Goal: Information Seeking & Learning: Learn about a topic

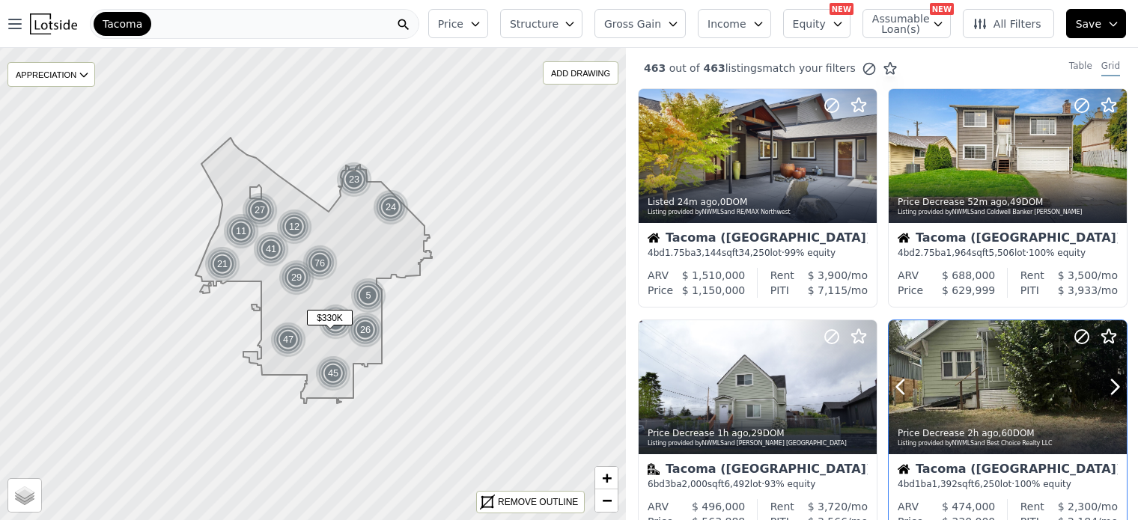
click at [1016, 392] on div at bounding box center [1008, 388] width 238 height 134
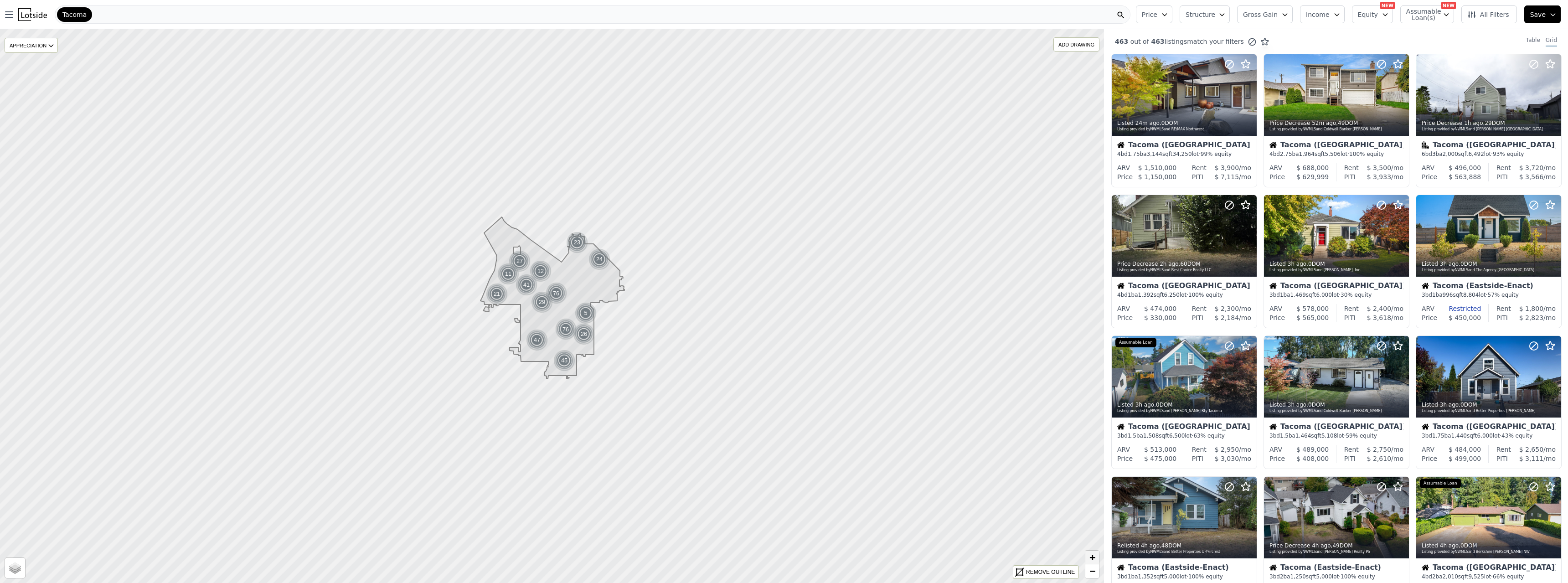
click at [692, 316] on span "+" at bounding box center [1093, 557] width 6 height 12
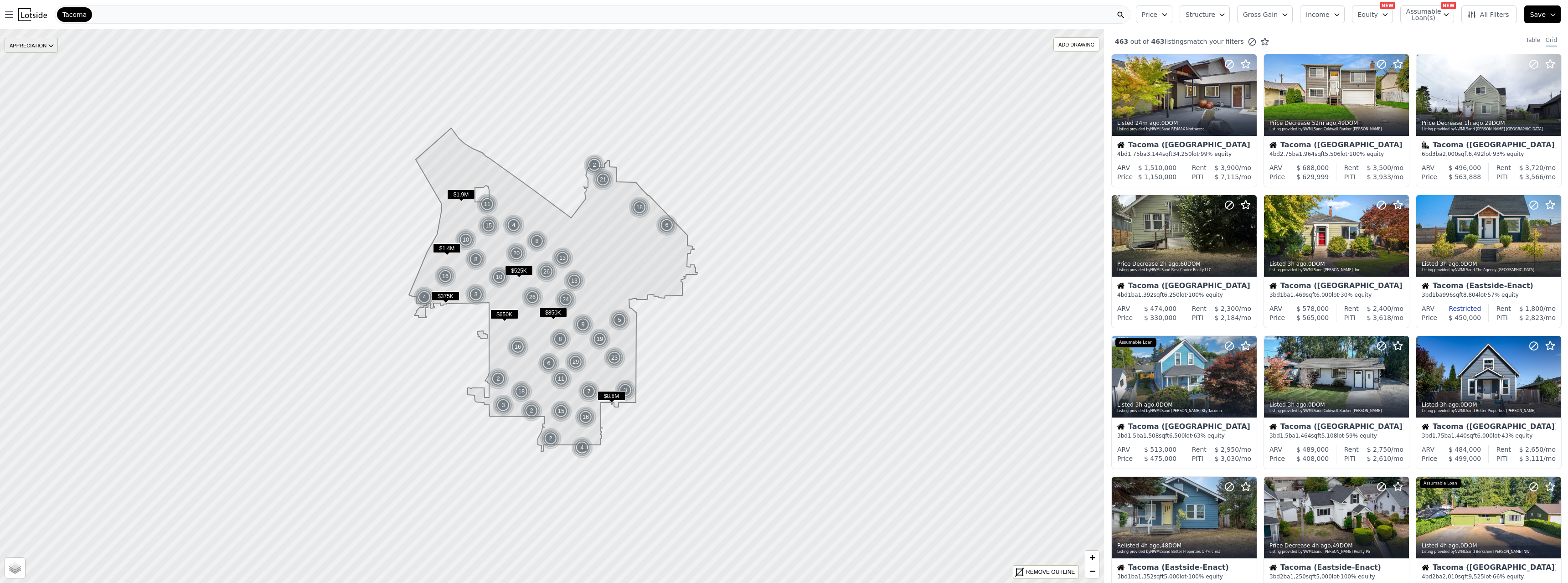
click at [41, 43] on div "APPRECIATION" at bounding box center [31, 45] width 54 height 15
click at [41, 88] on div "1Y" at bounding box center [38, 86] width 27 height 13
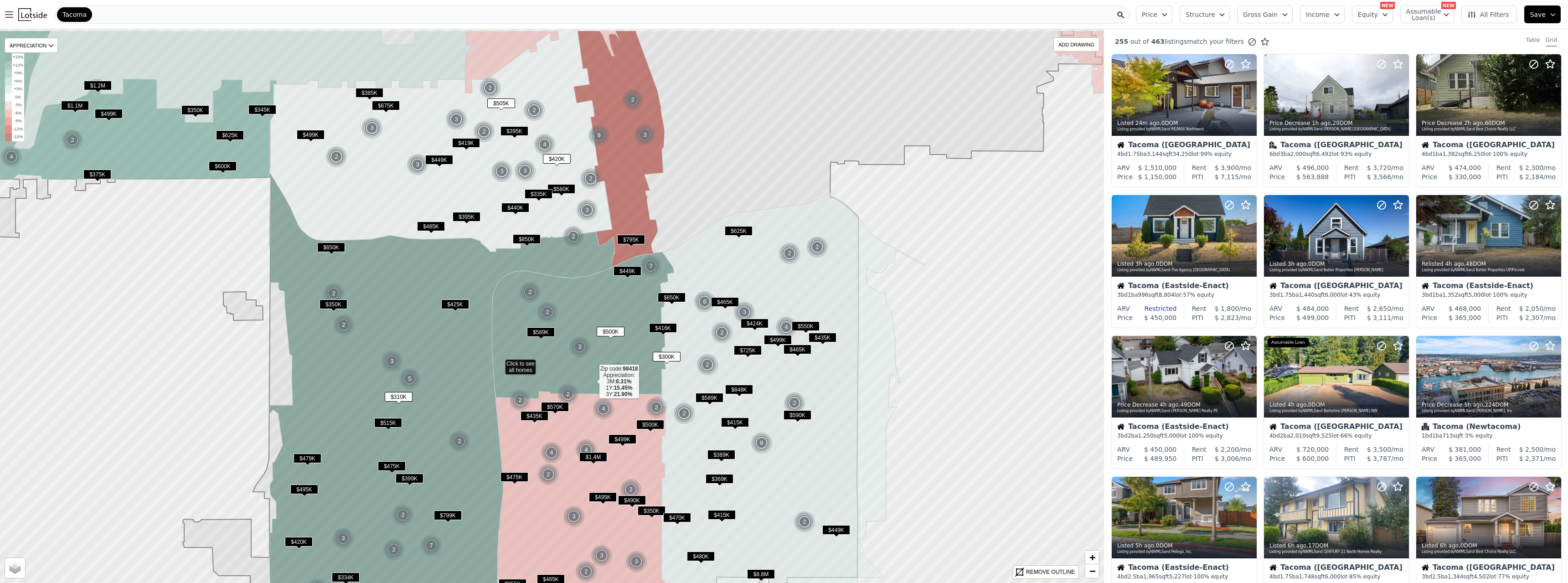
drag, startPoint x: 645, startPoint y: 324, endPoint x: 592, endPoint y: 381, distance: 77.8
click at [592, 316] on icon at bounding box center [583, 325] width 183 height 147
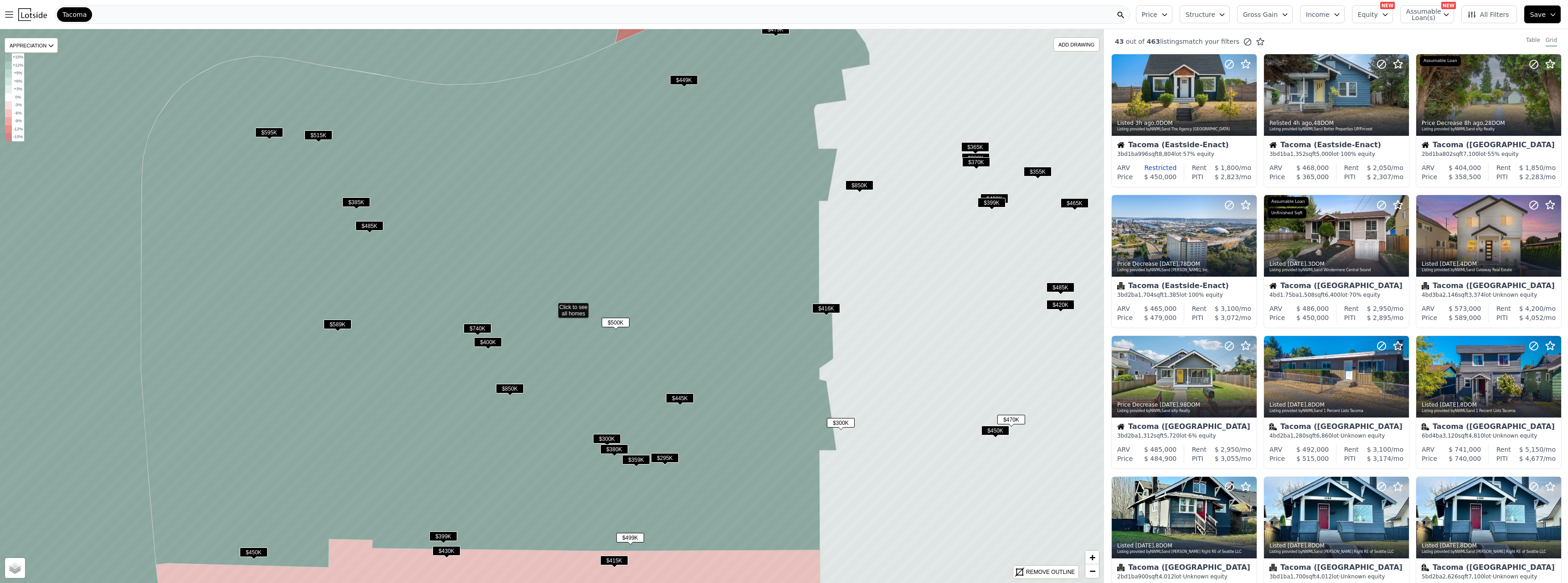
click at [438, 316] on span "$399K" at bounding box center [443, 536] width 28 height 10
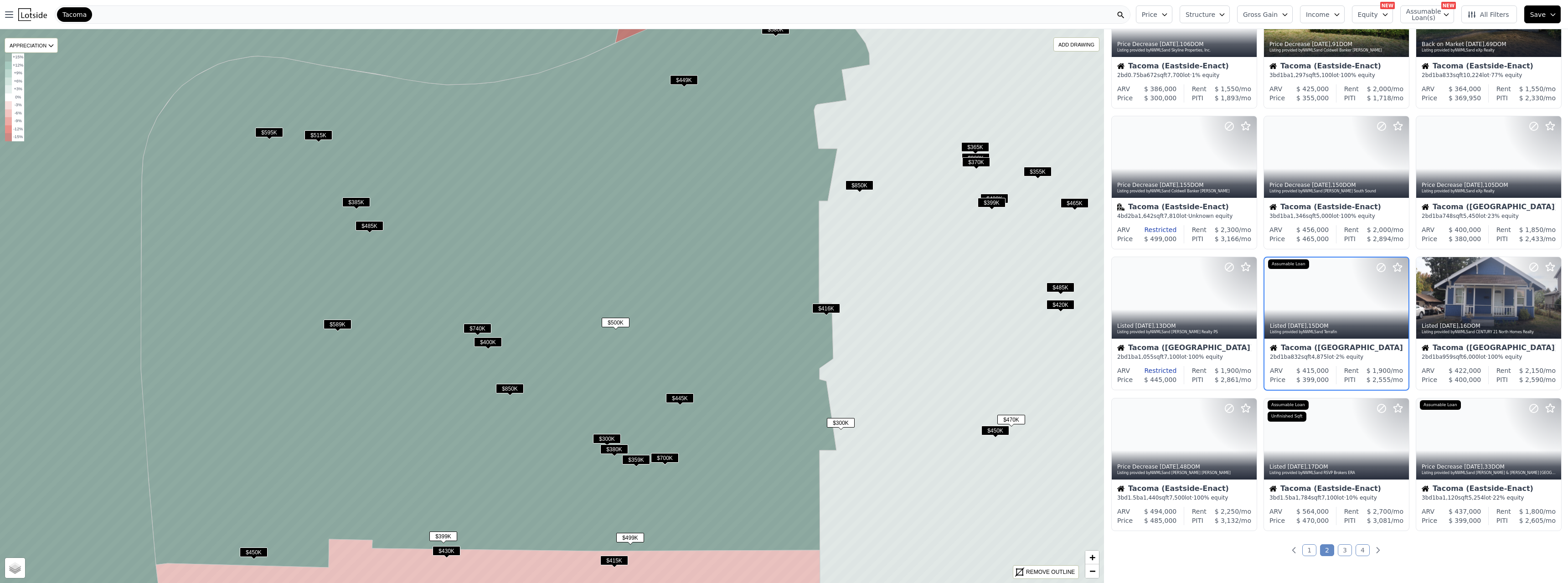
scroll to position [82, 0]
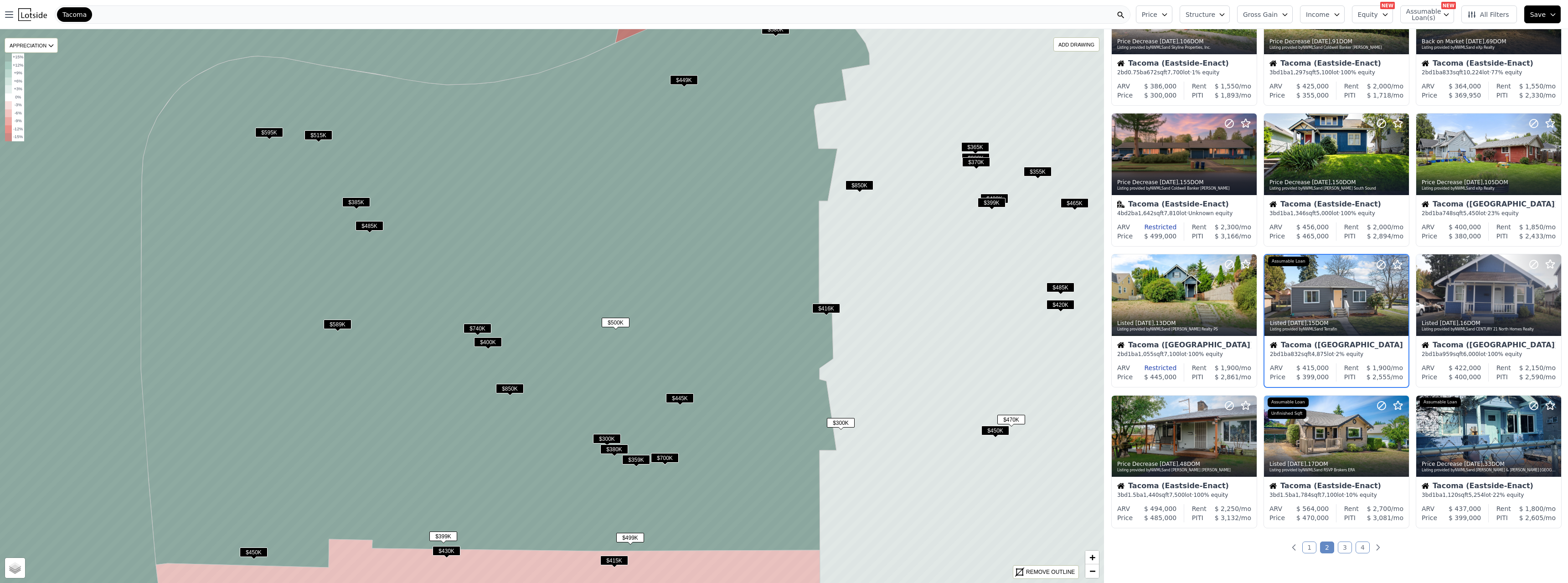
click at [612, 316] on span "$380K" at bounding box center [614, 449] width 28 height 10
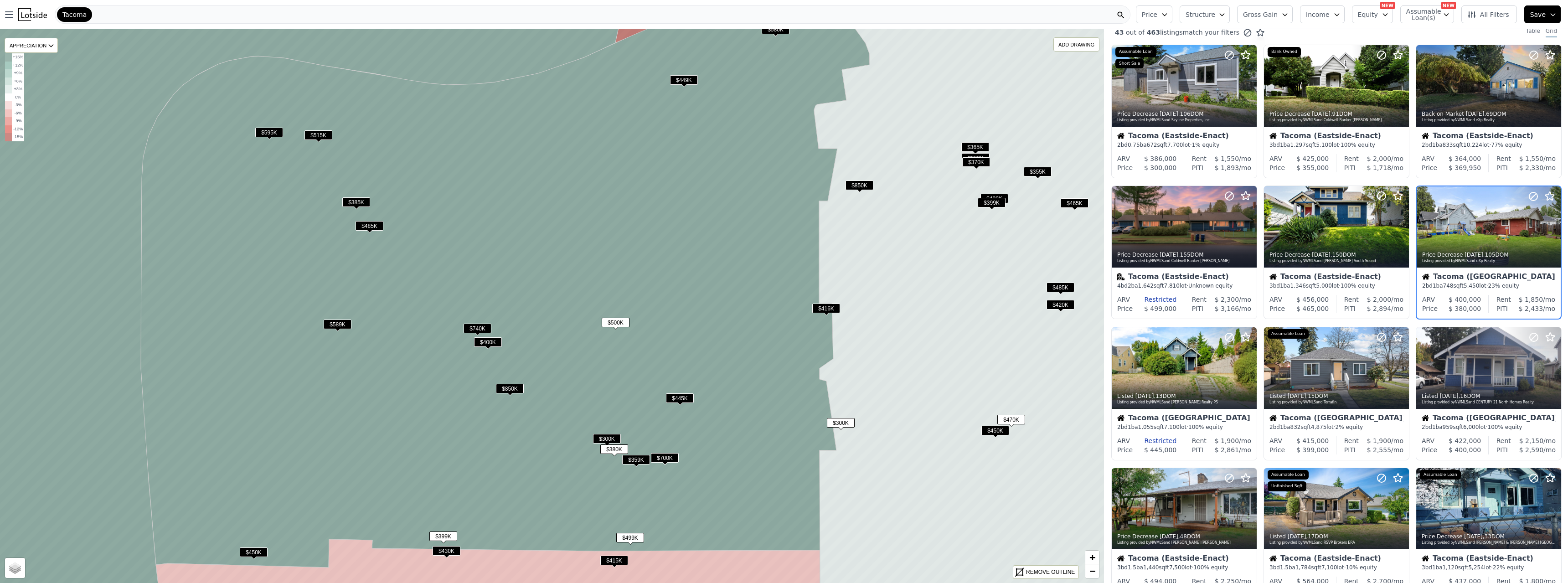
scroll to position [0, 0]
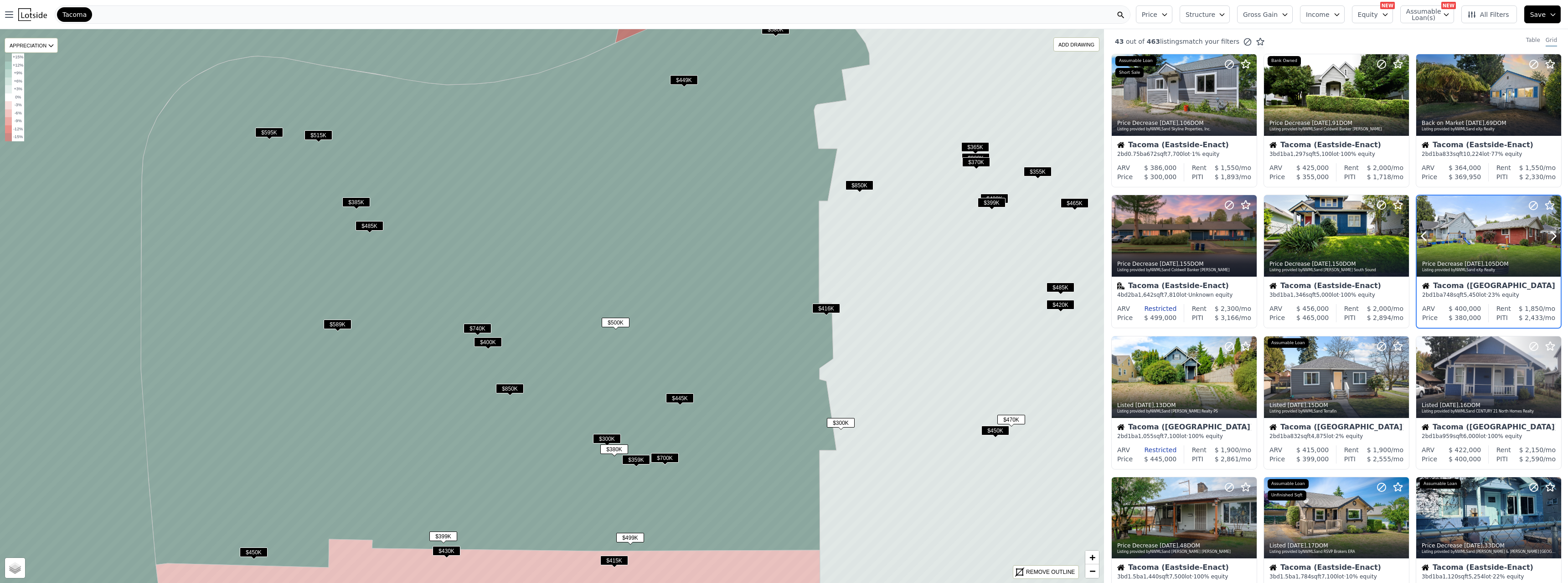
click at [692, 253] on div at bounding box center [1488, 256] width 144 height 16
click at [677, 316] on span "$445K" at bounding box center [680, 398] width 28 height 10
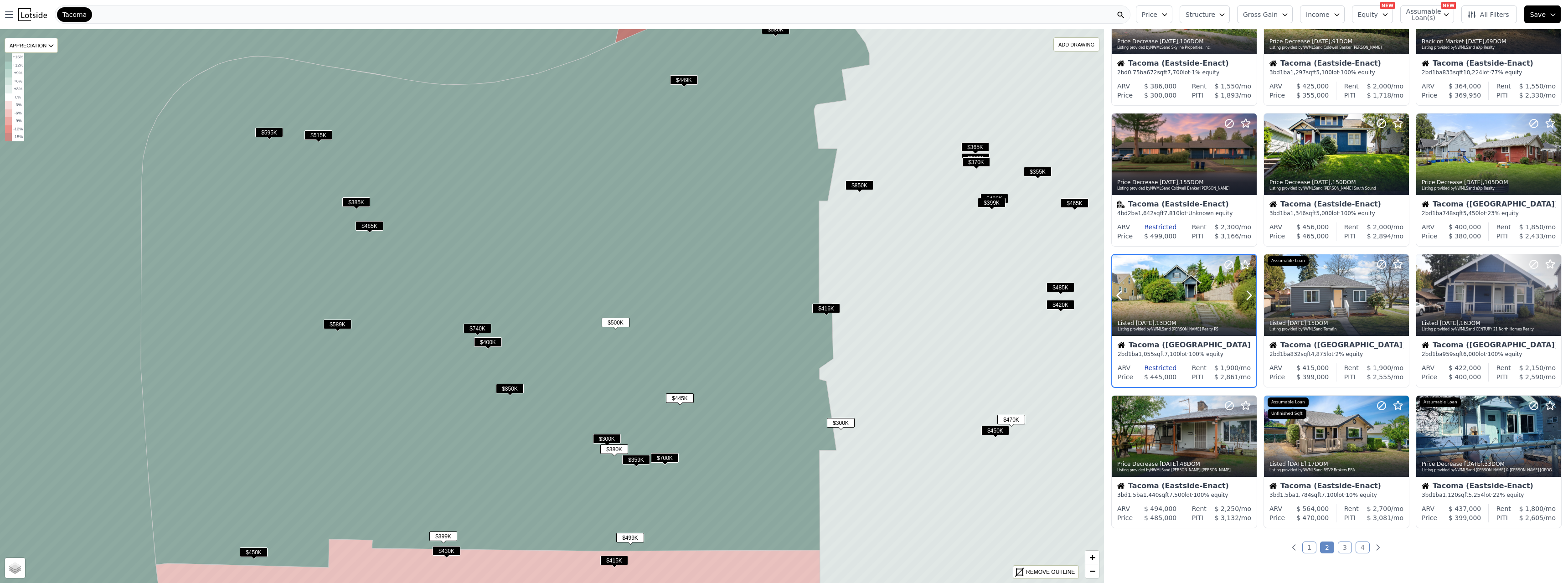
click at [692, 299] on div at bounding box center [1227, 284] width 58 height 58
click at [620, 316] on span "$380K" at bounding box center [614, 449] width 28 height 10
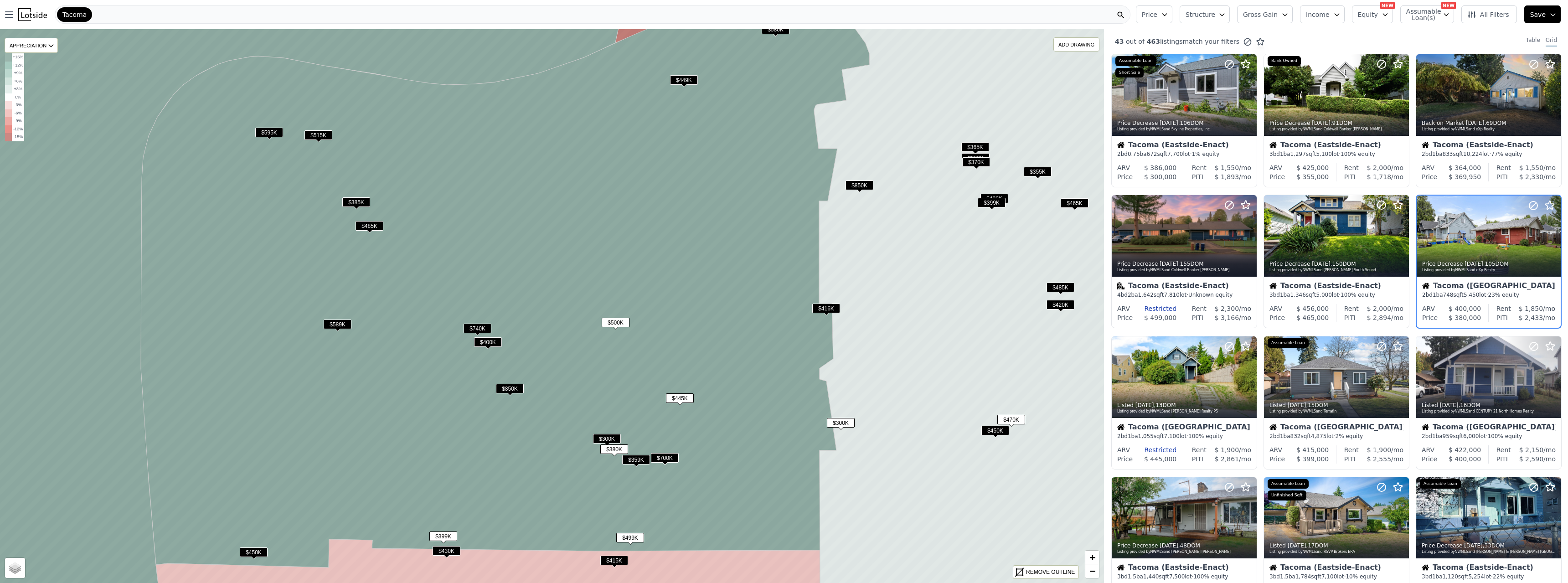
click at [614, 316] on span "$300K" at bounding box center [607, 439] width 28 height 10
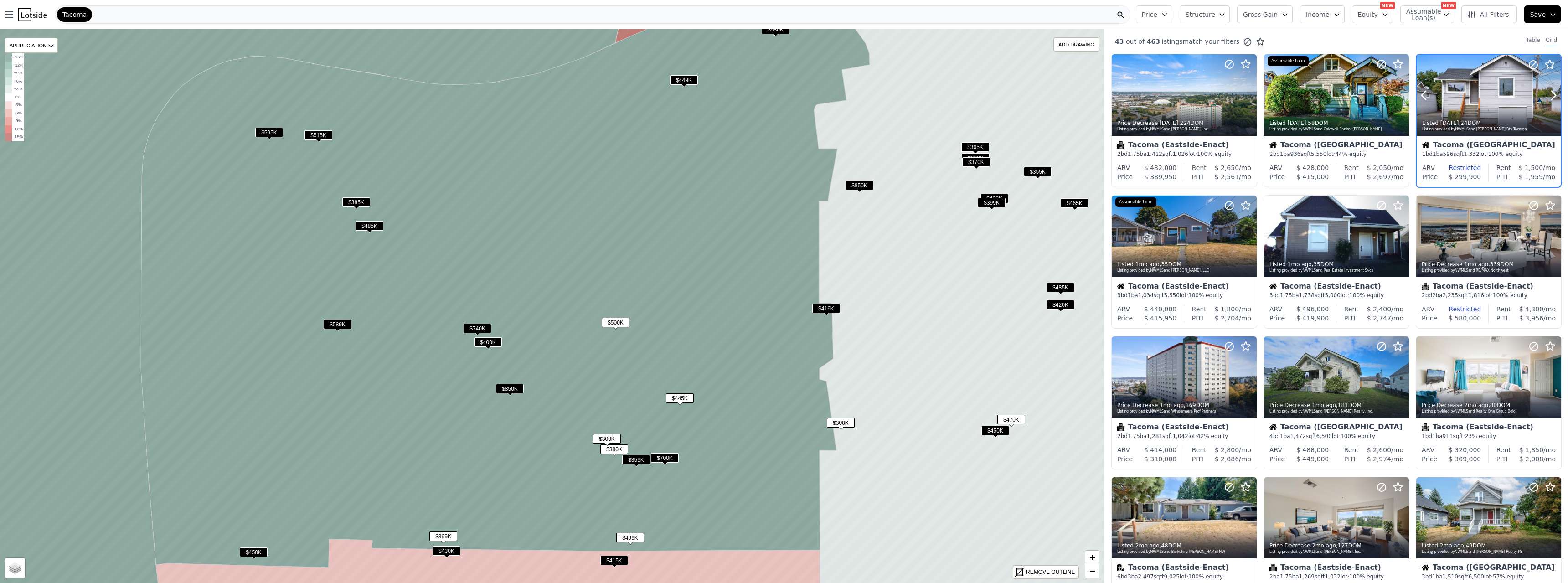
click at [692, 89] on div at bounding box center [1488, 95] width 144 height 81
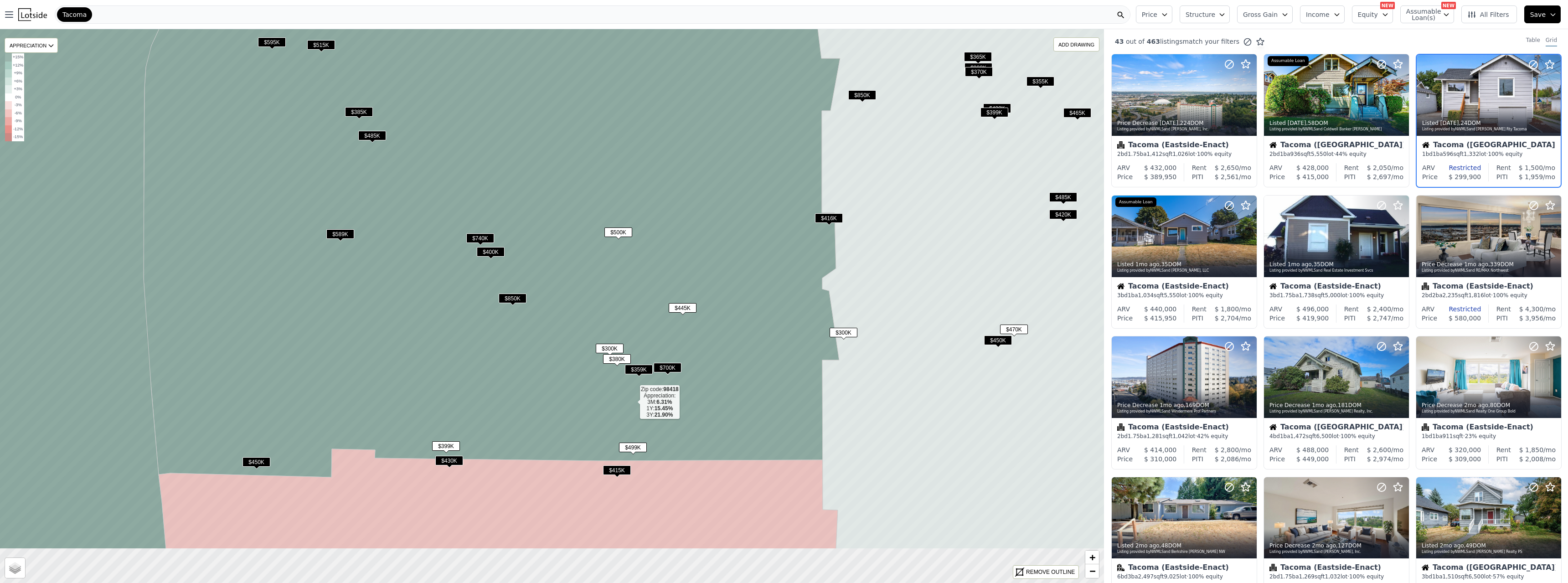
drag, startPoint x: 630, startPoint y: 494, endPoint x: 632, endPoint y: 403, distance: 91.0
click at [632, 316] on icon at bounding box center [508, 184] width 729 height 587
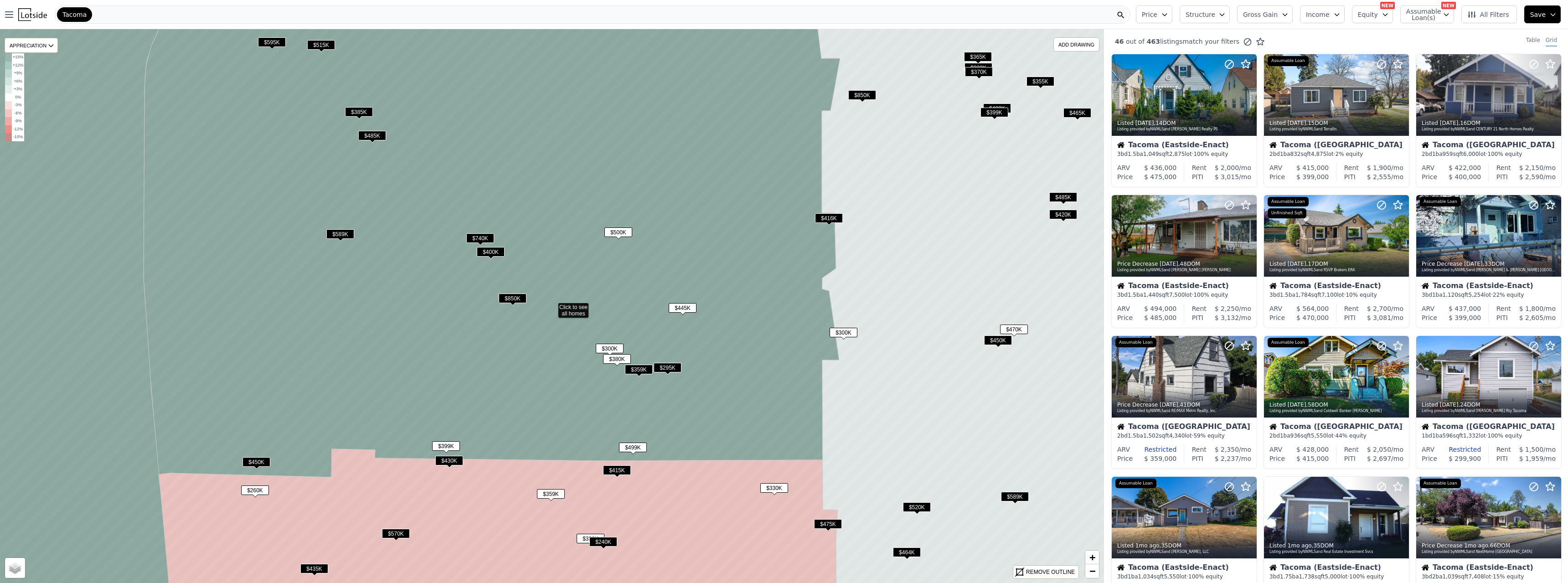
click at [640, 316] on span "$359K" at bounding box center [639, 369] width 28 height 10
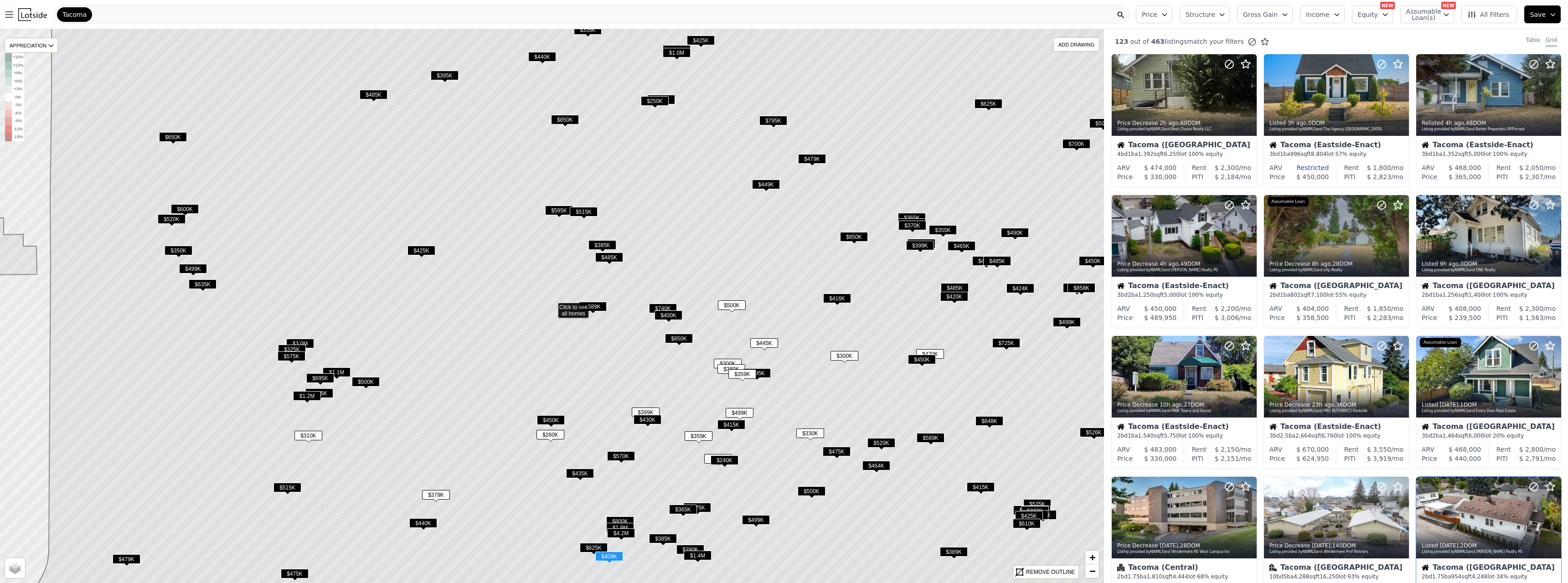
click at [692, 316] on div at bounding box center [1489, 517] width 145 height 82
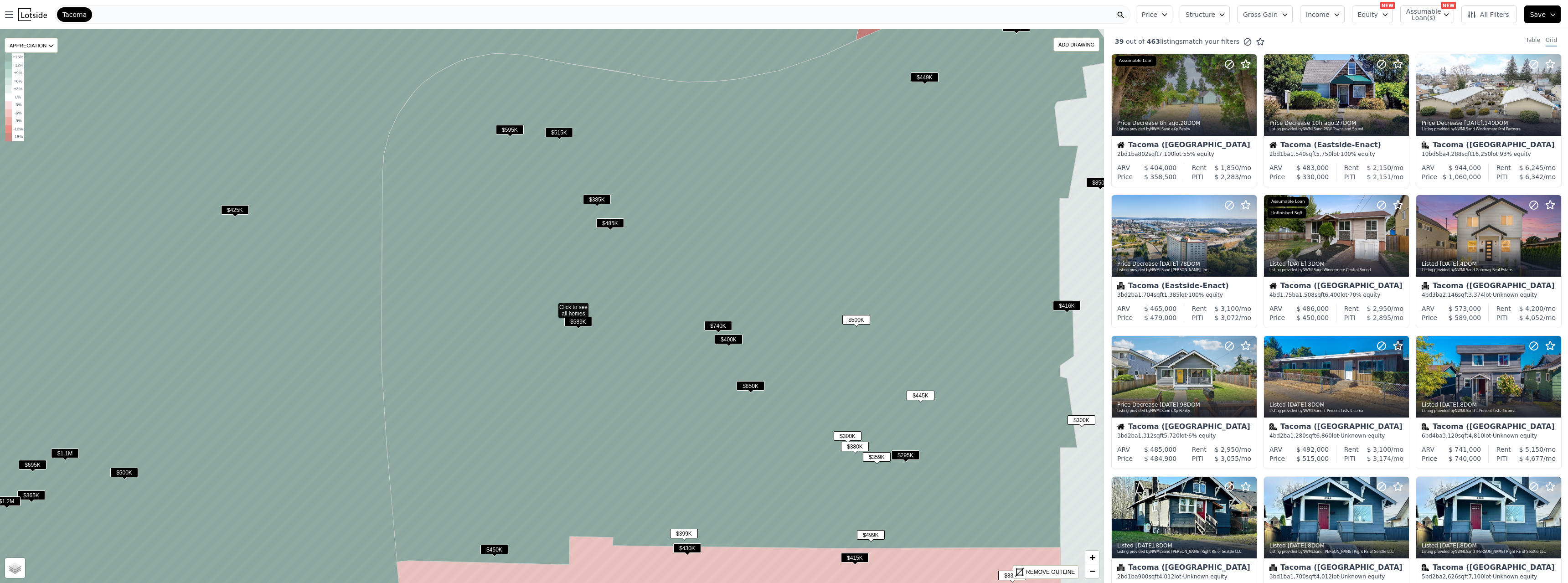
click at [692, 15] on span "Gross Gain" at bounding box center [1260, 14] width 35 height 9
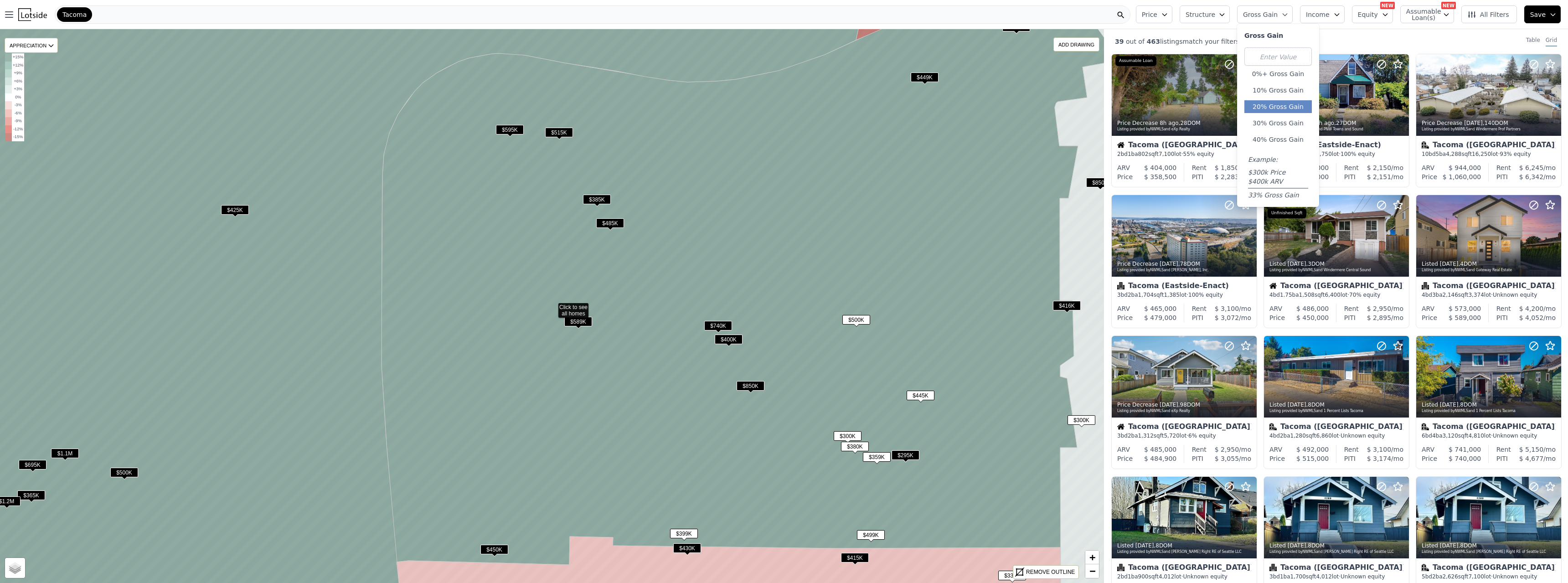
click at [692, 108] on button "20% Gross Gain" at bounding box center [1278, 106] width 68 height 13
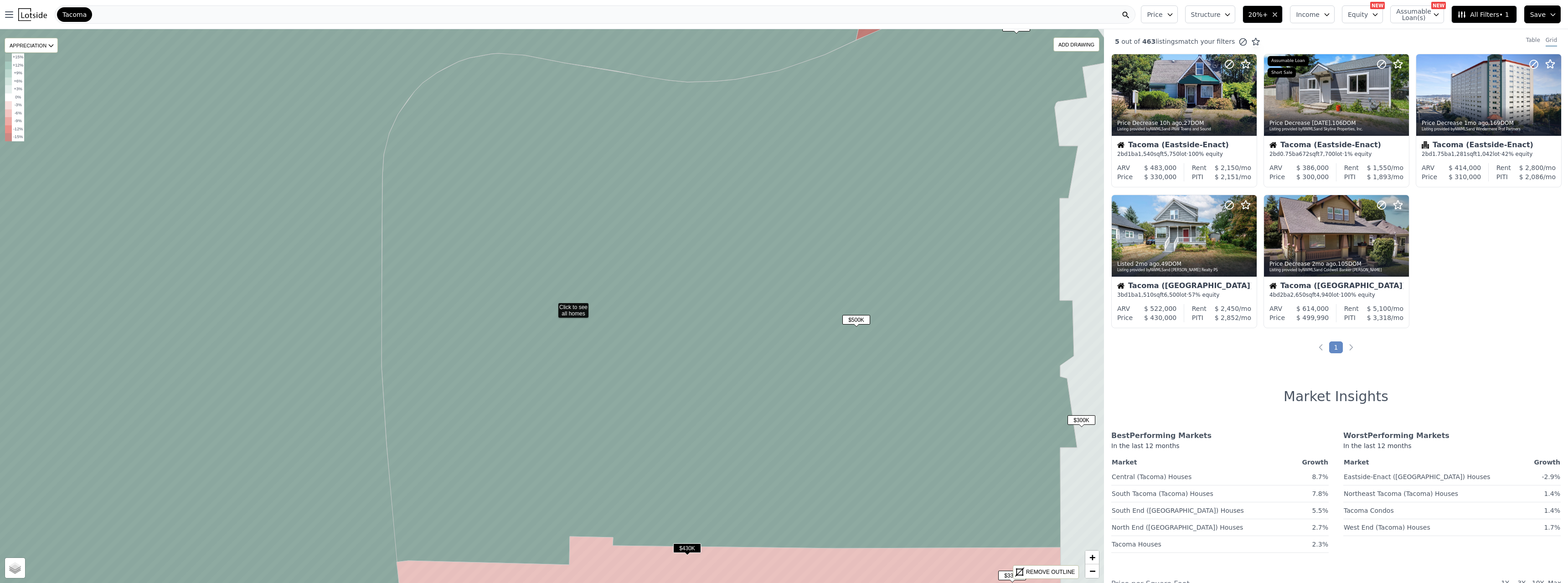
click at [692, 316] on span "$500K" at bounding box center [856, 319] width 28 height 10
click at [692, 254] on div at bounding box center [1336, 256] width 144 height 16
click at [685, 316] on span "$430K" at bounding box center [687, 548] width 28 height 10
click at [692, 316] on span "$300K" at bounding box center [1082, 420] width 28 height 10
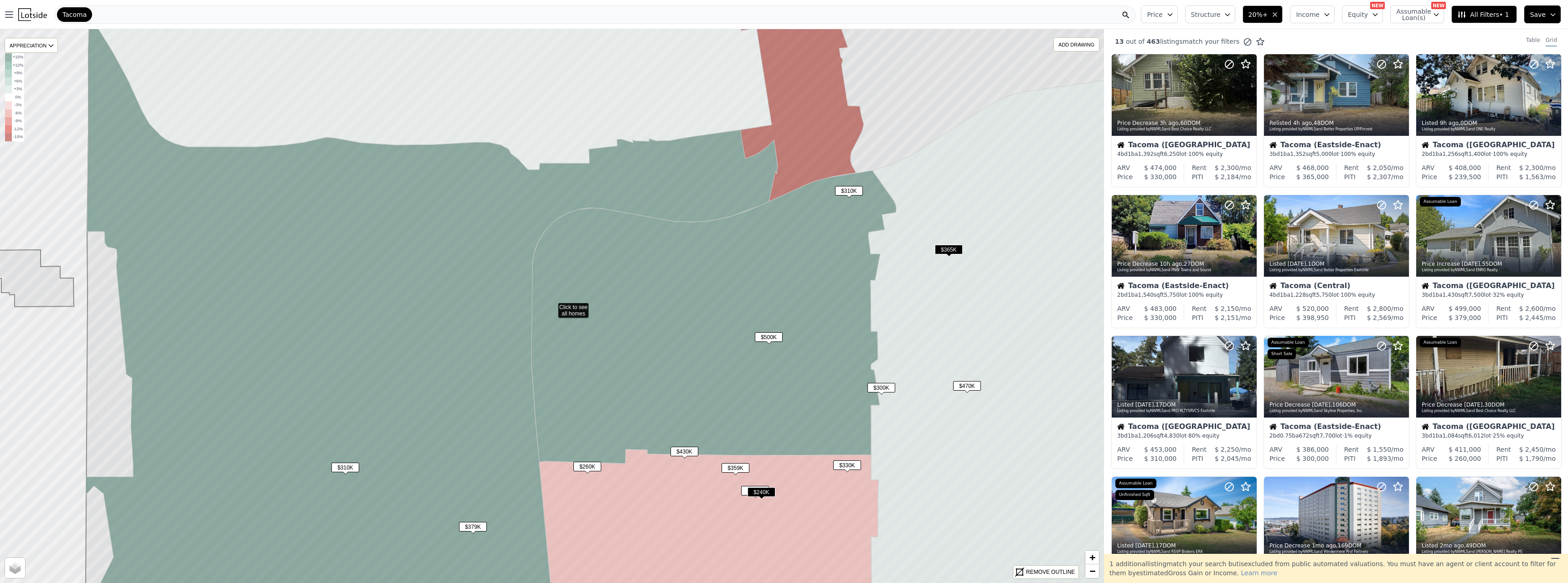
click at [348, 316] on span "$310K" at bounding box center [345, 467] width 28 height 10
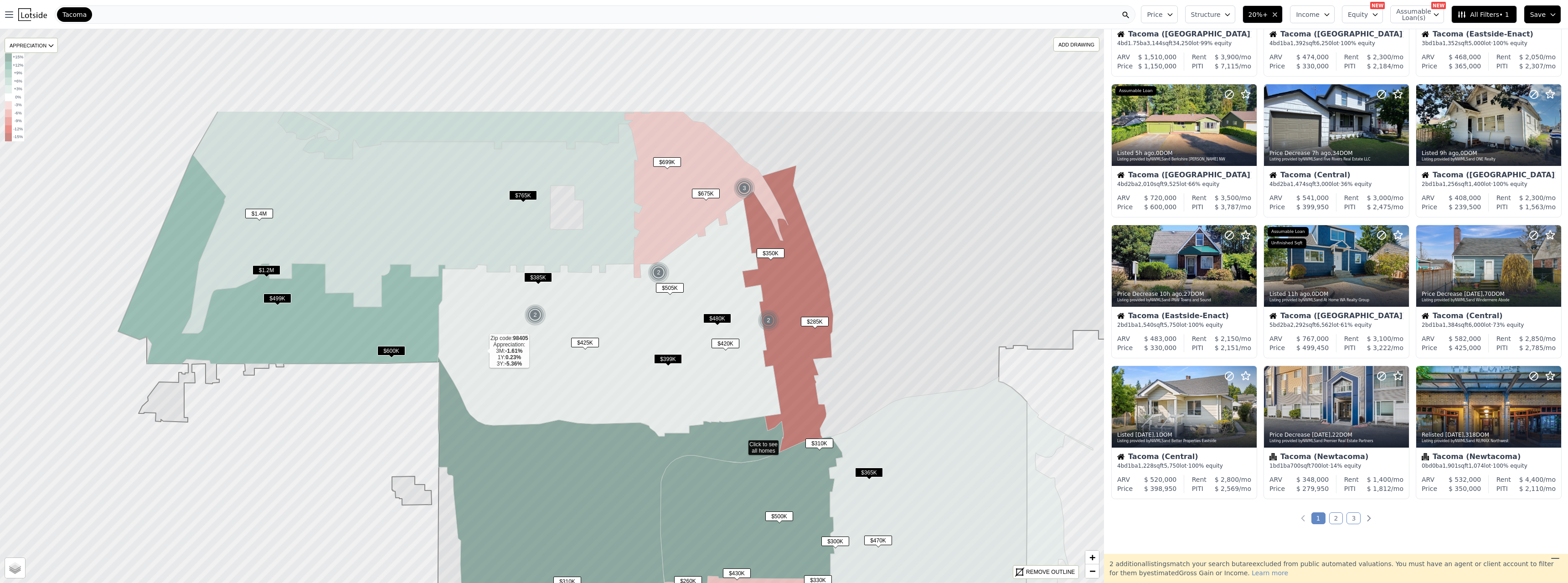
drag, startPoint x: 290, startPoint y: 211, endPoint x: 480, endPoint y: 348, distance: 234.2
click at [480, 316] on icon at bounding box center [609, 317] width 343 height 237
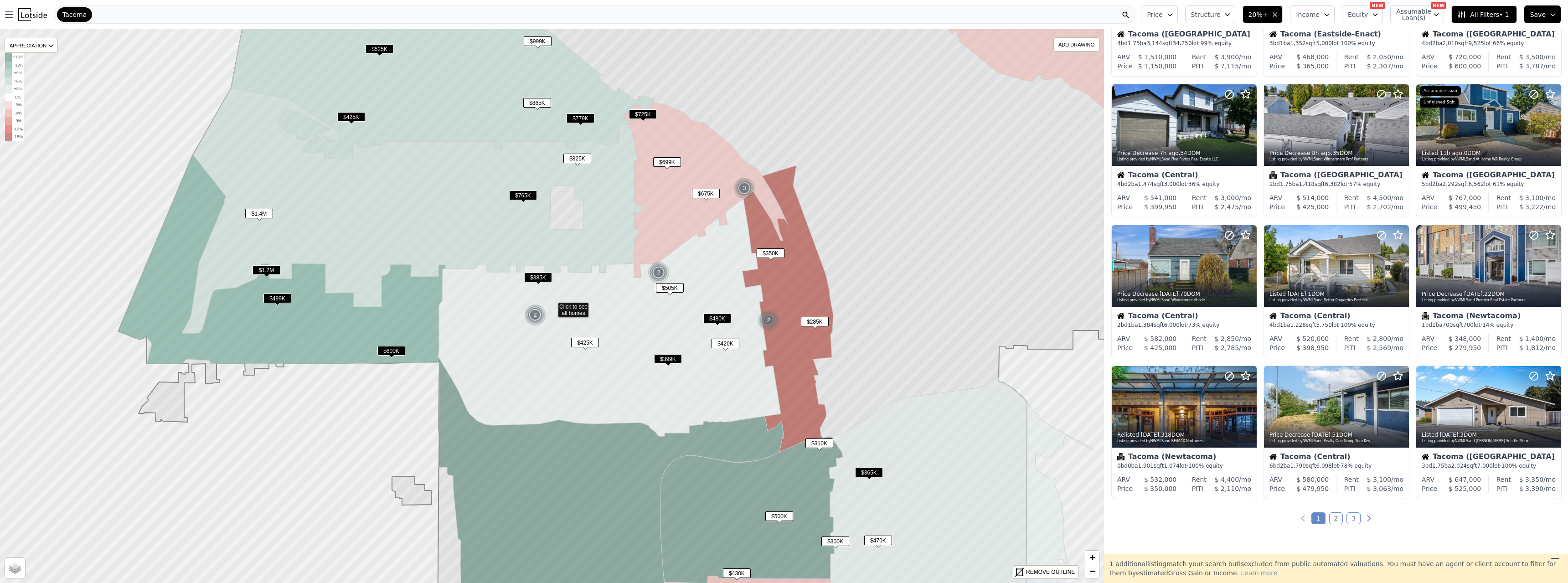
click at [283, 299] on span "$499K" at bounding box center [278, 298] width 28 height 10
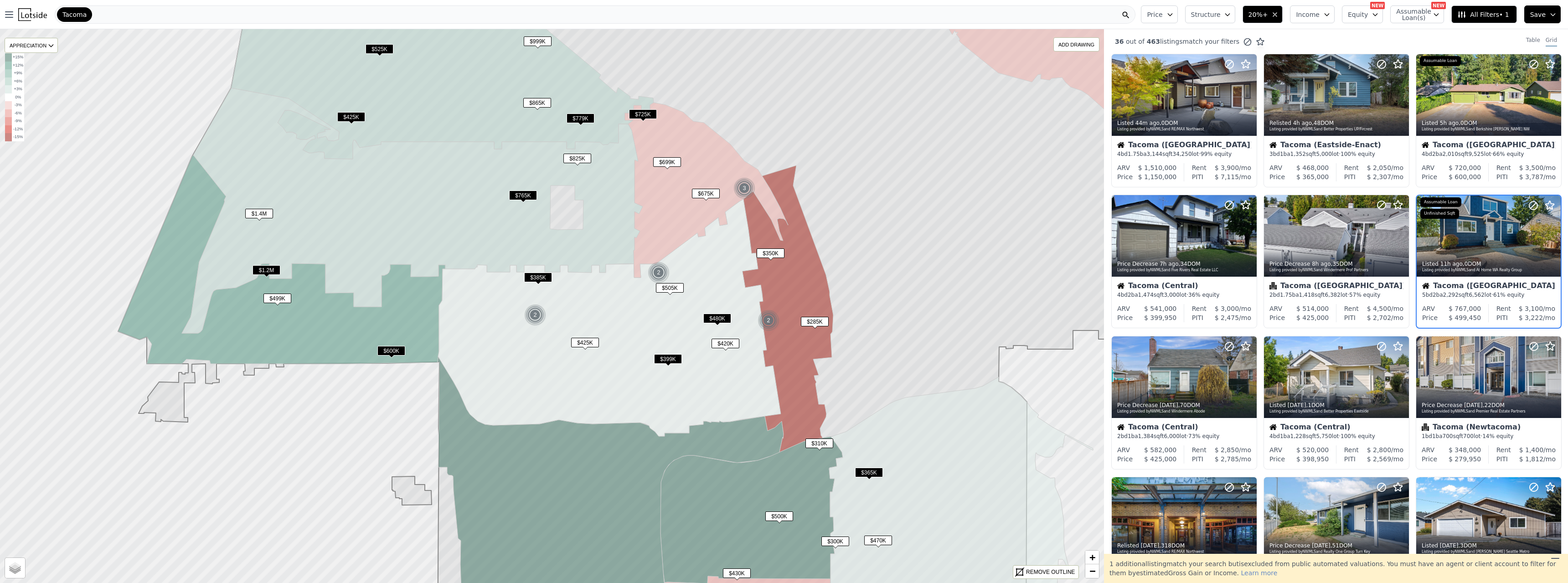
click at [387, 316] on span "$600K" at bounding box center [391, 351] width 28 height 10
click at [522, 193] on span "$765K" at bounding box center [523, 195] width 28 height 10
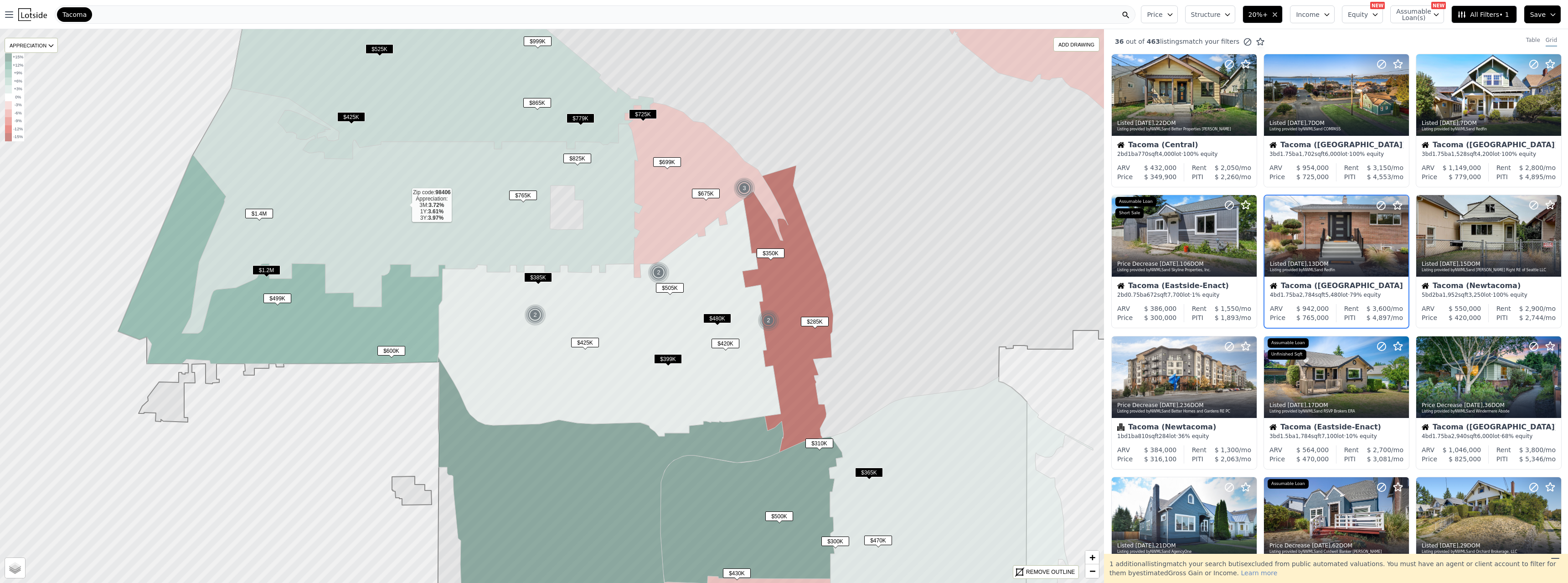
click at [555, 168] on icon at bounding box center [412, 211] width 461 height 245
click at [576, 163] on span "$825K" at bounding box center [578, 158] width 28 height 10
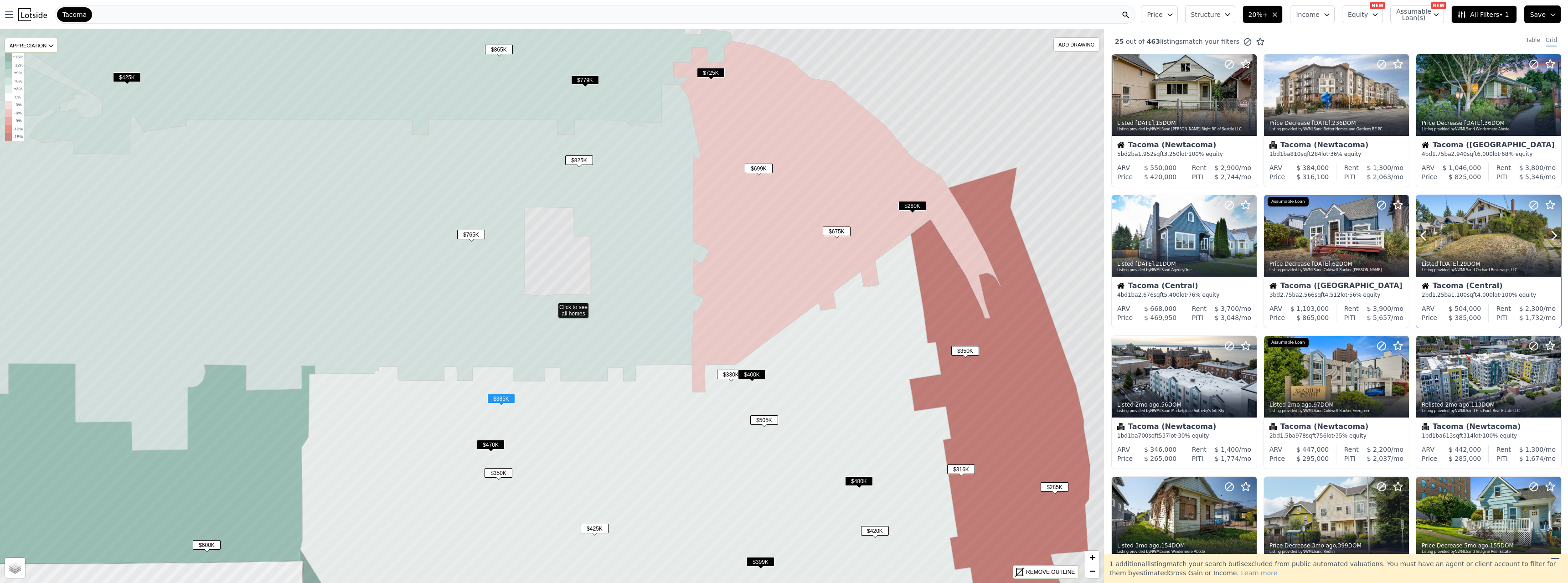
click at [692, 249] on div at bounding box center [1489, 256] width 145 height 16
click at [493, 316] on span "$470K" at bounding box center [491, 445] width 28 height 10
click at [692, 234] on div at bounding box center [1227, 225] width 58 height 58
click at [471, 234] on span "$765K" at bounding box center [471, 234] width 28 height 10
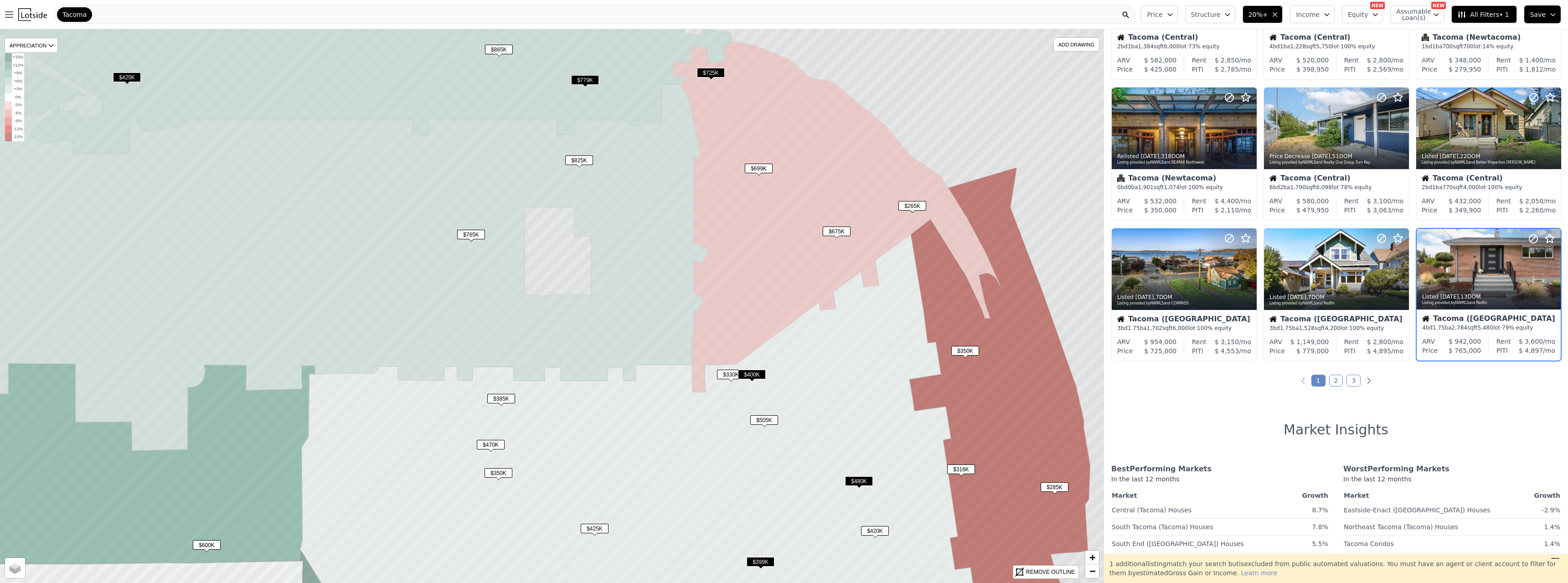
scroll to position [251, 0]
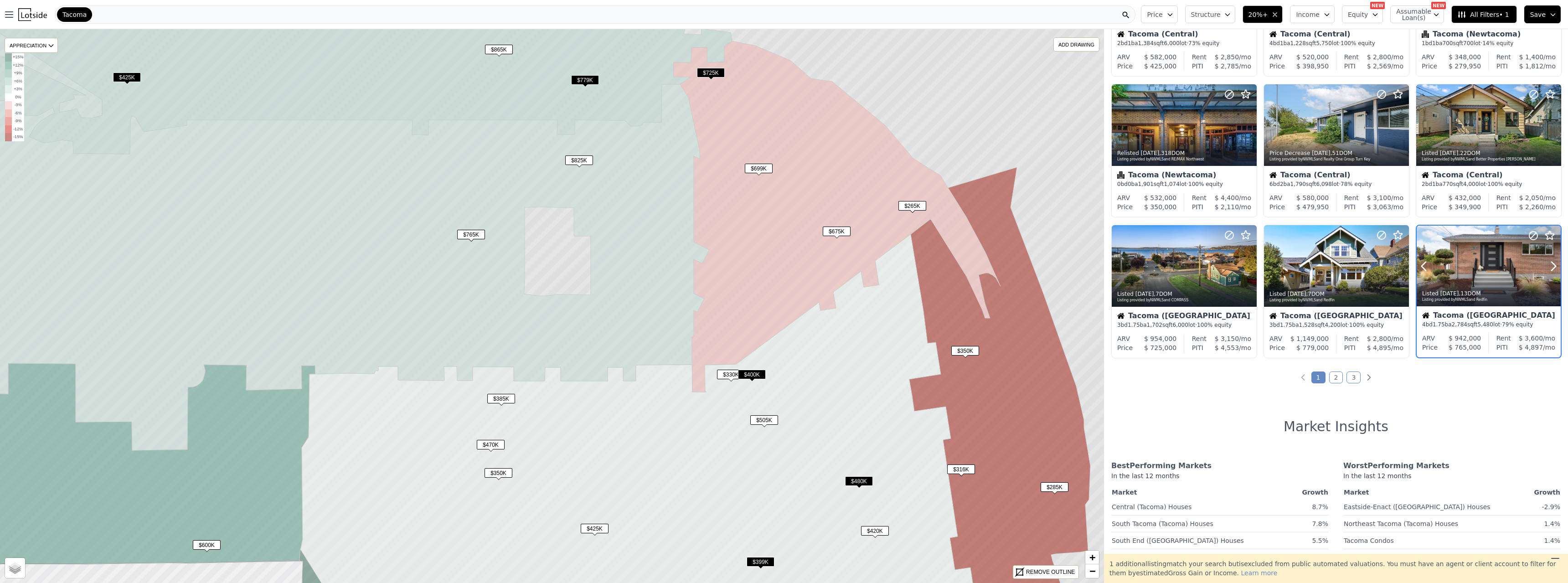
click at [692, 264] on div at bounding box center [1488, 266] width 144 height 81
click at [692, 116] on div at bounding box center [1532, 114] width 58 height 58
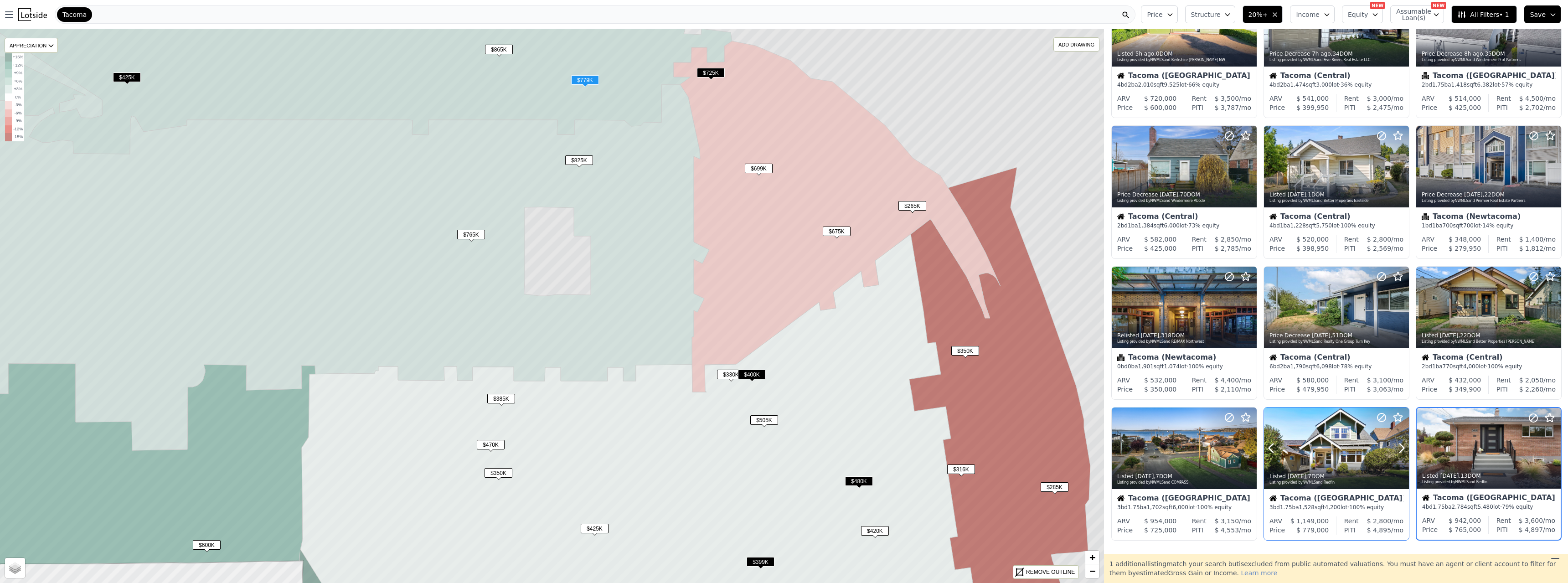
scroll to position [0, 0]
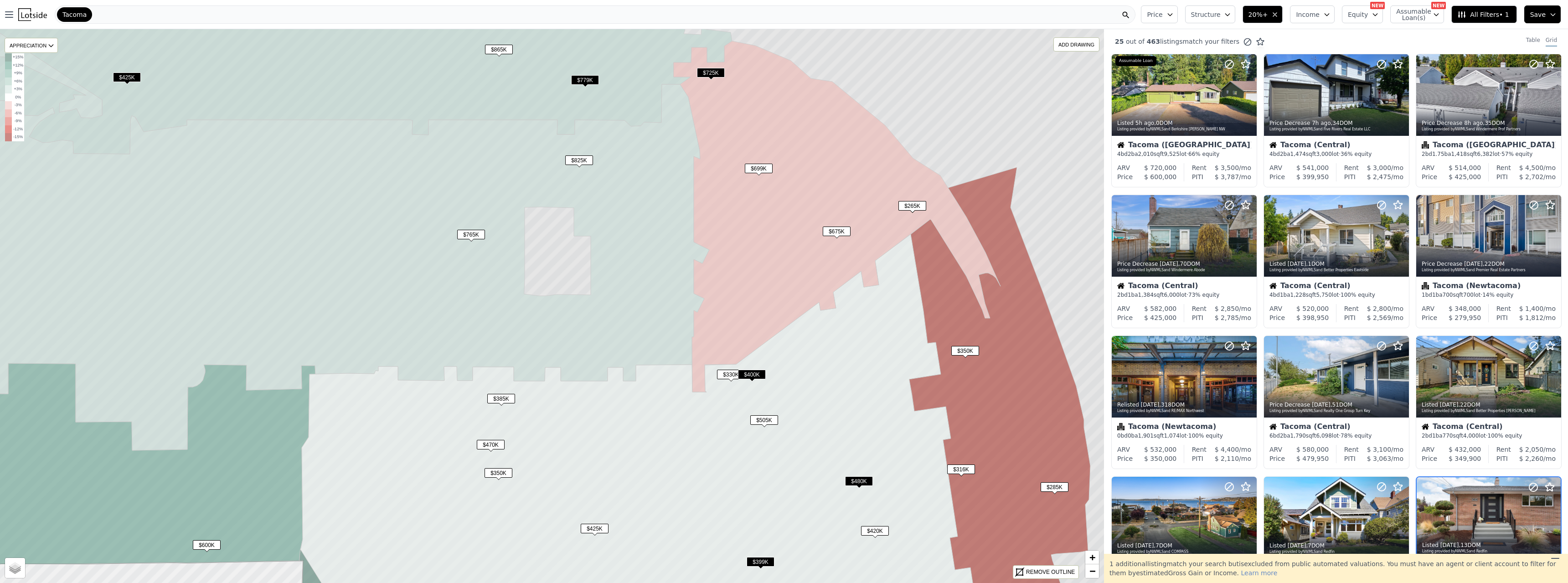
click at [692, 10] on span "All Filters • 1" at bounding box center [1483, 14] width 52 height 9
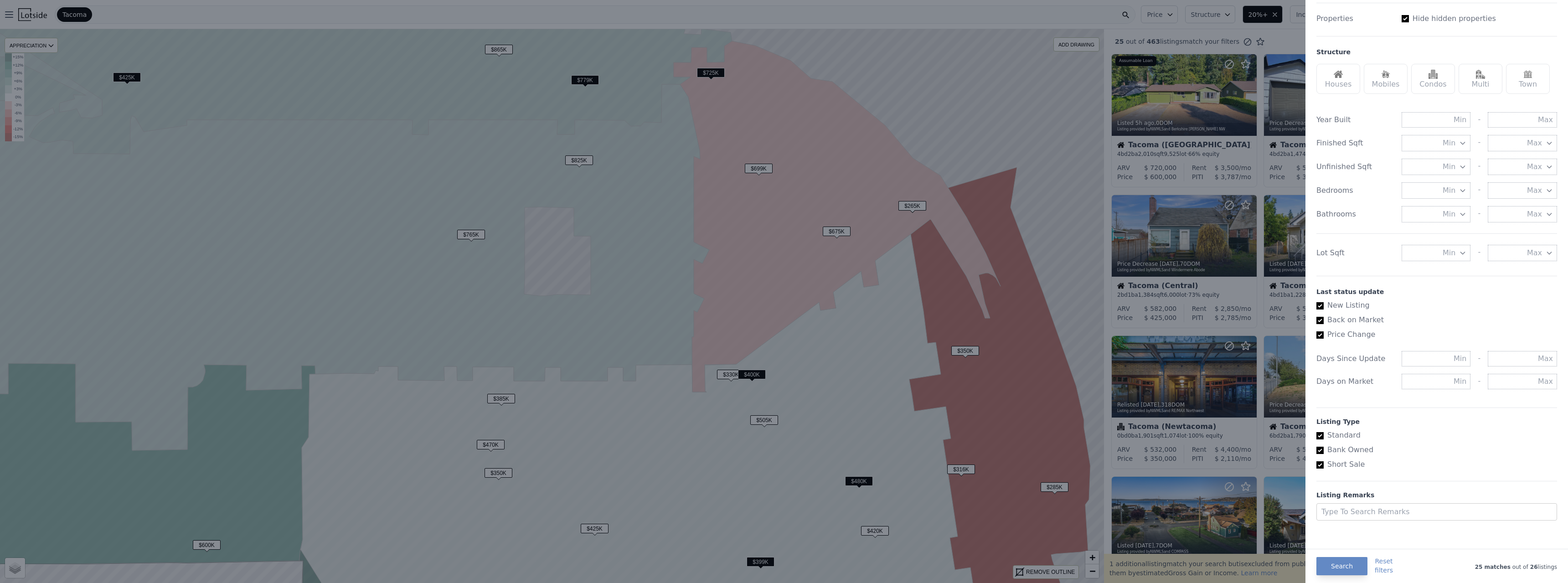
scroll to position [249, 0]
click at [692, 316] on input "Standard" at bounding box center [1320, 433] width 7 height 7
checkbox input "false"
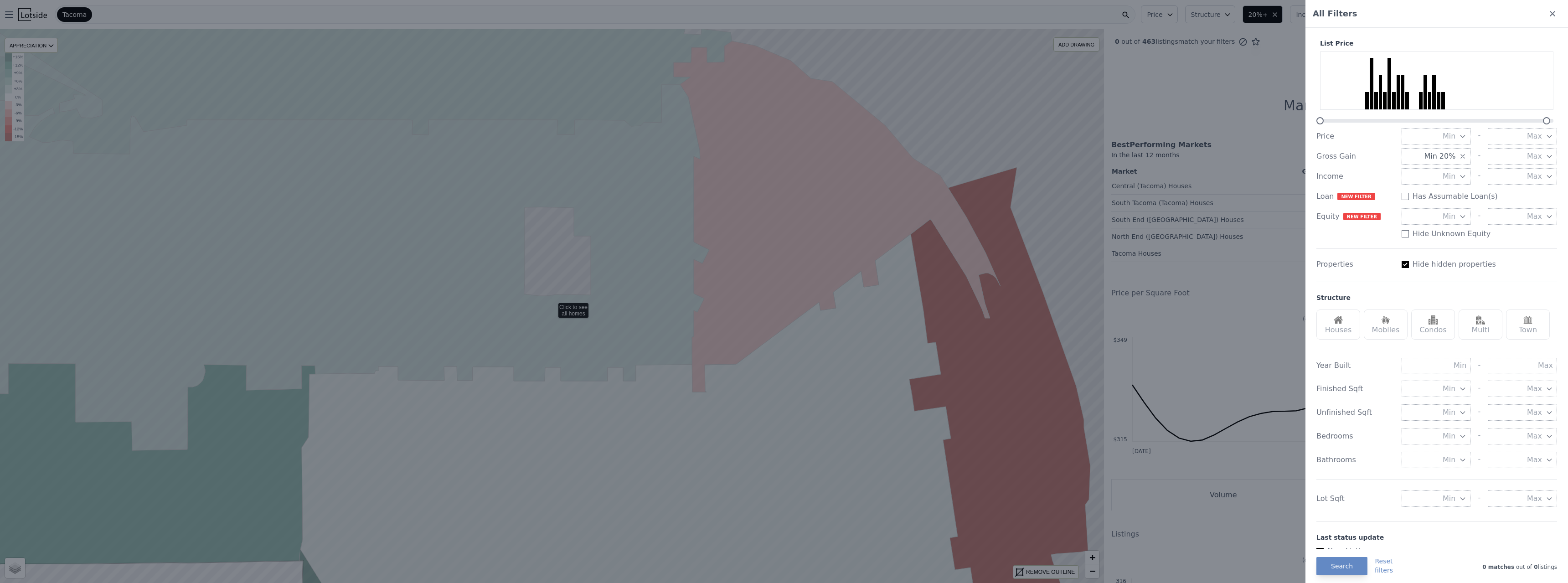
click at [692, 156] on icon "button" at bounding box center [1463, 156] width 4 height 4
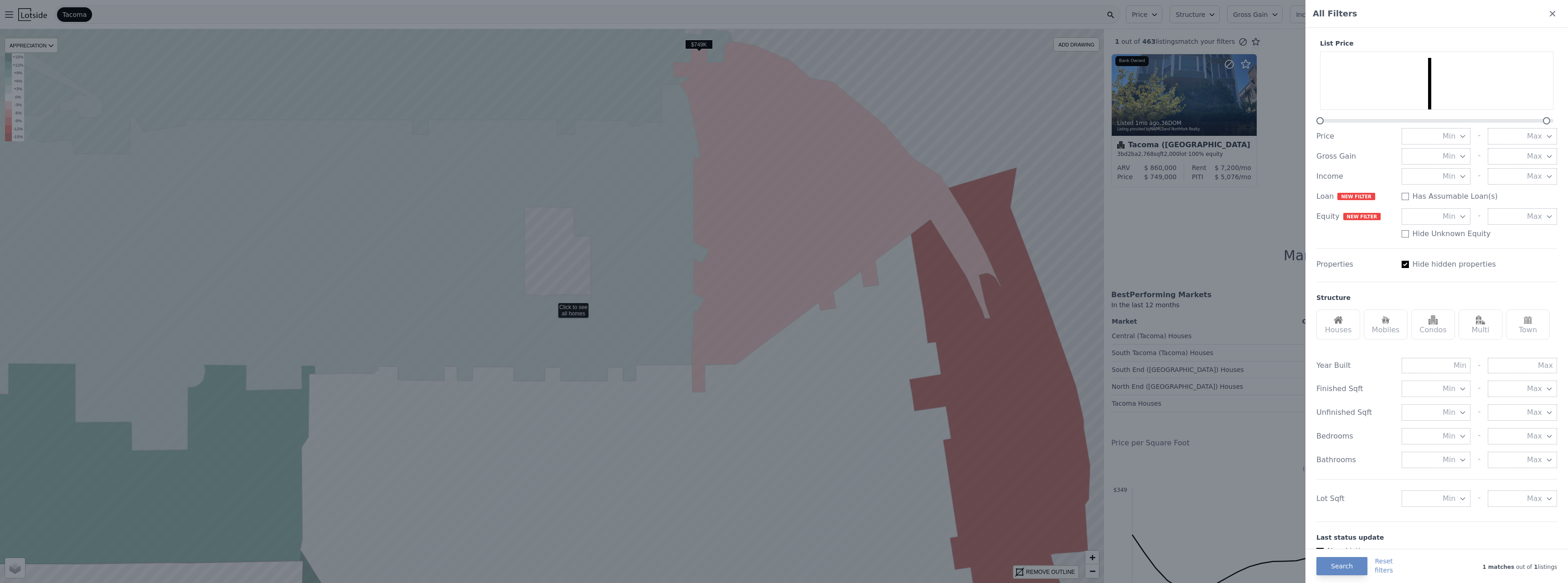
click at [692, 316] on div at bounding box center [784, 292] width 1568 height 583
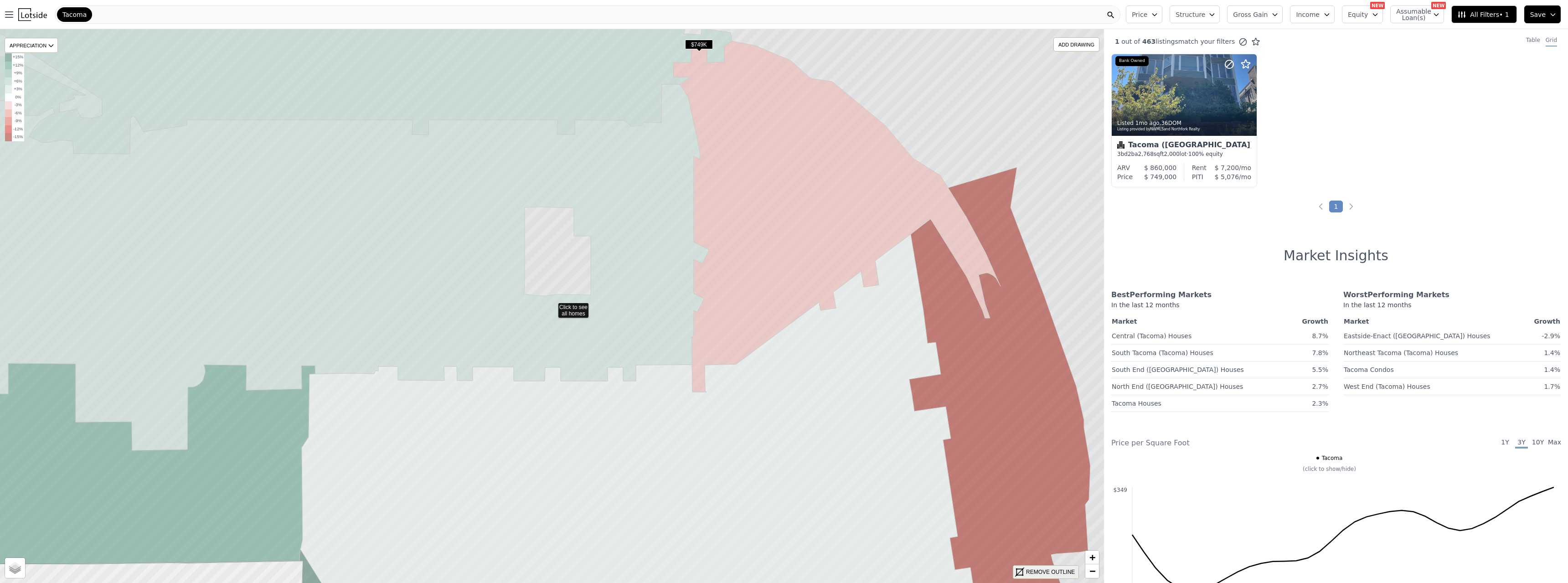
click at [692, 316] on div "REMOVE OUTLINE" at bounding box center [1051, 571] width 49 height 8
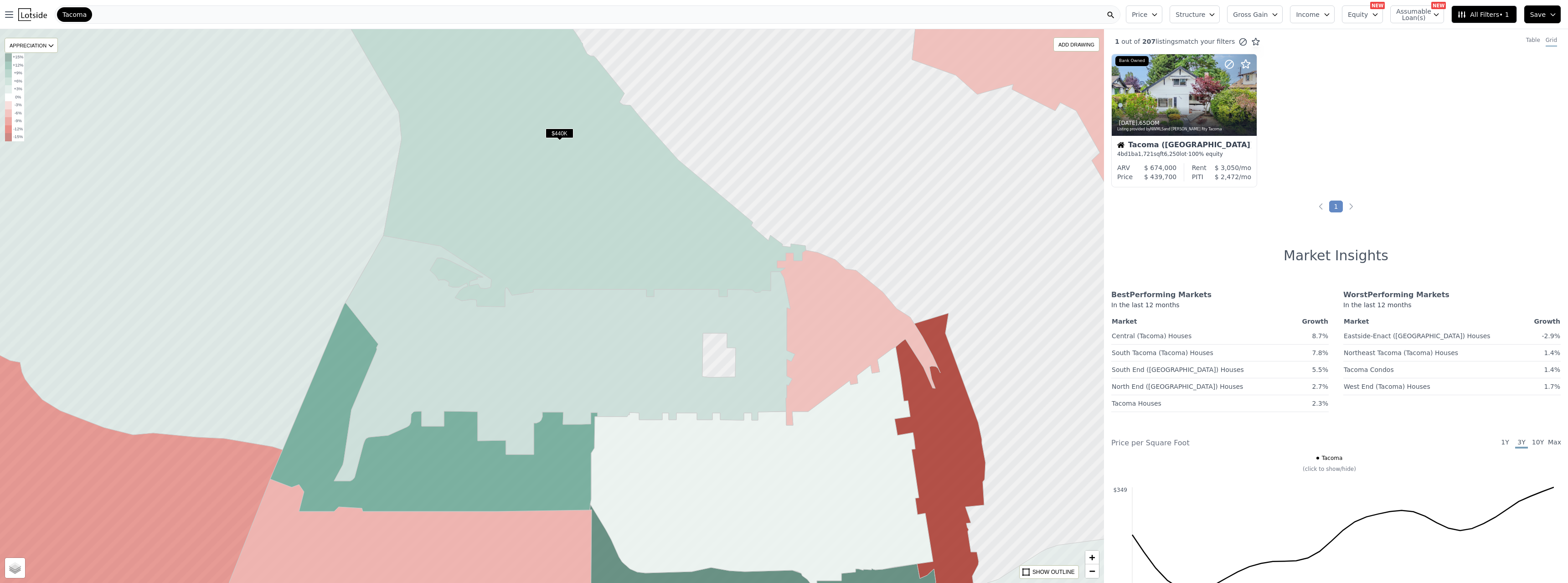
click at [558, 131] on span "$440K" at bounding box center [559, 133] width 28 height 10
click at [692, 96] on div at bounding box center [1184, 95] width 144 height 81
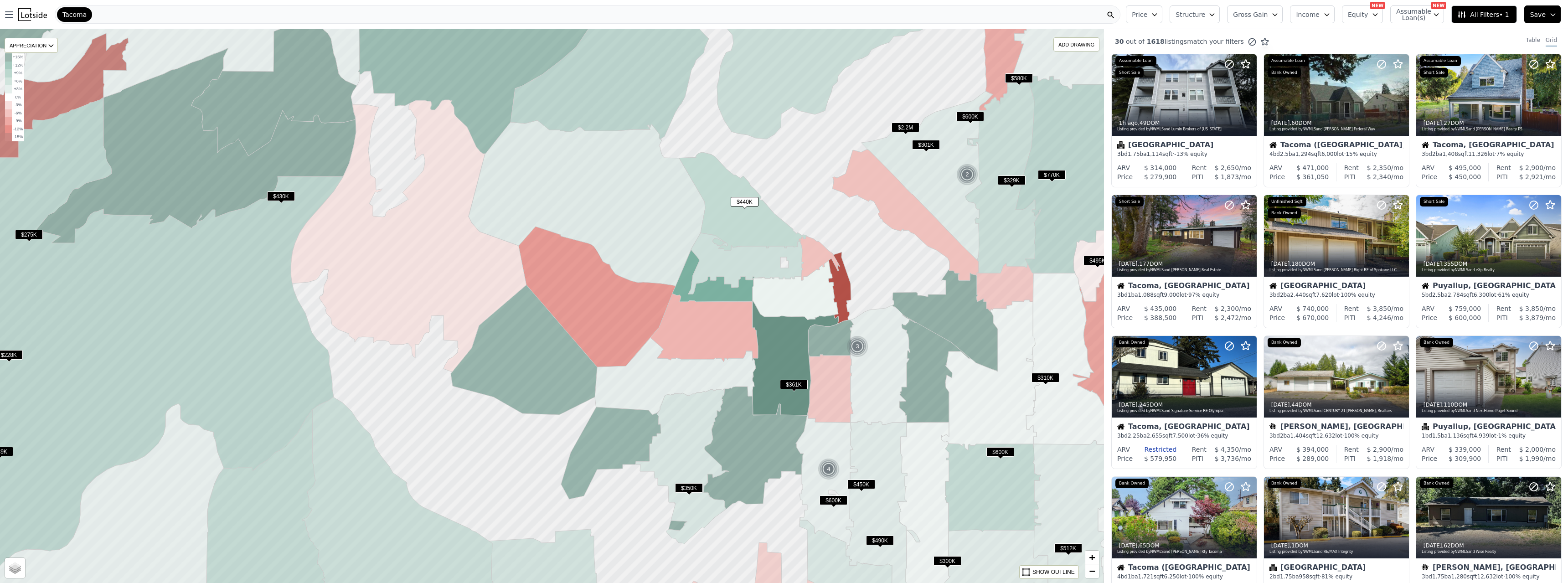
click at [692, 316] on span "$361K" at bounding box center [794, 385] width 28 height 10
click at [692, 94] on div at bounding box center [1336, 95] width 144 height 81
click at [688, 316] on span "$350K" at bounding box center [689, 488] width 28 height 10
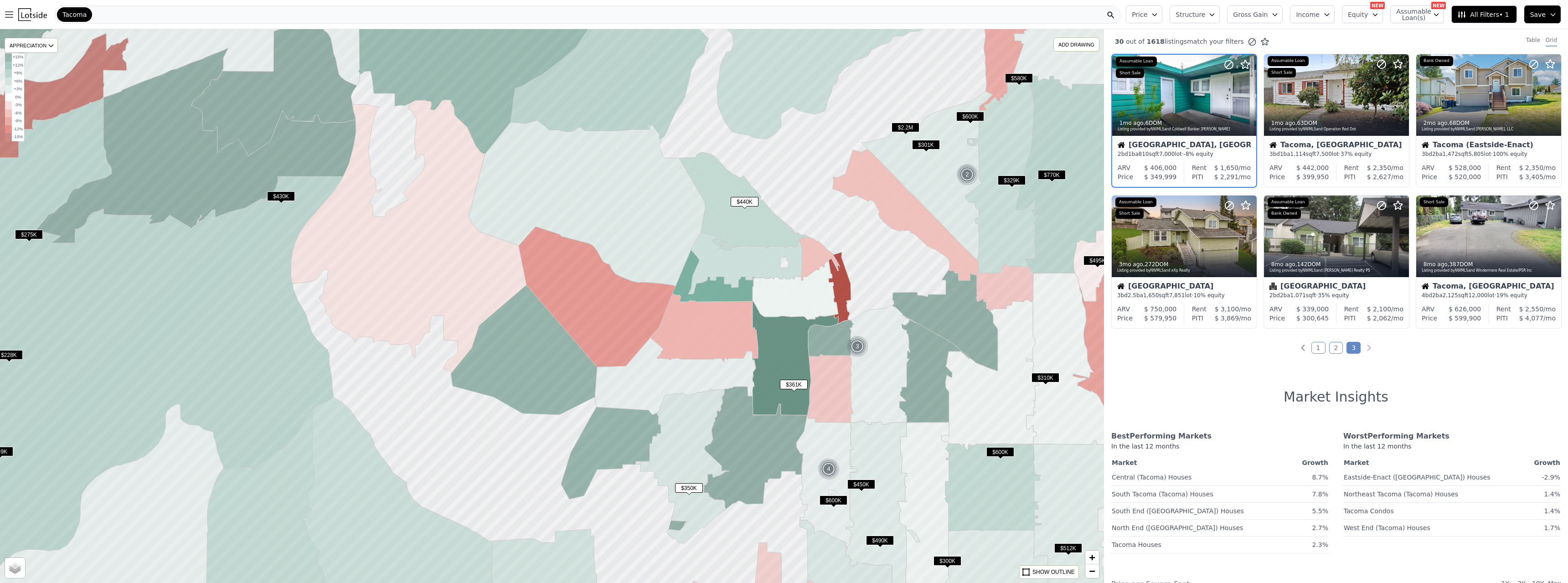
click at [692, 316] on span "$450K" at bounding box center [861, 484] width 28 height 10
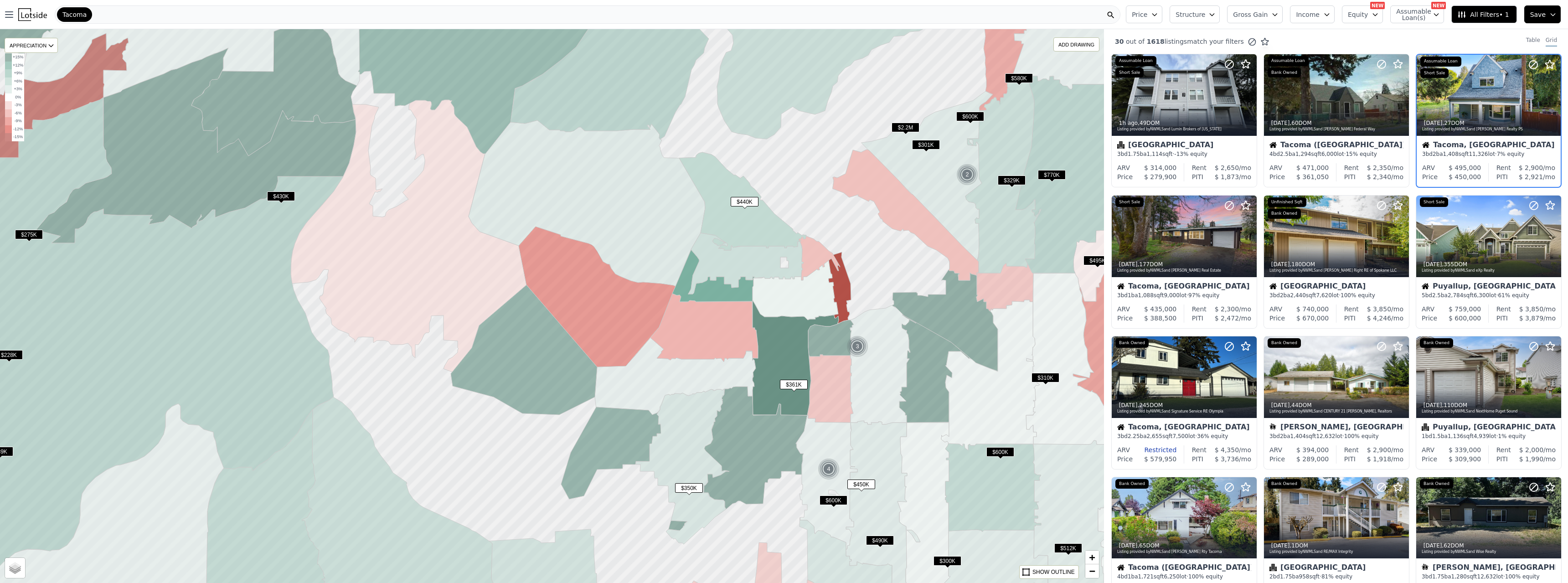
click at [692, 316] on span "$600K" at bounding box center [833, 500] width 28 height 10
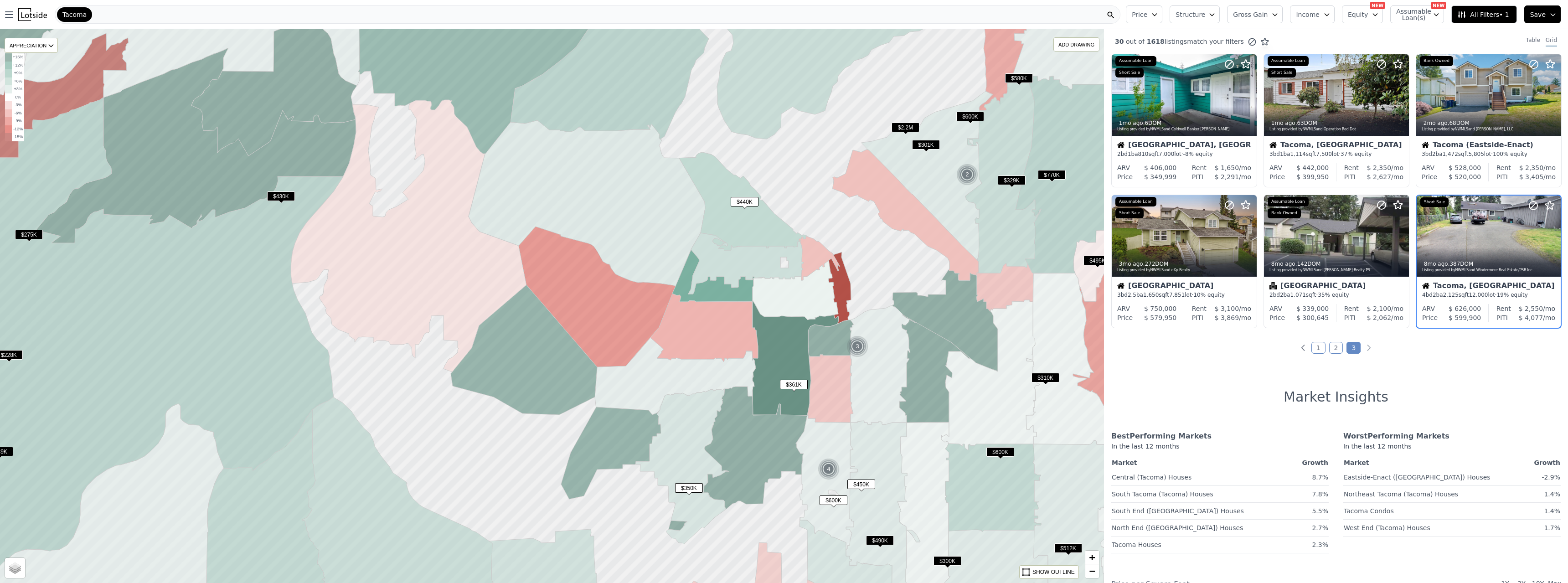
click at [692, 316] on span "$600K" at bounding box center [833, 500] width 28 height 10
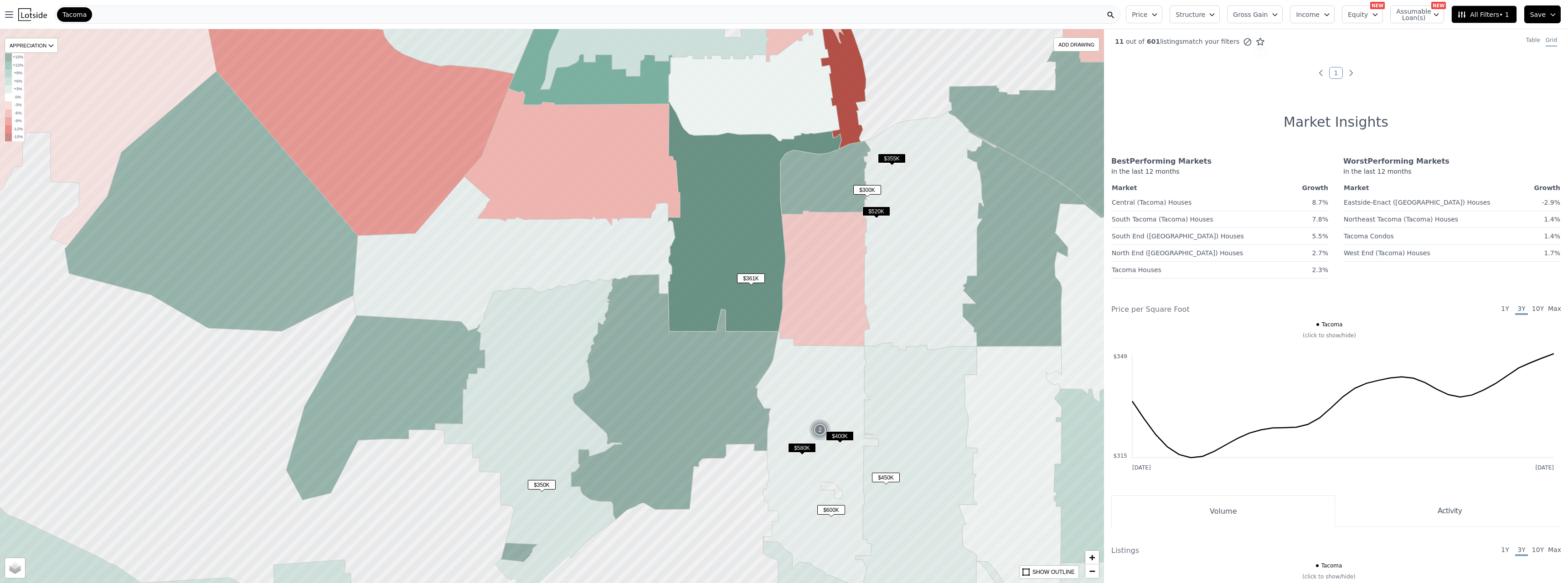
click at [692, 211] on span "$520K" at bounding box center [877, 211] width 28 height 10
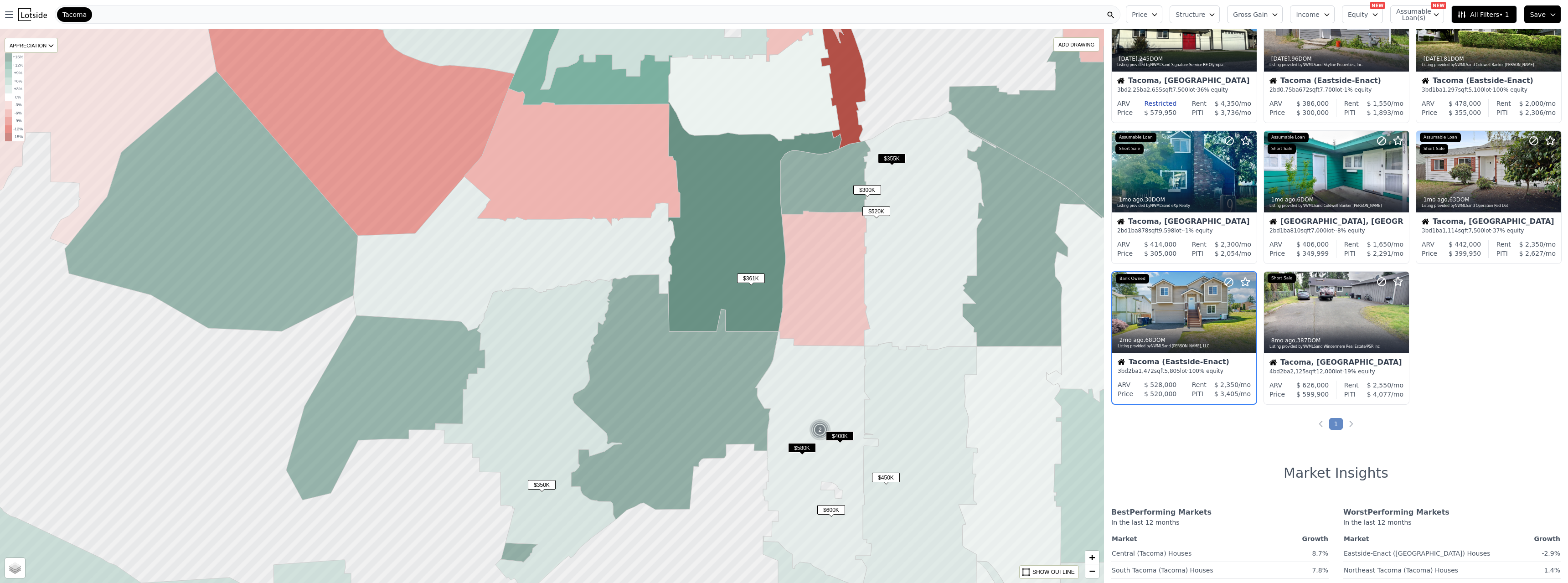
scroll to position [222, 0]
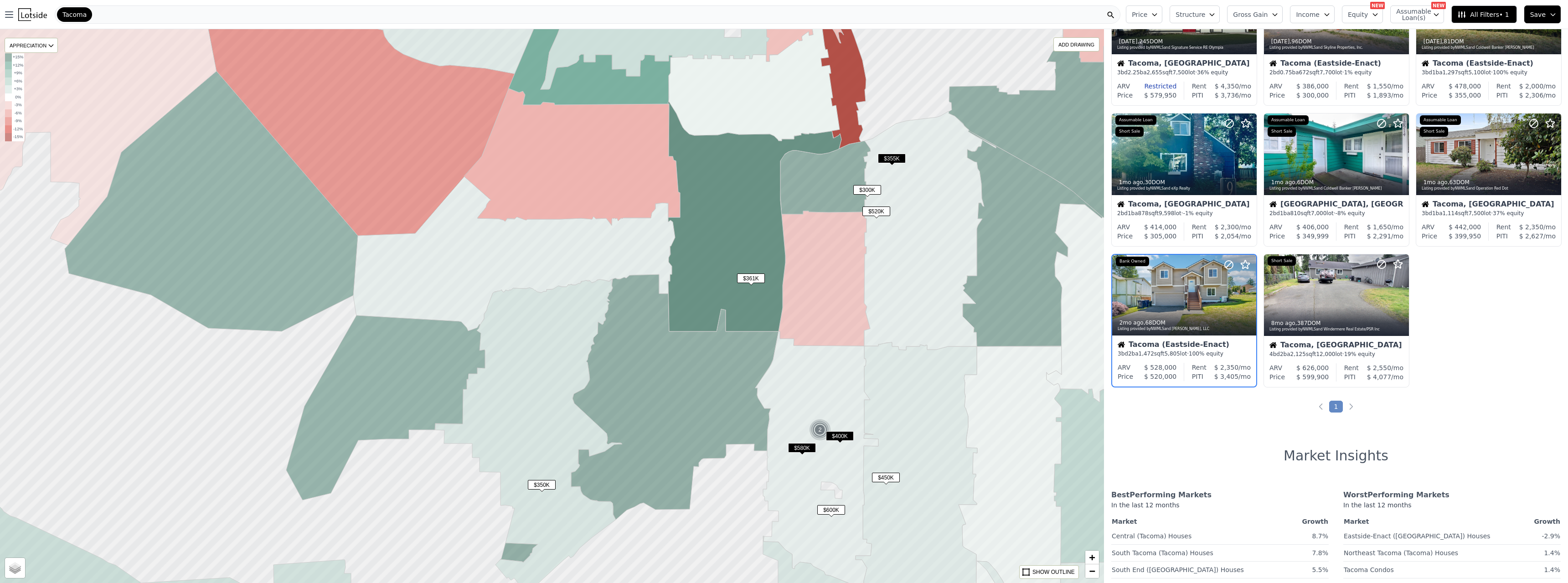
click at [692, 189] on span "$300K" at bounding box center [867, 190] width 28 height 10
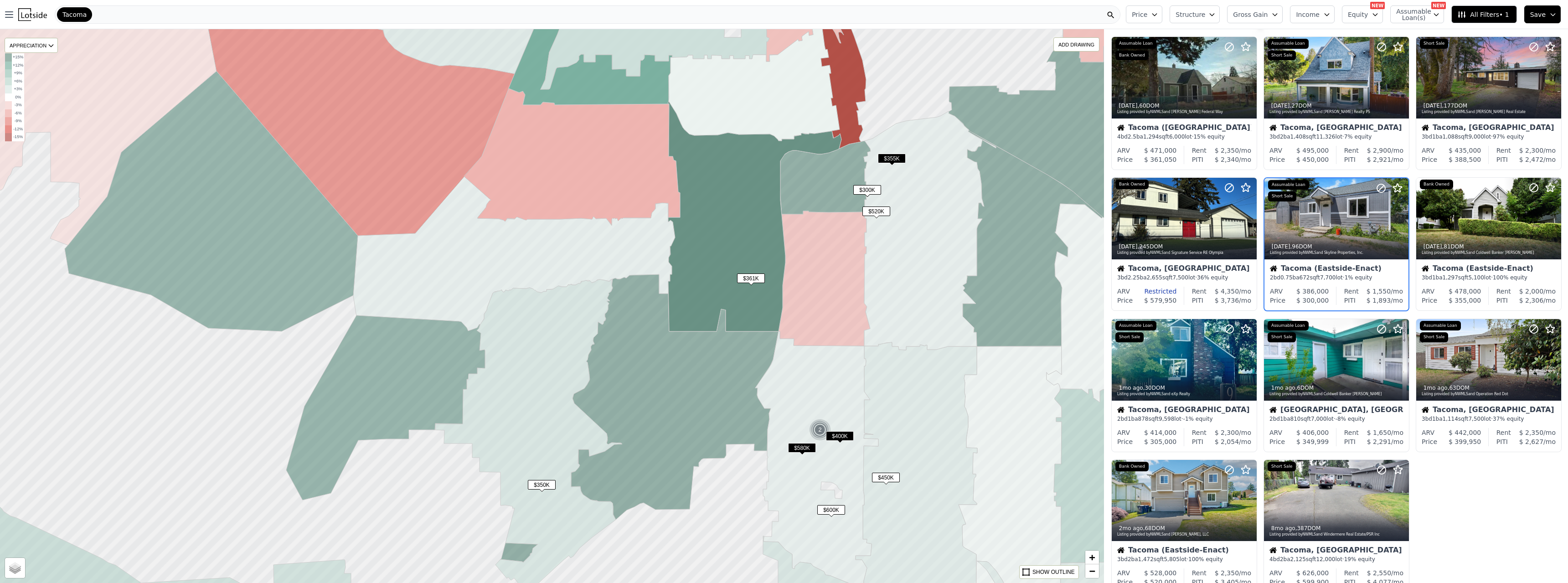
scroll to position [0, 0]
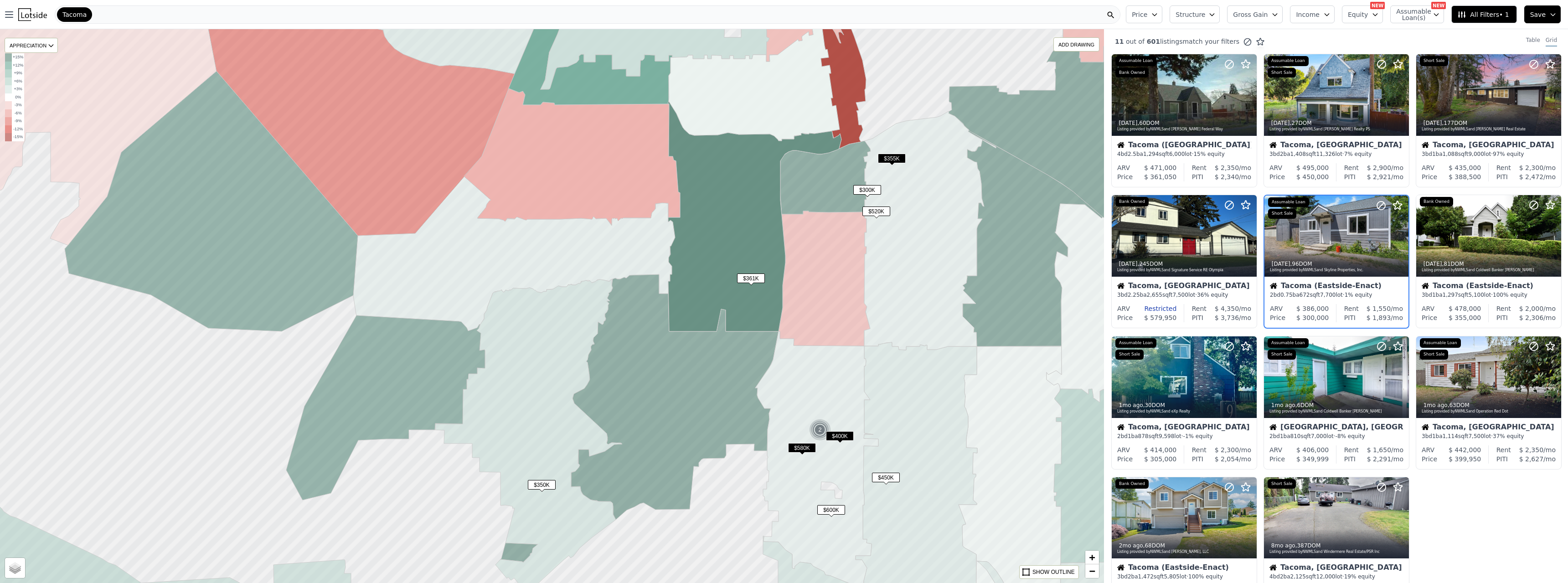
click at [692, 157] on span "$355K" at bounding box center [892, 158] width 28 height 10
click at [692, 222] on div at bounding box center [1488, 236] width 144 height 81
click at [692, 276] on span "$361K" at bounding box center [751, 278] width 28 height 10
click at [692, 155] on span "$355K" at bounding box center [892, 158] width 28 height 10
click at [692, 190] on span "$300K" at bounding box center [867, 190] width 28 height 10
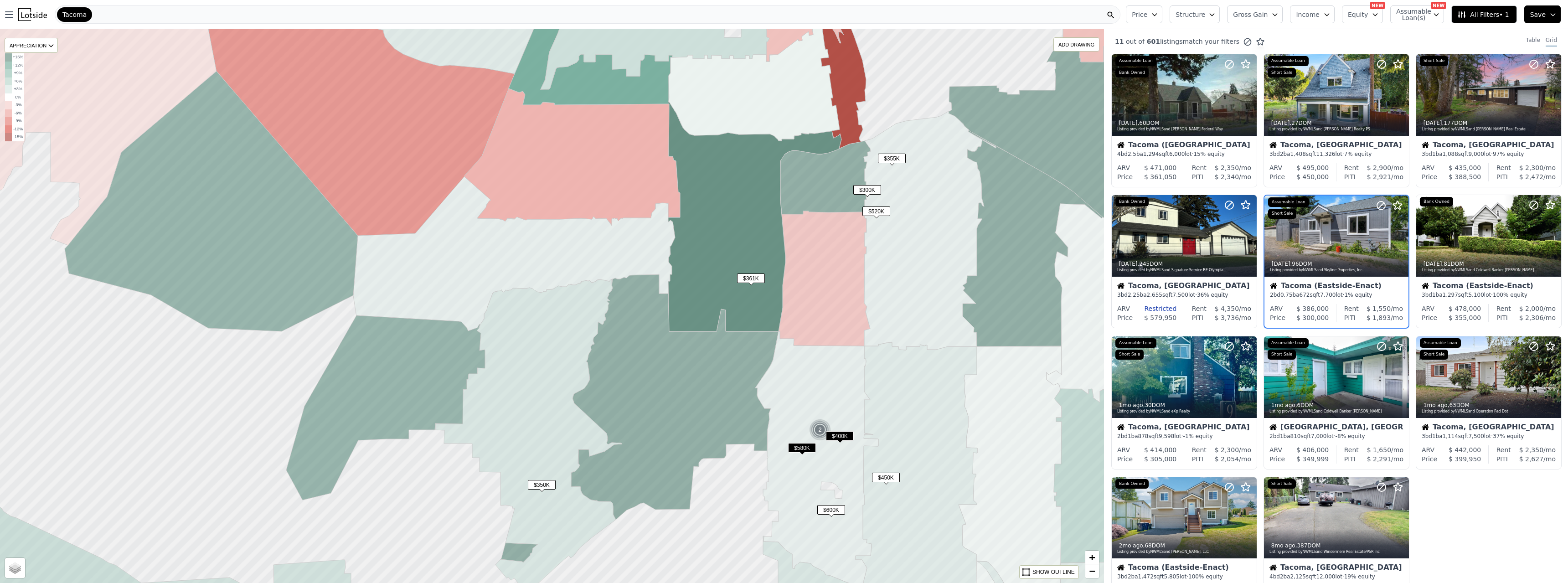
click at [692, 210] on span "$520K" at bounding box center [877, 211] width 28 height 10
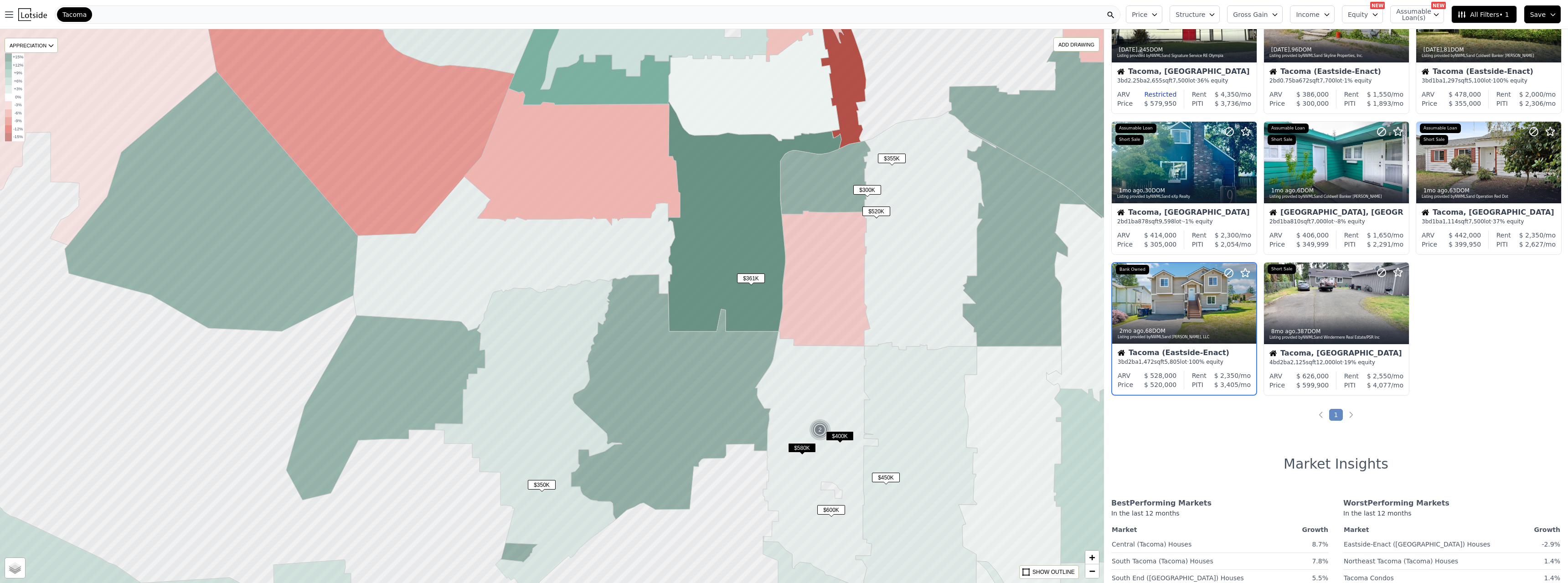
scroll to position [222, 0]
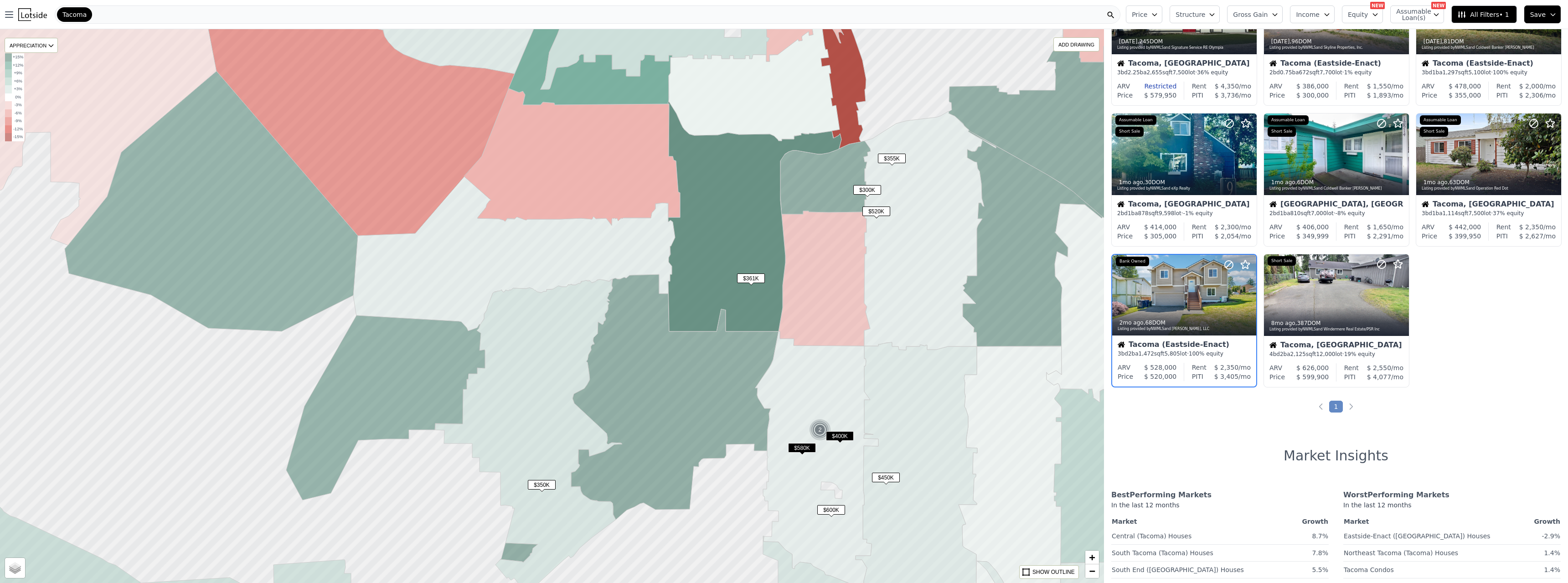
click at [692, 275] on span "$361K" at bounding box center [751, 278] width 28 height 10
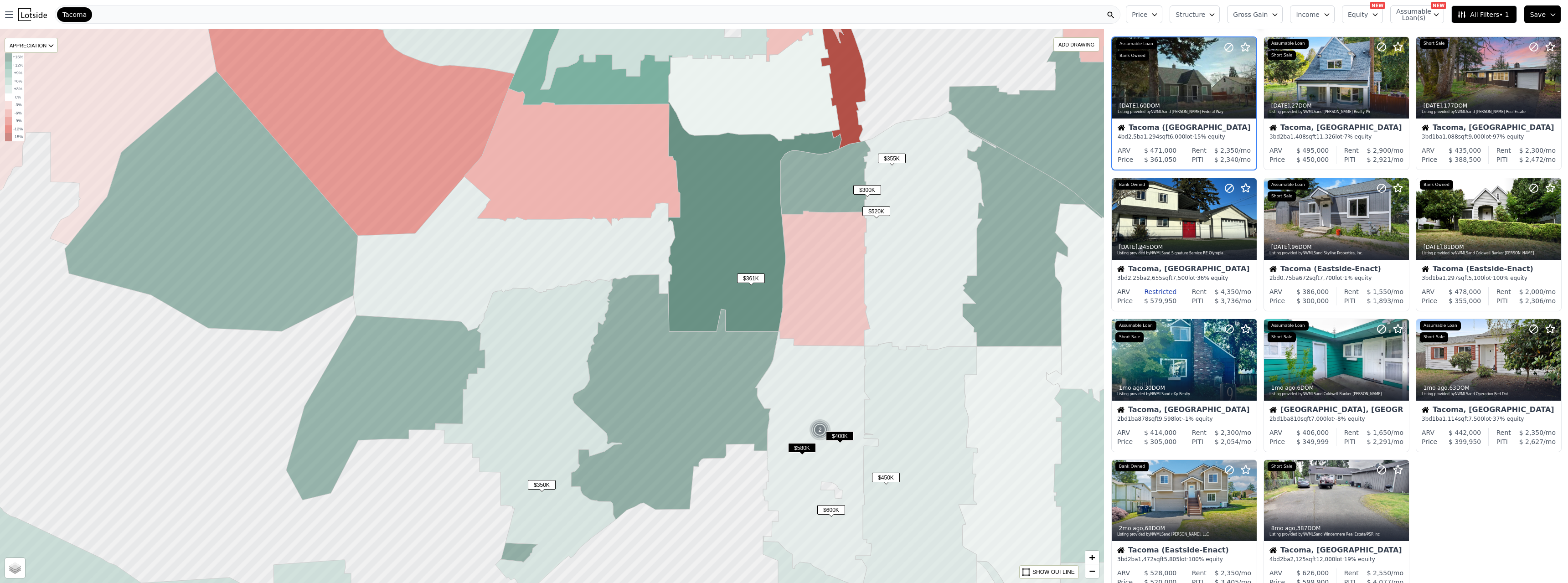
scroll to position [0, 0]
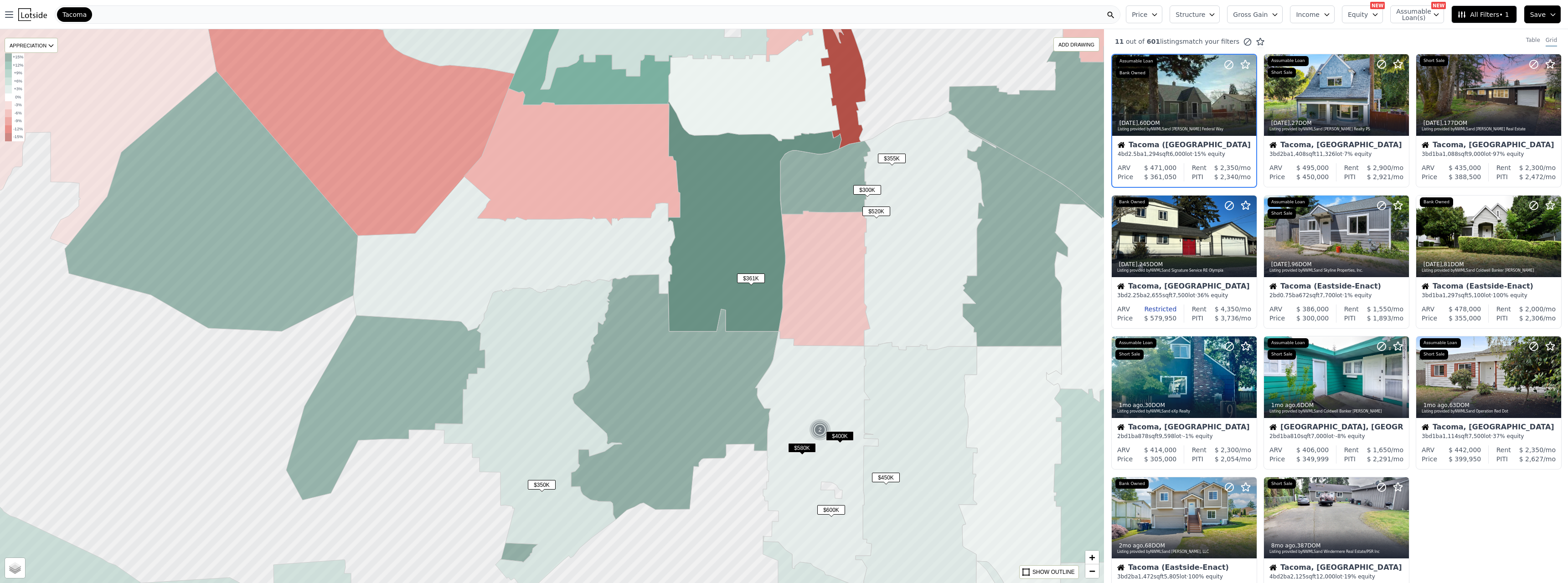
click at [542, 316] on span "$350K" at bounding box center [542, 485] width 28 height 10
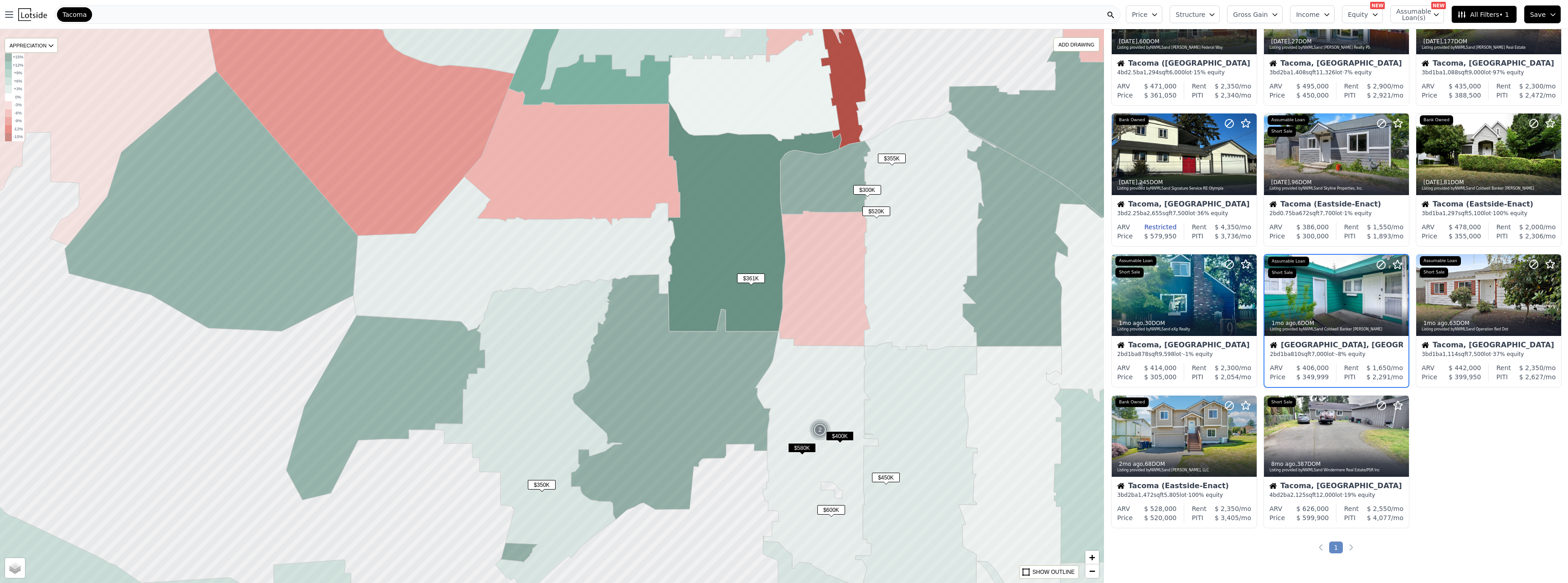
click at [692, 316] on span "$600K" at bounding box center [831, 510] width 28 height 10
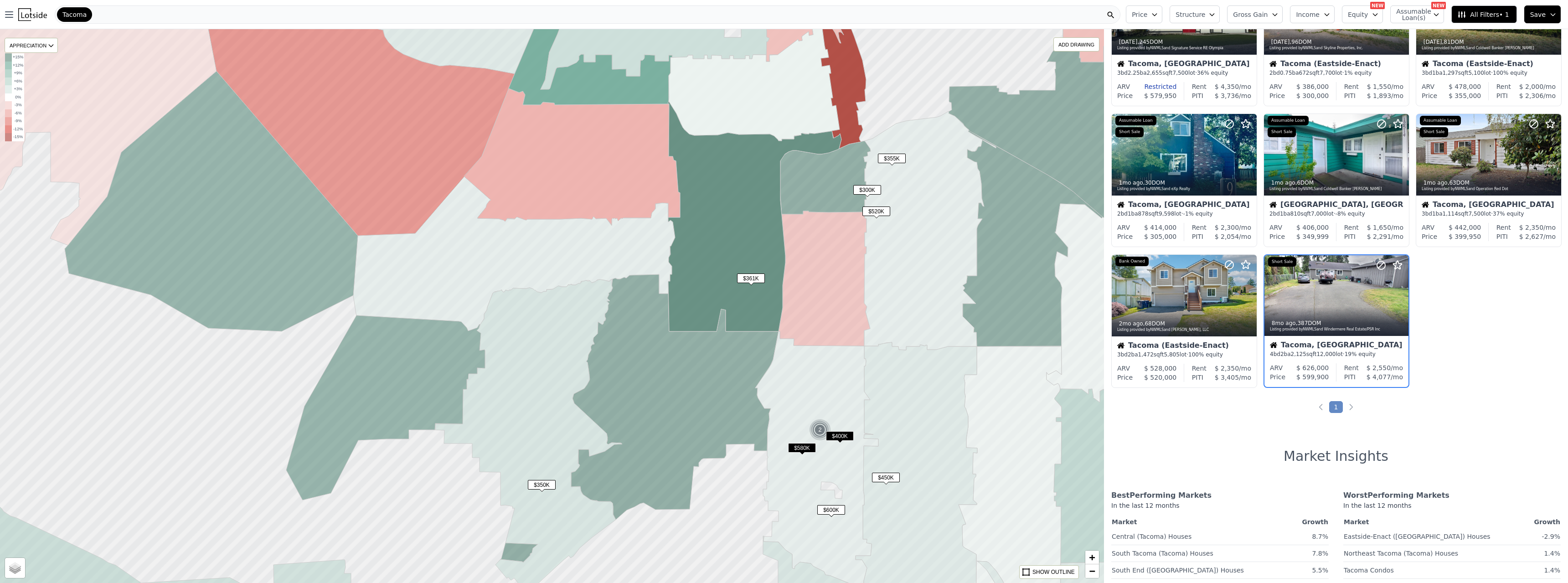
scroll to position [222, 0]
click at [692, 316] on span "$400K" at bounding box center [840, 436] width 28 height 10
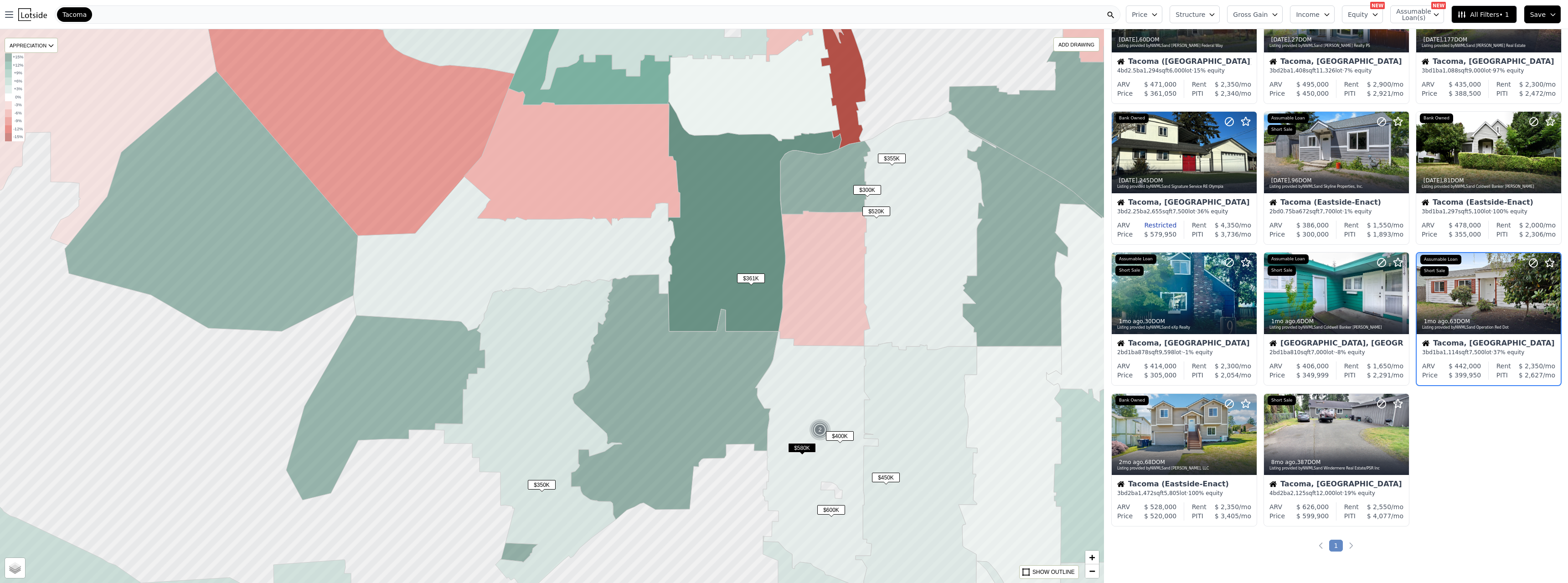
scroll to position [82, 0]
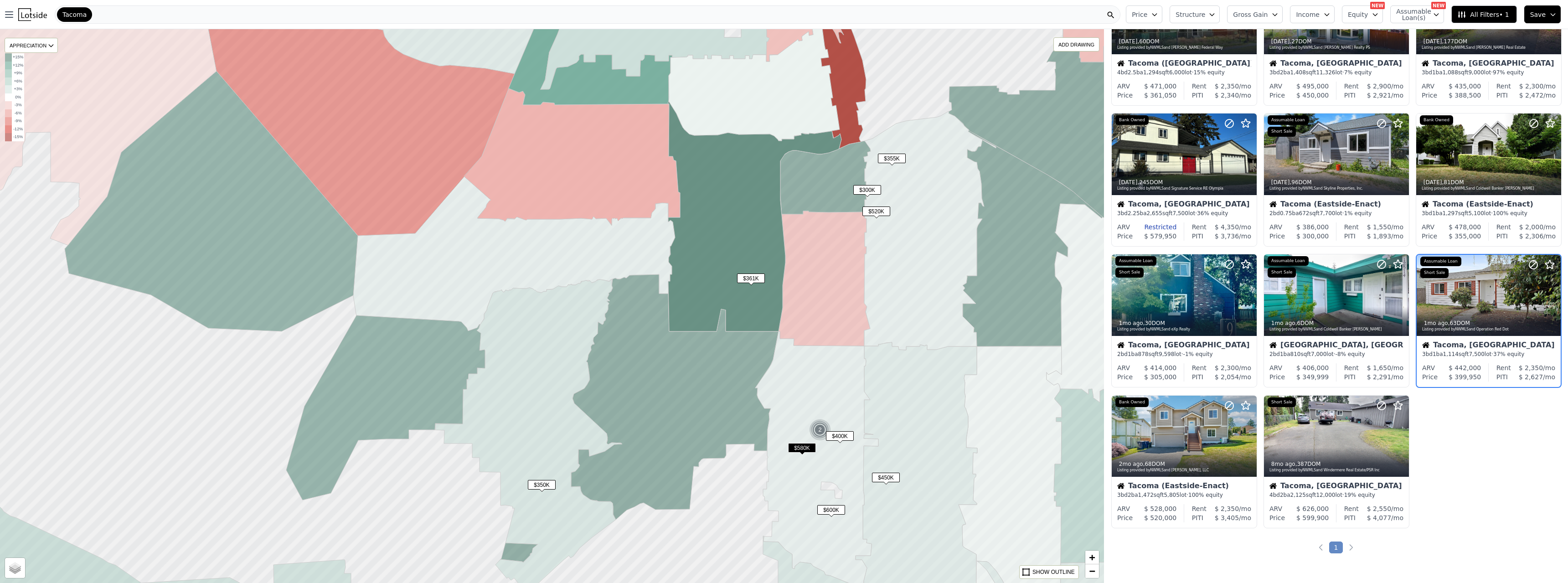
click at [692, 316] on span "$580K" at bounding box center [802, 448] width 28 height 10
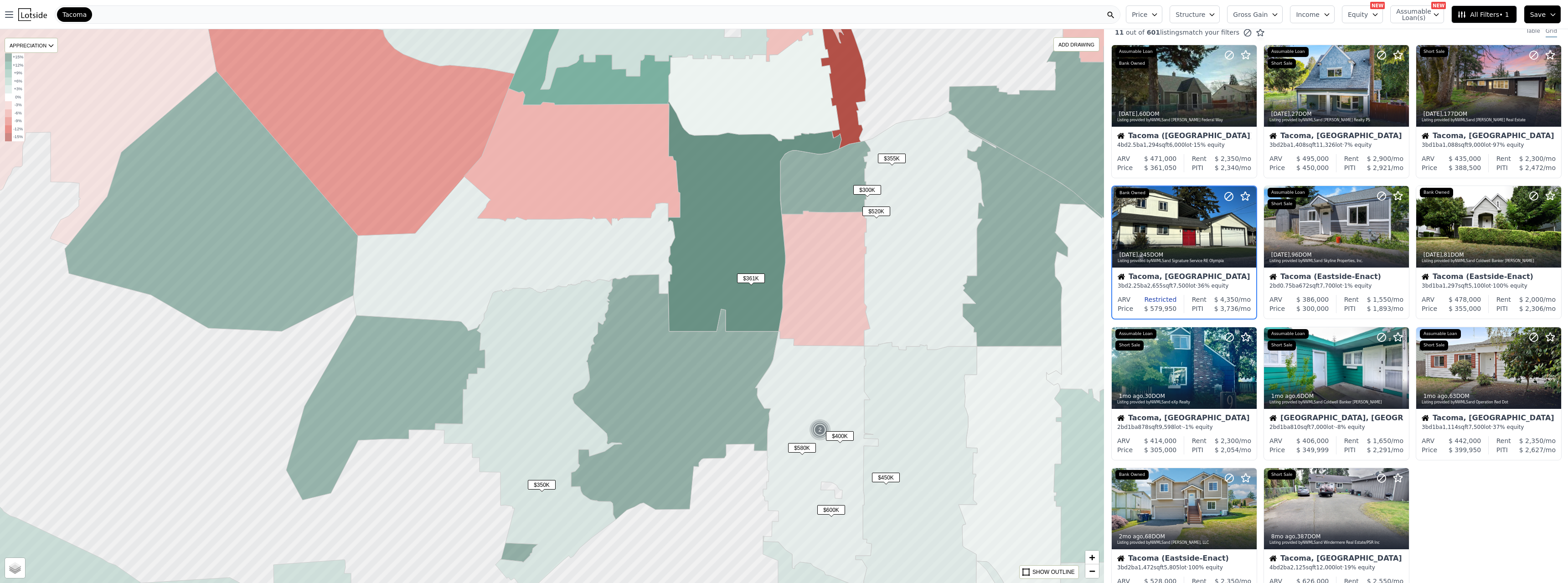
scroll to position [0, 0]
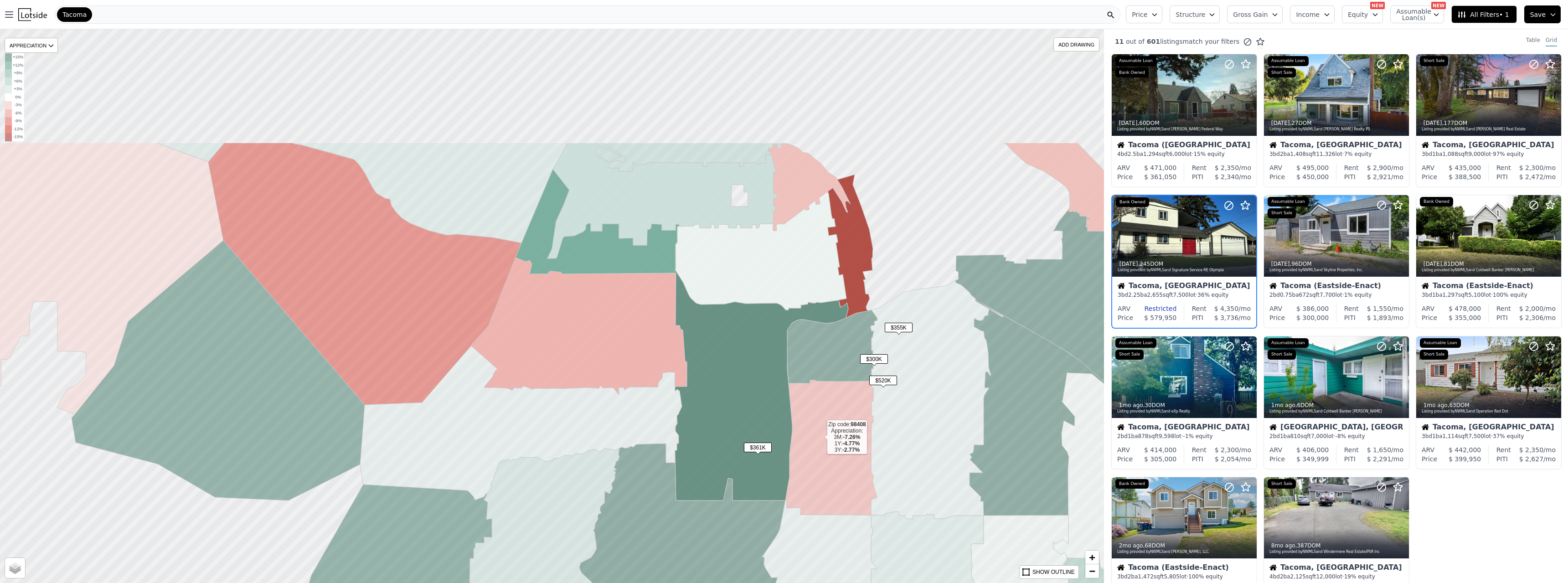
drag, startPoint x: 813, startPoint y: 265, endPoint x: 820, endPoint y: 434, distance: 169.1
click at [692, 316] on icon at bounding box center [831, 448] width 92 height 135
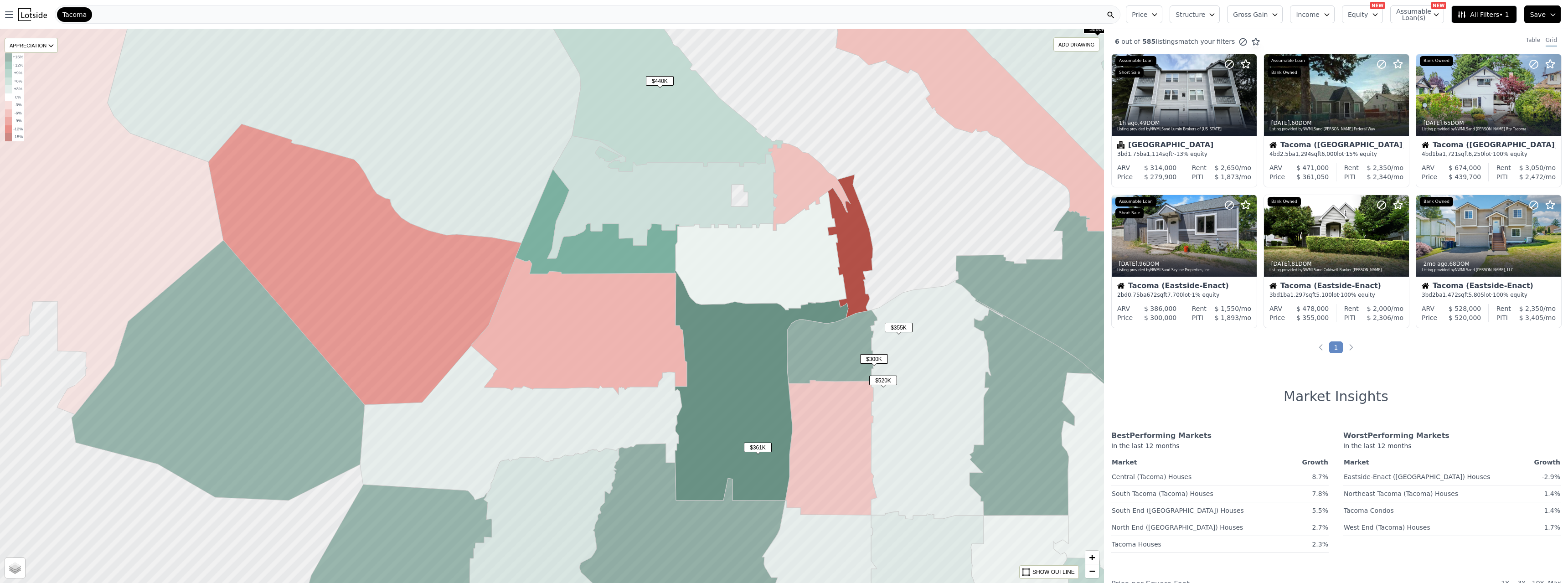
click at [657, 83] on span "$440K" at bounding box center [660, 81] width 28 height 10
click at [692, 99] on div at bounding box center [1337, 95] width 145 height 82
click at [692, 15] on span "All Filters • 1" at bounding box center [1483, 14] width 52 height 9
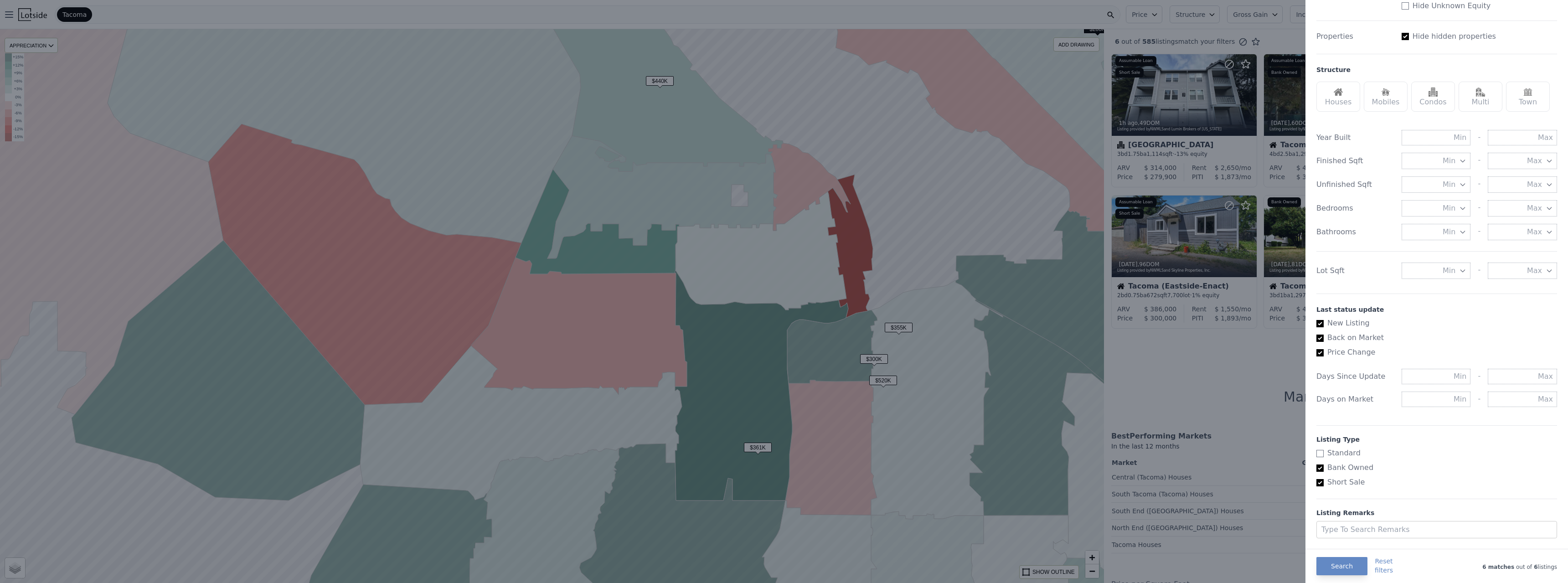
scroll to position [249, 0]
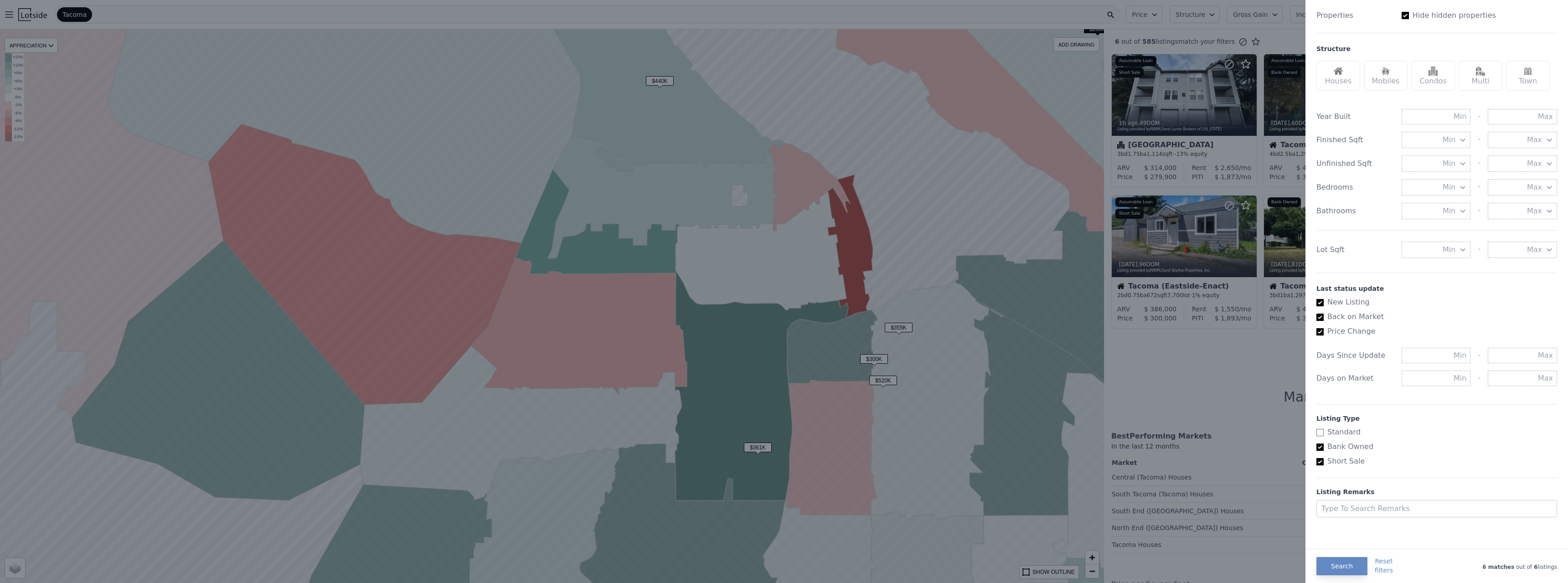
click at [692, 316] on input "Standard" at bounding box center [1320, 433] width 7 height 7
checkbox input "true"
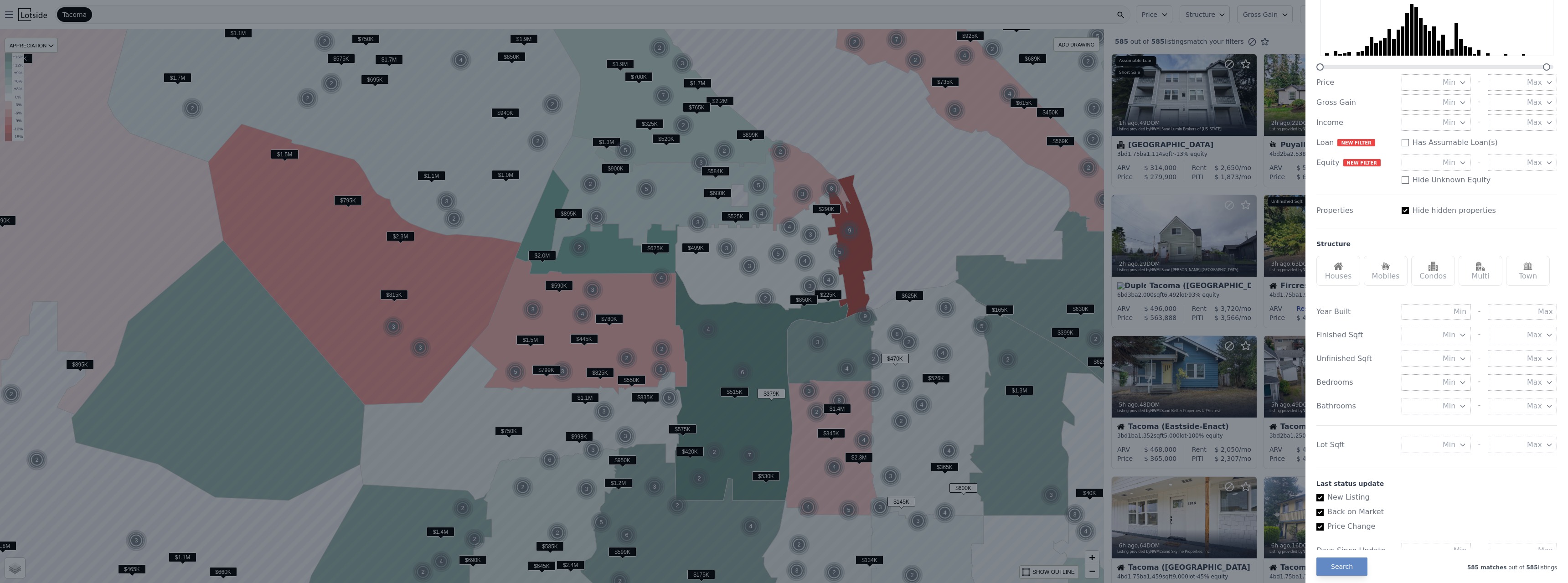
scroll to position [21, 0]
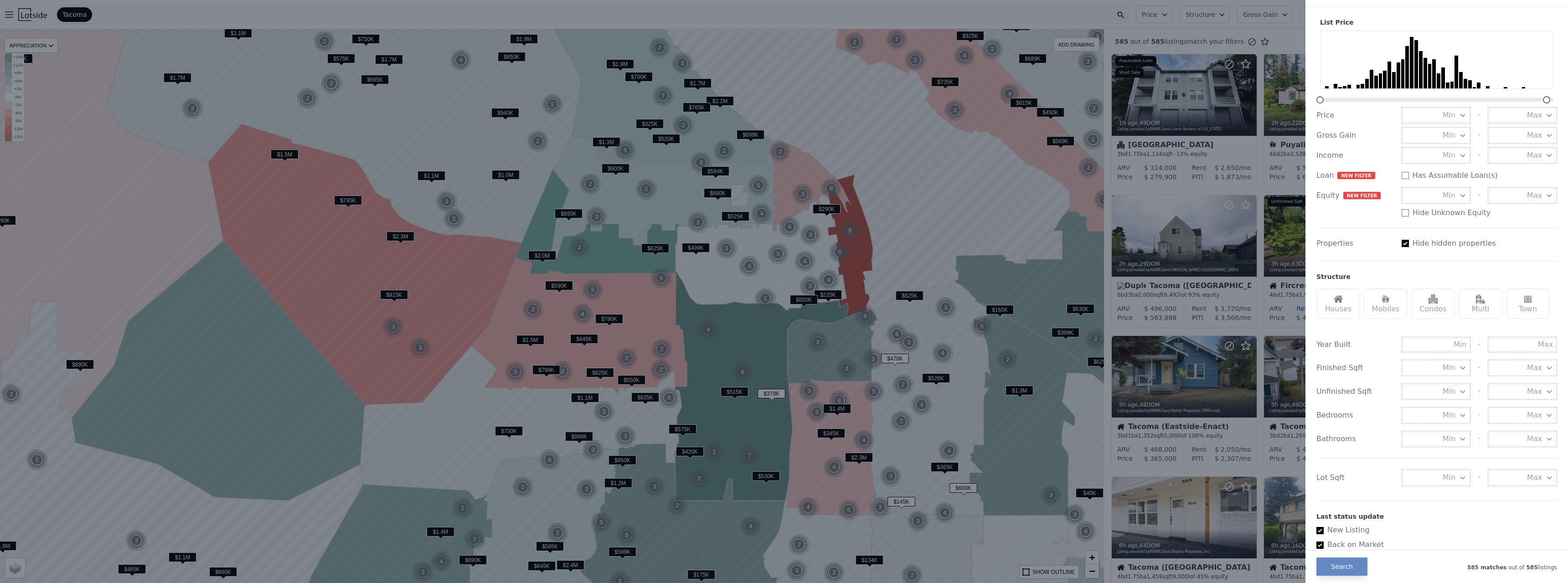
click at [692, 135] on span "Min" at bounding box center [1449, 135] width 13 height 11
click at [692, 215] on button "40%" at bounding box center [1437, 217] width 69 height 16
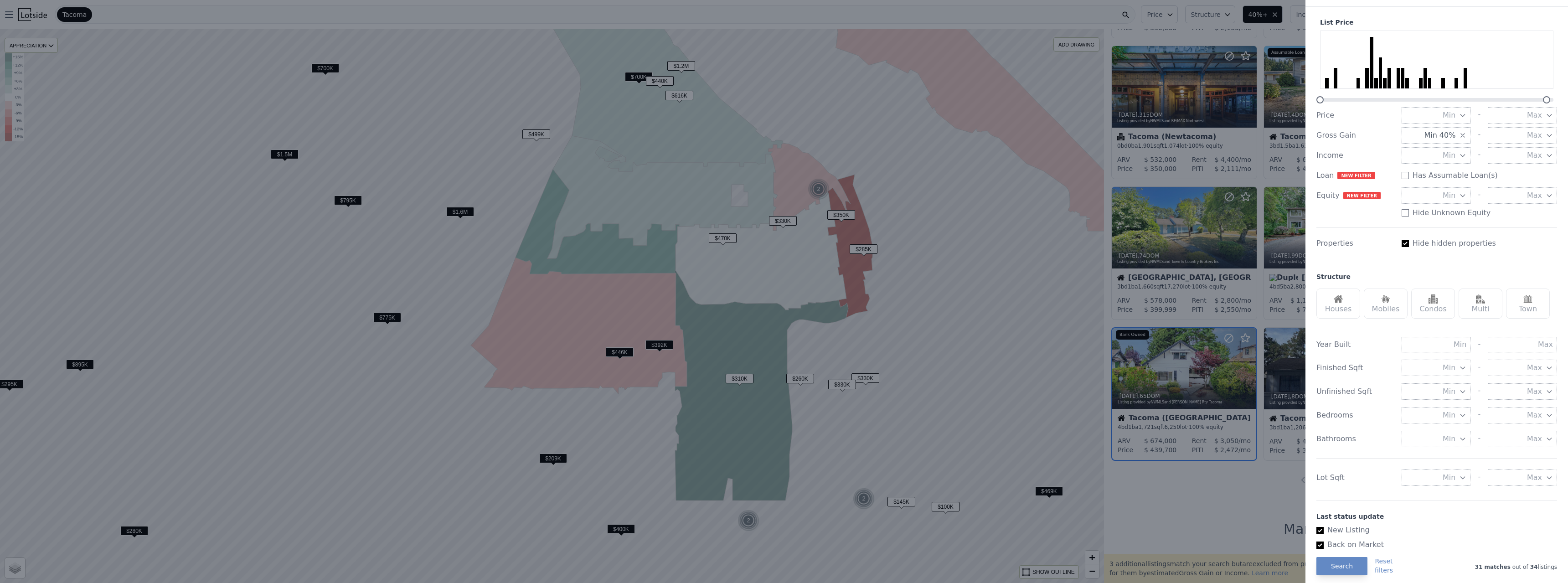
scroll to position [251, 0]
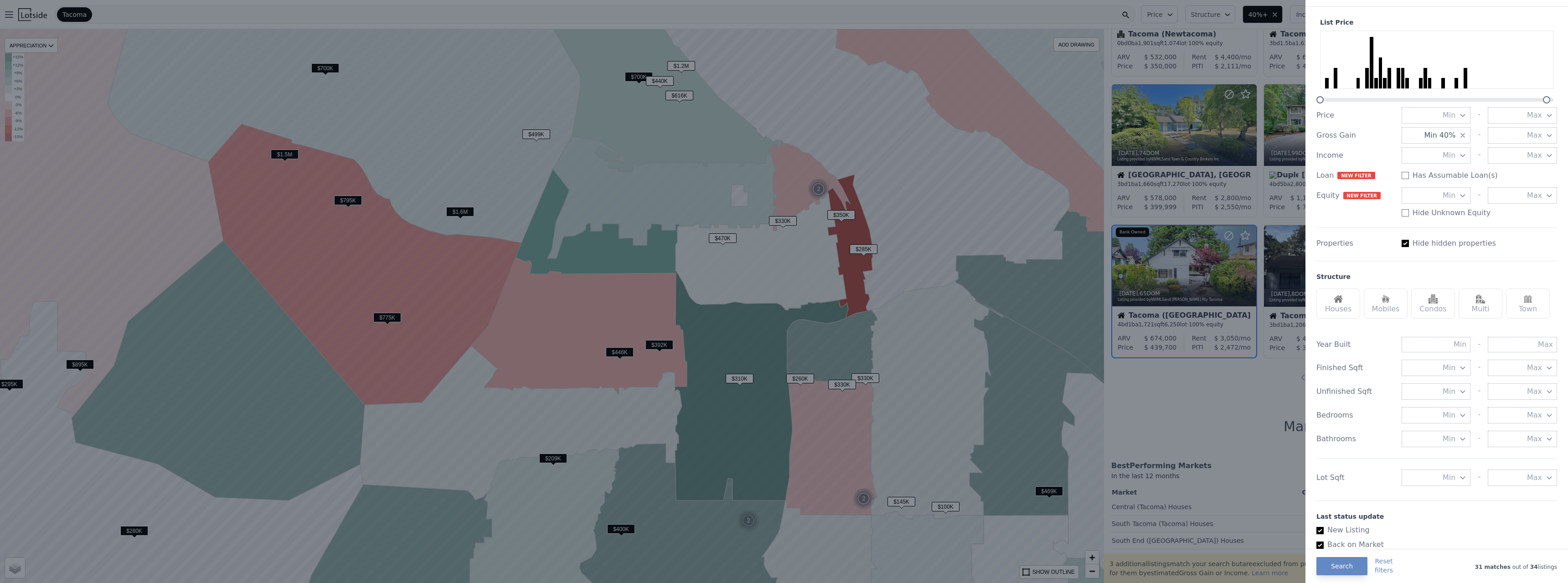
click at [692, 123] on div at bounding box center [784, 292] width 1568 height 583
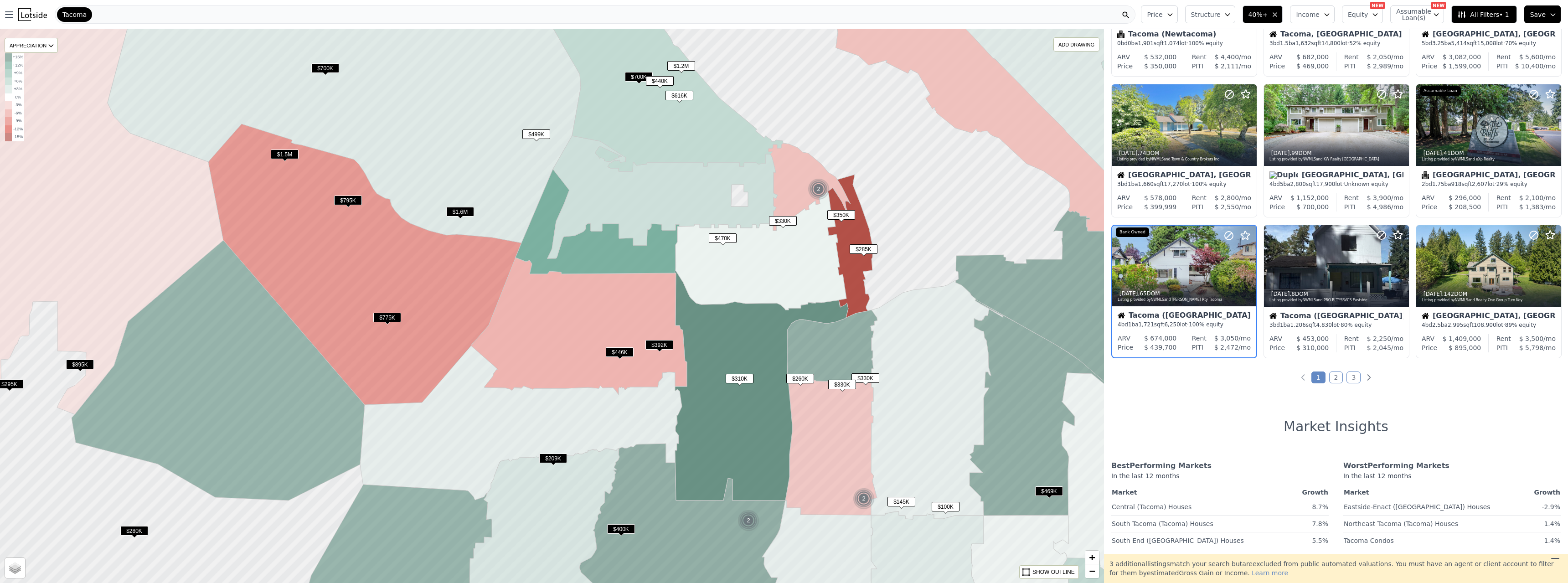
click at [458, 208] on span "$1.6M" at bounding box center [460, 212] width 28 height 10
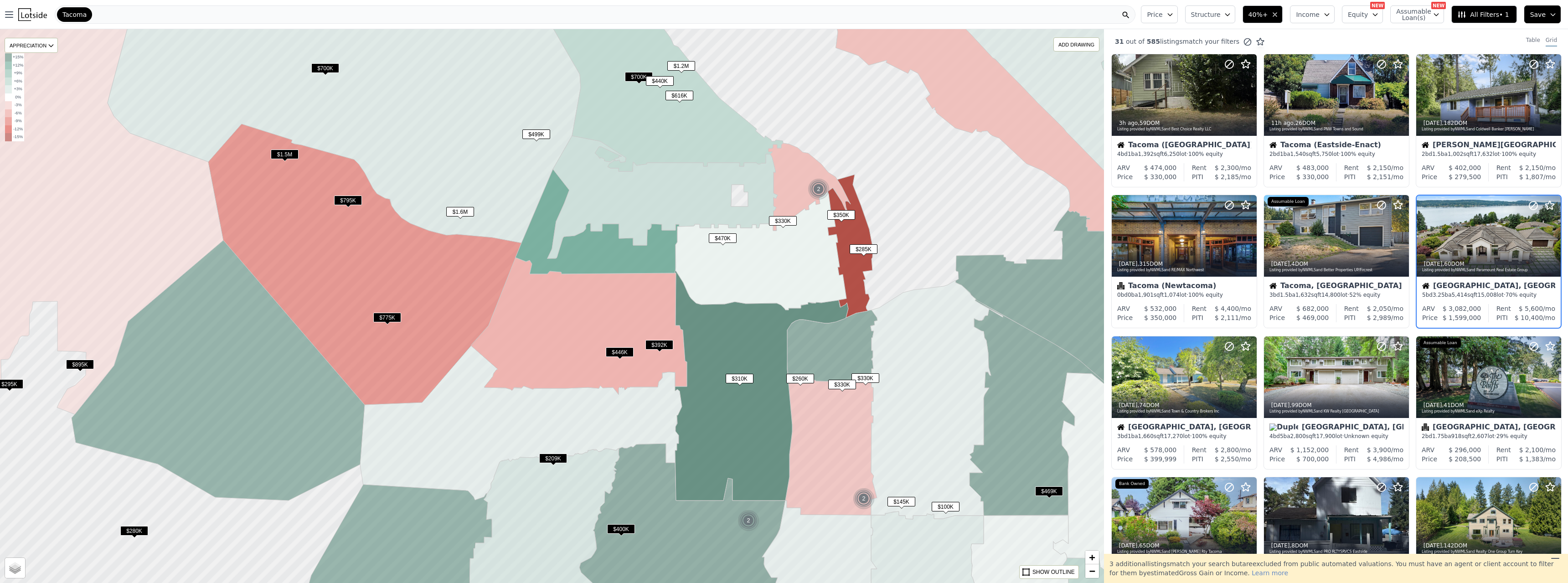
click at [319, 68] on span "$700K" at bounding box center [325, 68] width 28 height 10
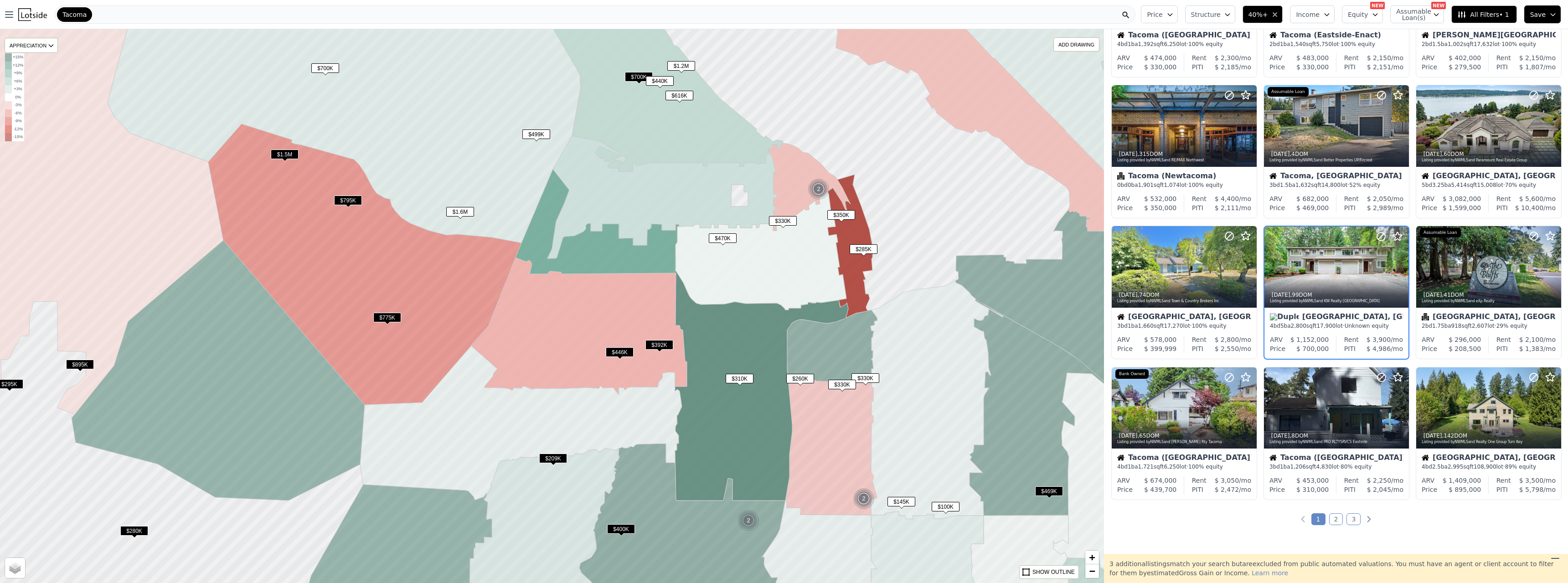
scroll to position [111, 0]
click at [692, 316] on div at bounding box center [1532, 396] width 58 height 58
click at [692, 276] on div at bounding box center [1336, 266] width 144 height 81
click at [680, 97] on span "$616K" at bounding box center [679, 96] width 28 height 10
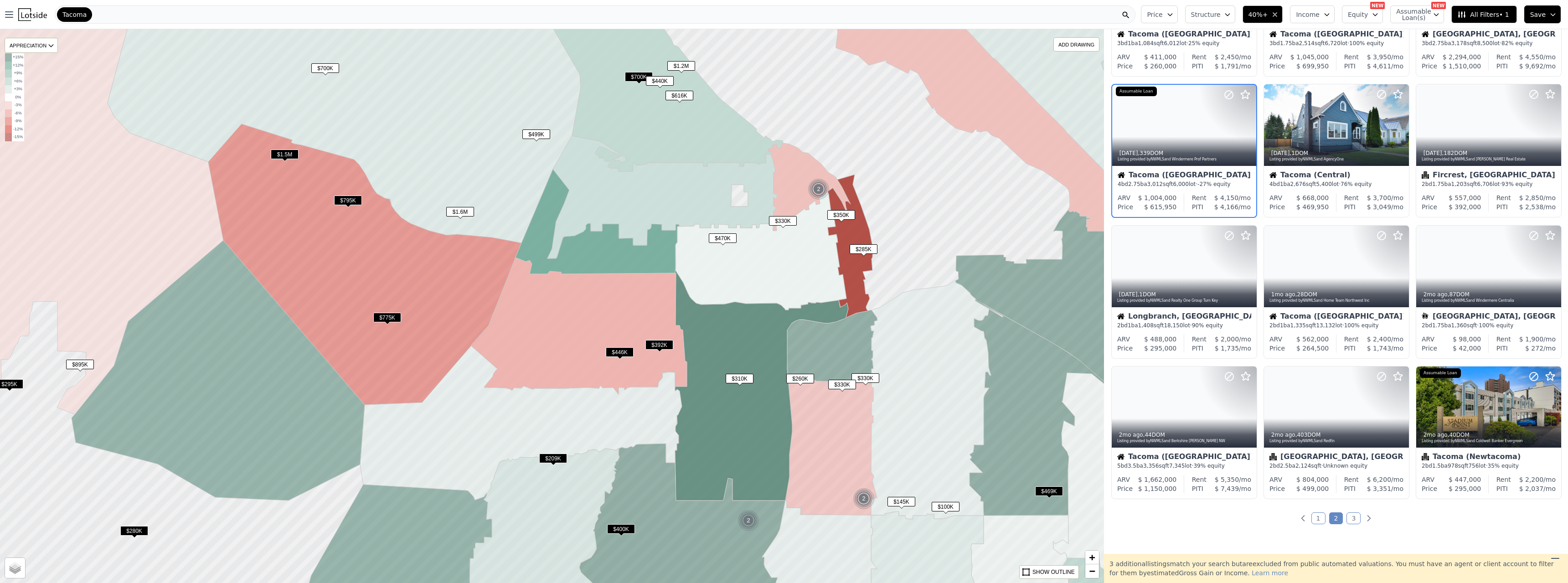
scroll to position [0, 0]
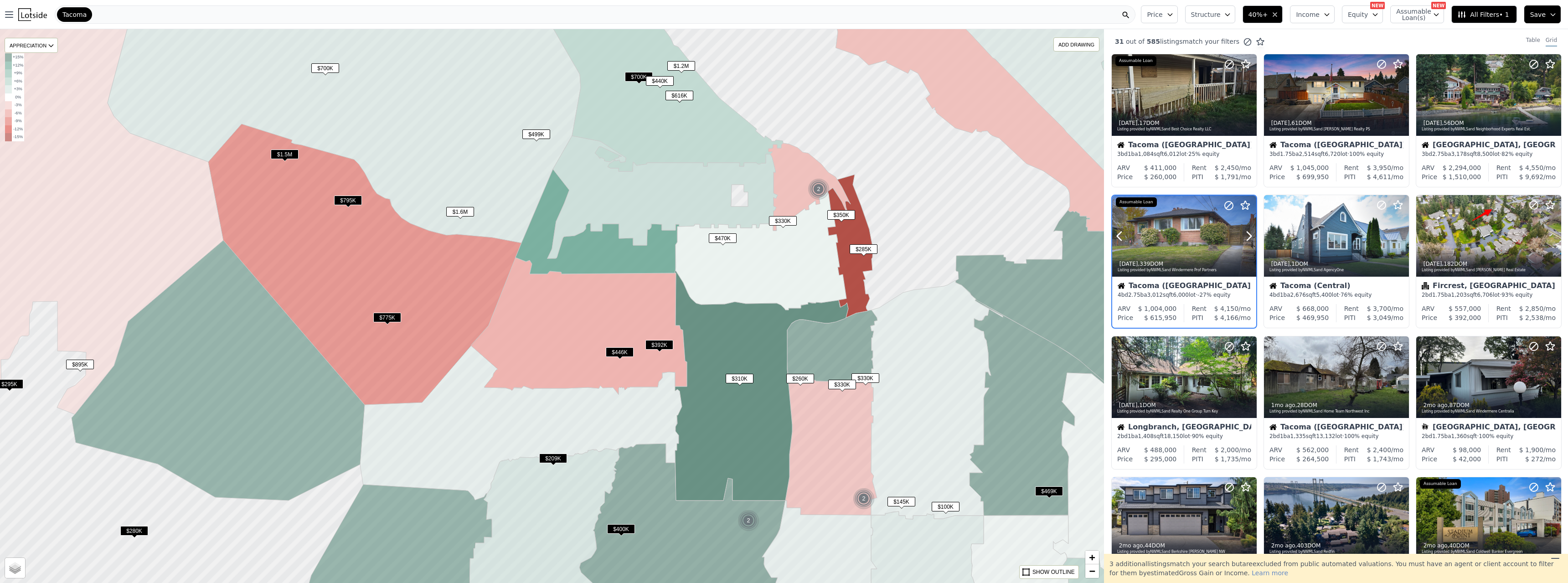
click at [692, 216] on div at bounding box center [1184, 236] width 144 height 81
click at [692, 316] on div at bounding box center [1228, 366] width 58 height 58
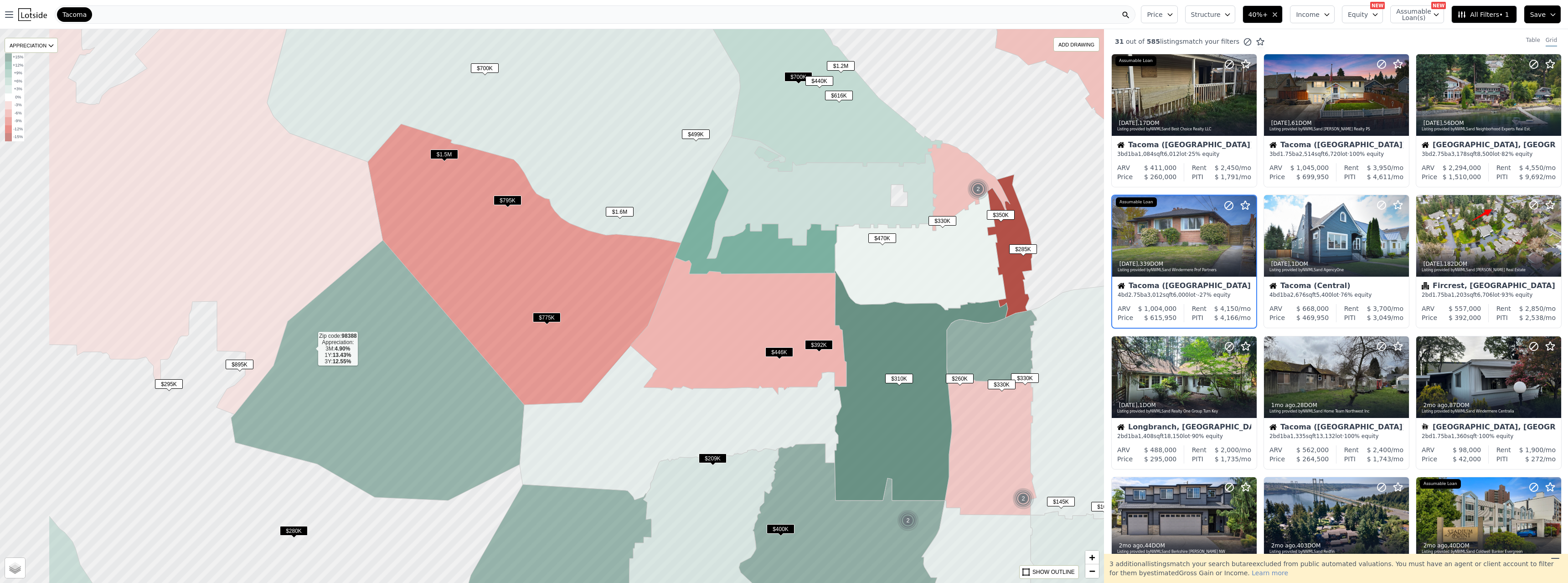
drag, startPoint x: 130, startPoint y: 347, endPoint x: 409, endPoint y: 354, distance: 279.1
click at [409, 316] on icon at bounding box center [441, 439] width 420 height 399
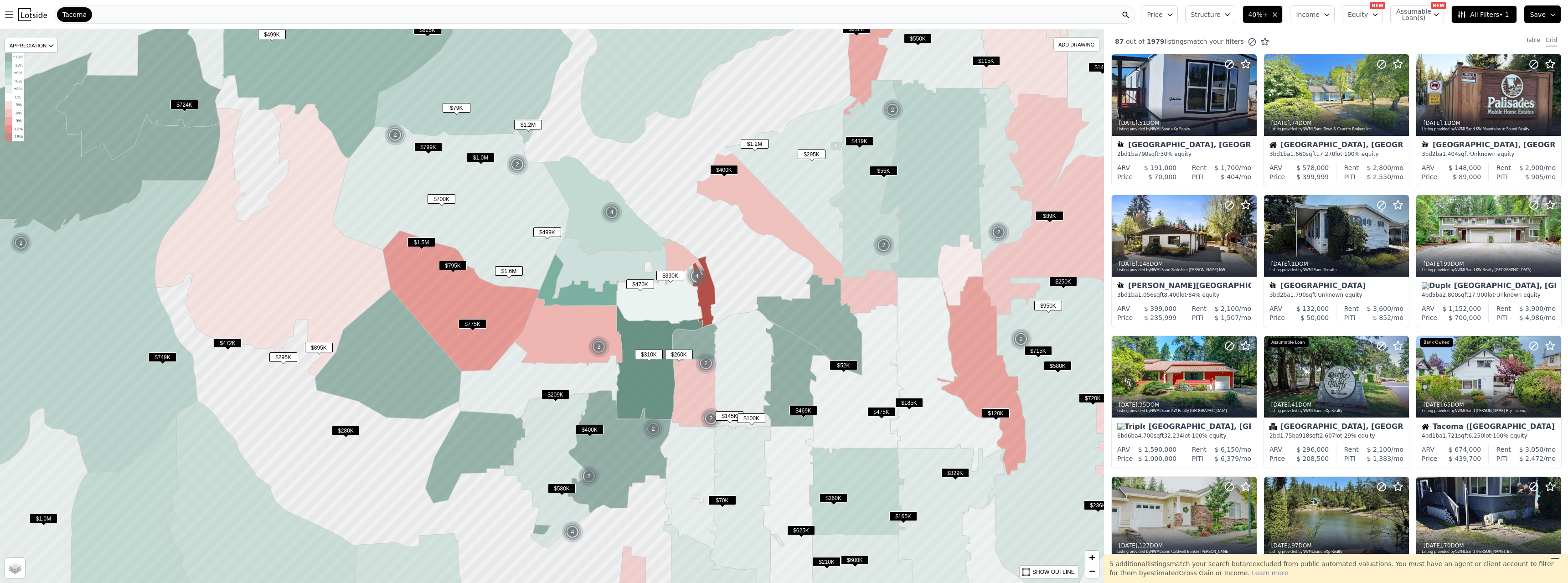
click at [692, 316] on span "$580K" at bounding box center [1058, 366] width 28 height 10
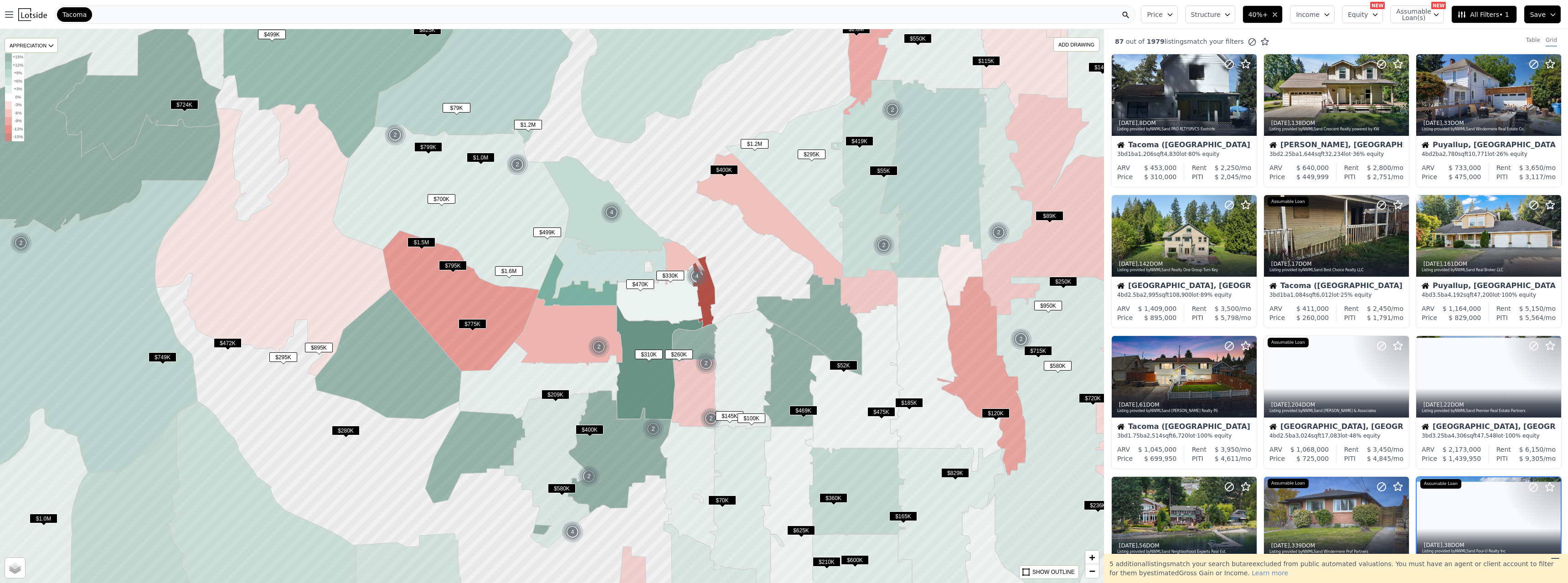
scroll to position [251, 0]
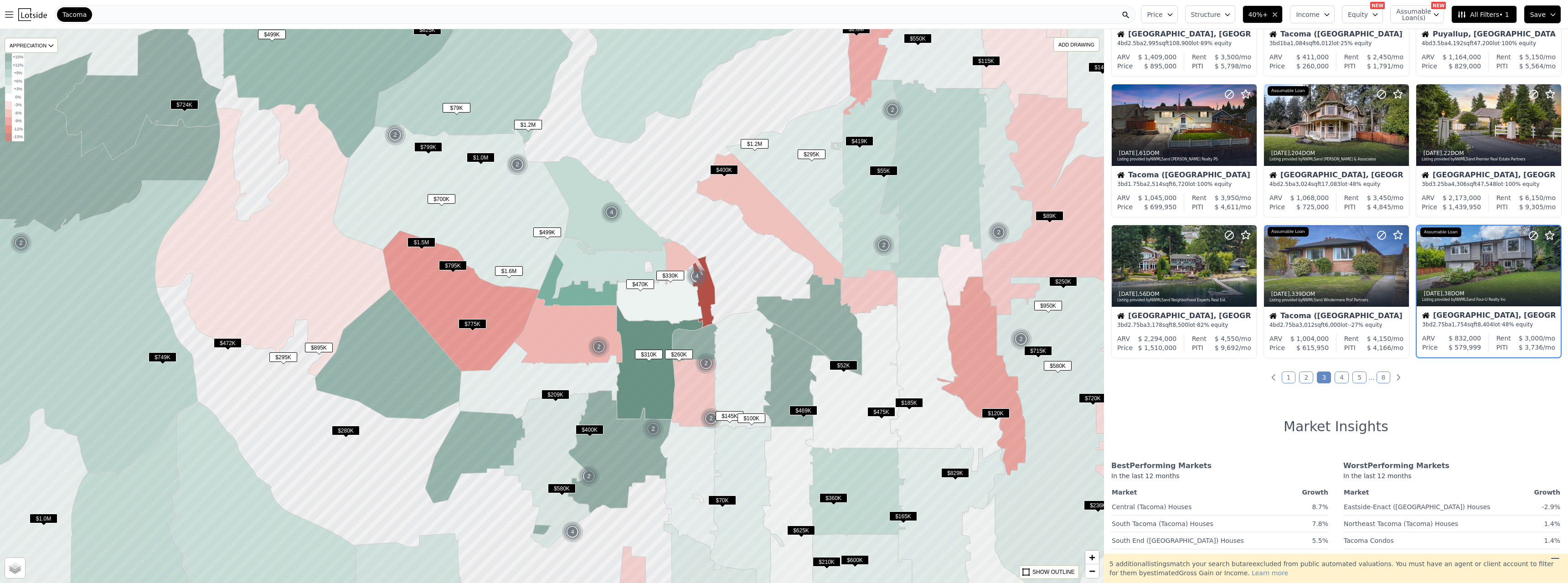
click at [692, 305] on span "$950K" at bounding box center [1048, 305] width 28 height 10
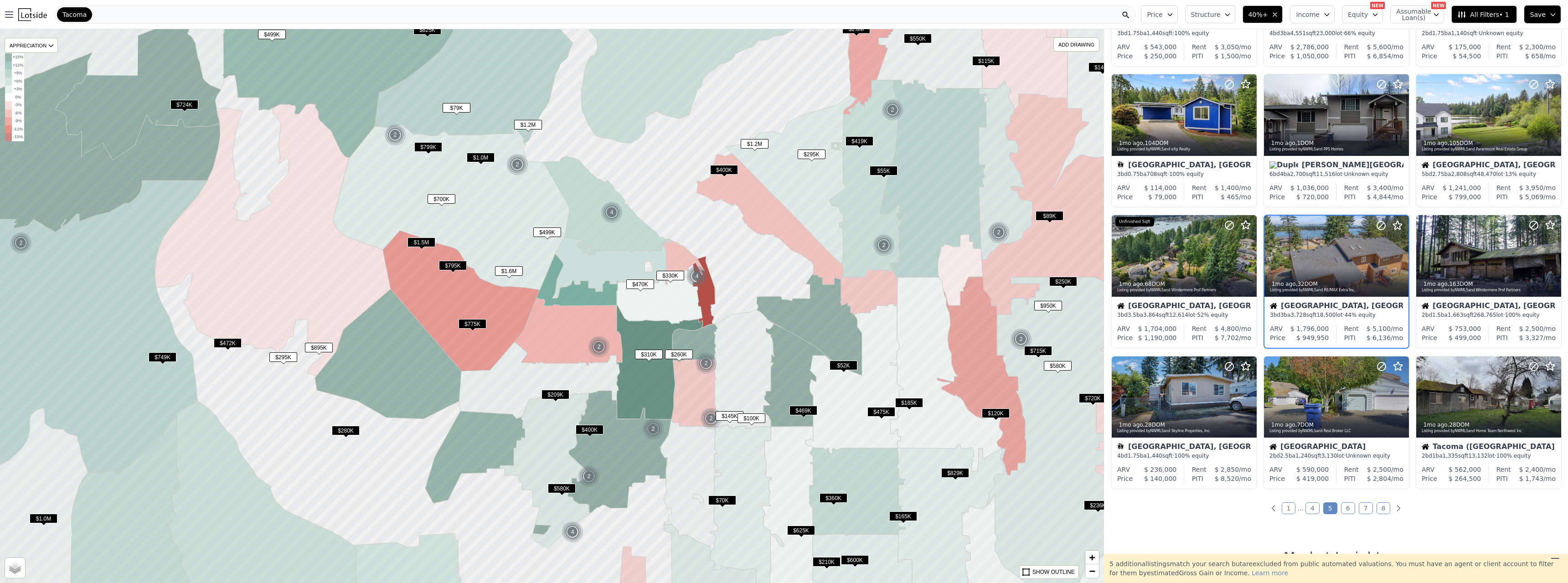
scroll to position [111, 0]
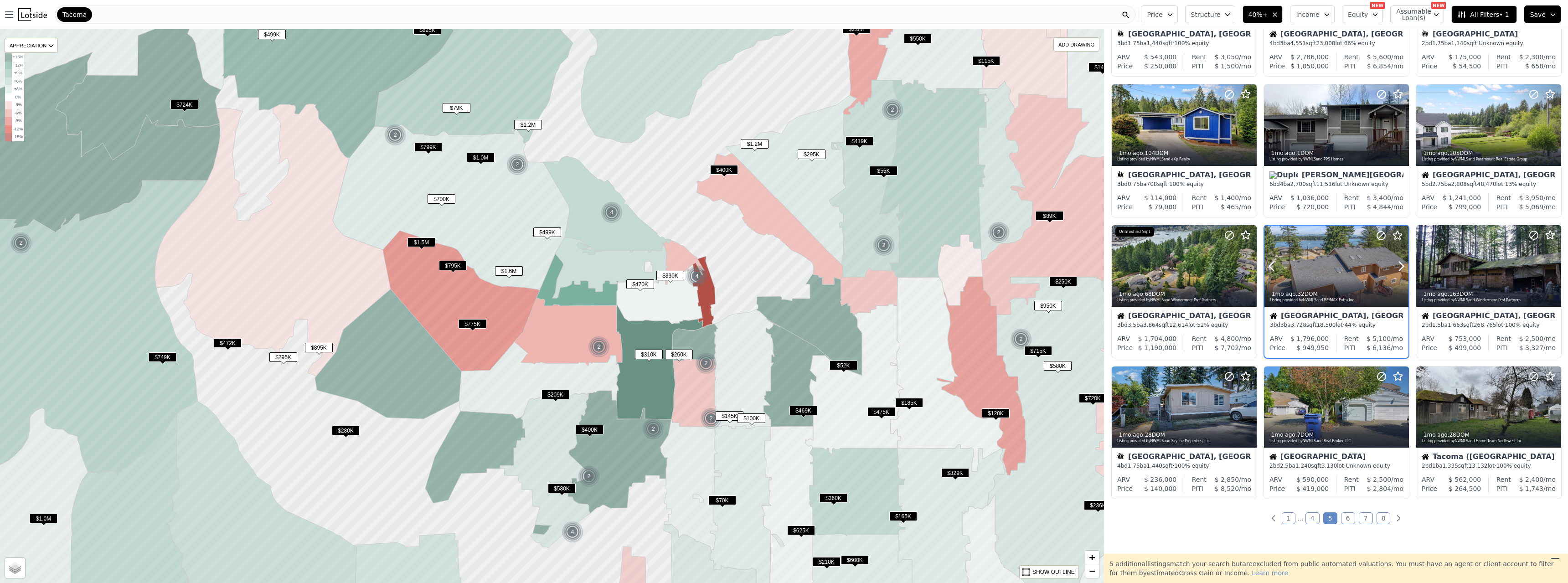
click at [692, 261] on div at bounding box center [1336, 266] width 144 height 81
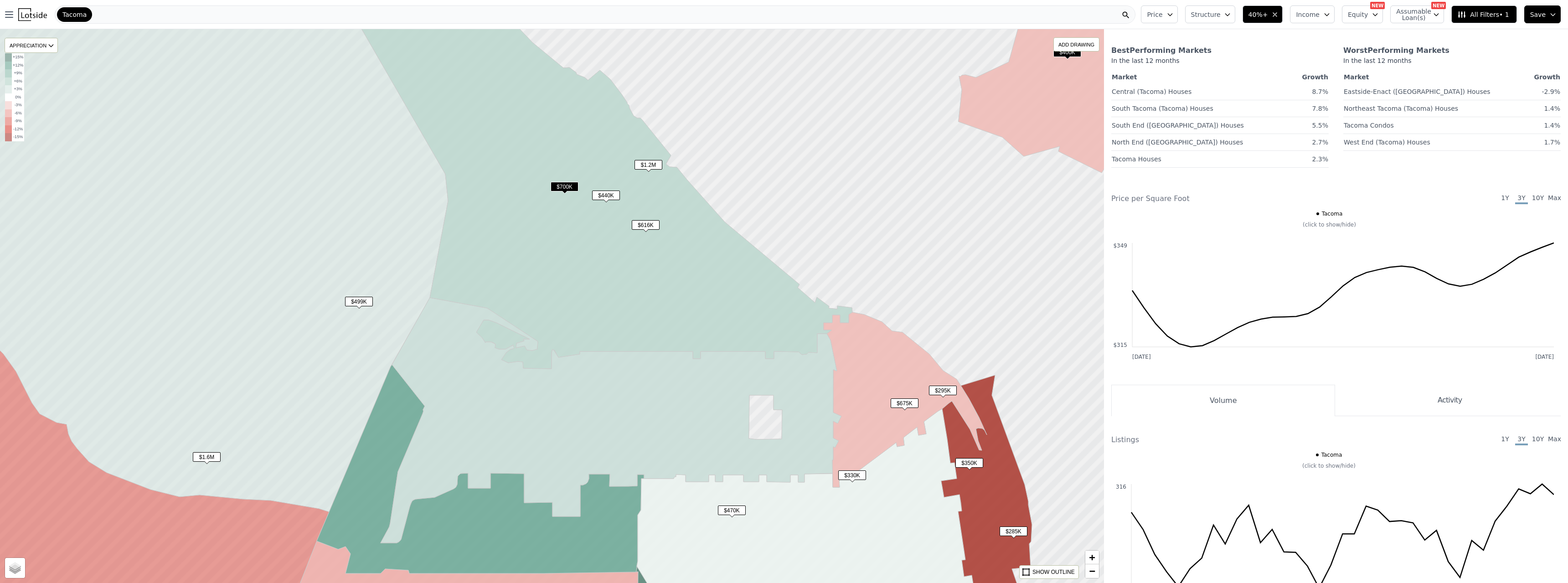
click at [608, 197] on span "$440K" at bounding box center [606, 195] width 28 height 10
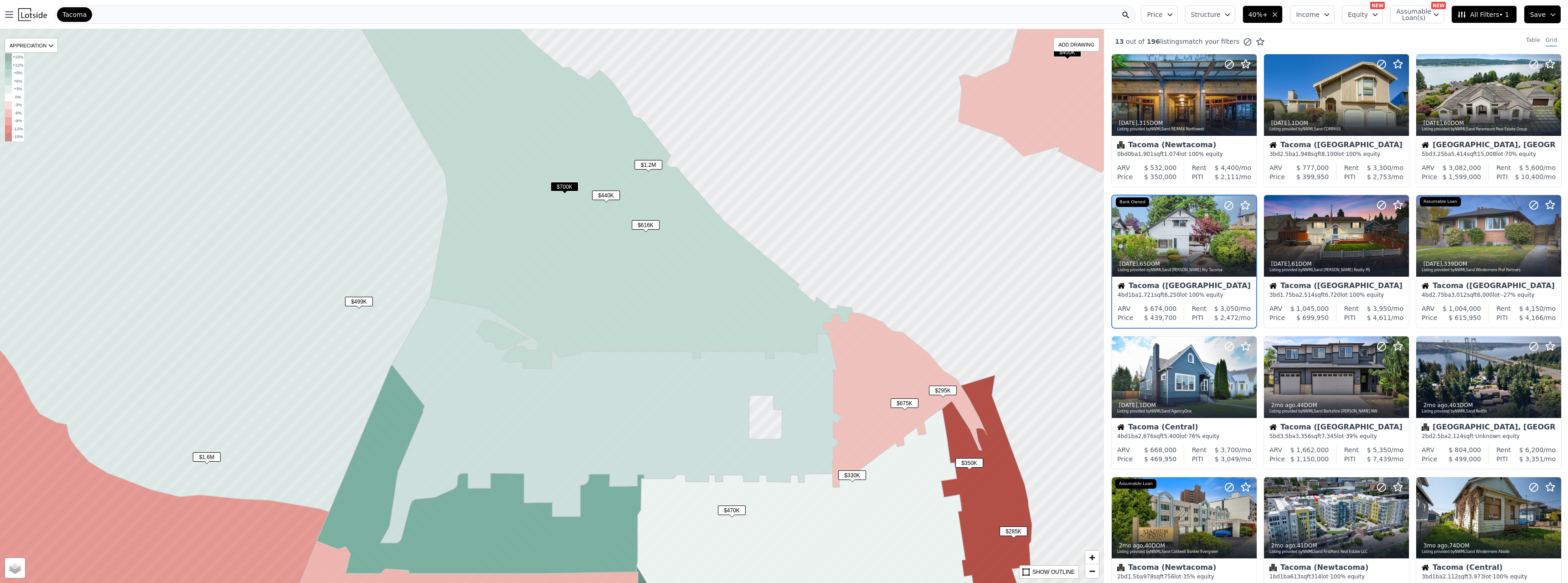
click at [643, 224] on span "$616K" at bounding box center [646, 225] width 28 height 10
click at [565, 189] on span "$700K" at bounding box center [565, 187] width 28 height 10
click at [614, 190] on span "$440K" at bounding box center [606, 195] width 28 height 10
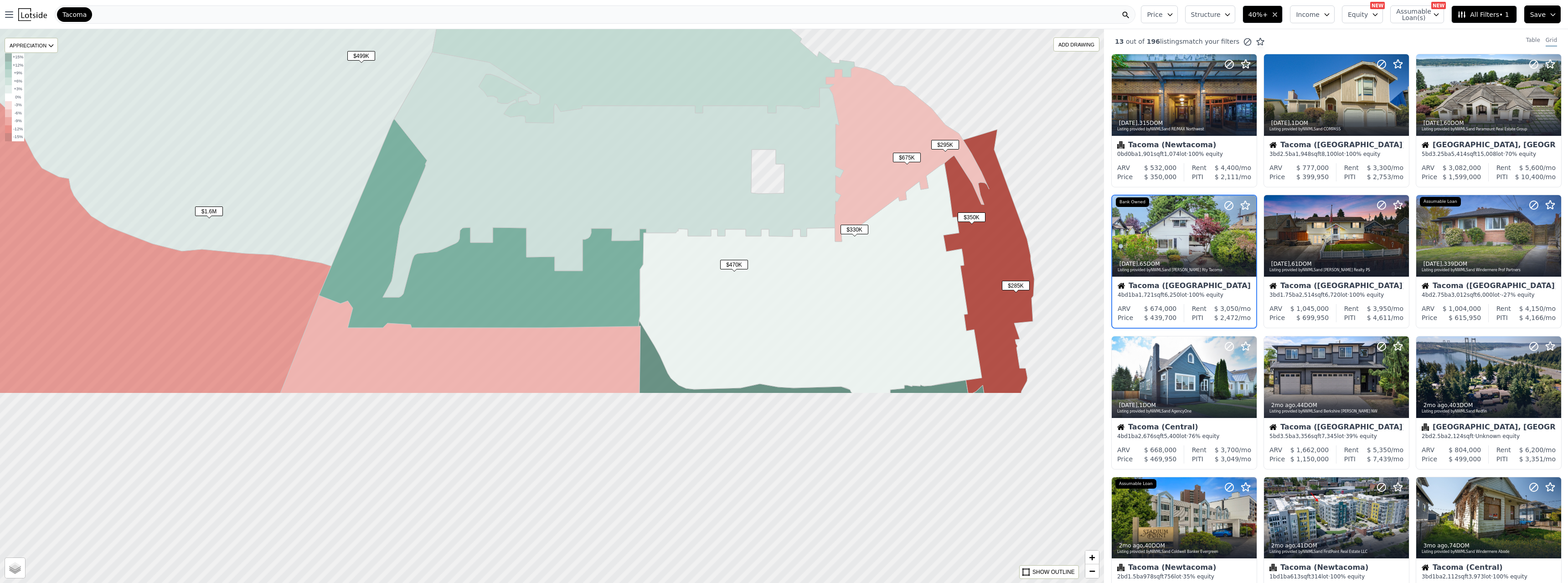
drag, startPoint x: 601, startPoint y: 366, endPoint x: 604, endPoint y: 120, distance: 246.0
click at [604, 120] on icon at bounding box center [613, 174] width 461 height 245
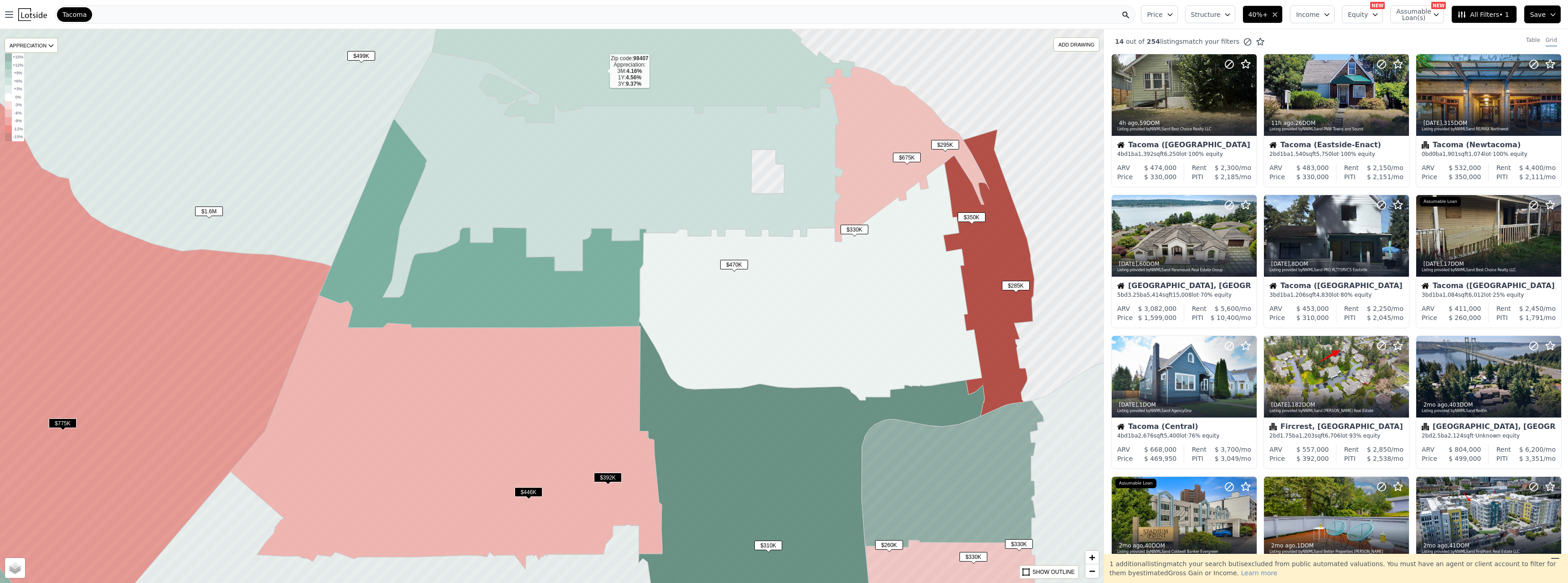
click at [692, 316] on span "$310K" at bounding box center [768, 545] width 28 height 10
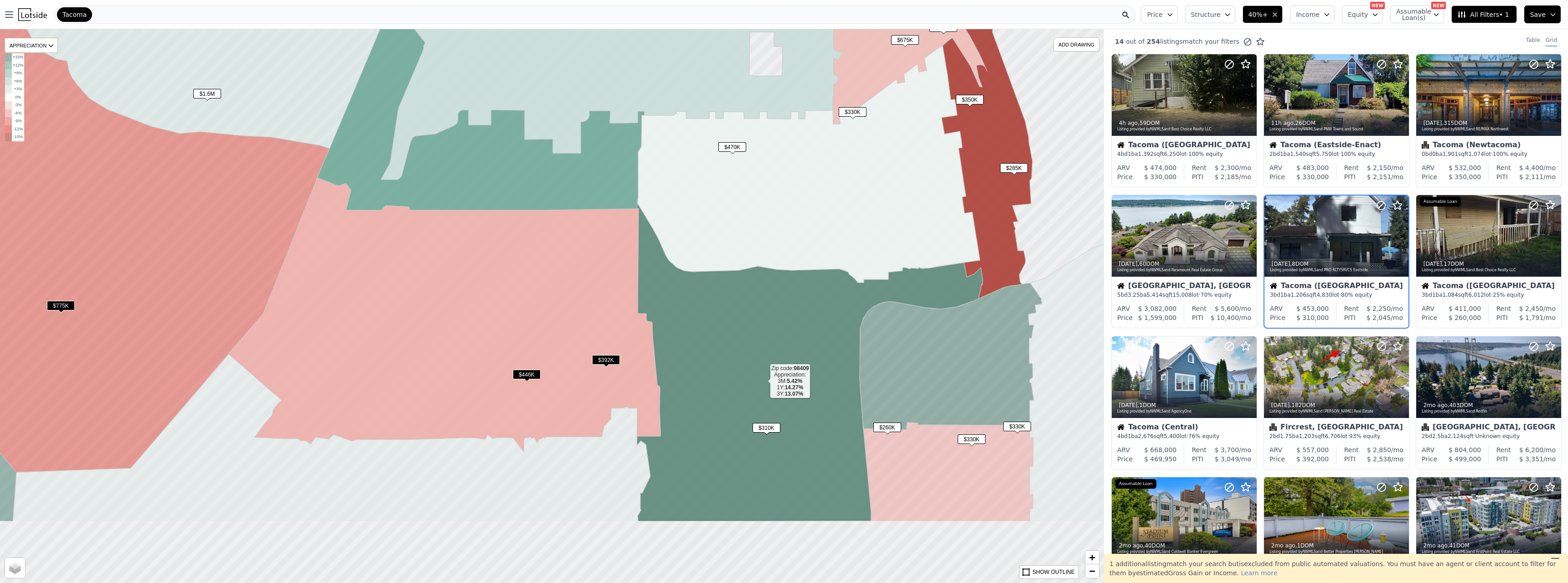
drag, startPoint x: 765, startPoint y: 501, endPoint x: 763, endPoint y: 383, distance: 118.0
click at [692, 316] on icon at bounding box center [810, 361] width 346 height 318
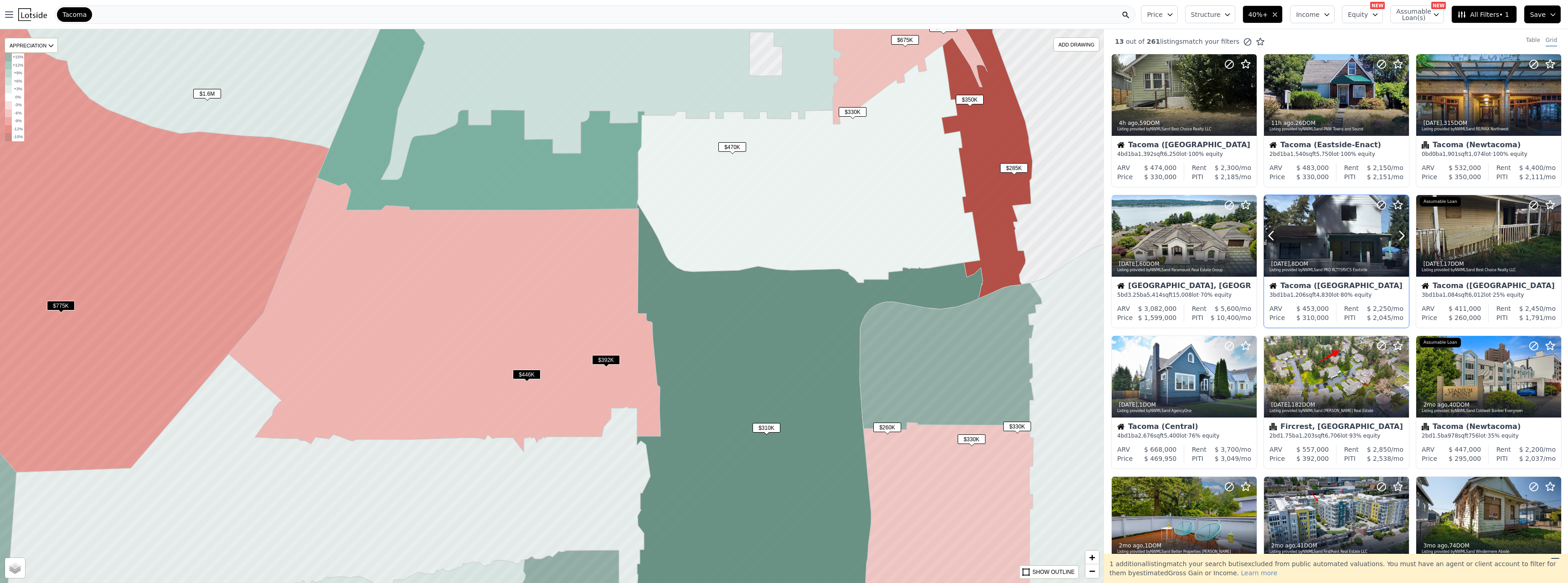
click at [692, 246] on div at bounding box center [1337, 236] width 145 height 82
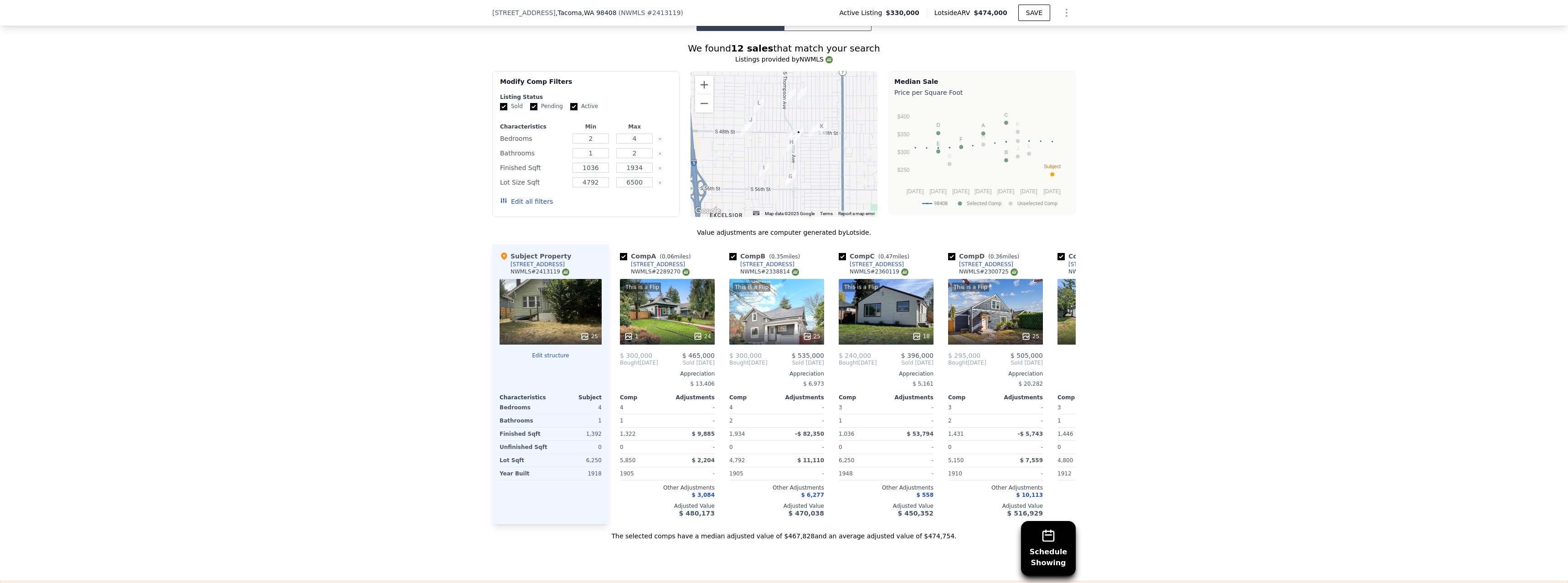
scroll to position [863, 0]
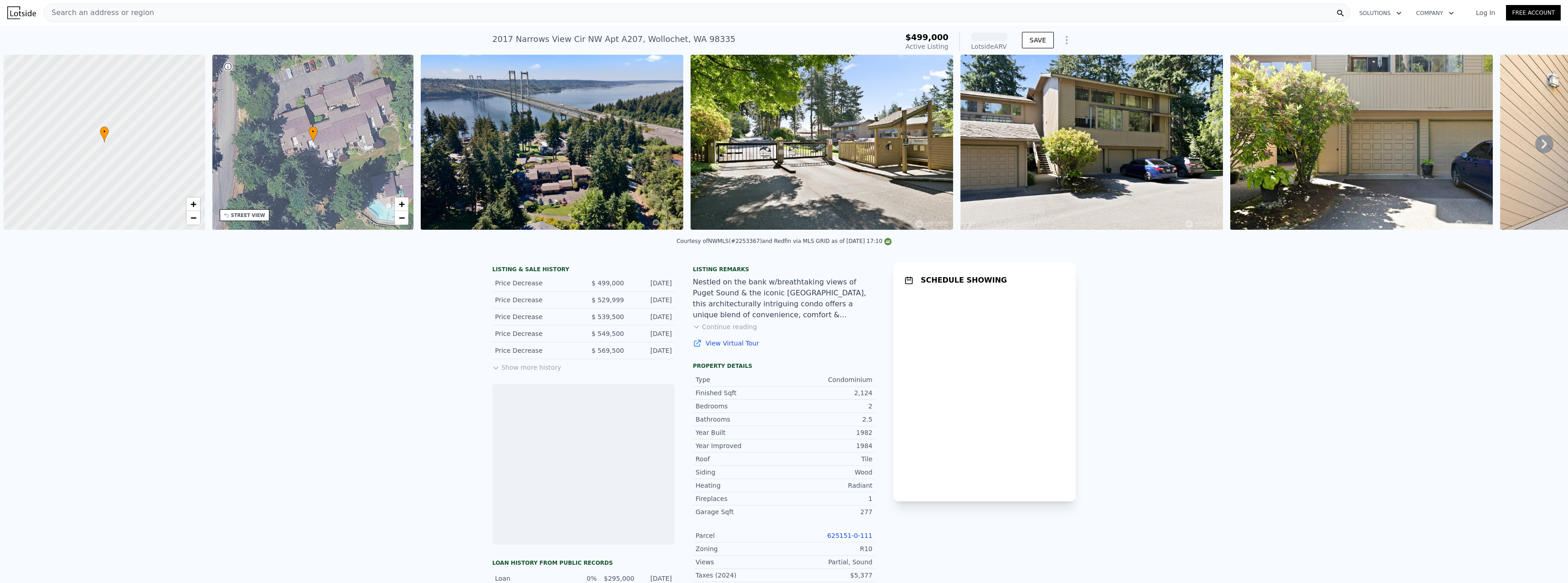
scroll to position [0, 4]
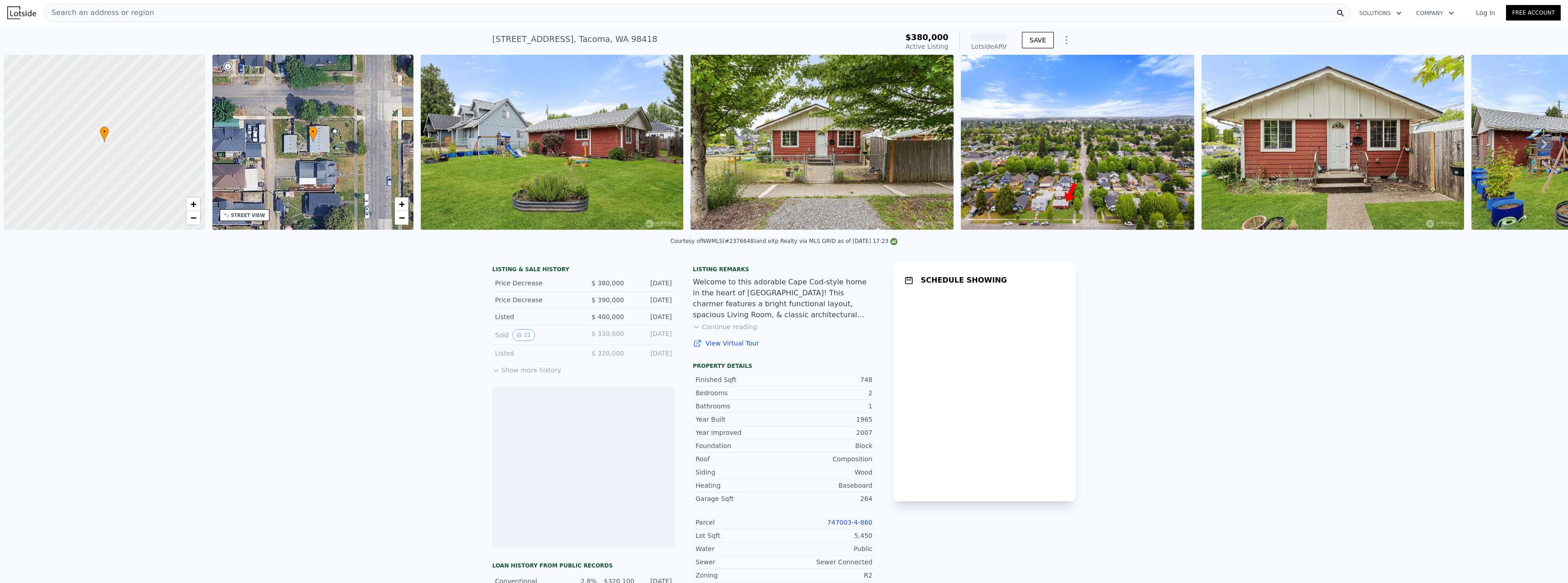
scroll to position [0, 4]
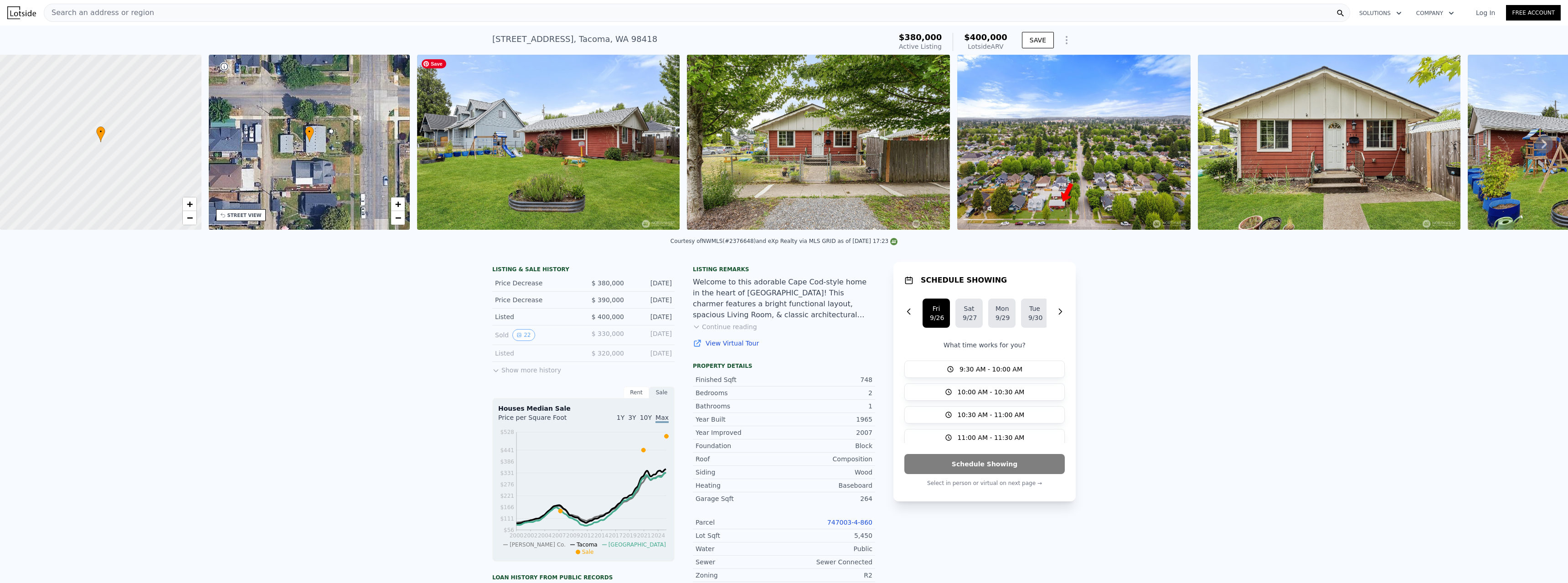
click at [480, 125] on img at bounding box center [548, 142] width 262 height 175
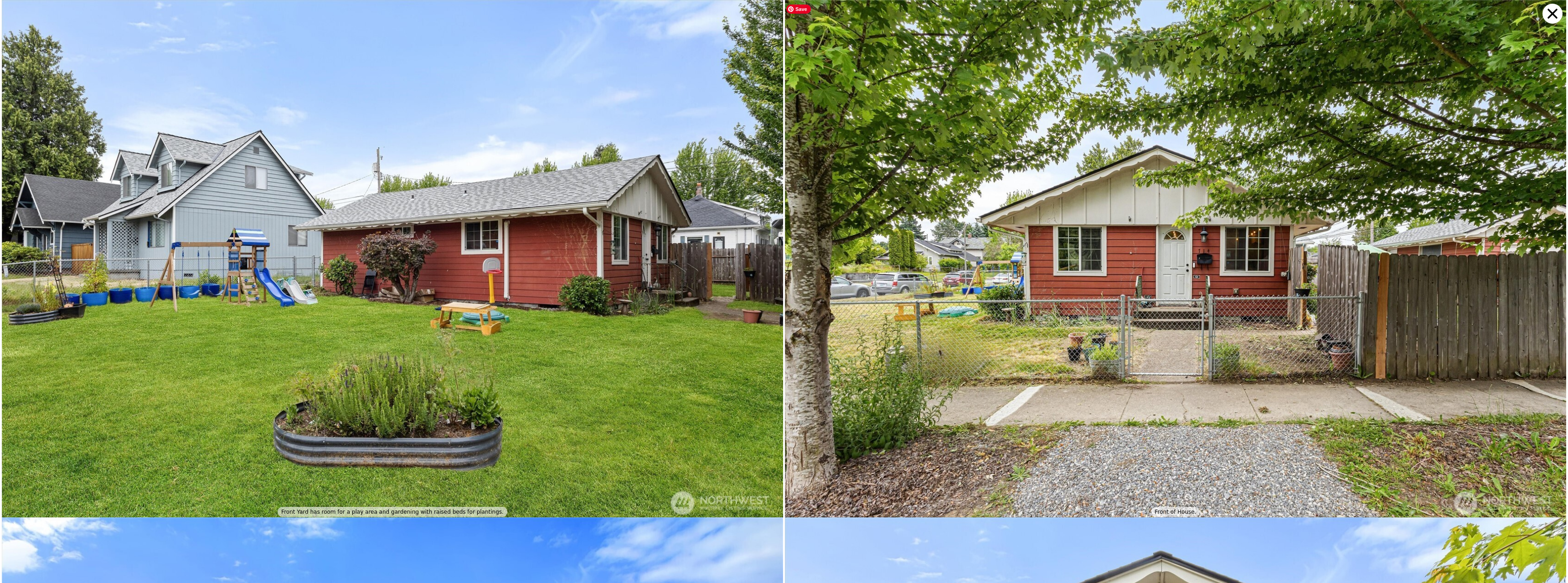
click at [1057, 237] on img at bounding box center [1175, 260] width 782 height 520
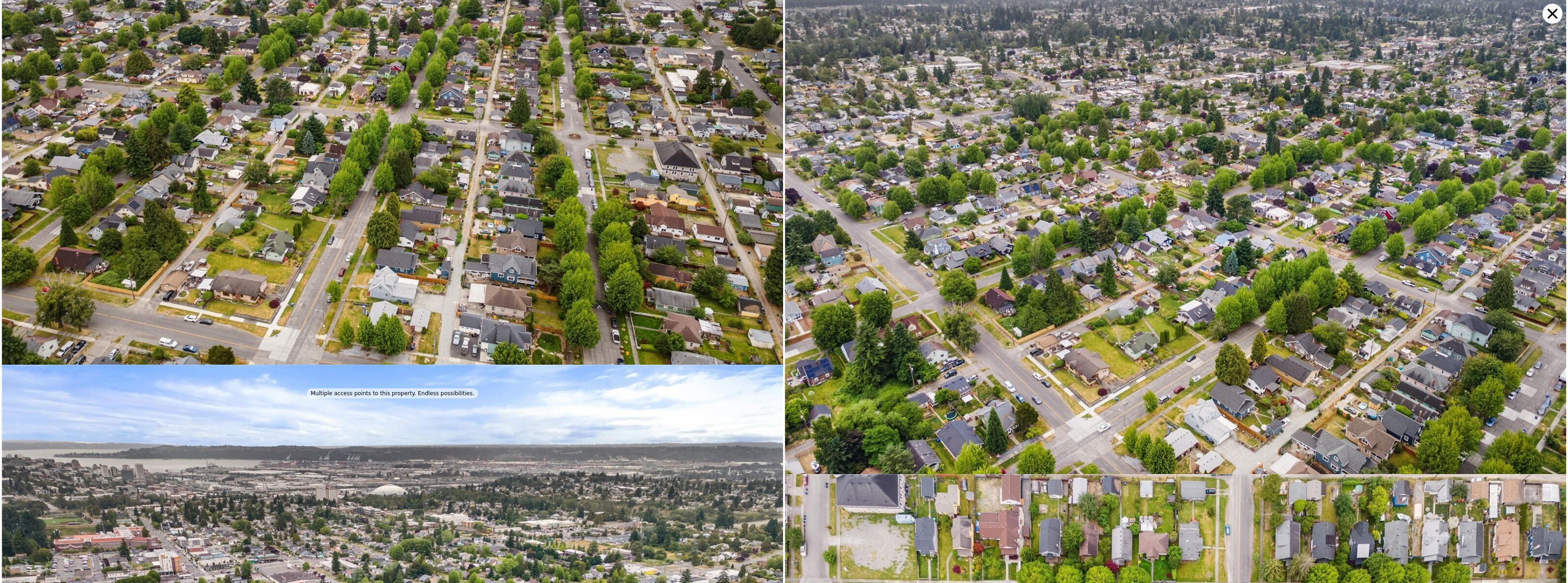
scroll to position [7146, 0]
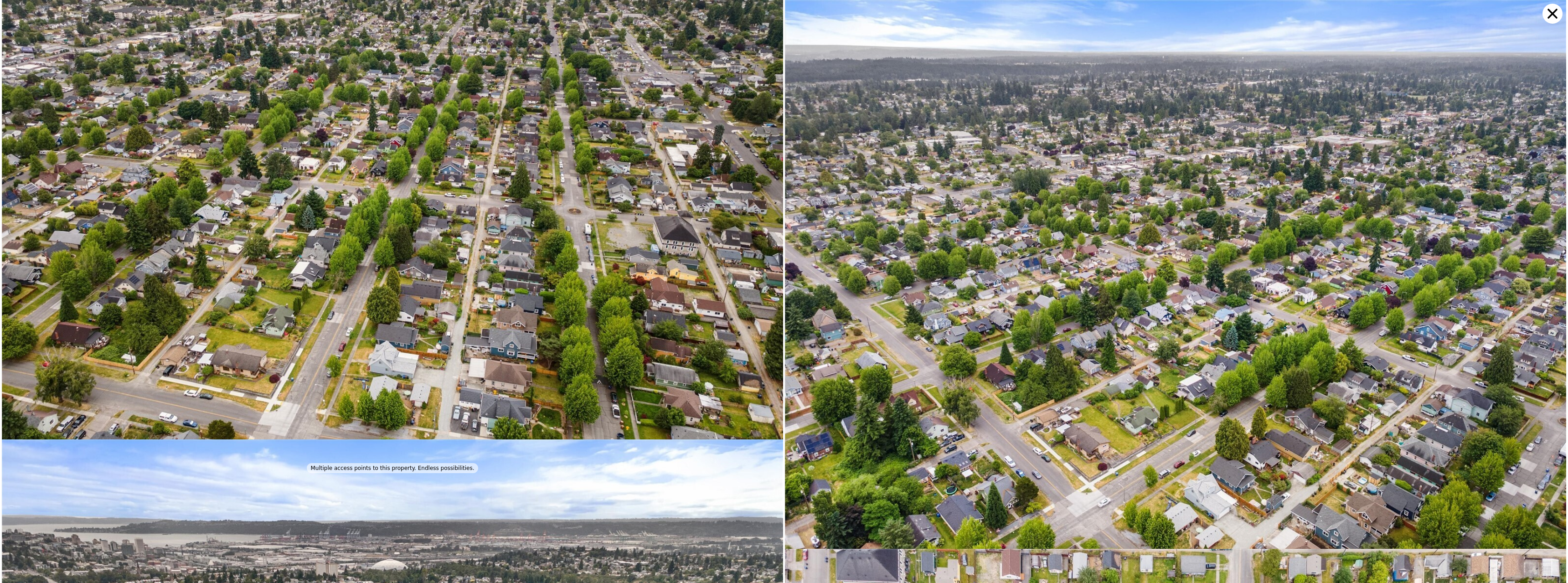
click at [1553, 13] on icon at bounding box center [1552, 13] width 10 height 10
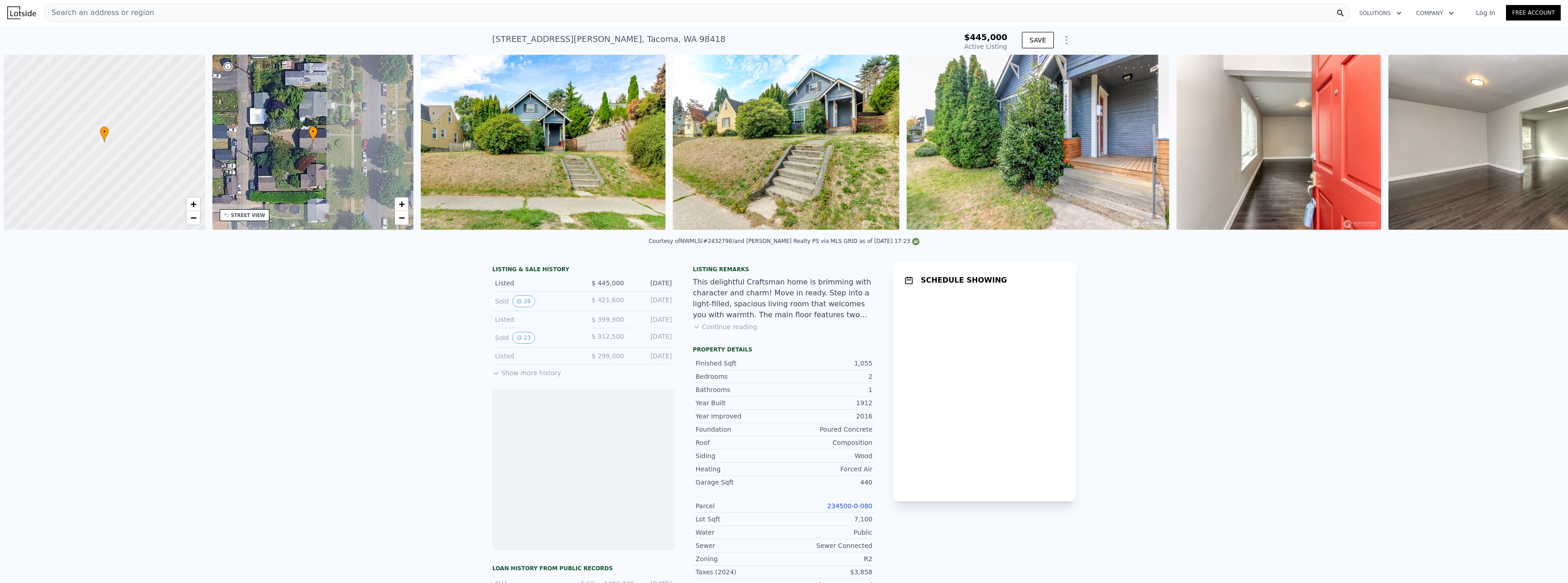
scroll to position [0, 4]
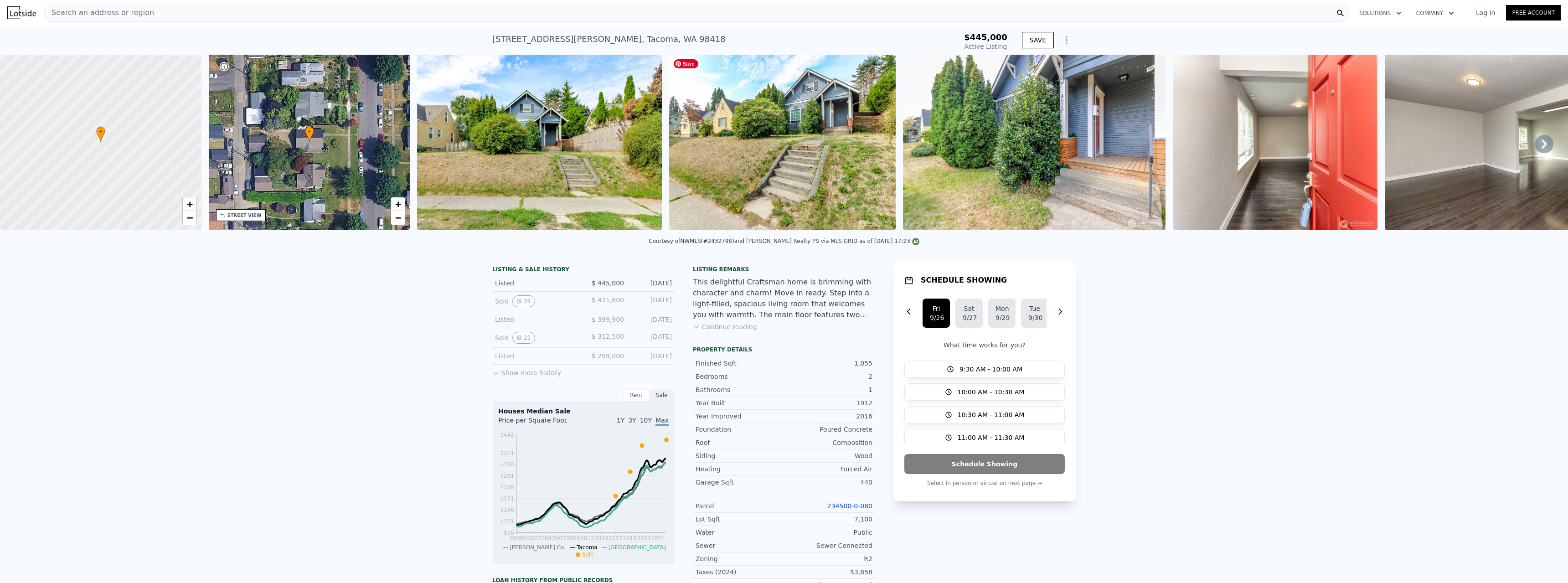
click at [787, 144] on img at bounding box center [782, 142] width 226 height 175
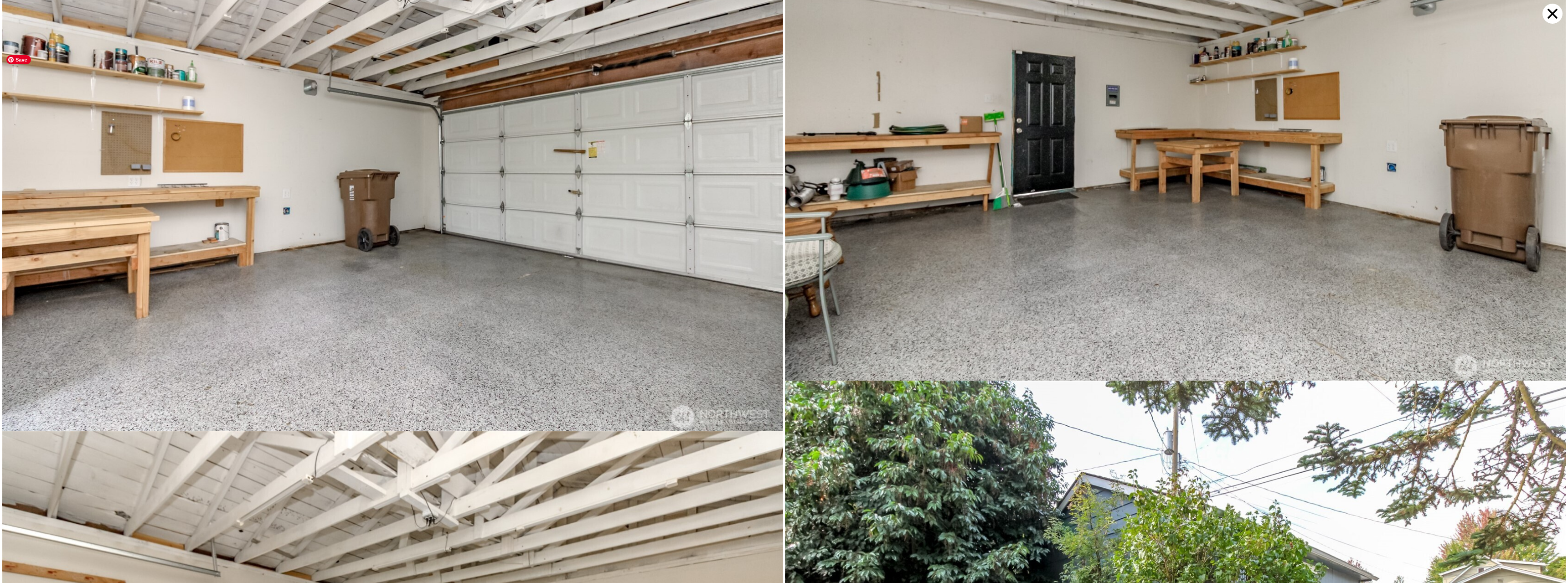
scroll to position [7349, 0]
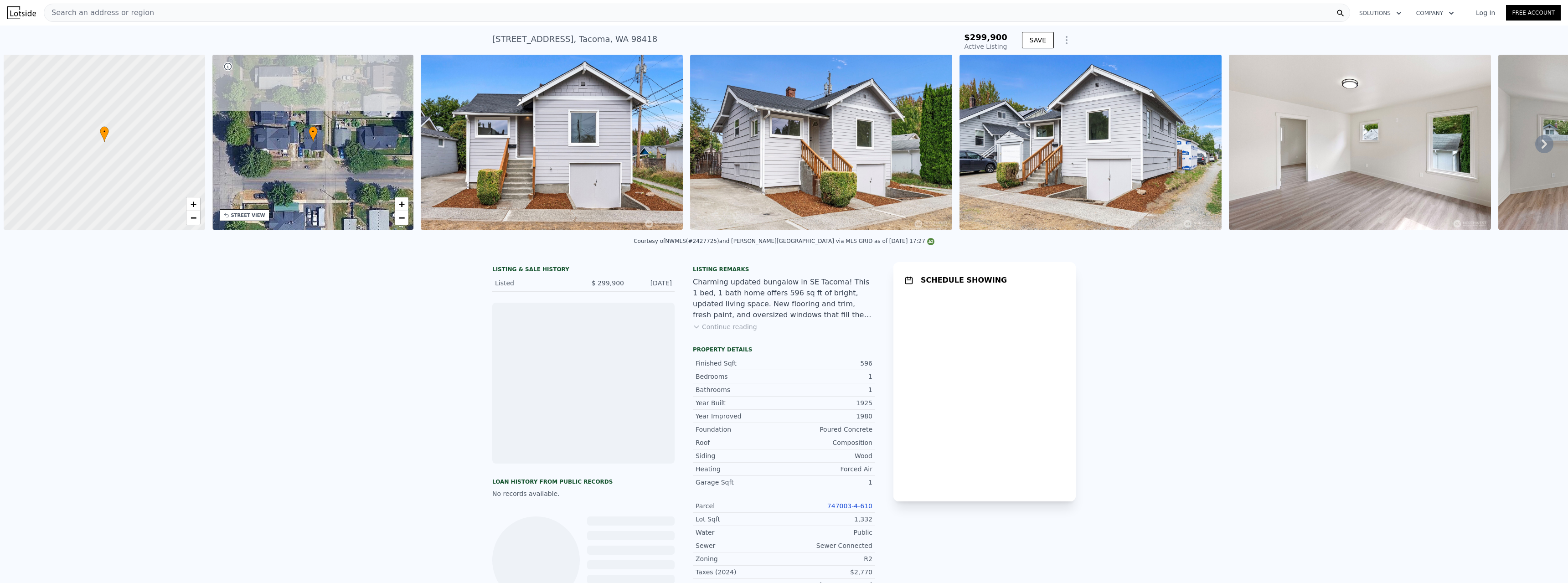
scroll to position [0, 4]
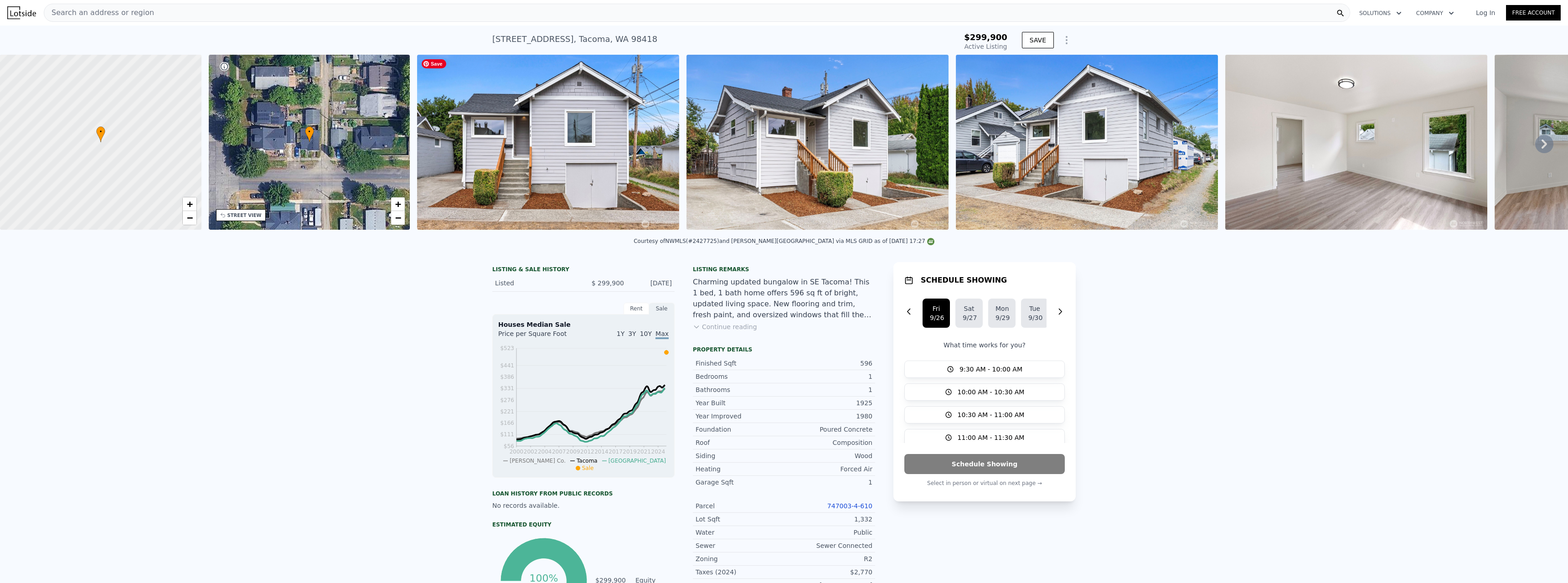
click at [545, 152] on img at bounding box center [548, 142] width 262 height 175
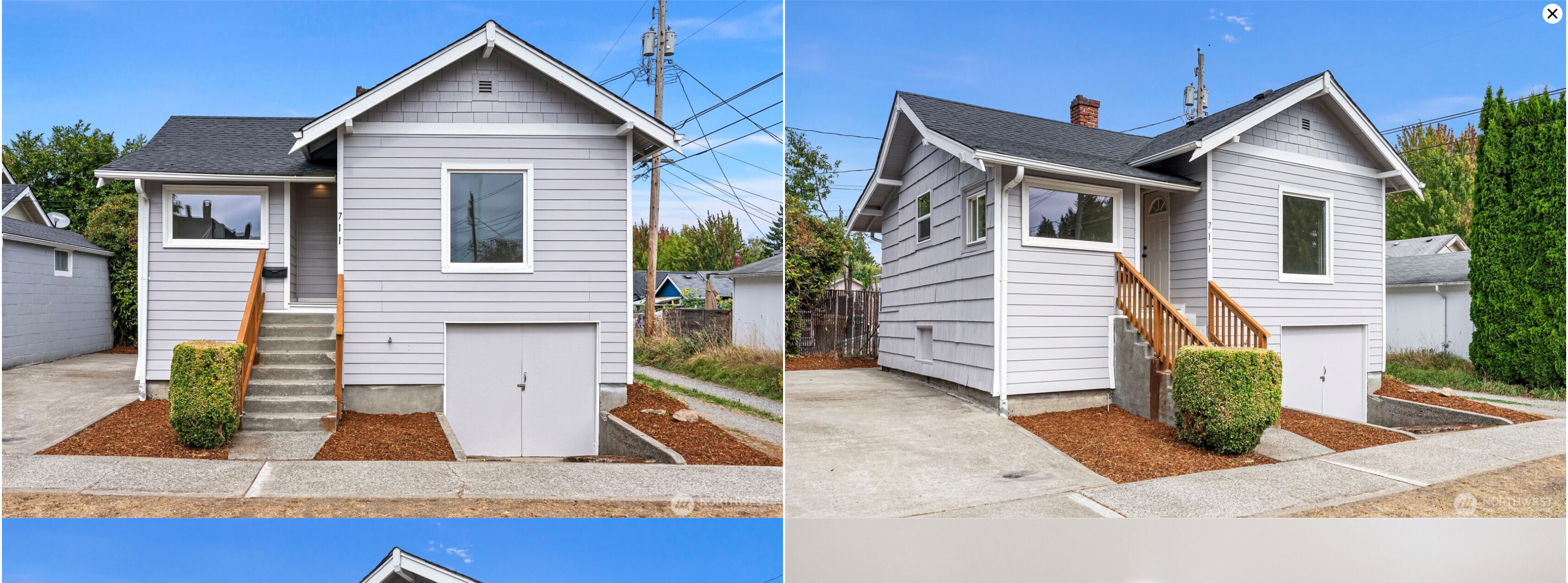
click at [1556, 15] on icon at bounding box center [1552, 13] width 20 height 20
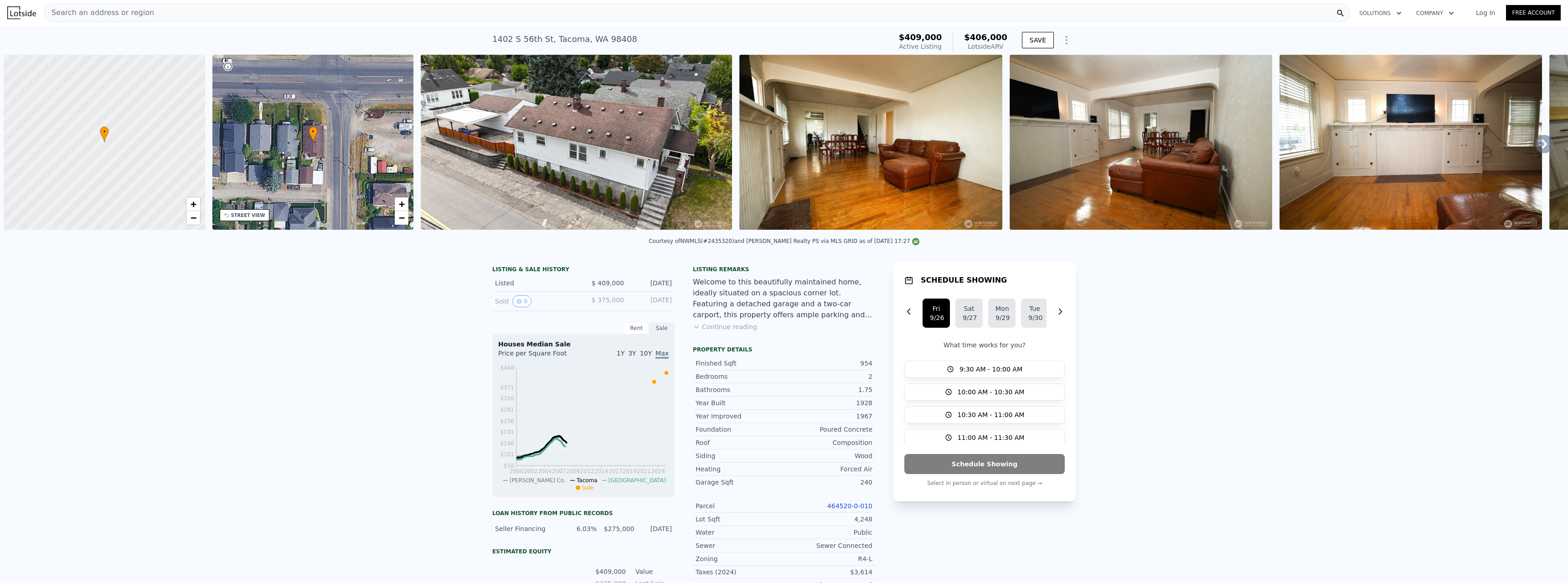
scroll to position [0, 4]
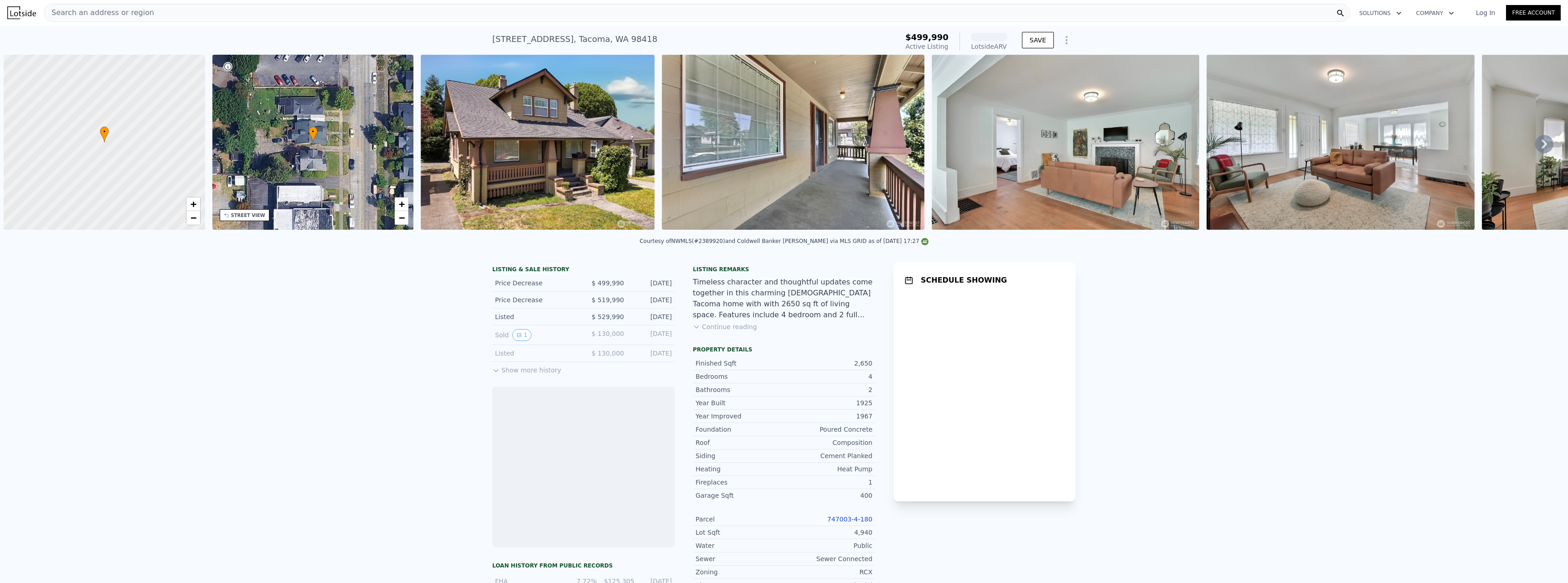
scroll to position [0, 4]
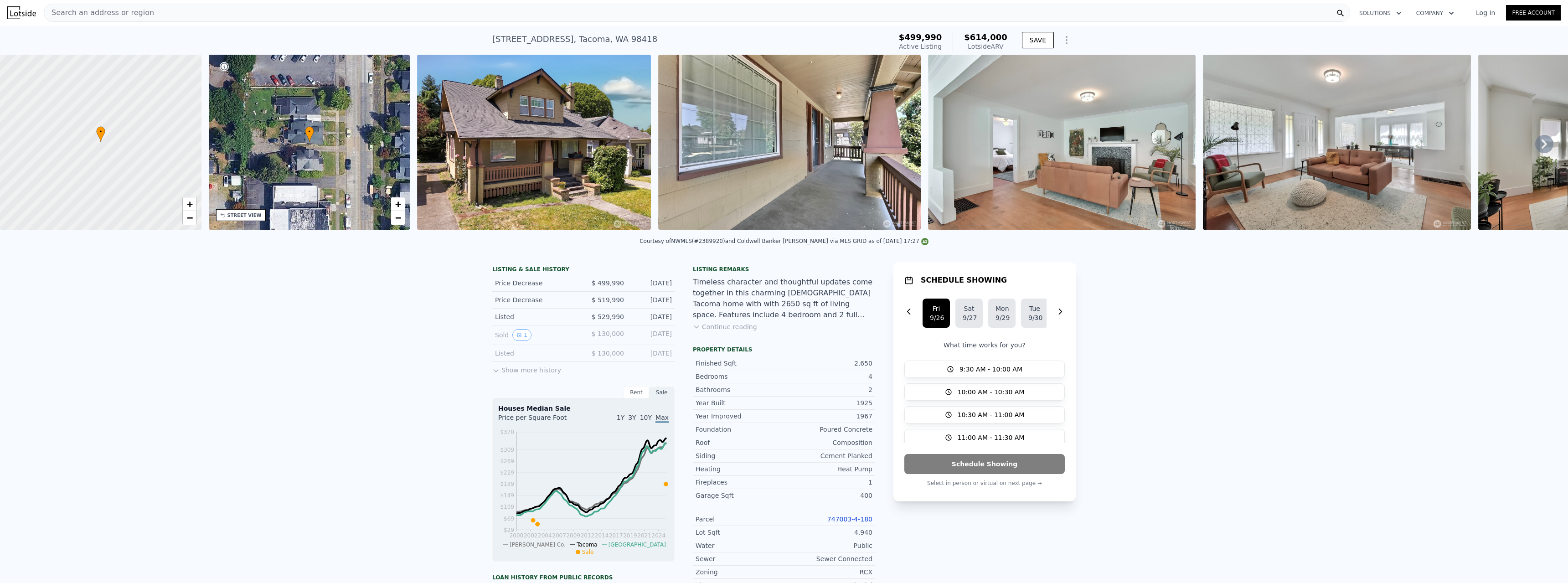
click at [633, 398] on div "Rent" at bounding box center [636, 392] width 26 height 12
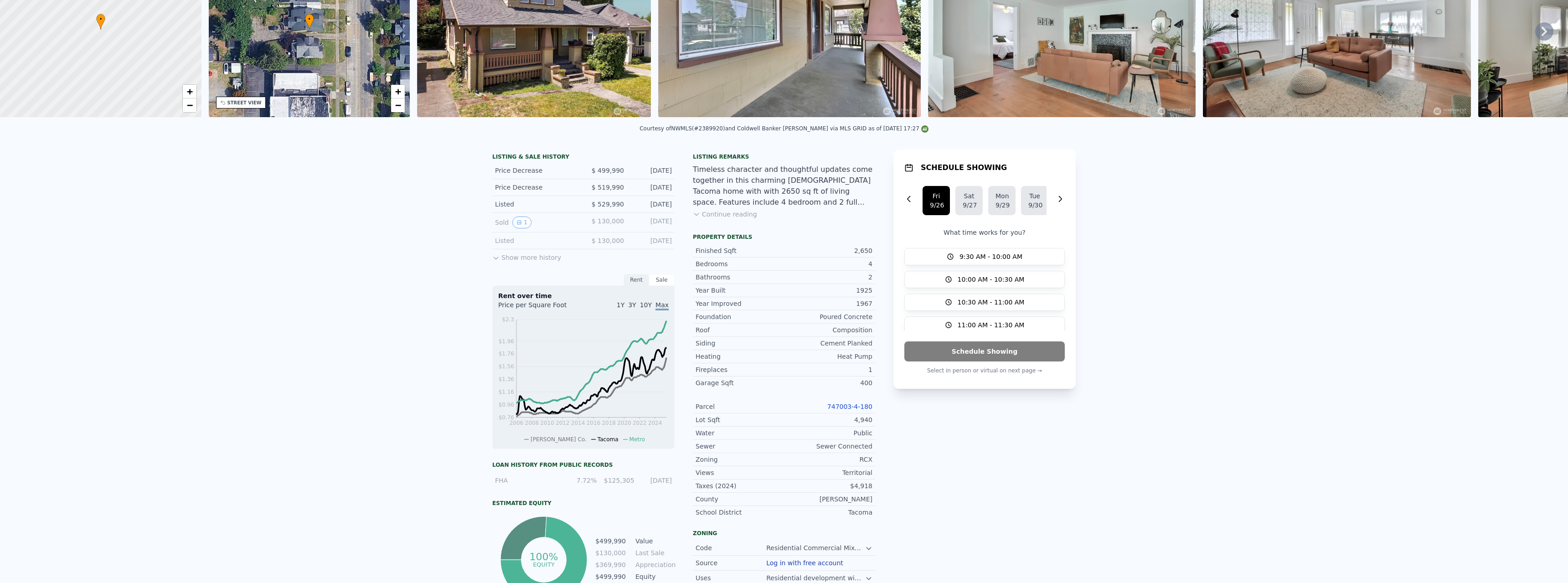
scroll to position [0, 0]
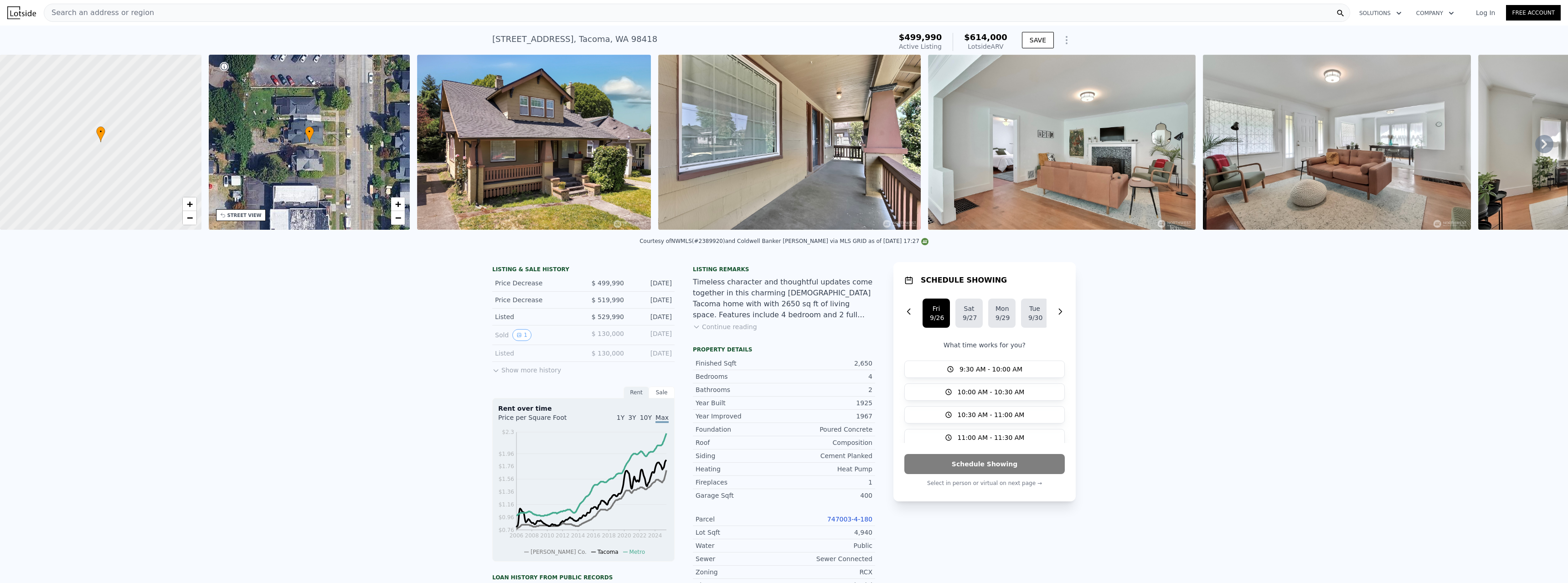
click at [656, 398] on div "Sale" at bounding box center [662, 392] width 26 height 12
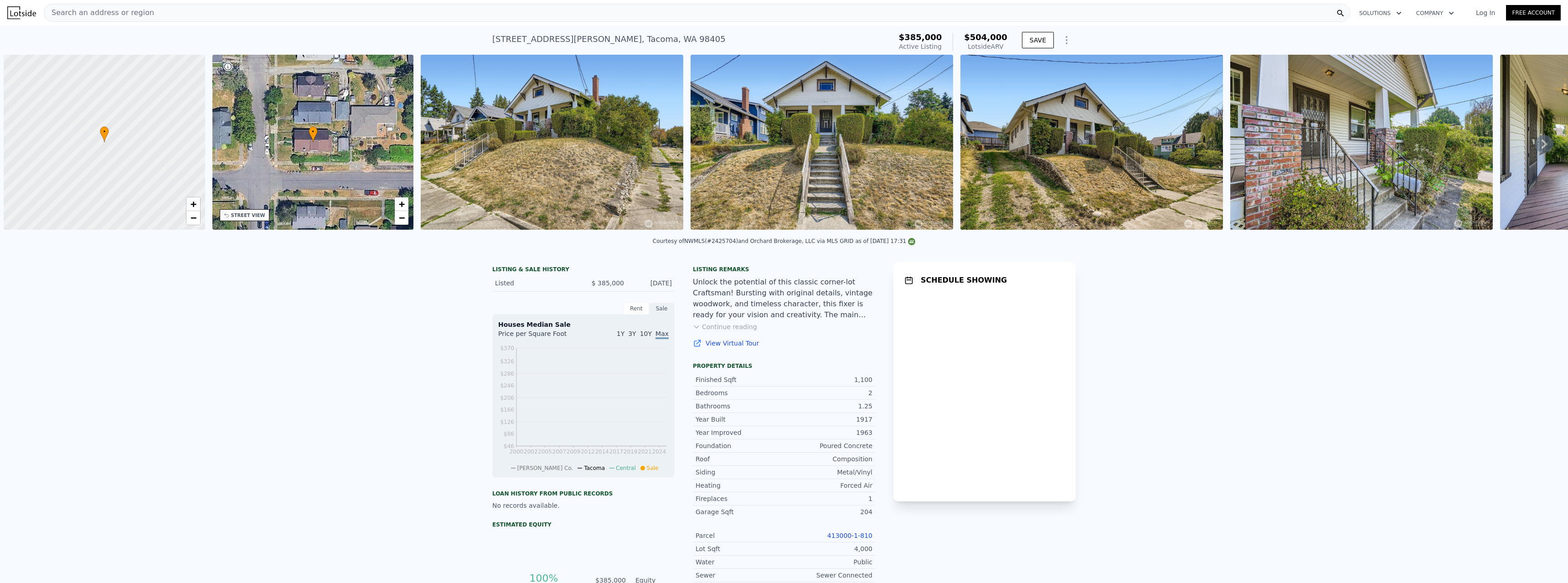
scroll to position [0, 4]
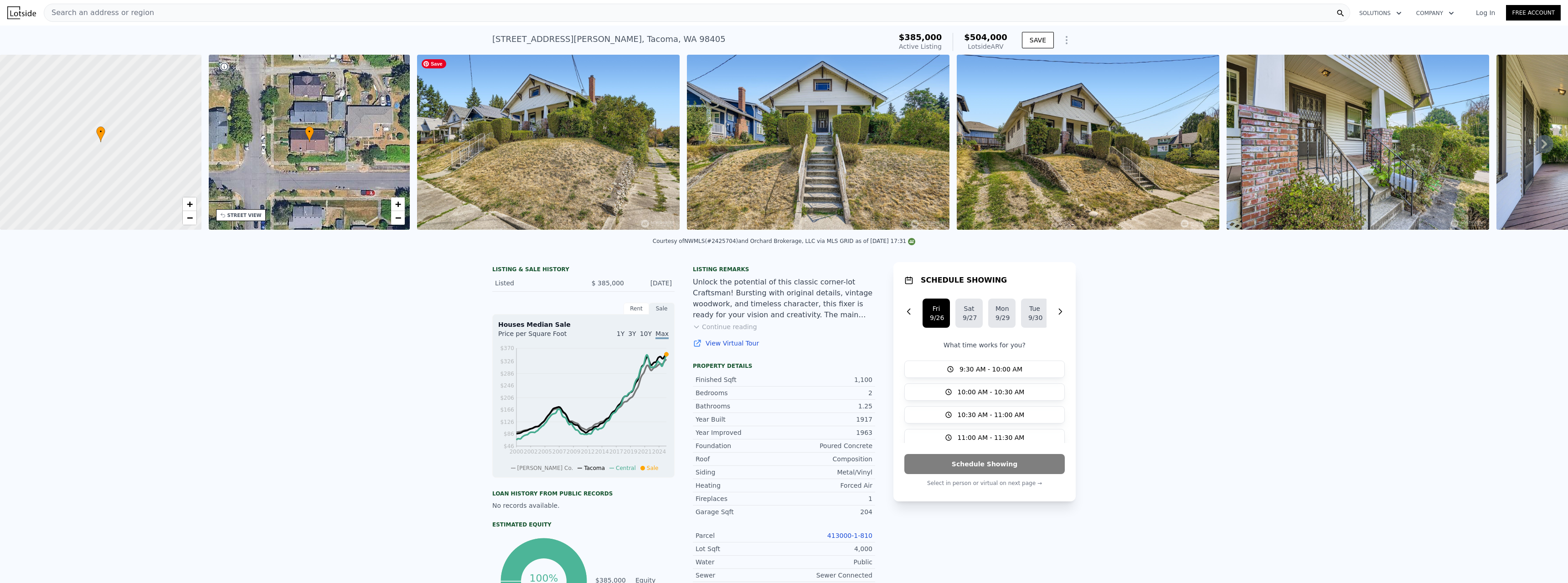
click at [643, 159] on img at bounding box center [548, 142] width 262 height 175
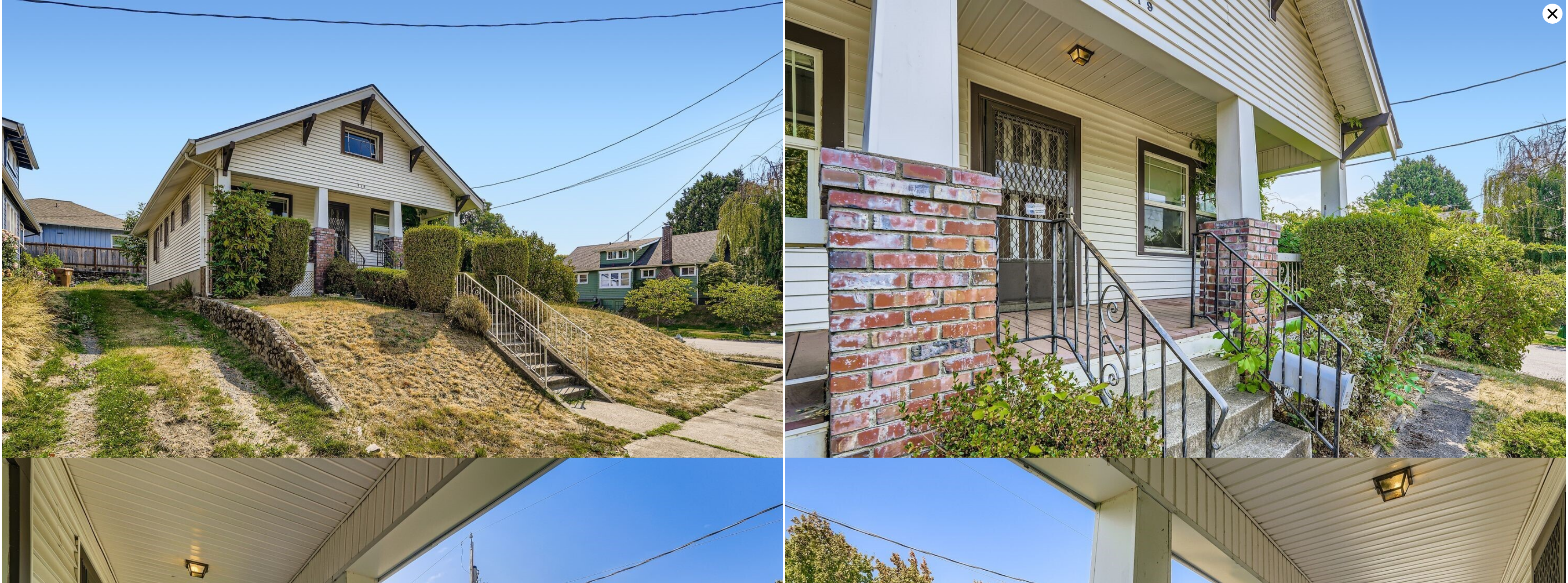
scroll to position [0, 0]
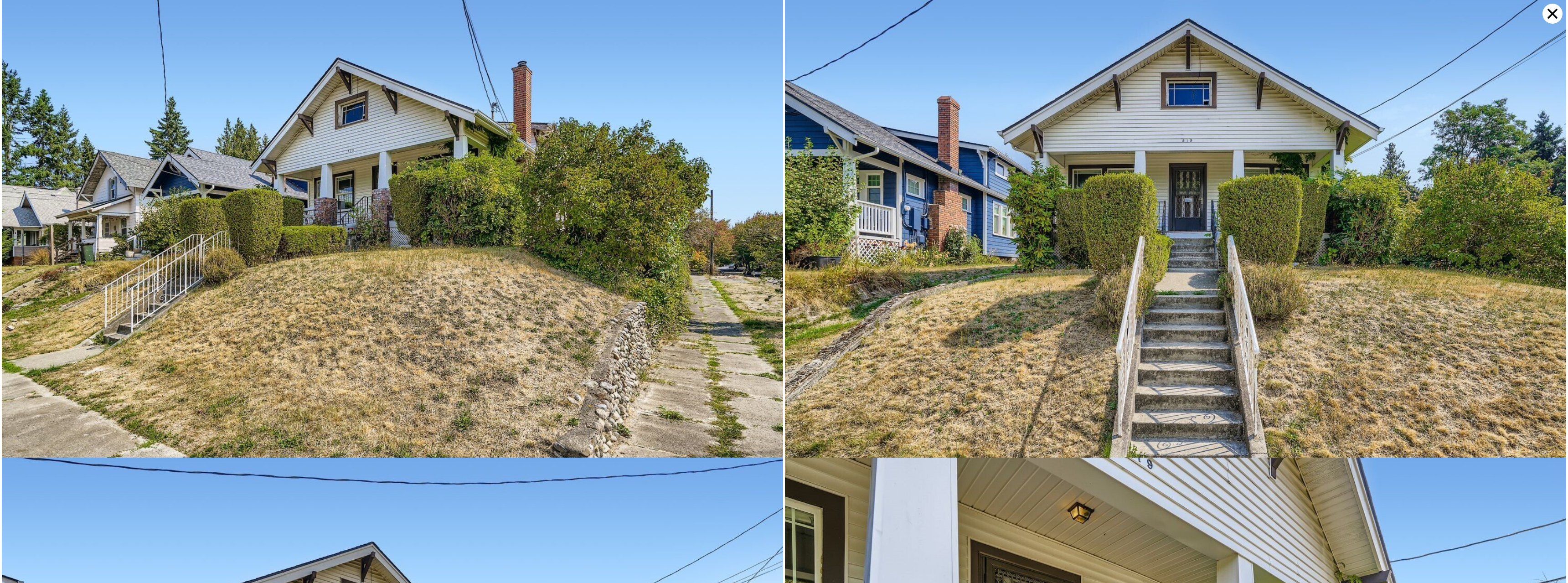
click at [1553, 13] on icon at bounding box center [1552, 13] width 10 height 10
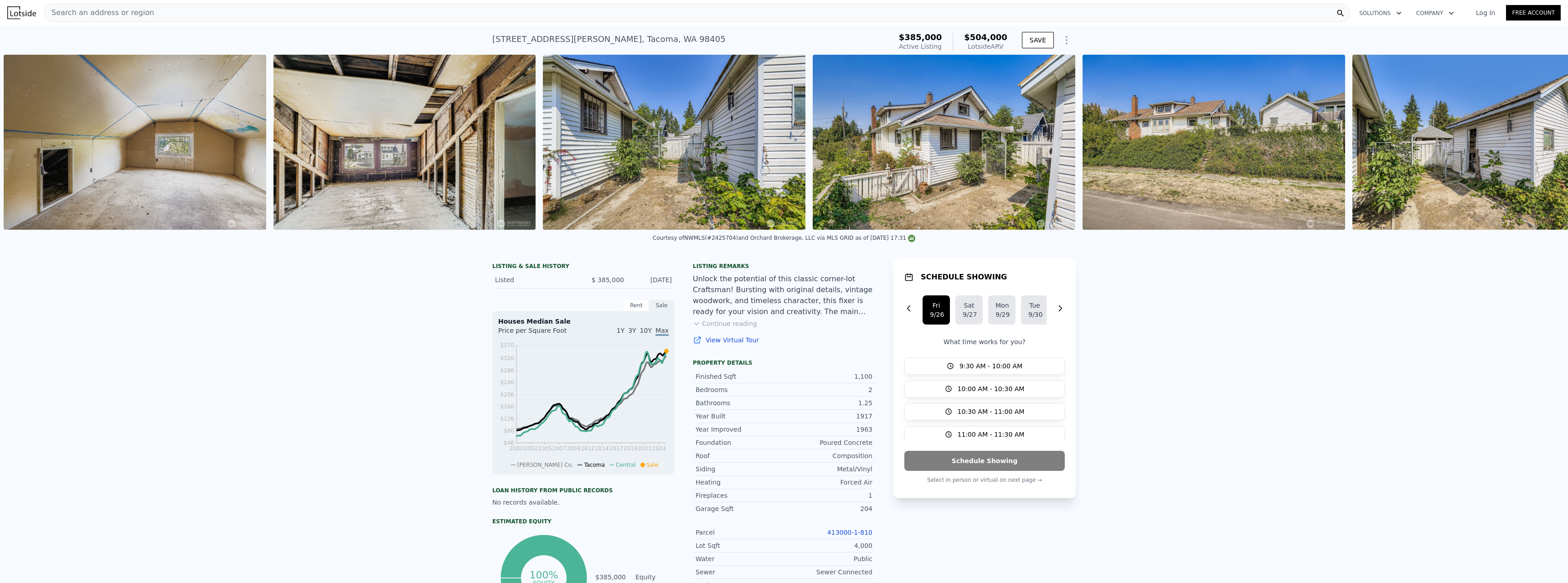
scroll to position [0, 5811]
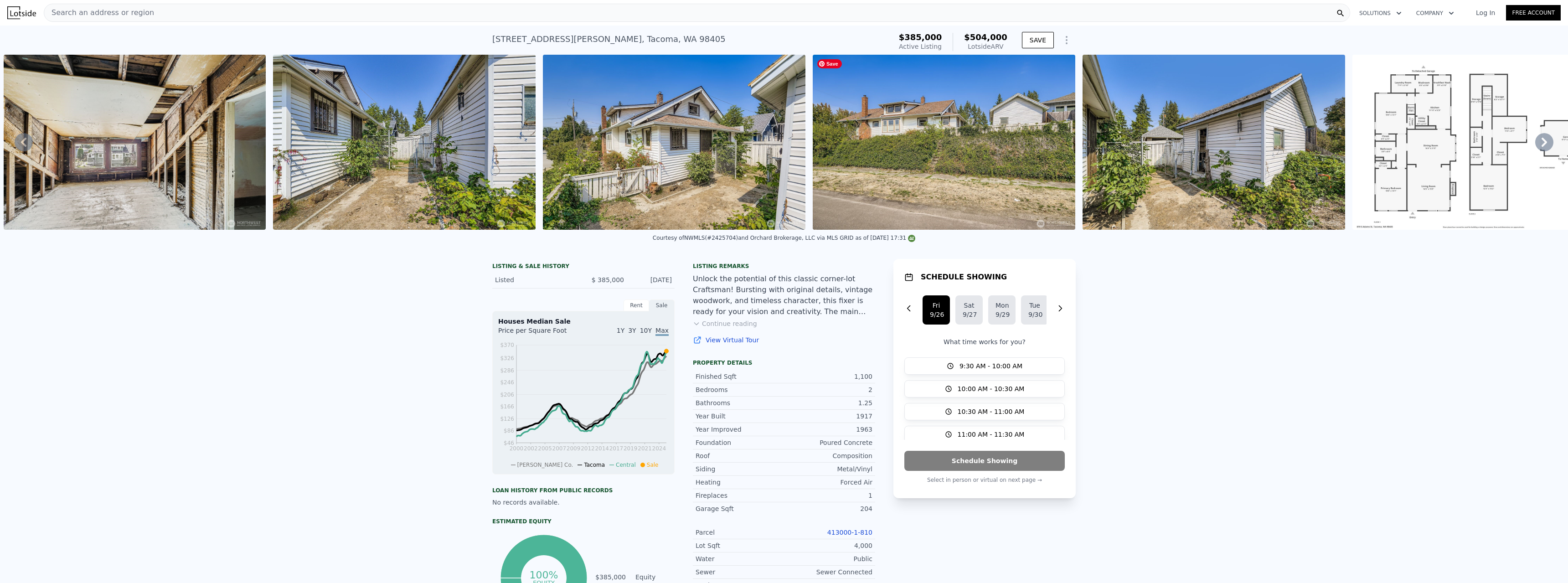
click at [923, 142] on img at bounding box center [943, 142] width 262 height 175
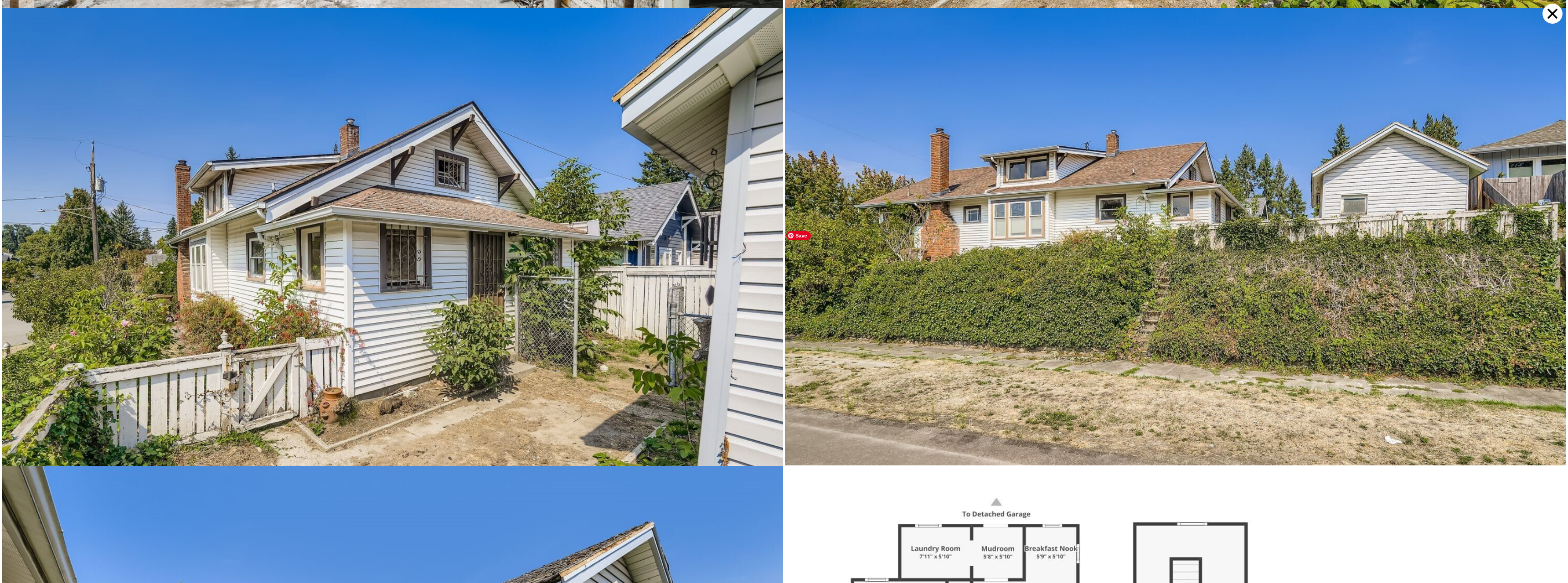
scroll to position [5036, 0]
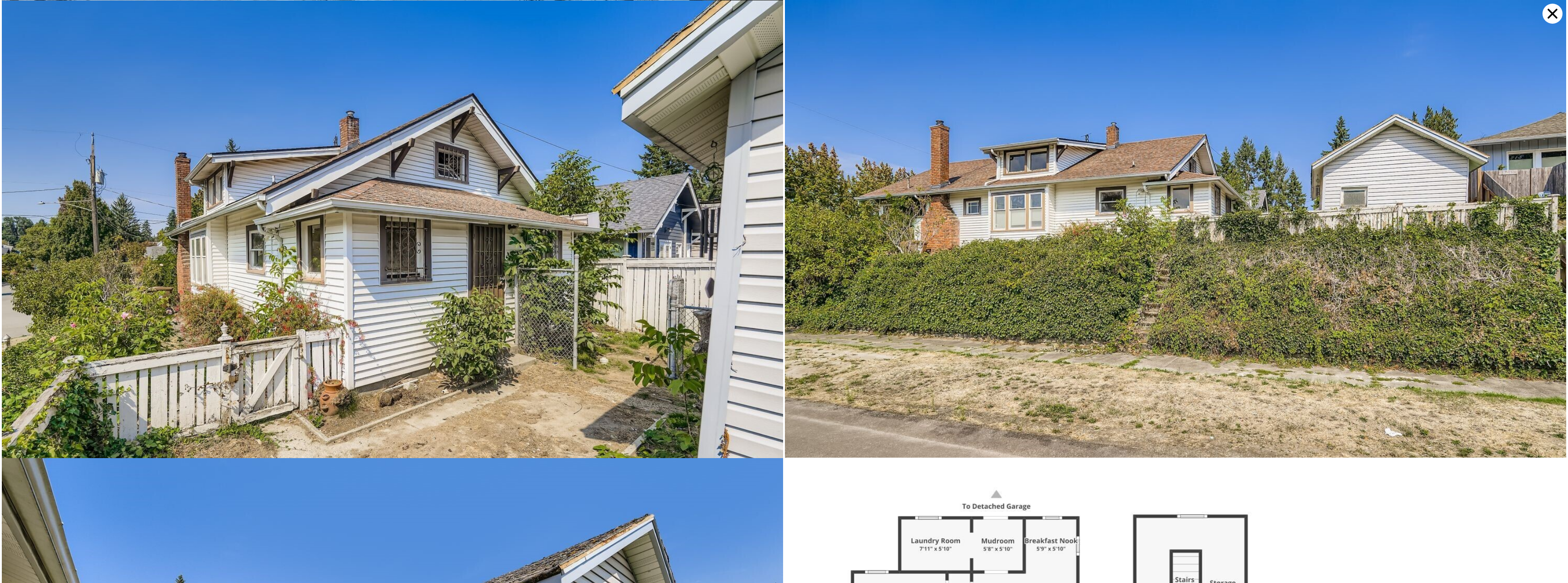
click at [1547, 14] on icon at bounding box center [1552, 13] width 20 height 20
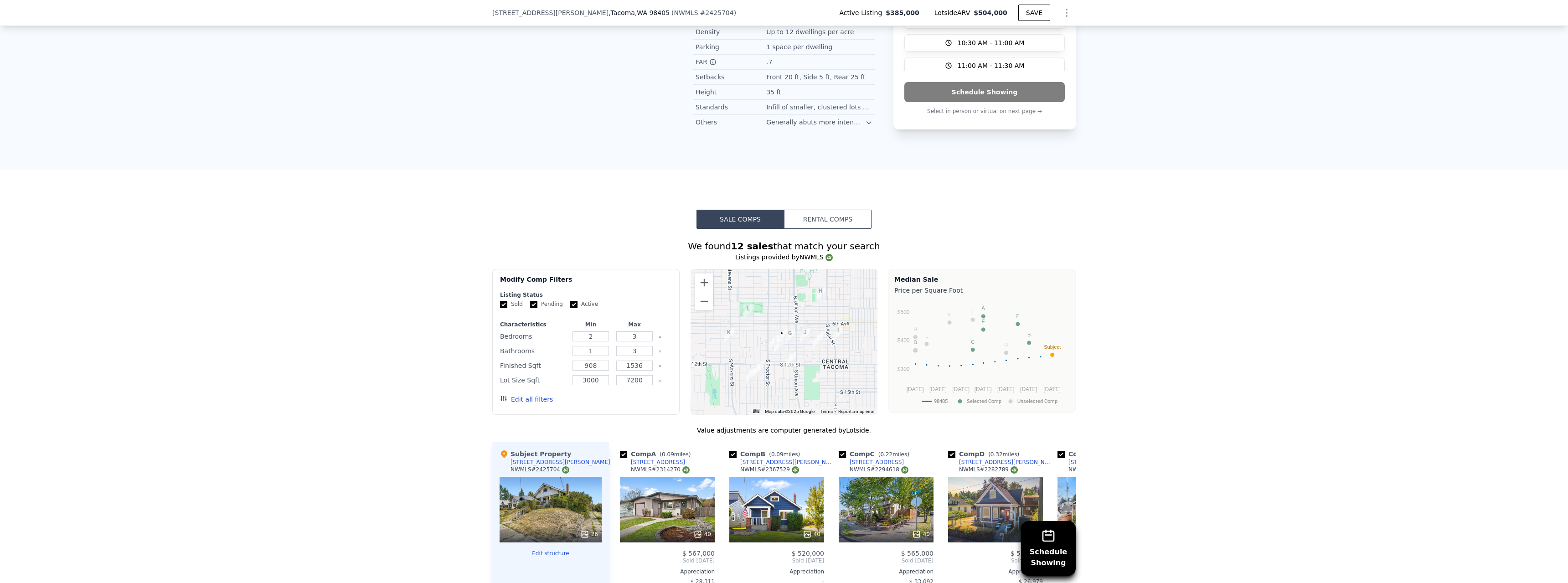
scroll to position [726, 0]
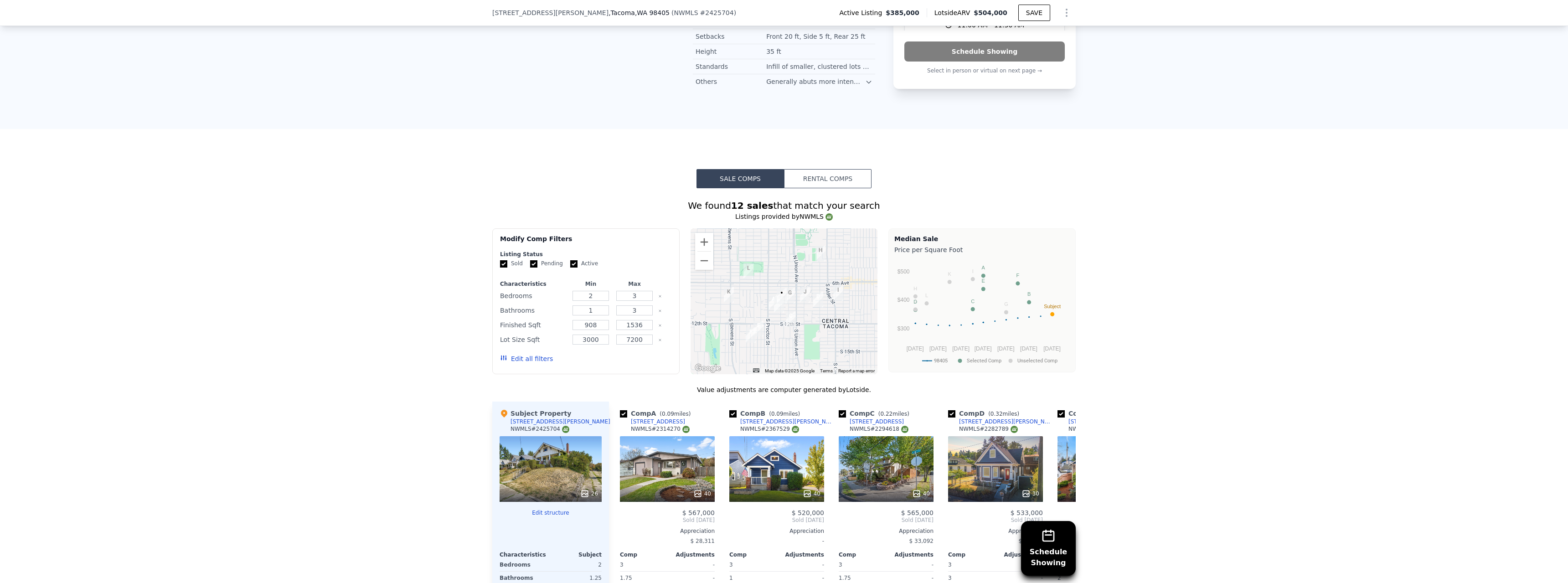
click at [811, 186] on button "Rental Comps" at bounding box center [828, 178] width 88 height 19
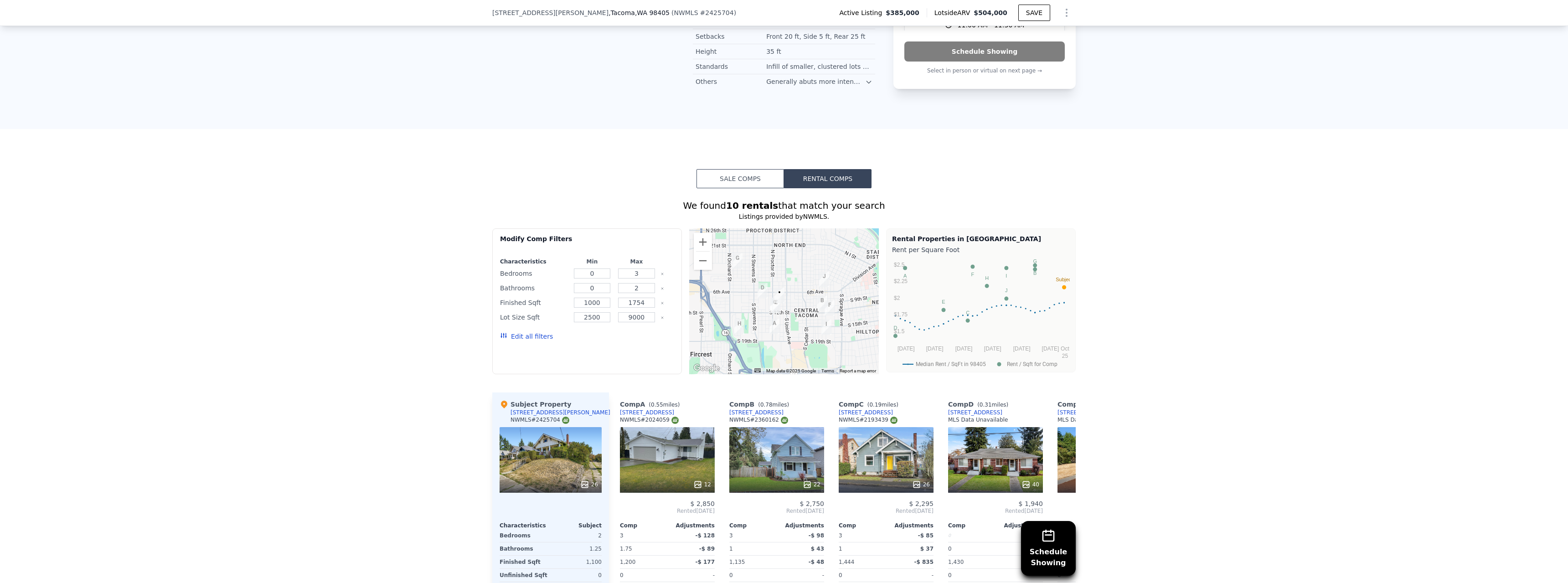
scroll to position [589, 0]
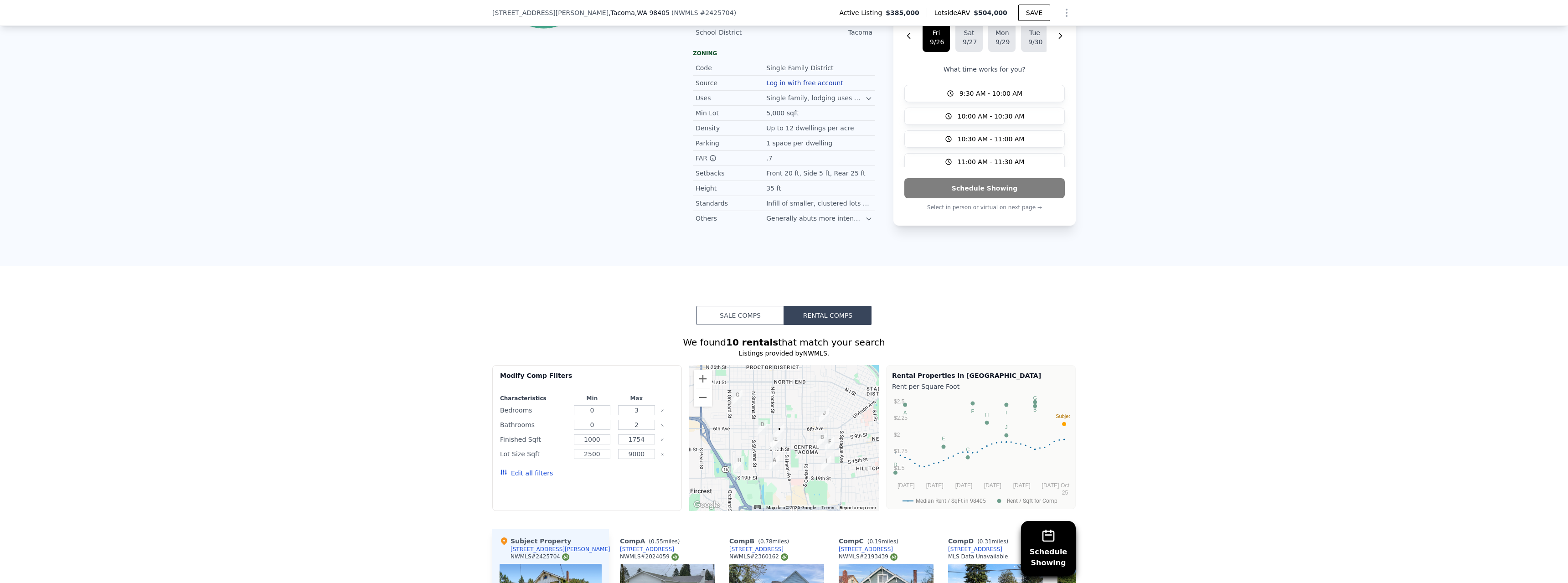
click at [733, 321] on button "Sale Comps" at bounding box center [740, 315] width 88 height 19
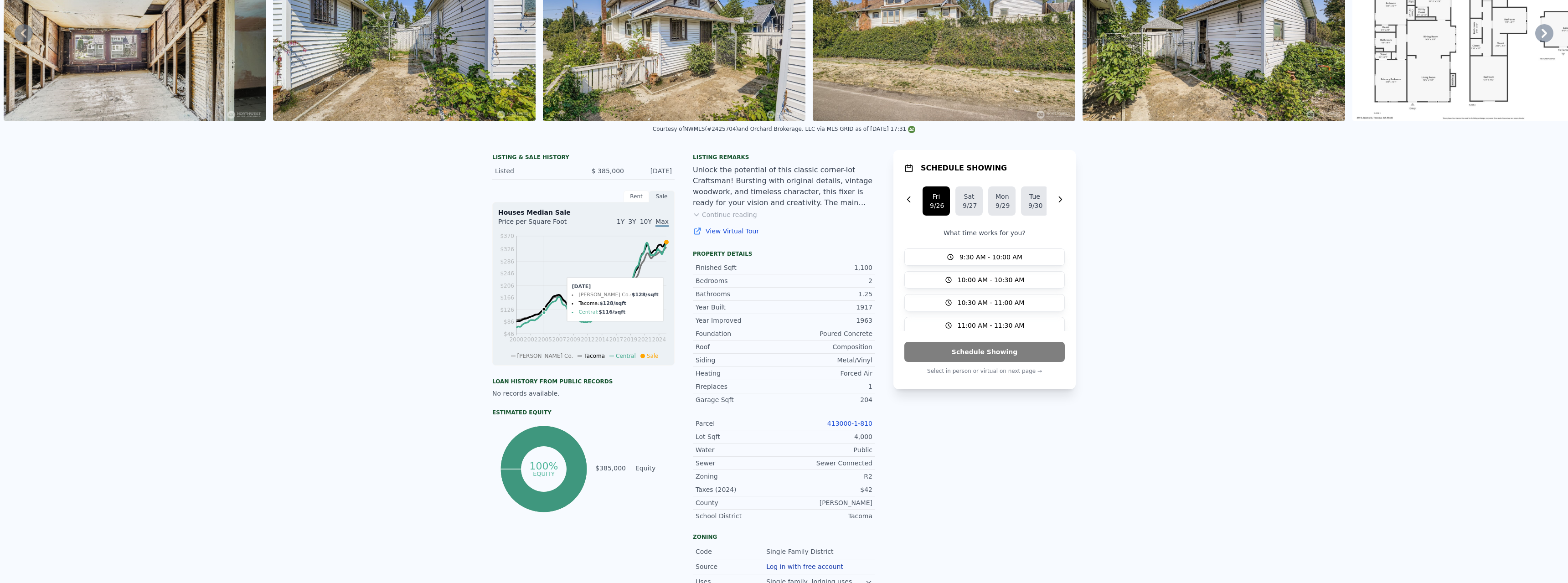
scroll to position [0, 0]
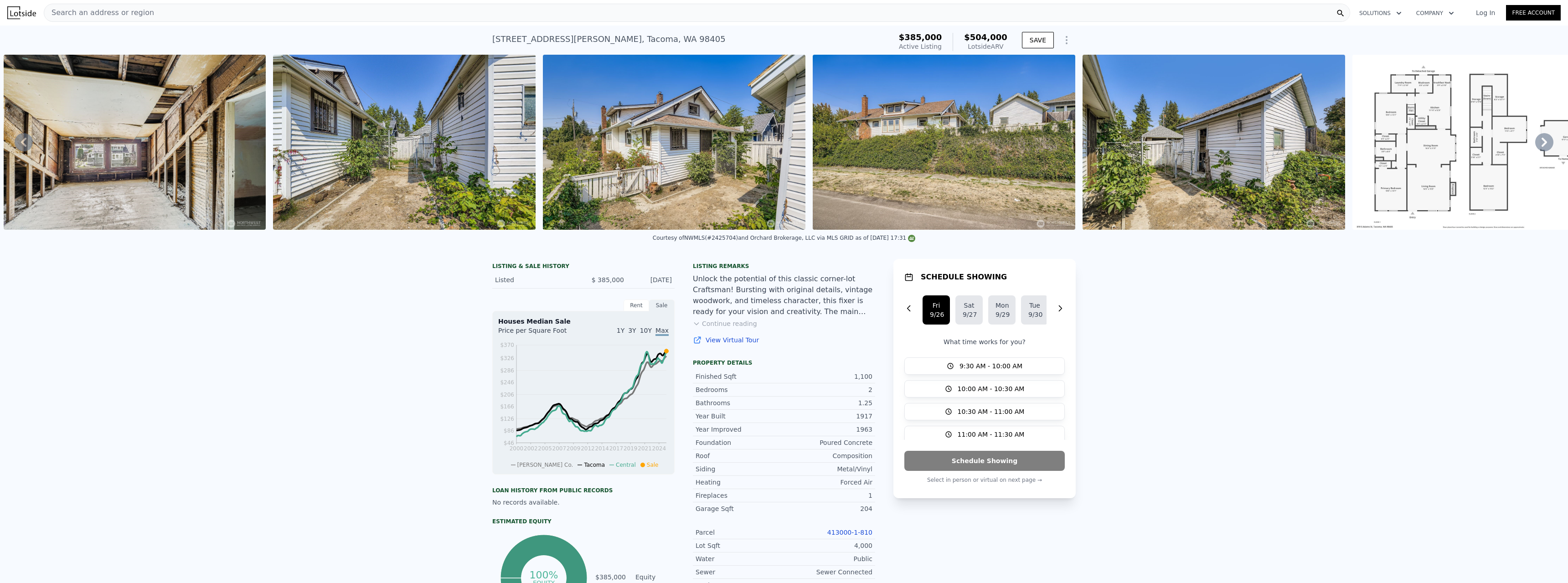
click at [707, 328] on button "Continue reading" at bounding box center [725, 323] width 65 height 9
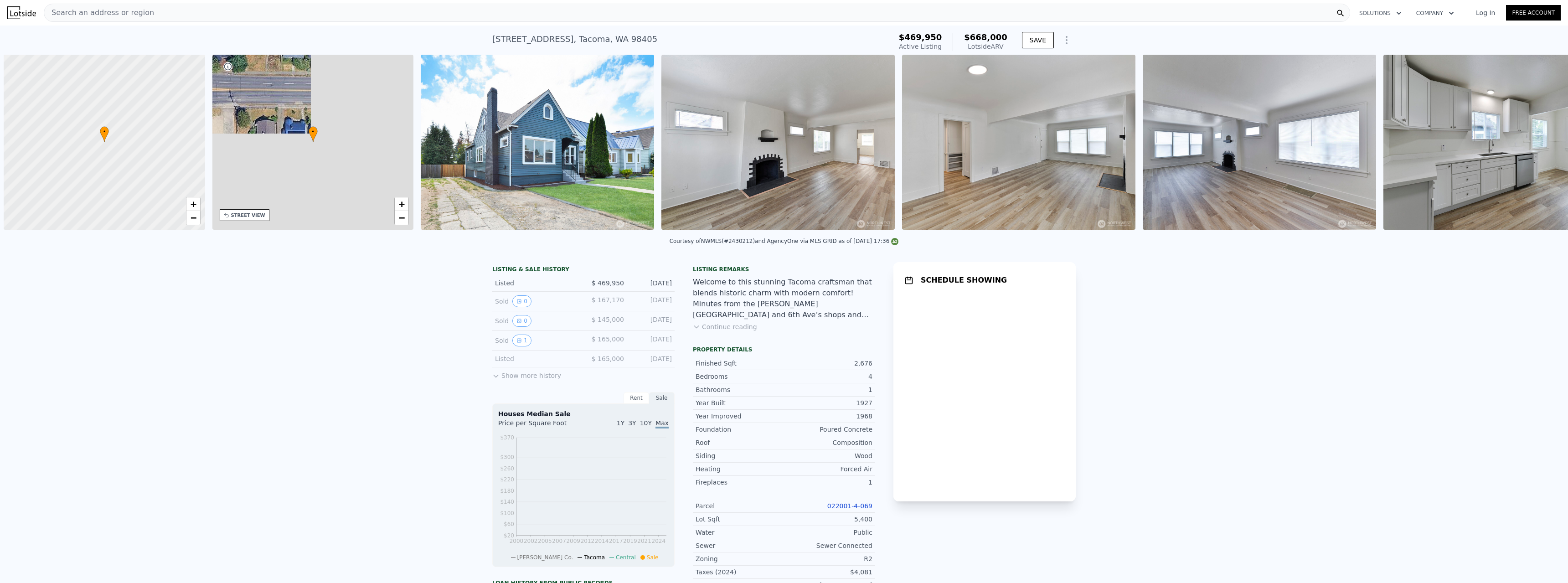
scroll to position [0, 4]
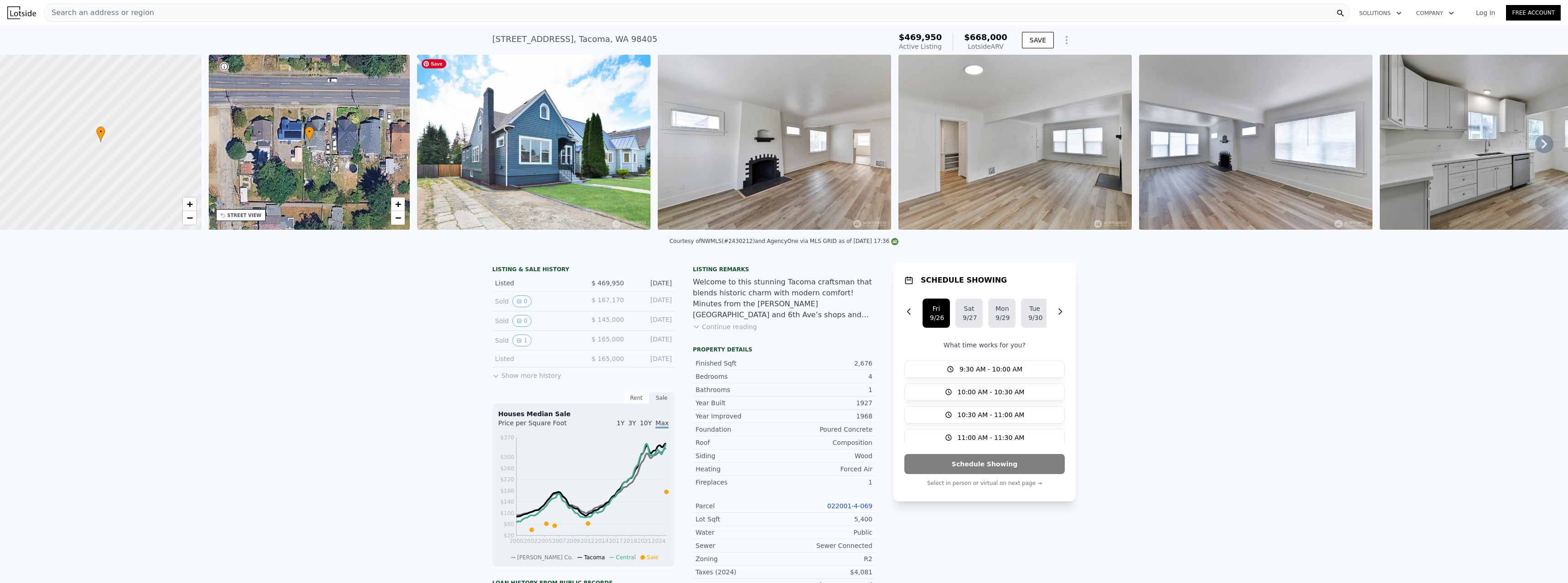
click at [599, 190] on img at bounding box center [533, 142] width 233 height 175
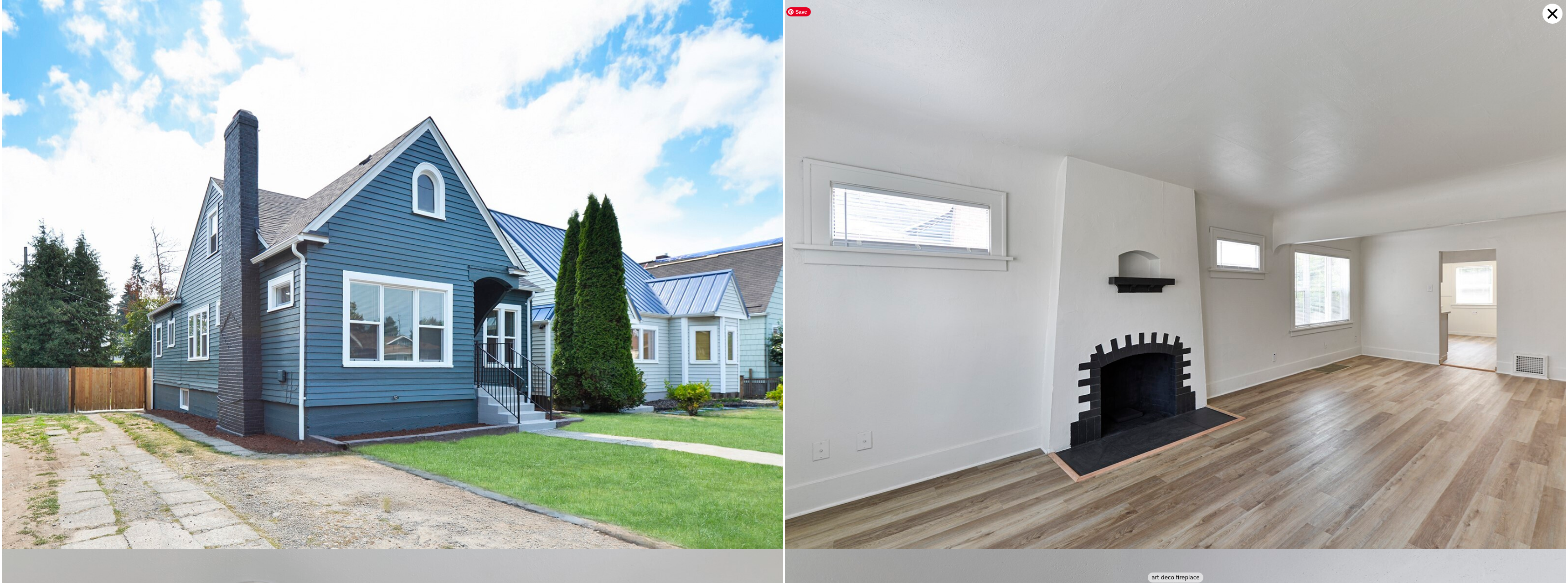
click at [1329, 275] on img at bounding box center [1175, 293] width 782 height 586
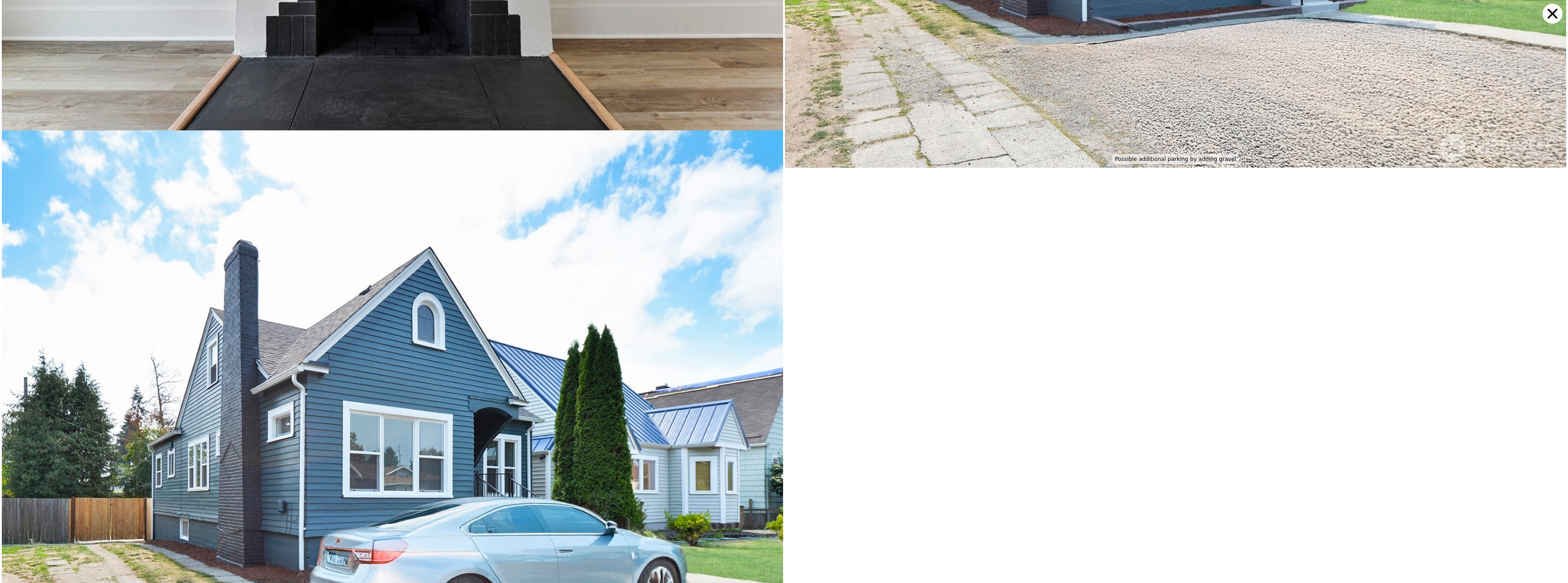
scroll to position [7134, 0]
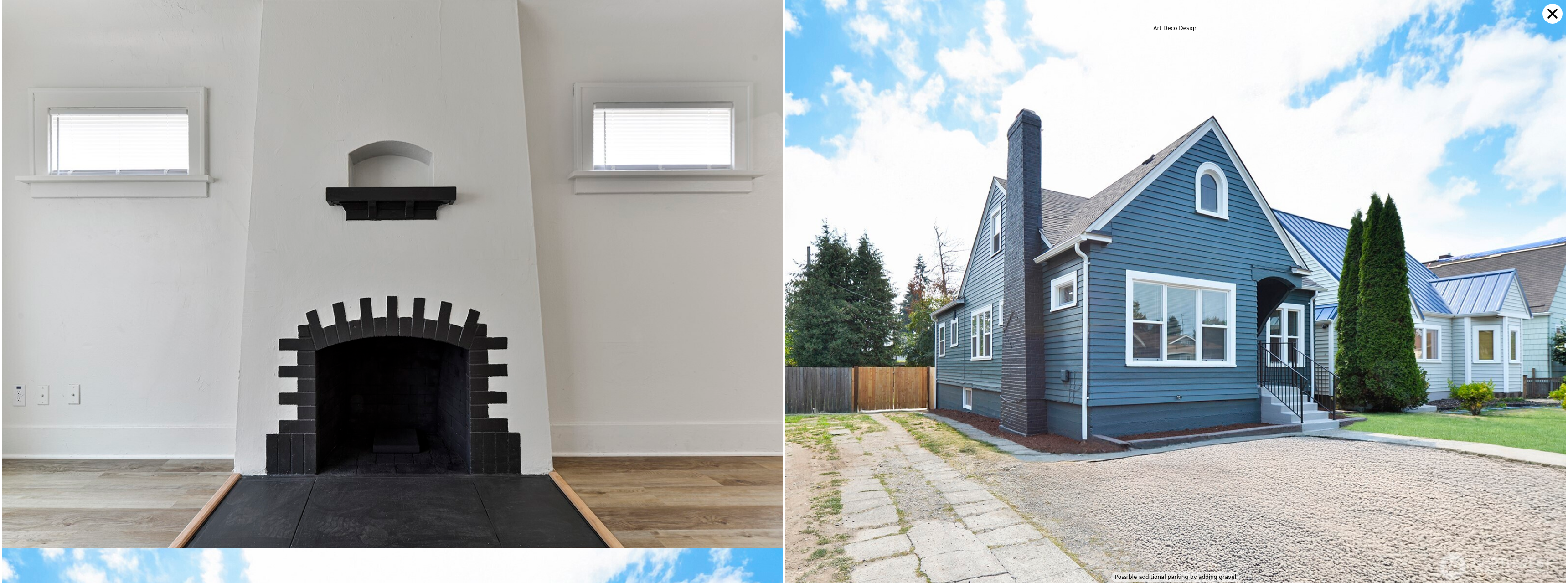
click at [1549, 6] on icon at bounding box center [1552, 13] width 20 height 20
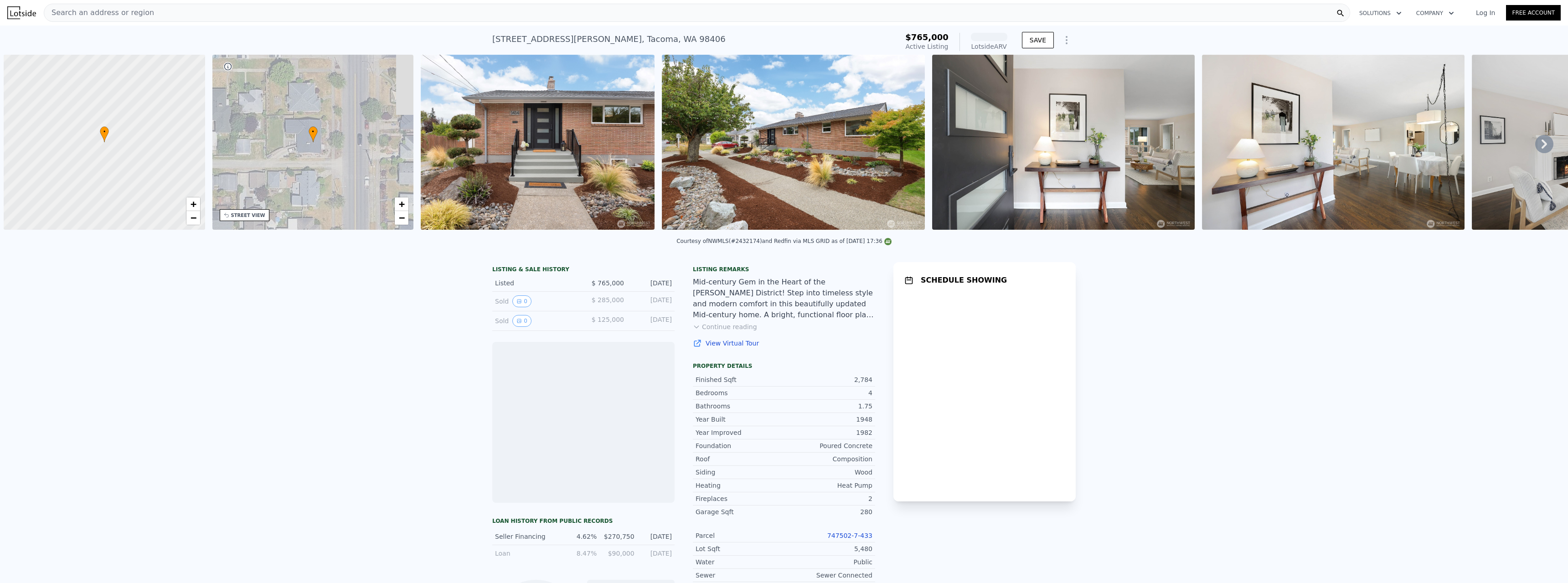
scroll to position [0, 4]
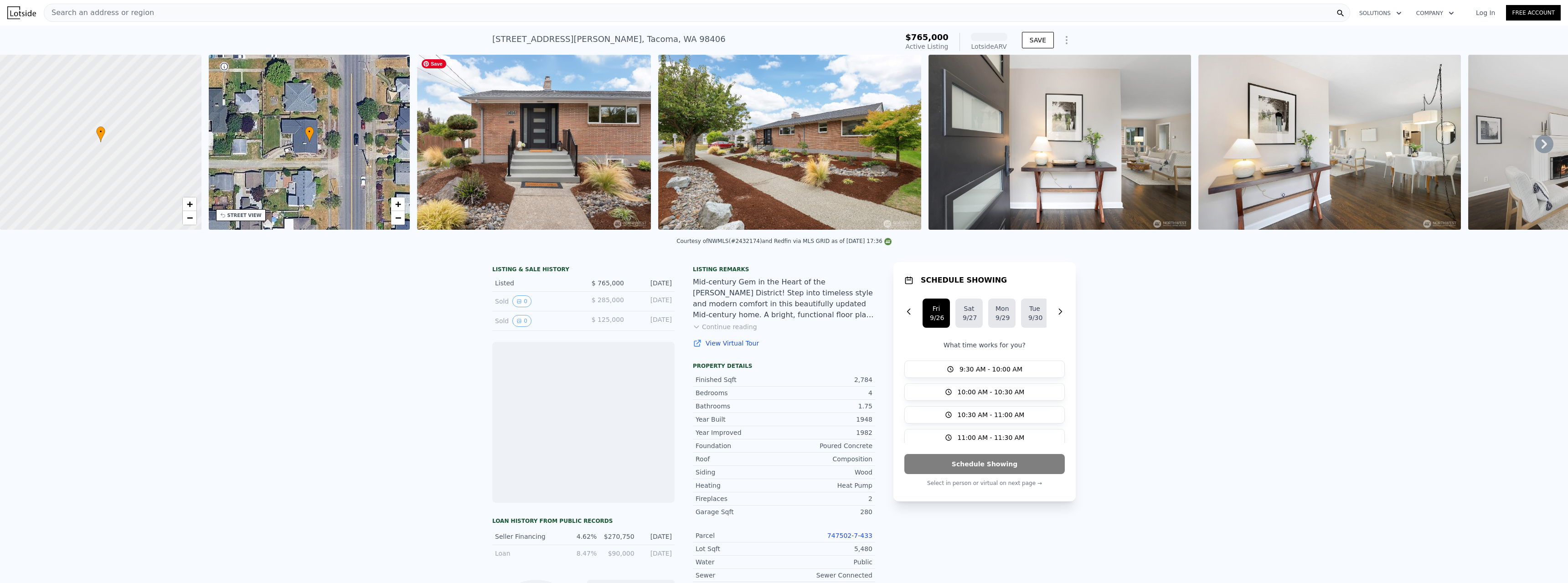
click at [550, 126] on img at bounding box center [534, 142] width 234 height 175
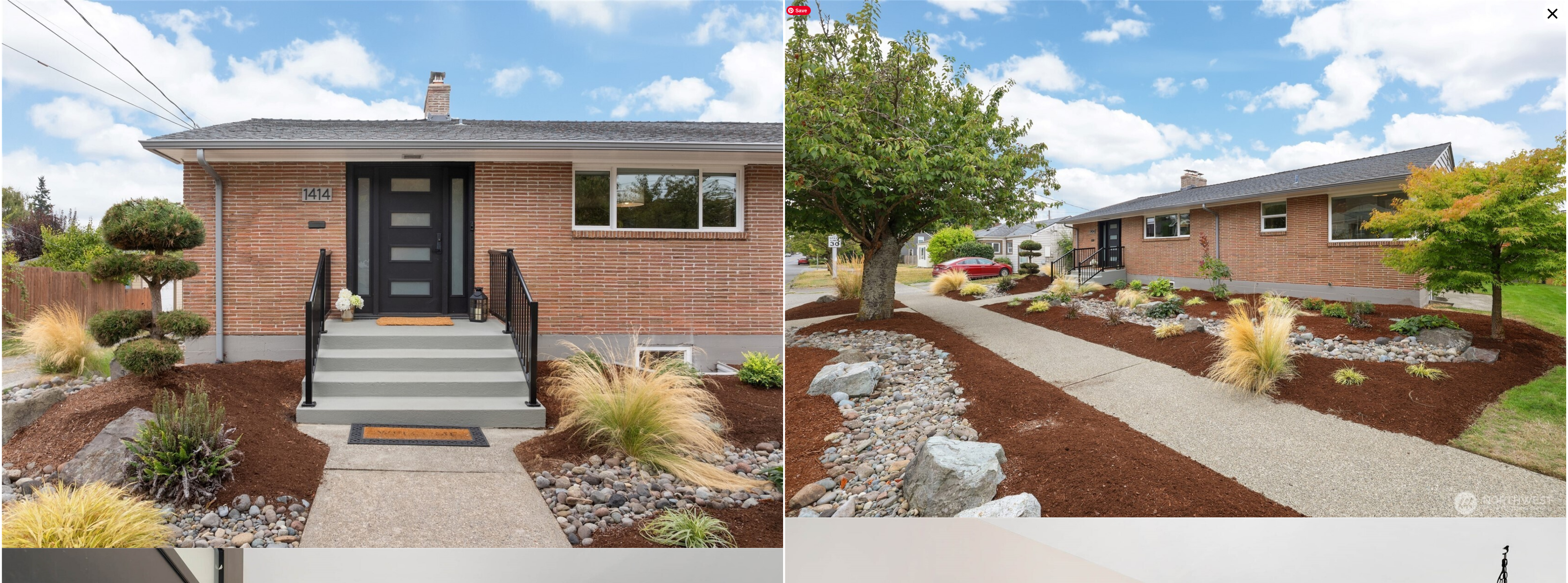
click at [1046, 226] on img at bounding box center [1175, 260] width 782 height 520
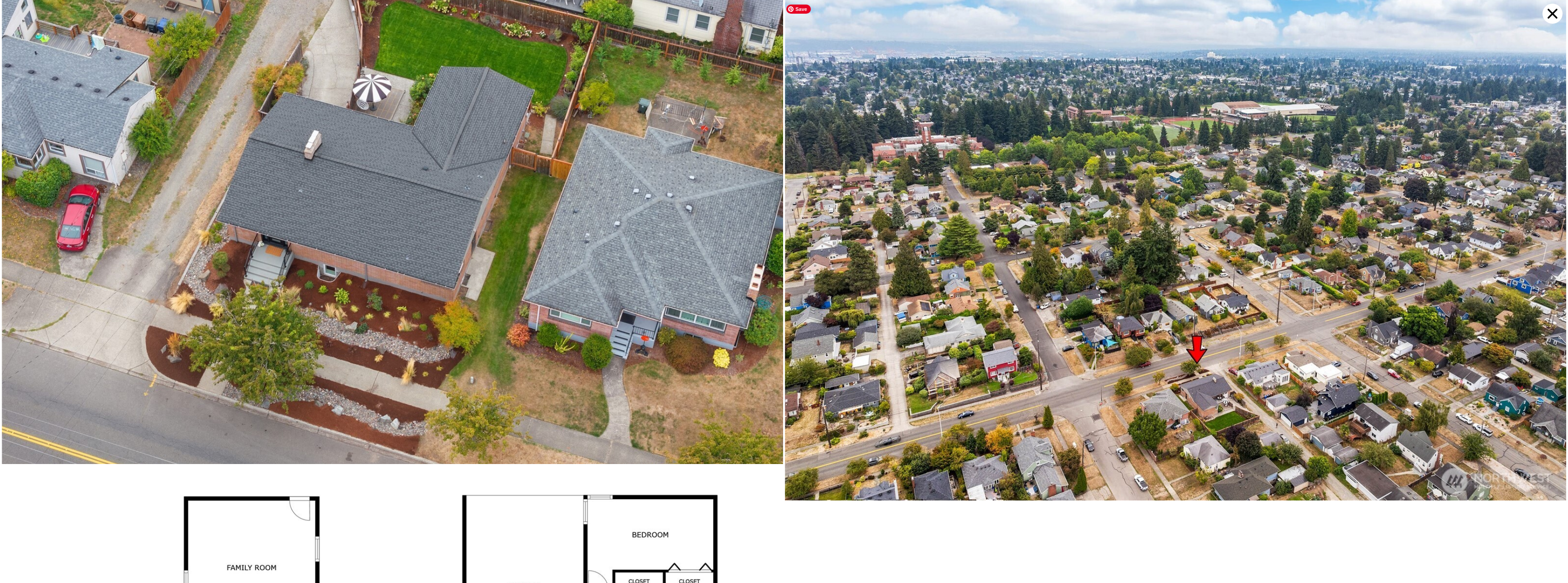
scroll to position [9369, 0]
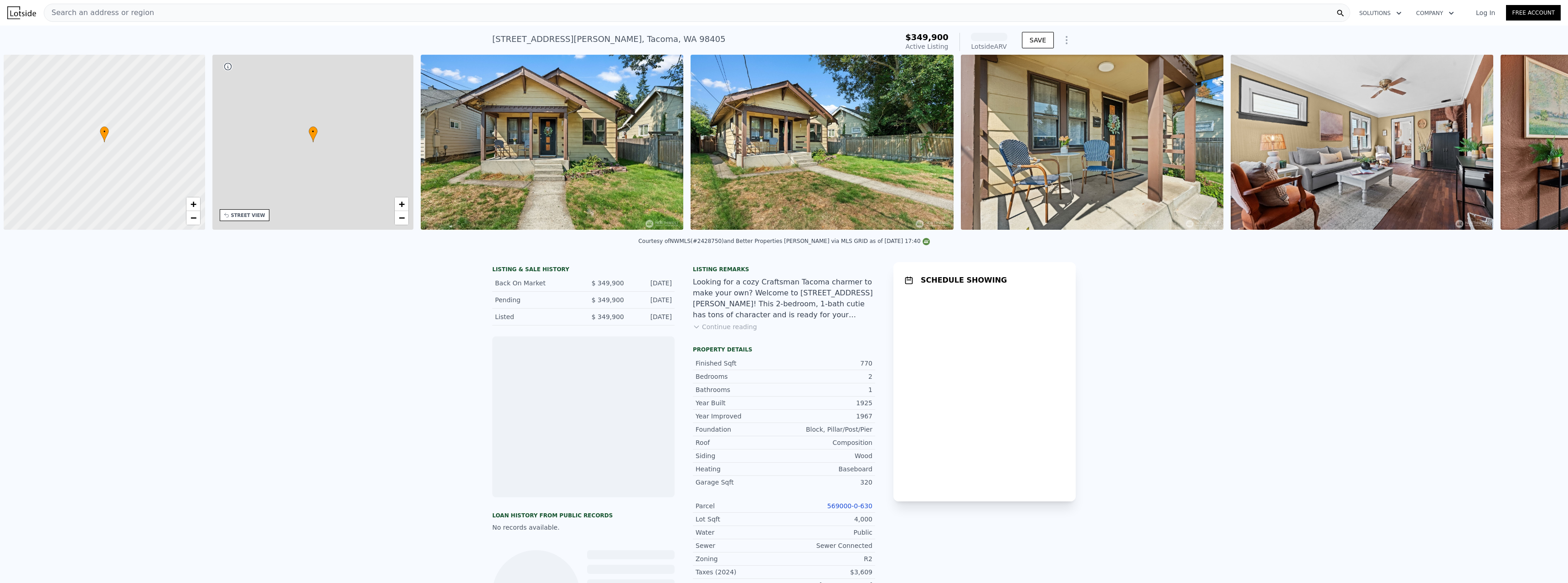
scroll to position [0, 4]
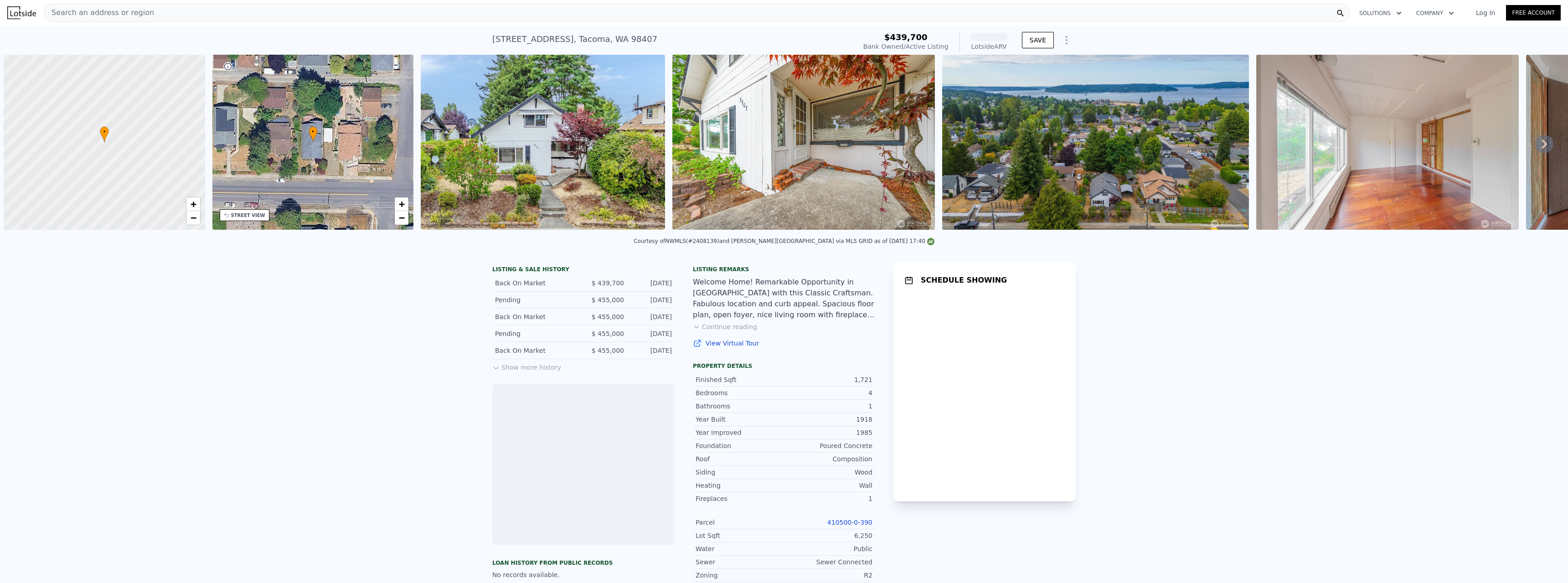
scroll to position [0, 4]
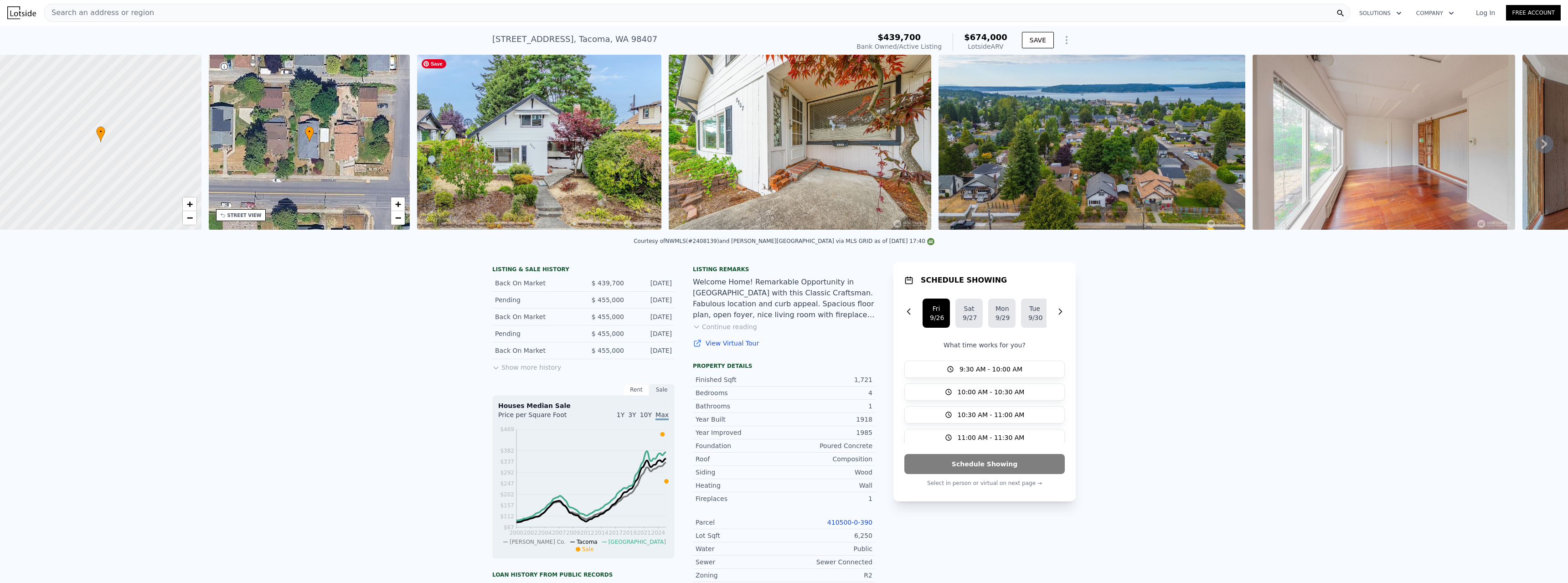
click at [498, 157] on img at bounding box center [539, 142] width 244 height 175
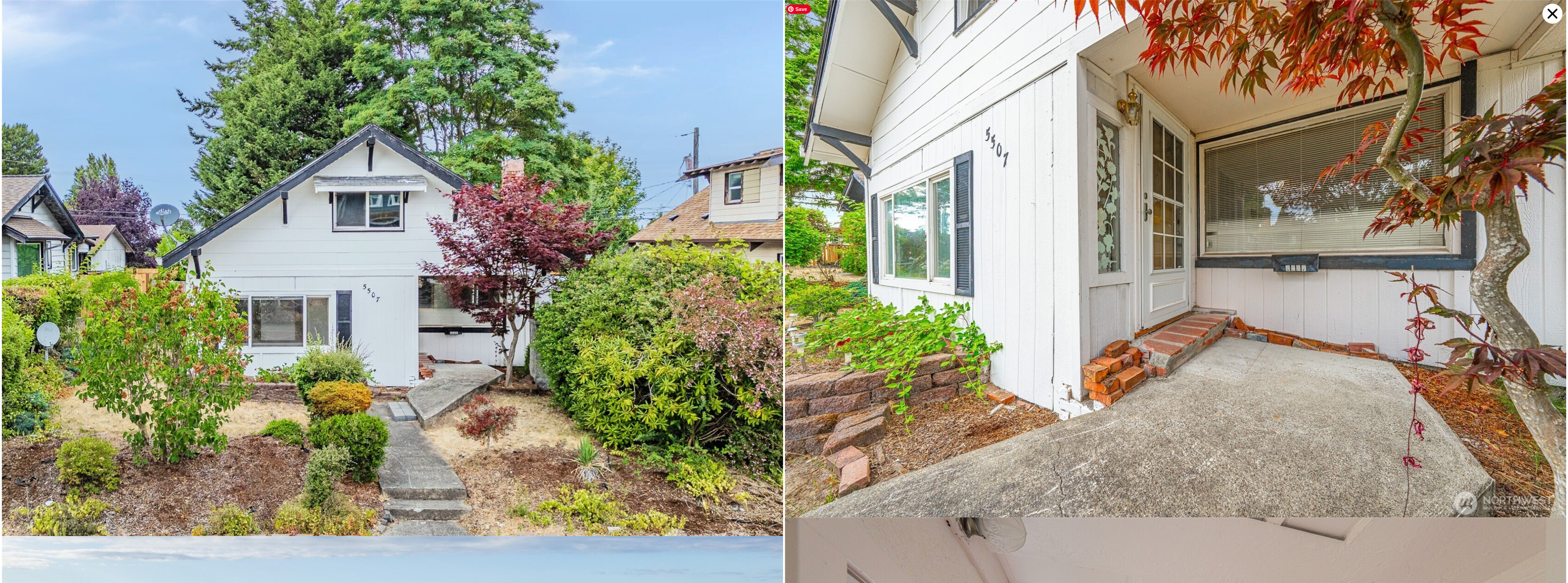
click at [914, 217] on img at bounding box center [1175, 260] width 782 height 520
click at [1553, 14] on icon at bounding box center [1552, 13] width 10 height 10
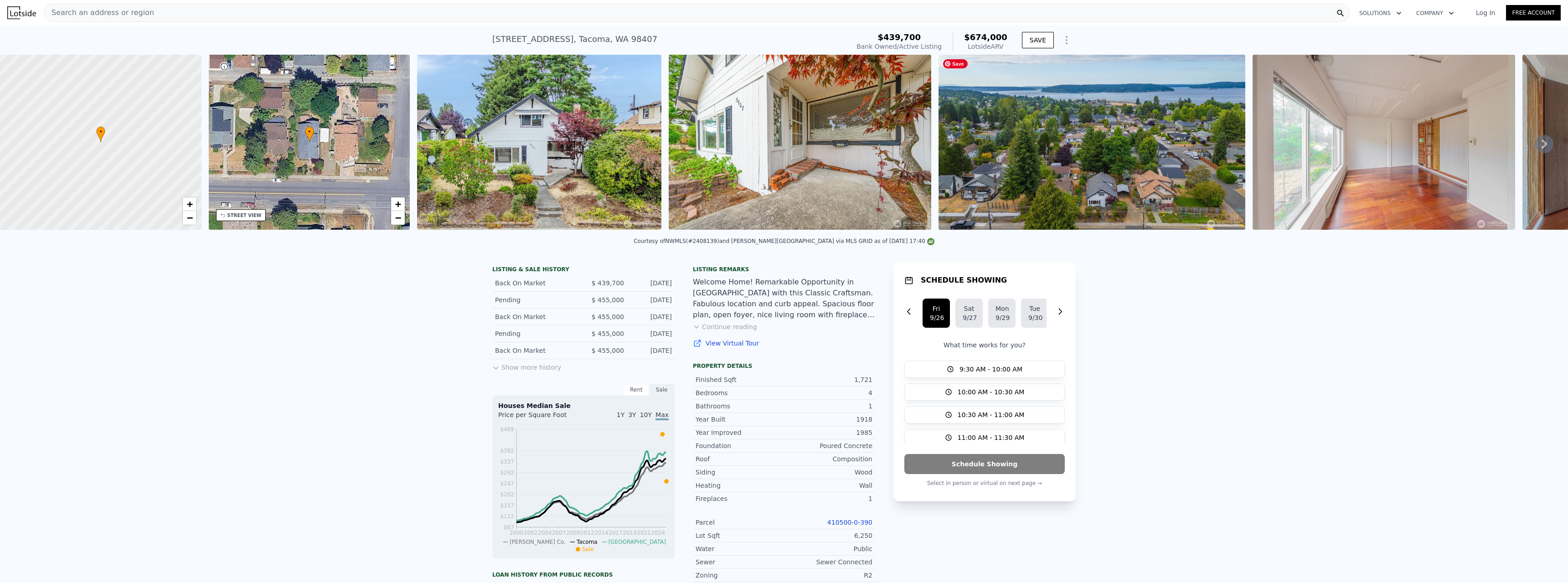
click at [1173, 169] on img at bounding box center [1091, 142] width 306 height 175
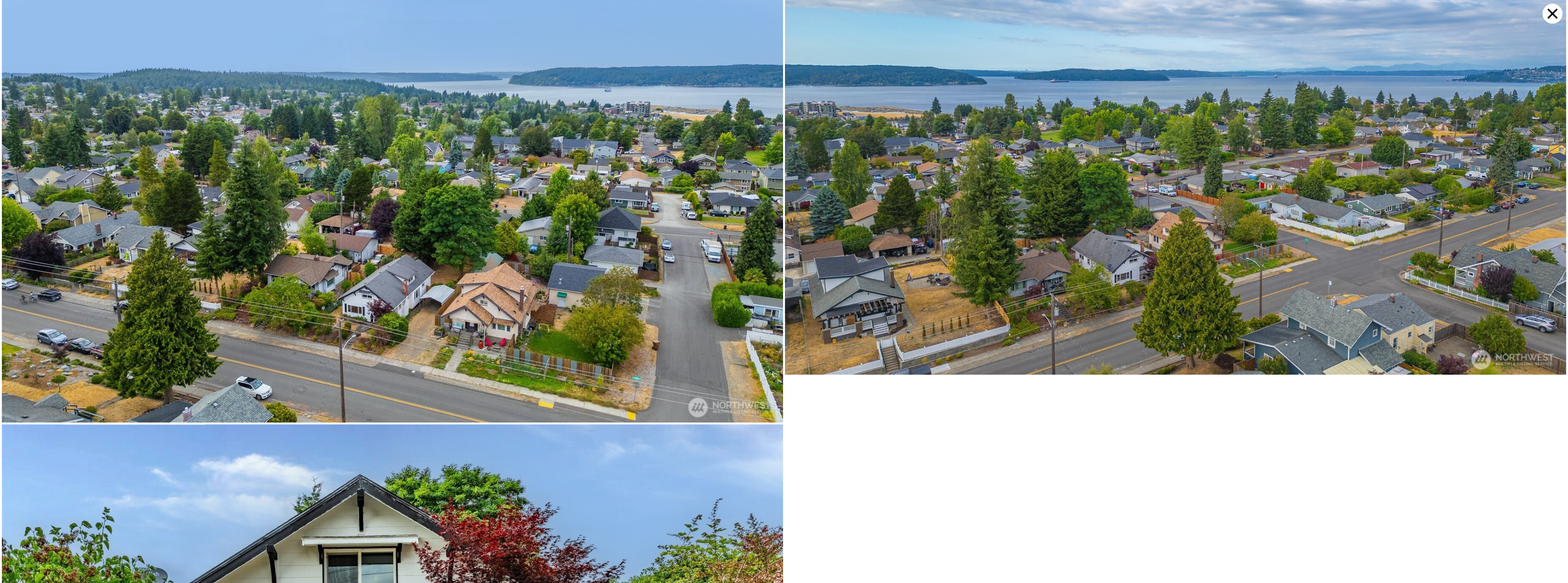
scroll to position [9206, 0]
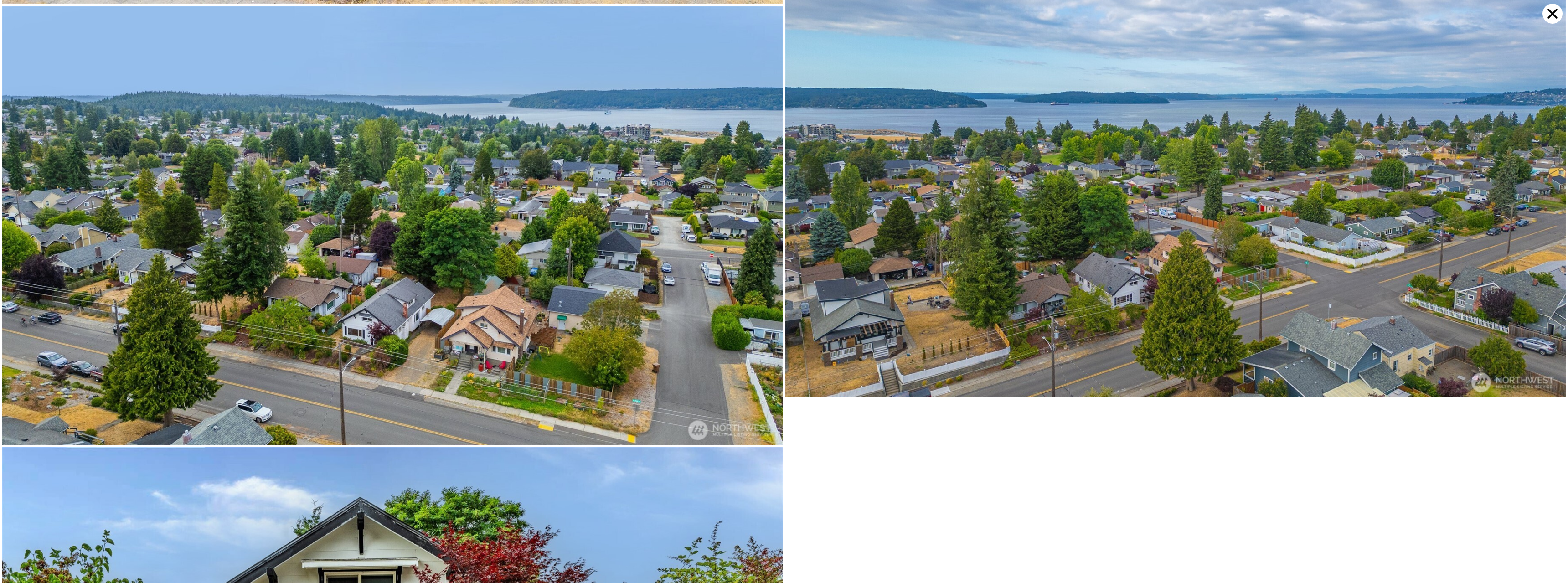
click at [1556, 16] on icon at bounding box center [1552, 13] width 10 height 10
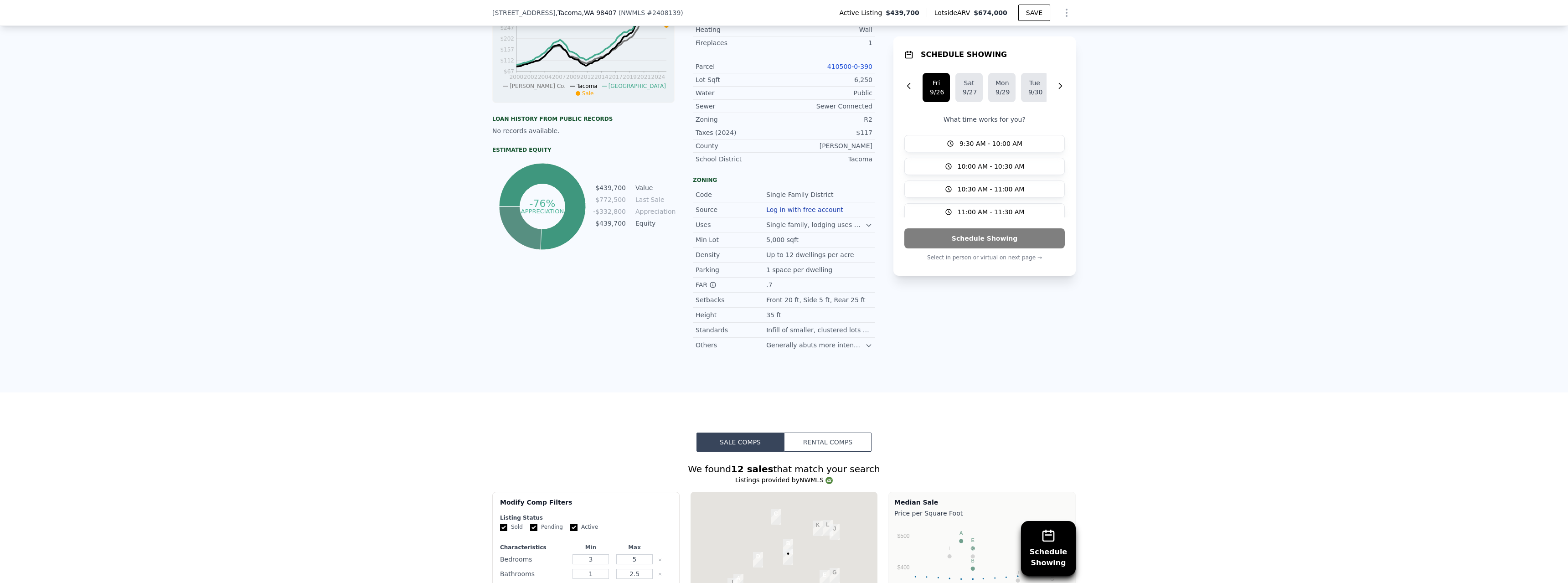
scroll to position [680, 0]
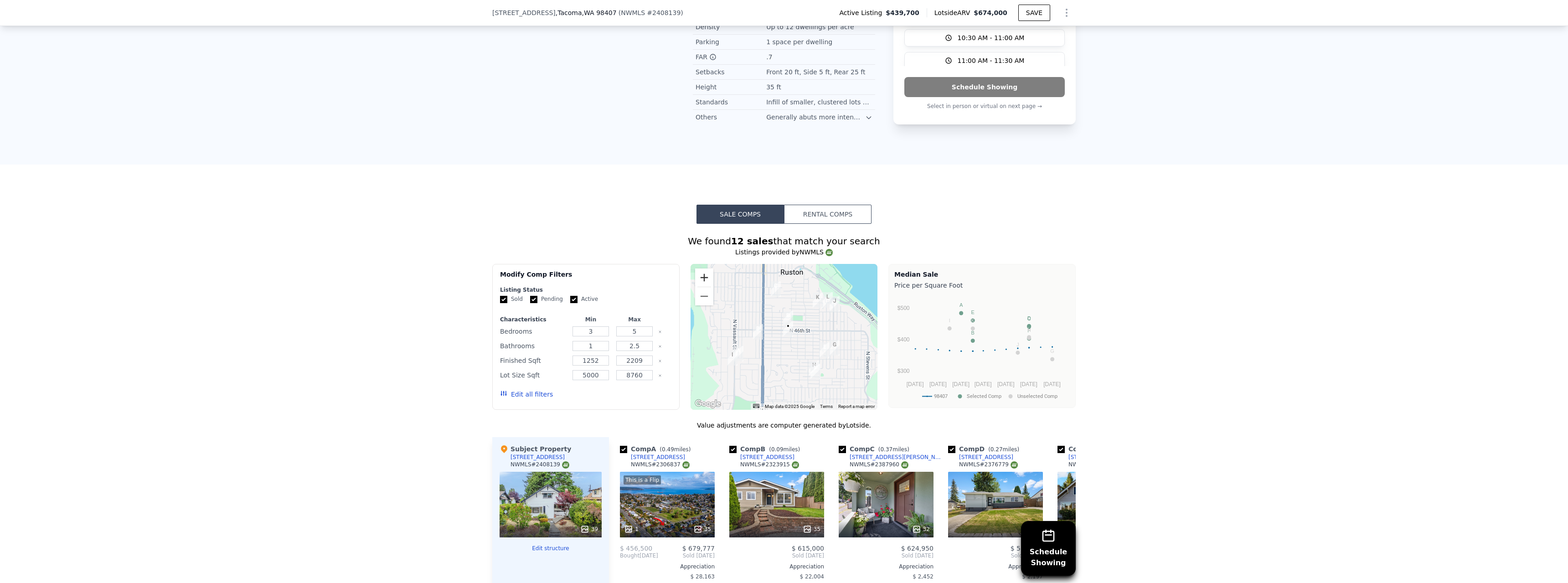
click at [702, 287] on button "Zoom in" at bounding box center [704, 278] width 18 height 18
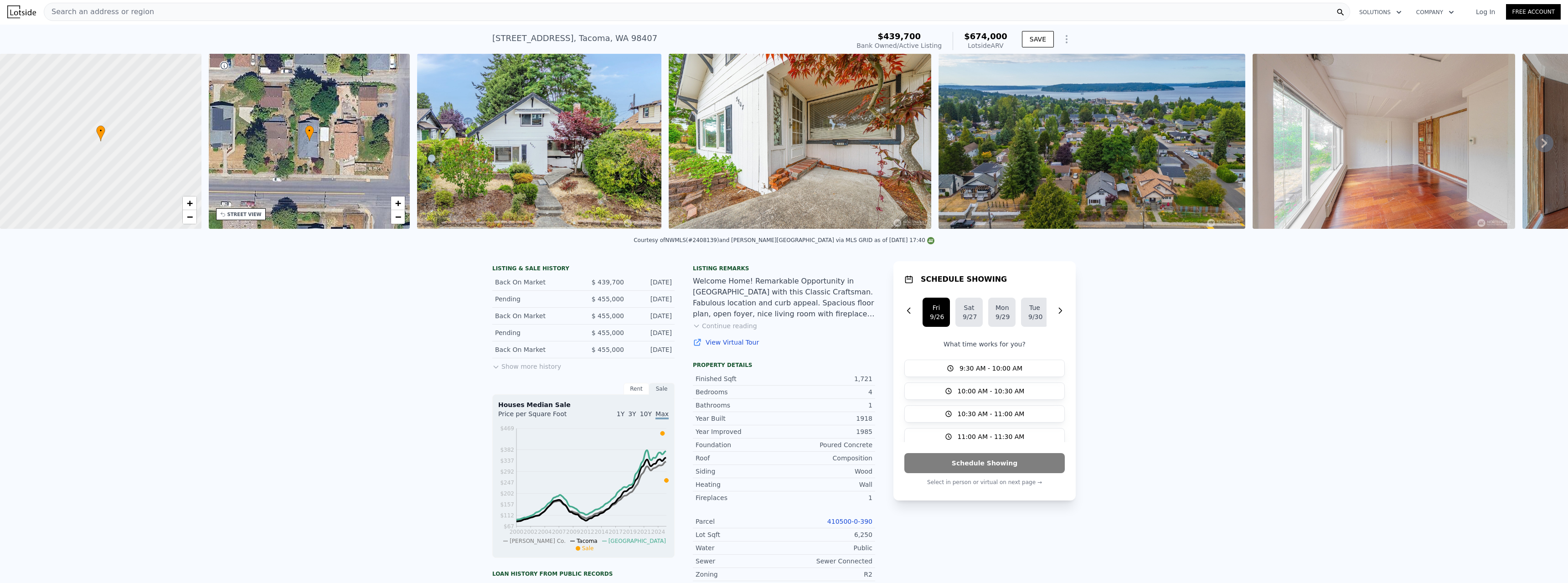
scroll to position [0, 0]
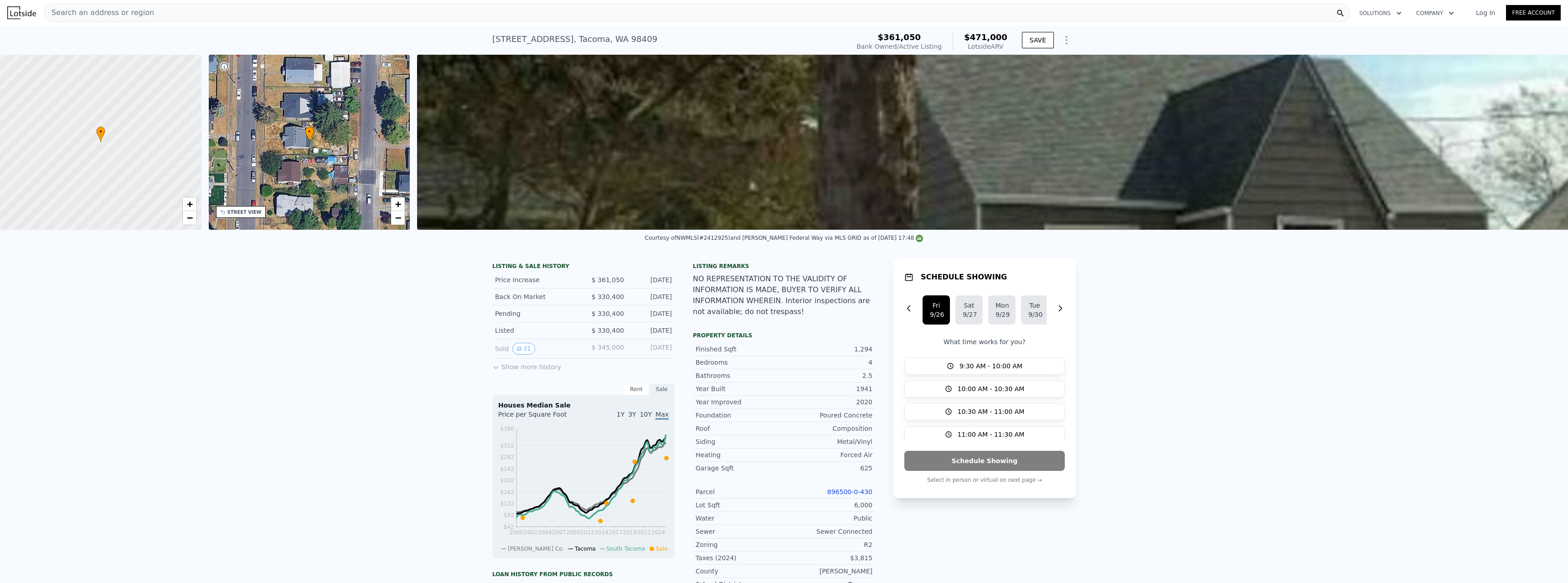
click at [609, 38] on div "[STREET_ADDRESS]" at bounding box center [575, 39] width 165 height 13
copy div "[STREET_ADDRESS] Bank Owned / Active at $361,050 (~ARV $471k )"
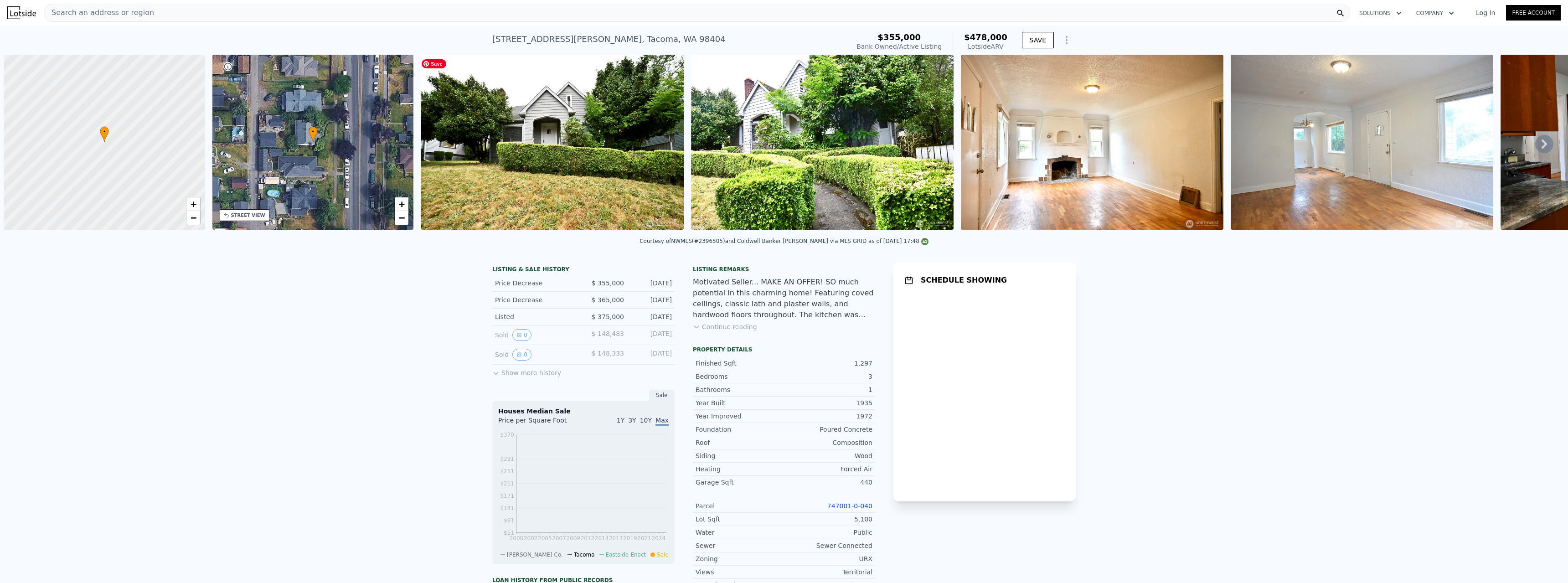
scroll to position [0, 4]
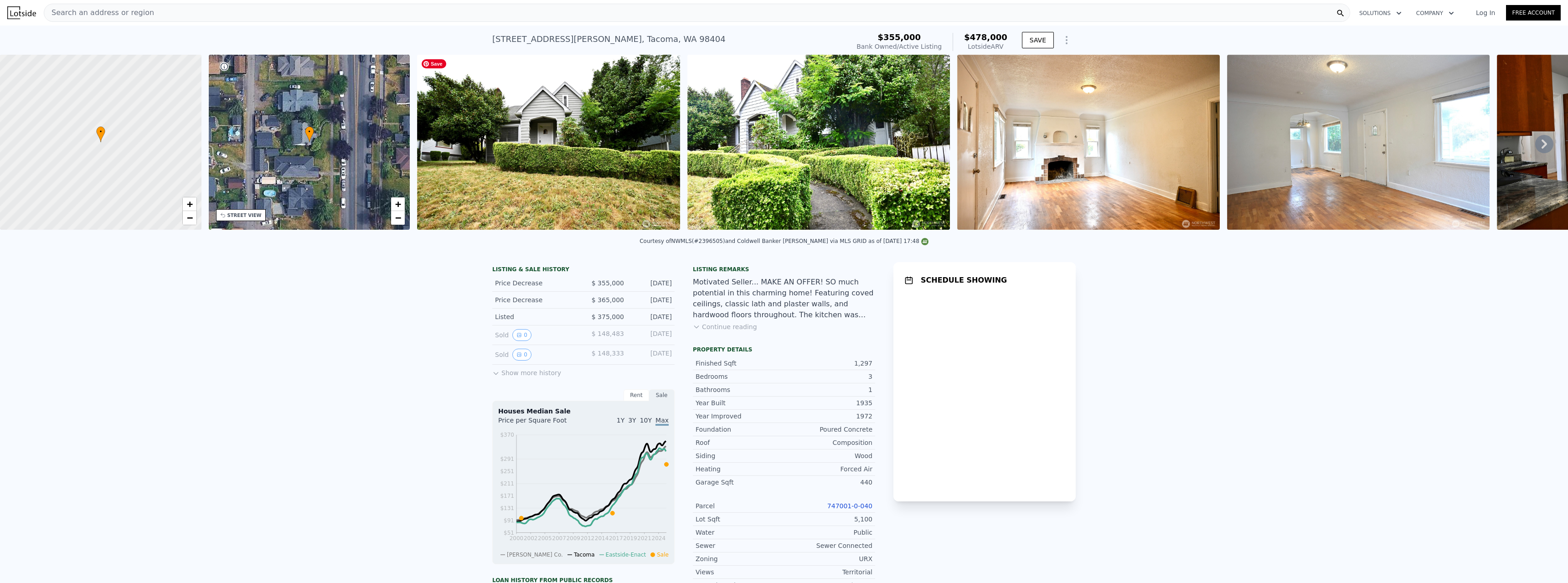
click at [492, 158] on img at bounding box center [548, 142] width 263 height 175
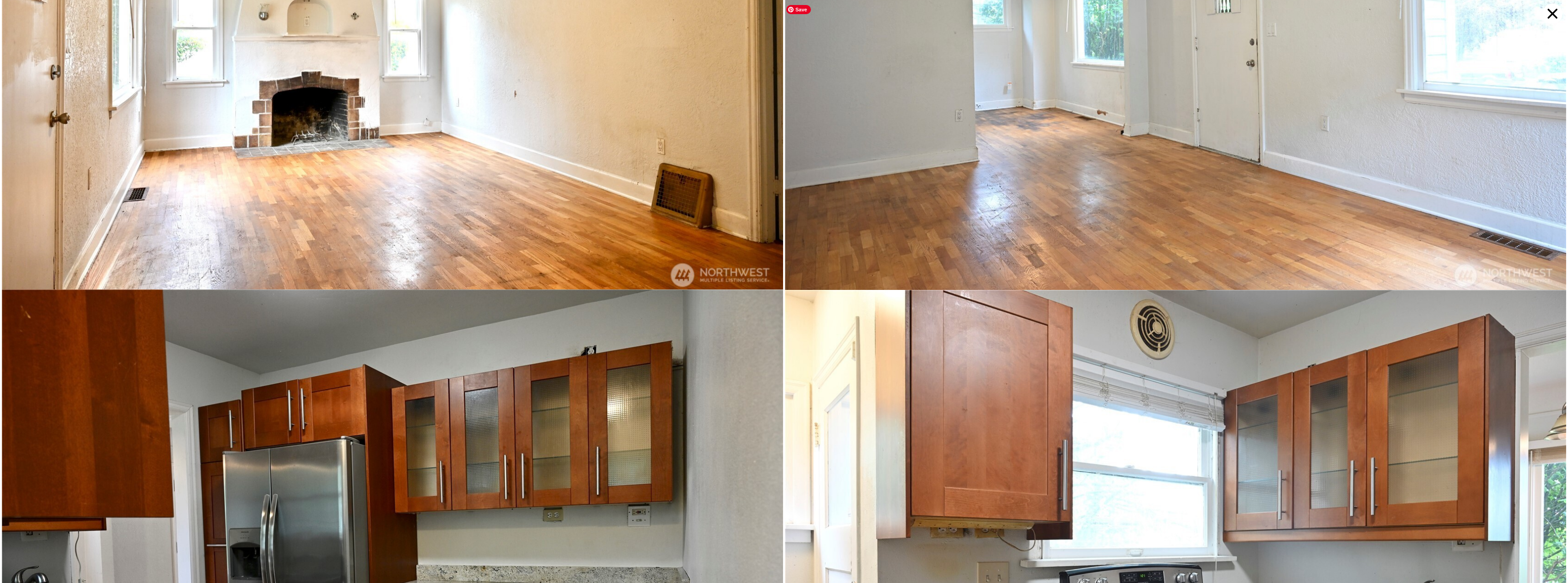
scroll to position [1034, 0]
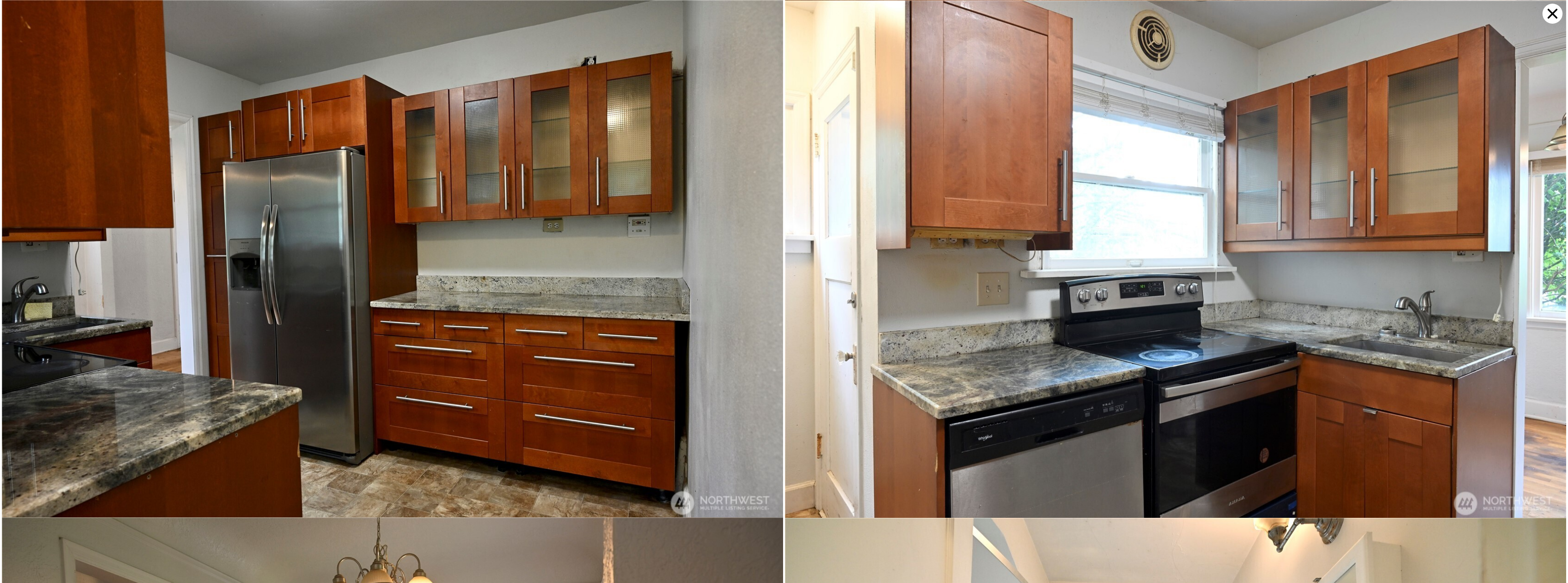
click at [1551, 13] on icon at bounding box center [1552, 13] width 10 height 10
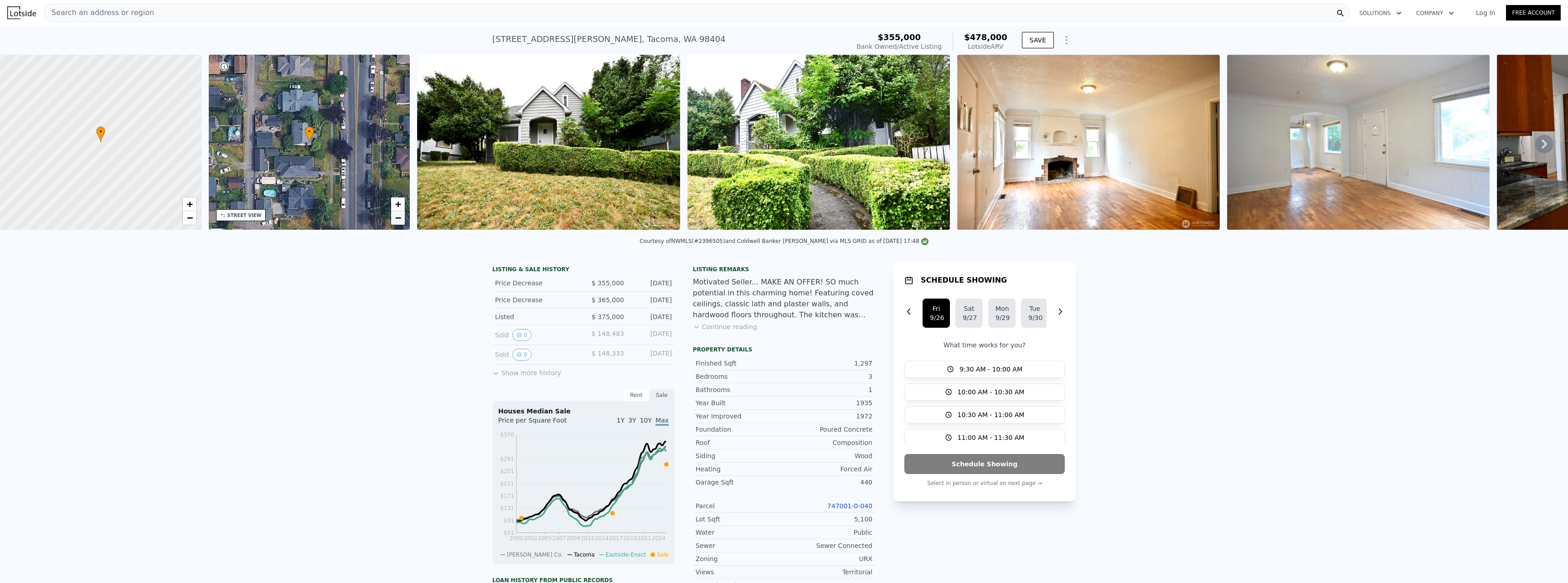
click at [402, 223] on link "−" at bounding box center [398, 218] width 13 height 13
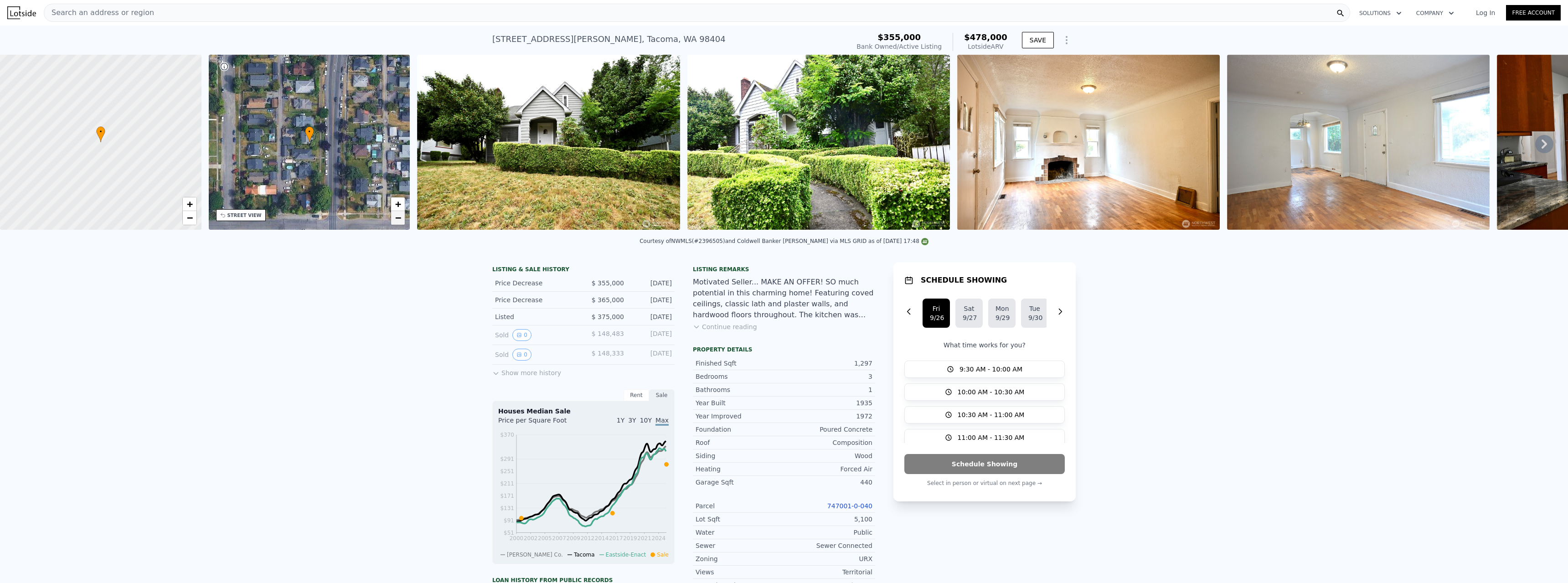
click at [402, 223] on link "−" at bounding box center [398, 218] width 13 height 13
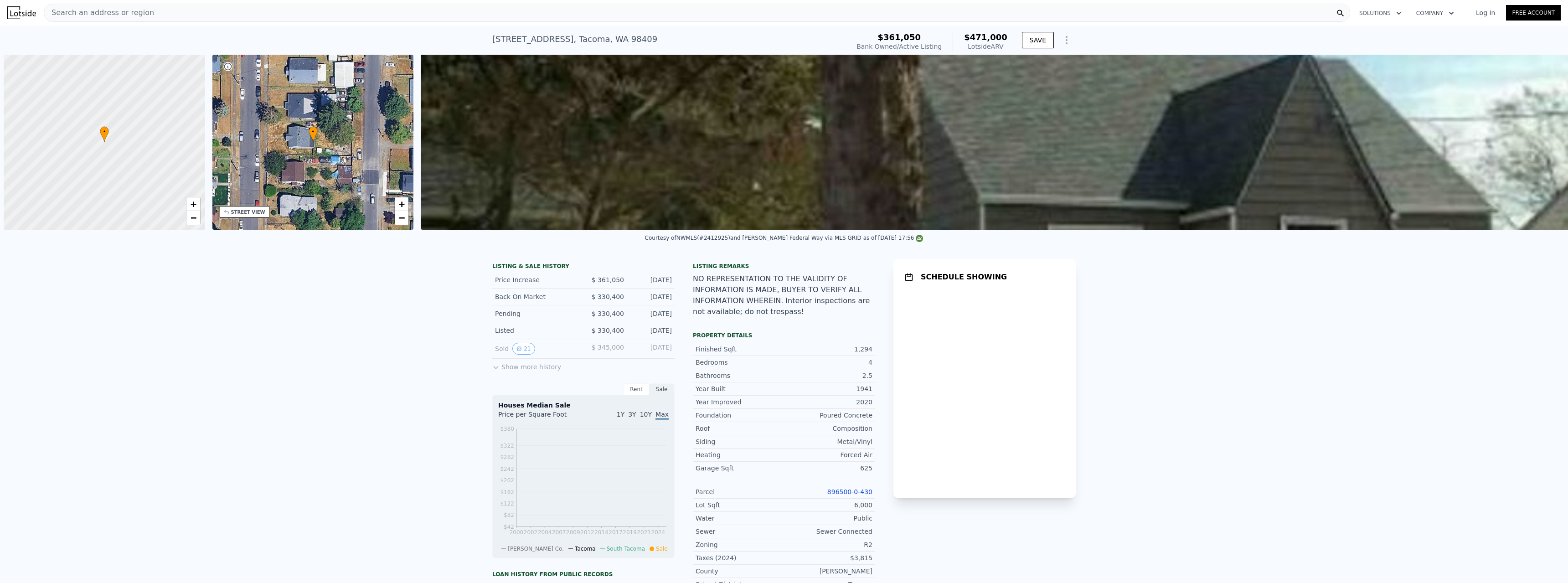
scroll to position [0, 4]
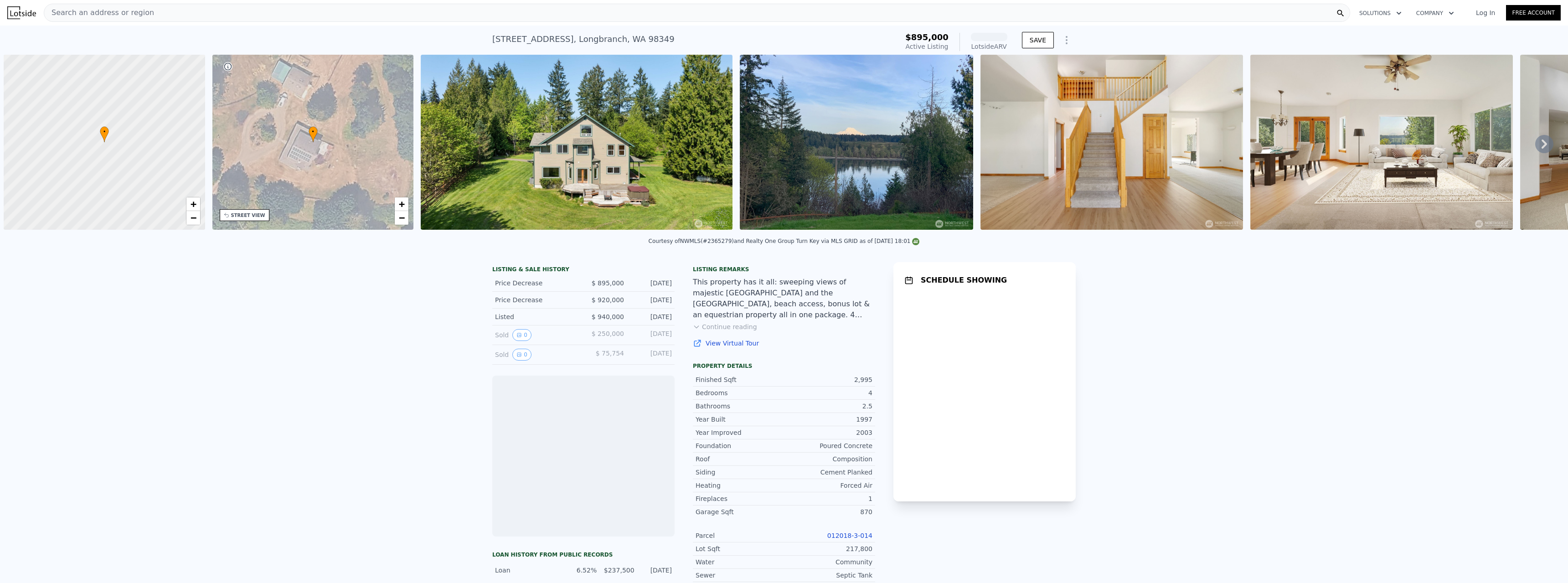
scroll to position [0, 4]
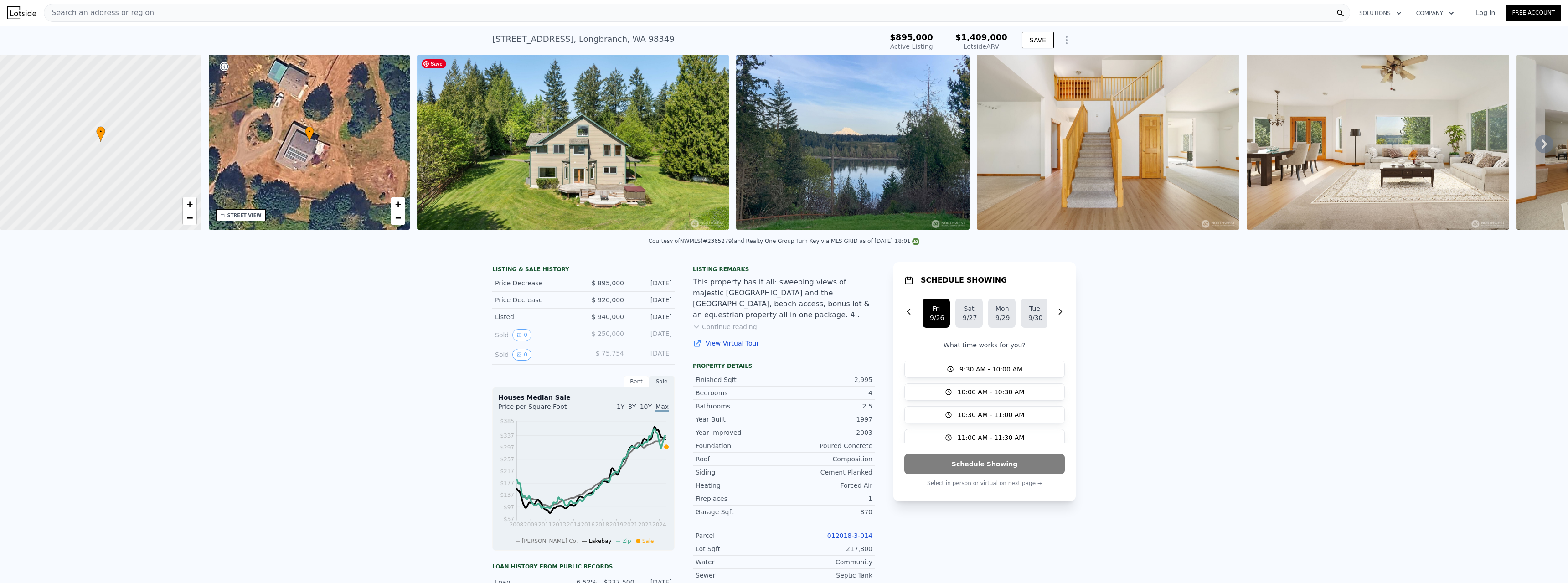
click at [563, 159] on img at bounding box center [573, 142] width 312 height 175
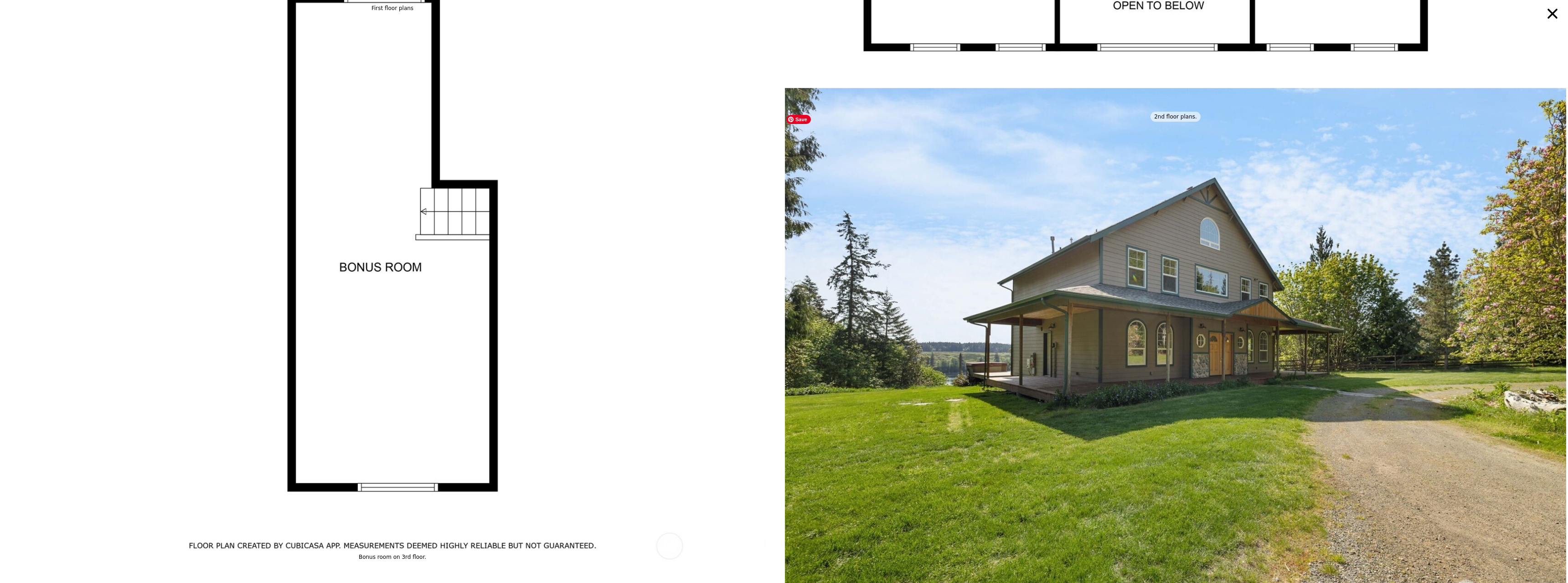
scroll to position [9669, 0]
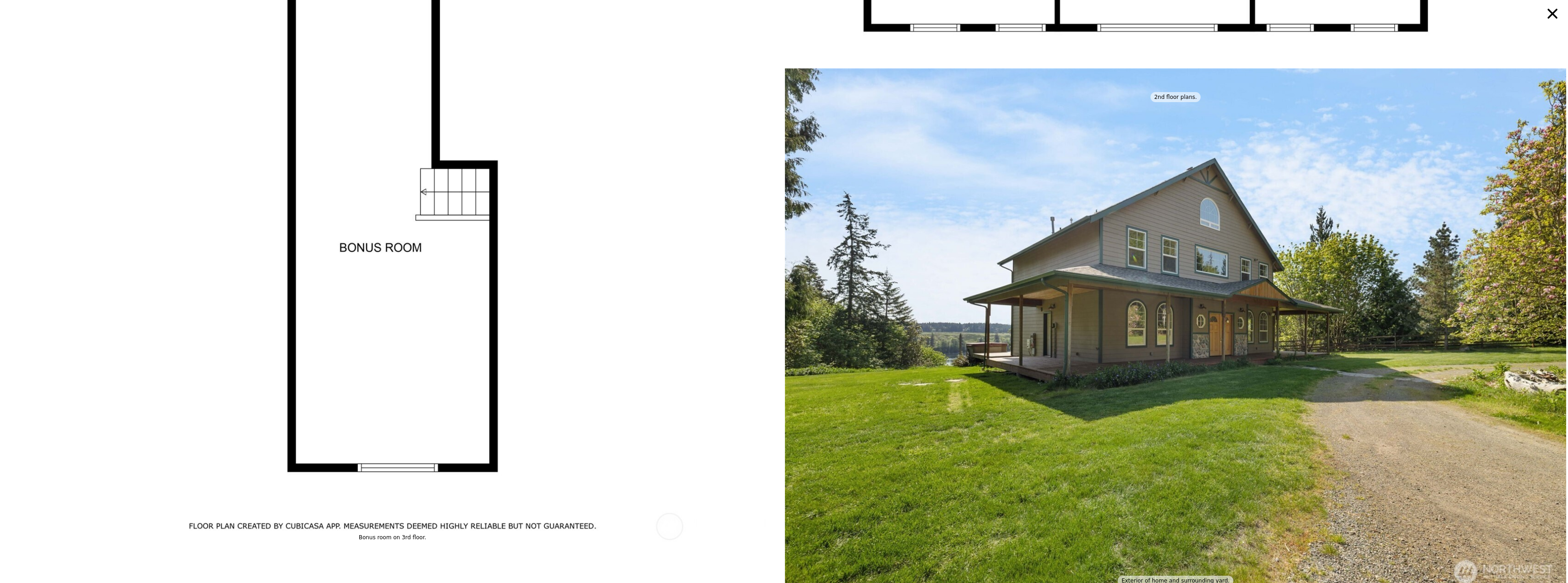
click at [1552, 12] on icon at bounding box center [1552, 13] width 10 height 10
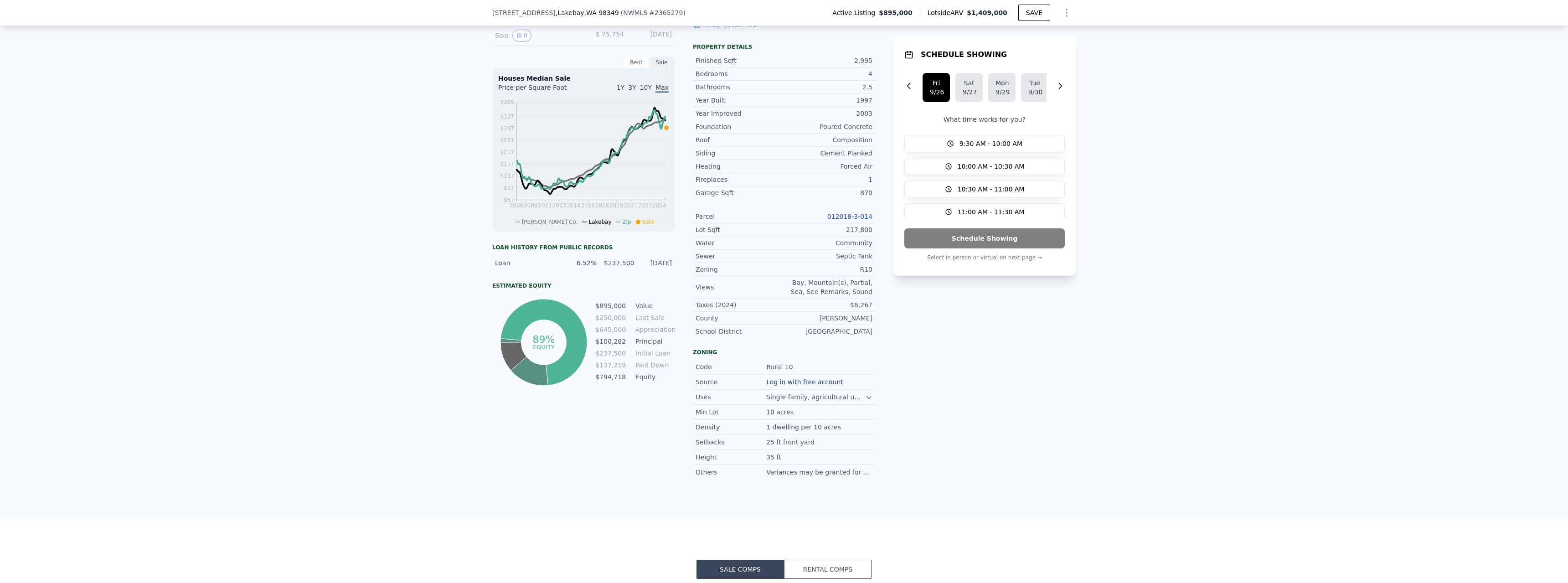
scroll to position [133, 0]
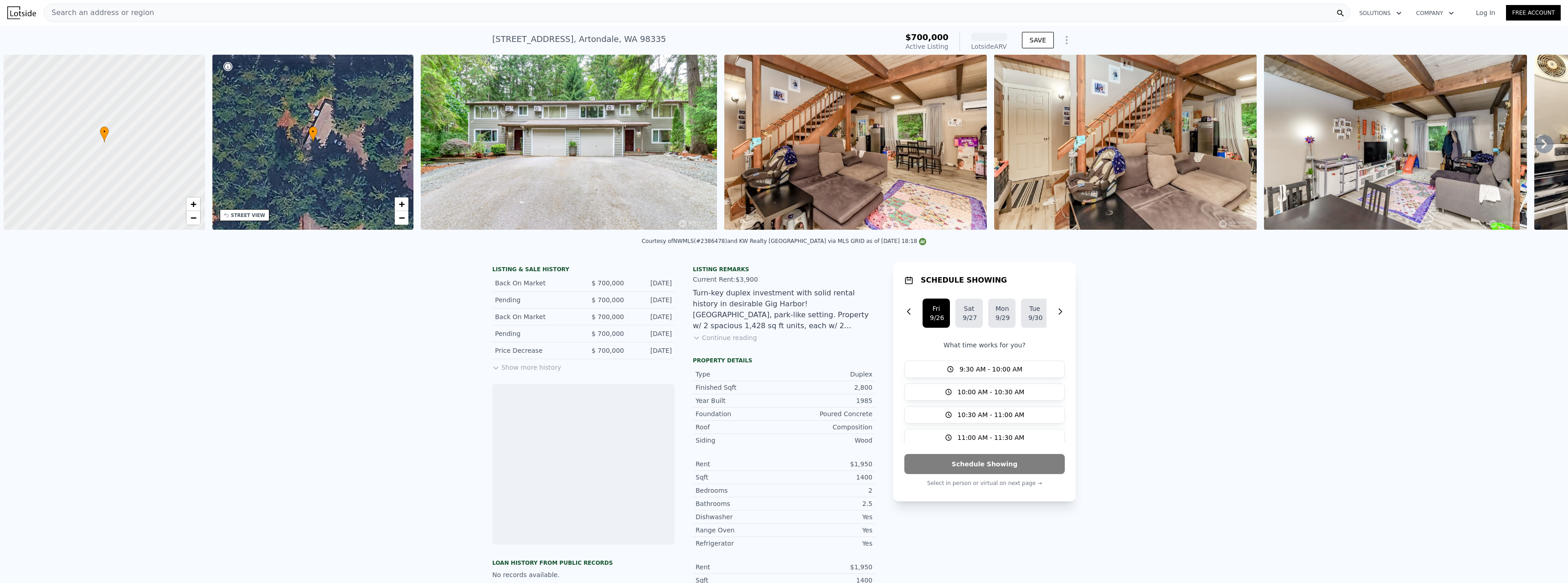
scroll to position [0, 4]
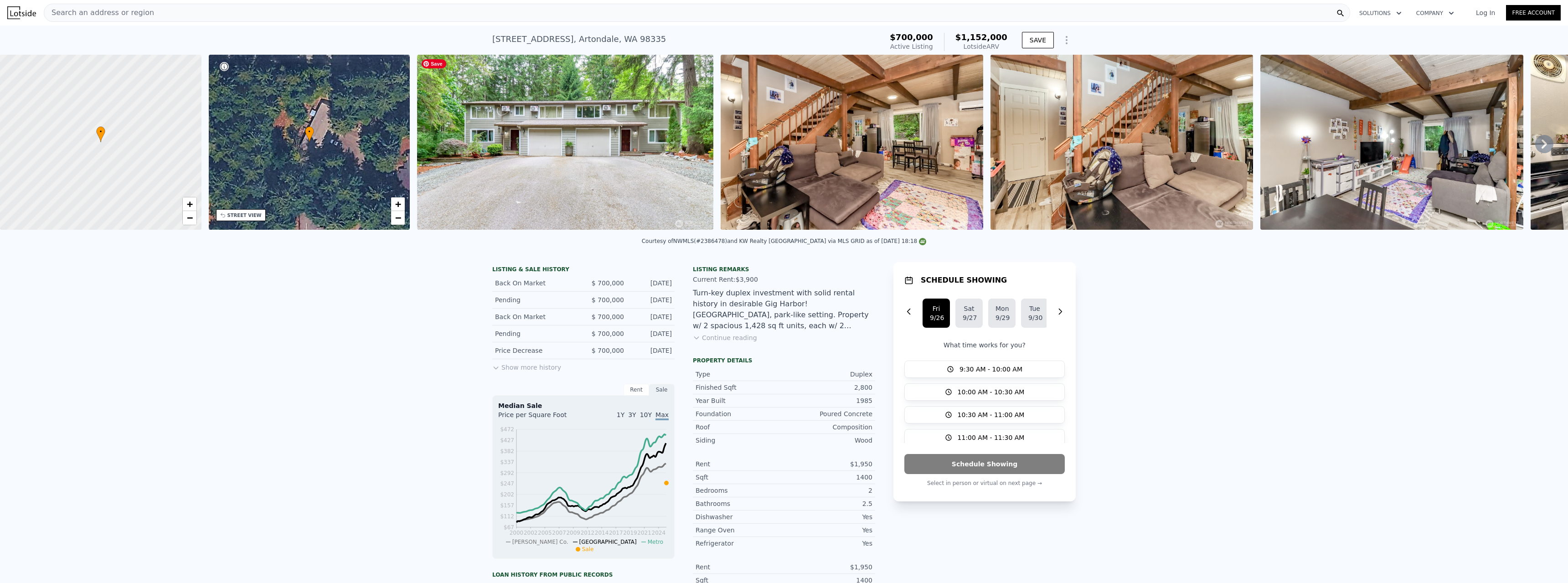
click at [551, 144] on img at bounding box center [565, 142] width 296 height 175
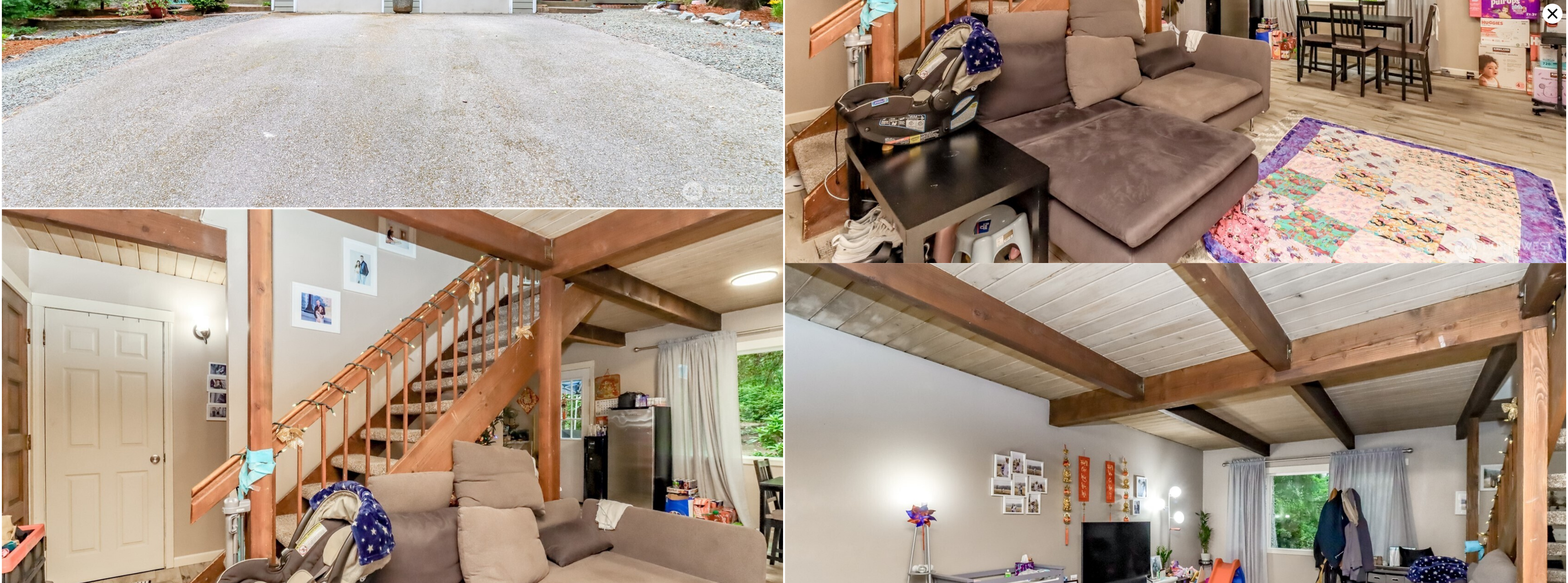
scroll to position [0, 0]
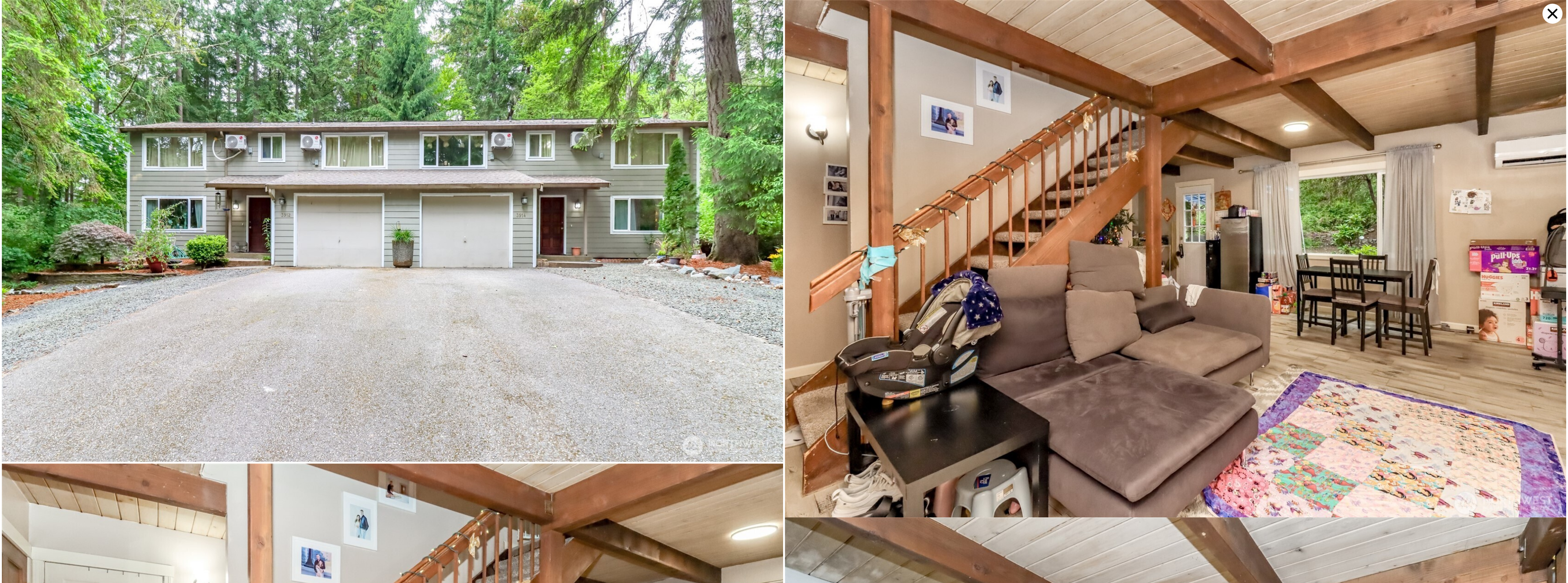
click at [1552, 17] on icon at bounding box center [1552, 13] width 20 height 20
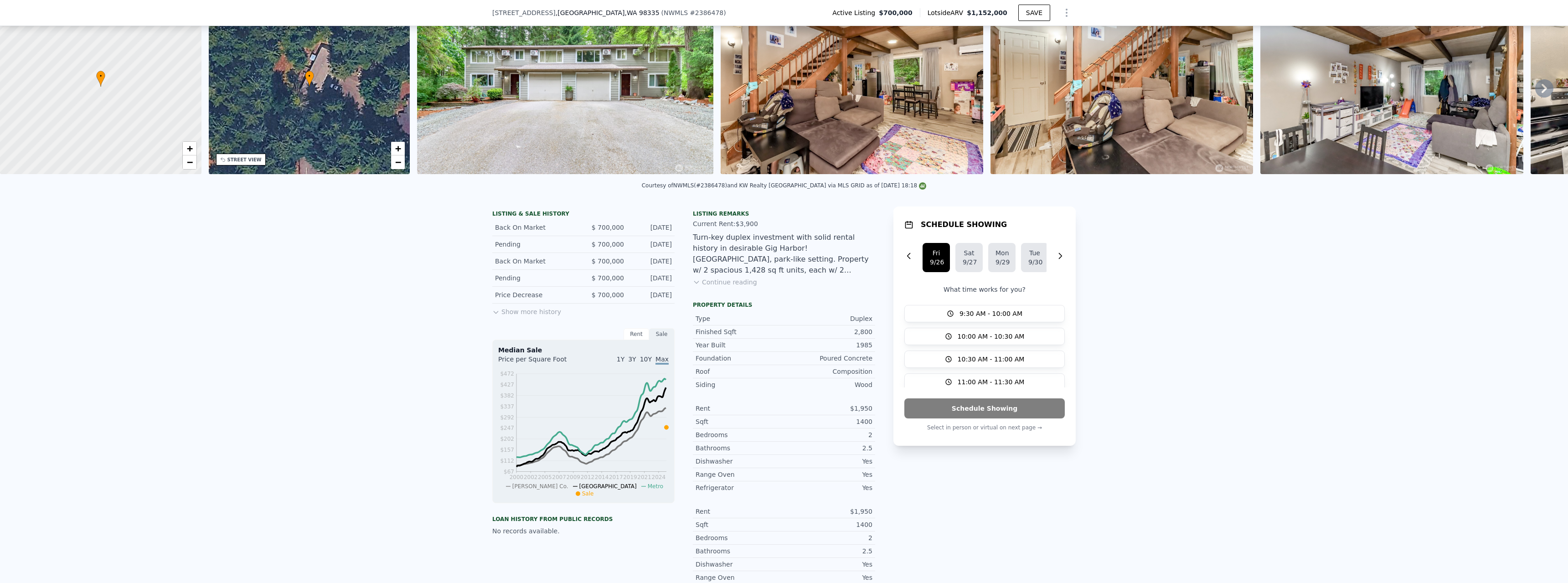
scroll to position [43, 0]
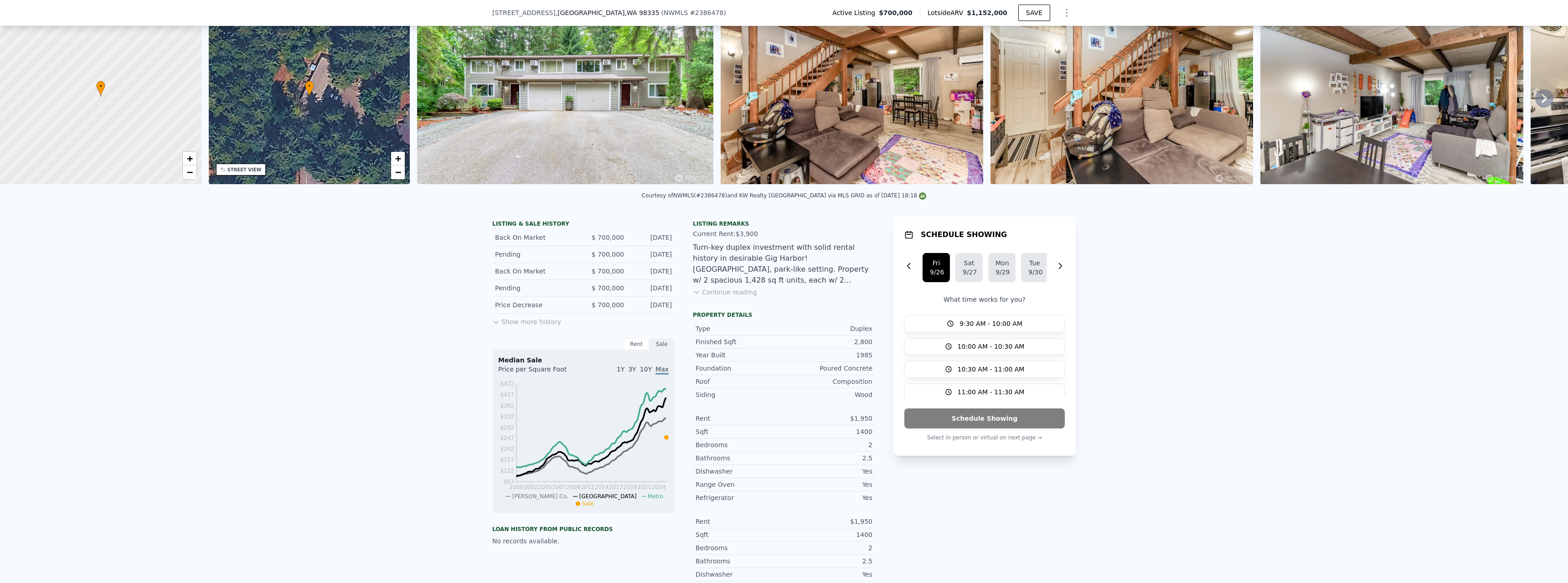
click at [732, 304] on div "Listing remarks Current Rent: $3,900 Turn-key duplex investment with solid rent…" at bounding box center [784, 264] width 183 height 88
click at [735, 296] on button "Continue reading" at bounding box center [725, 292] width 65 height 9
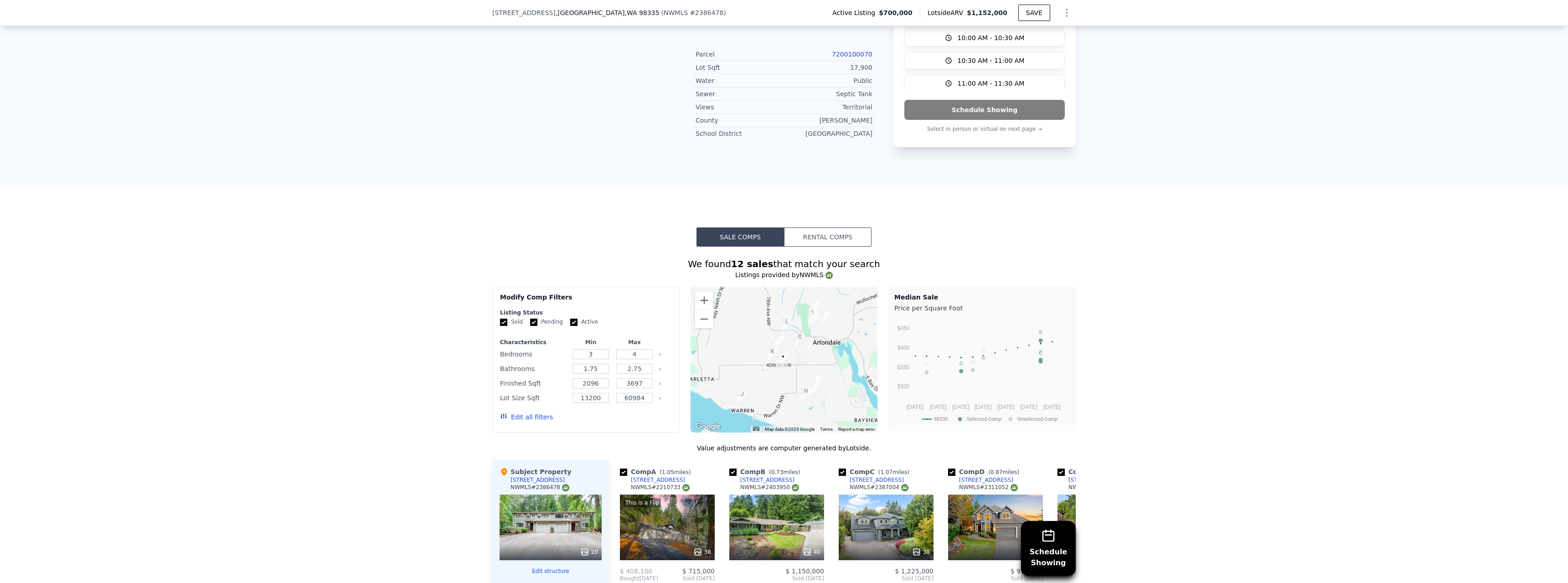
scroll to position [817, 0]
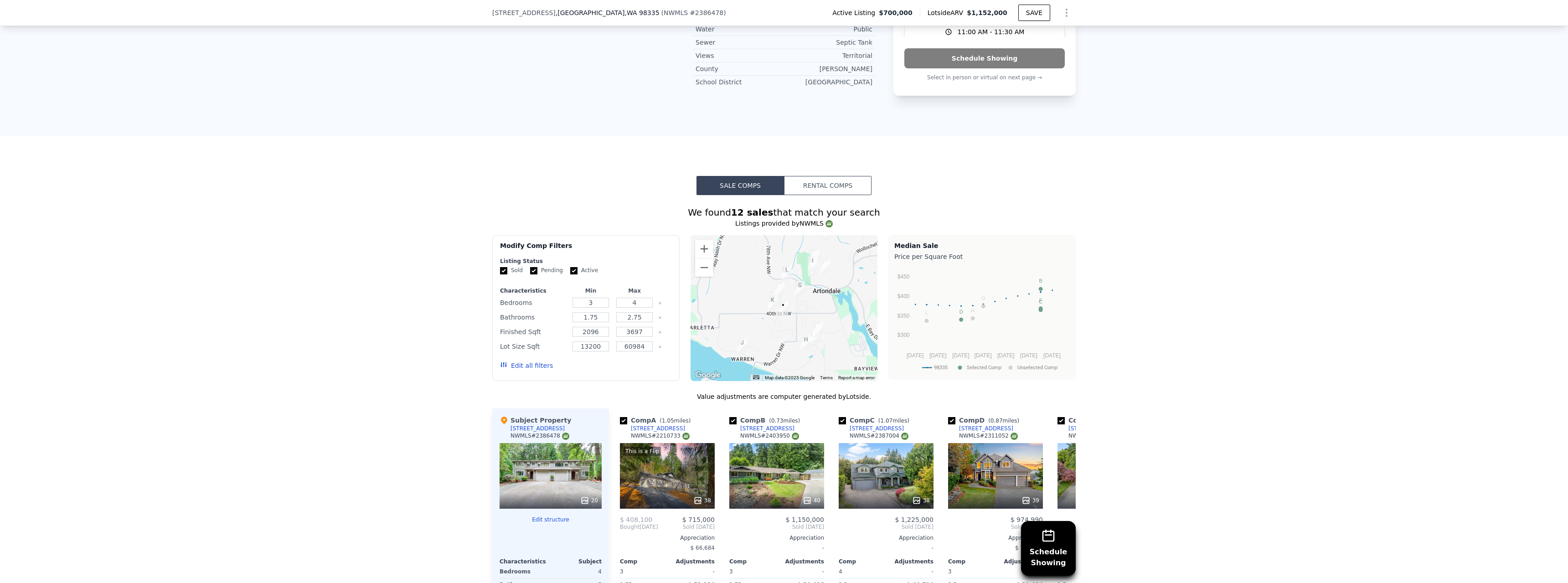
click at [808, 176] on button "Rental Comps" at bounding box center [828, 185] width 88 height 19
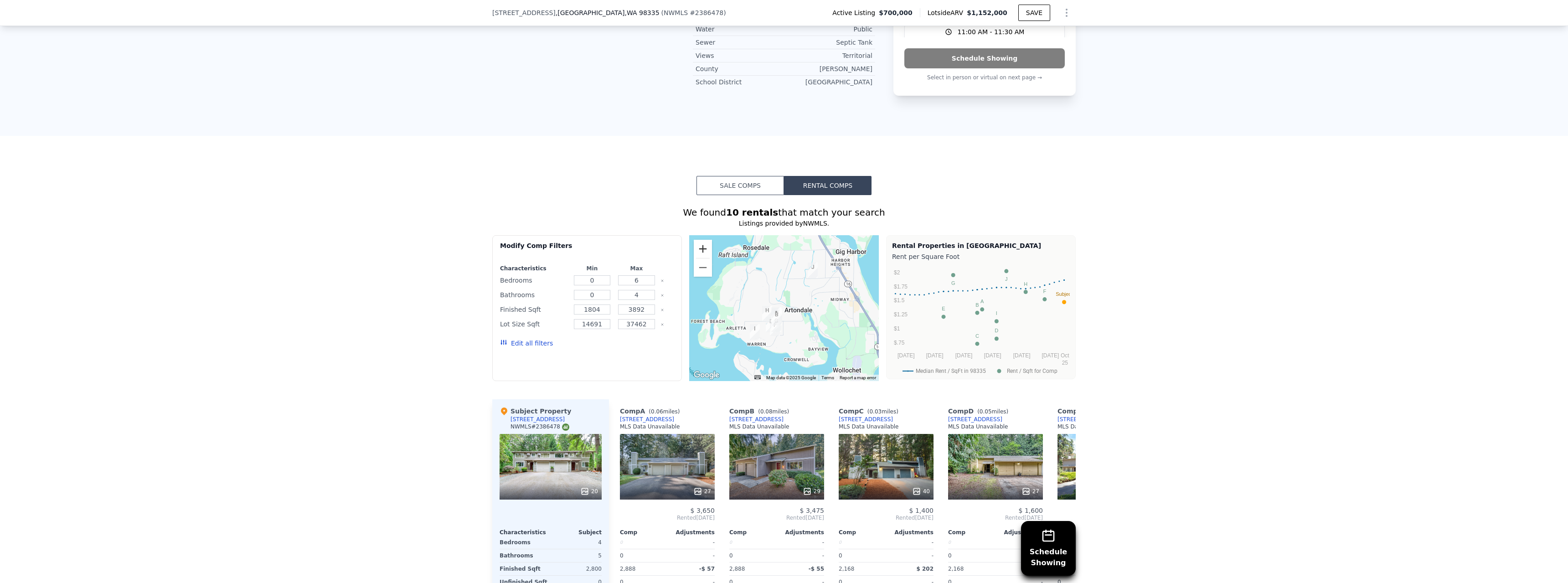
click at [705, 240] on button "Zoom in" at bounding box center [703, 249] width 18 height 18
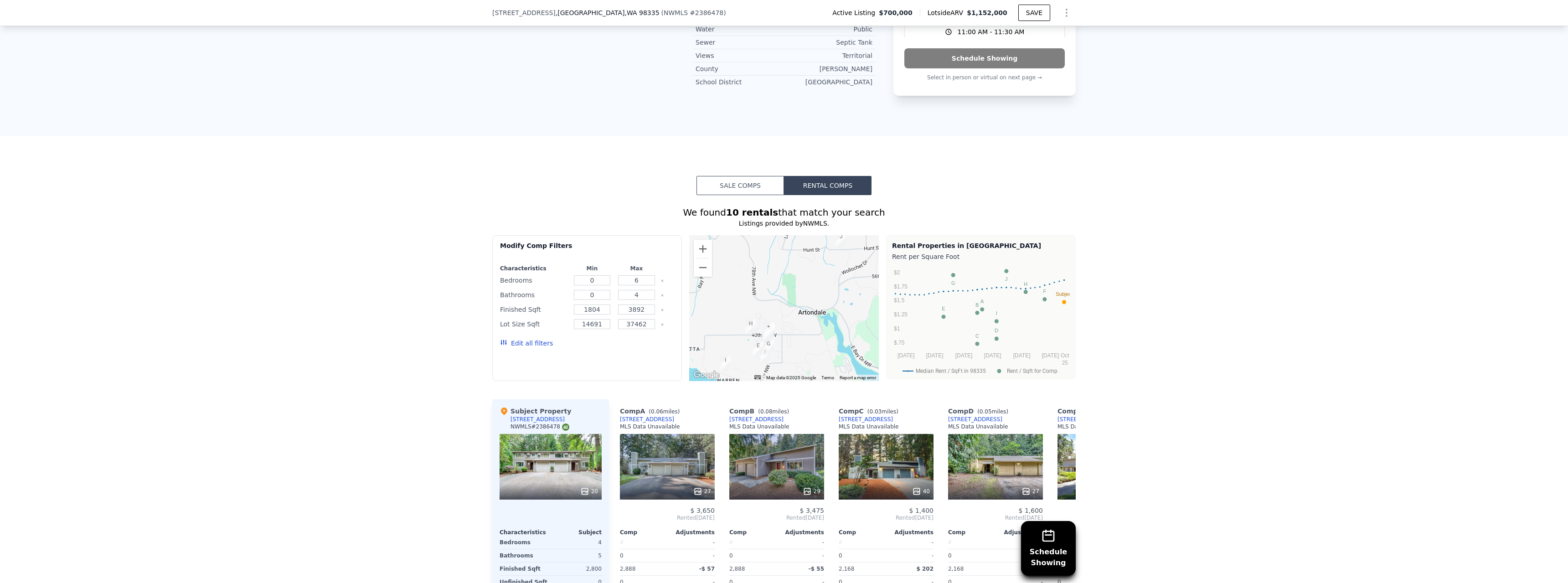
click at [643, 434] on div "27" at bounding box center [667, 467] width 95 height 66
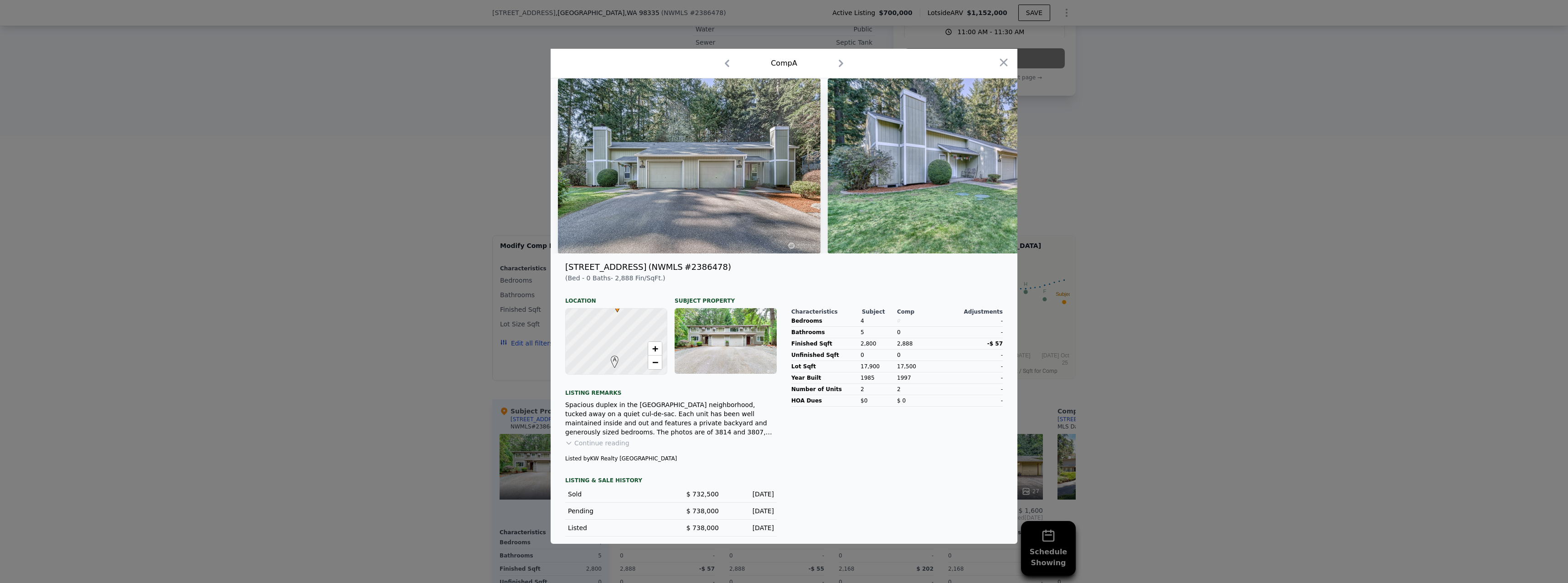
scroll to position [26, 0]
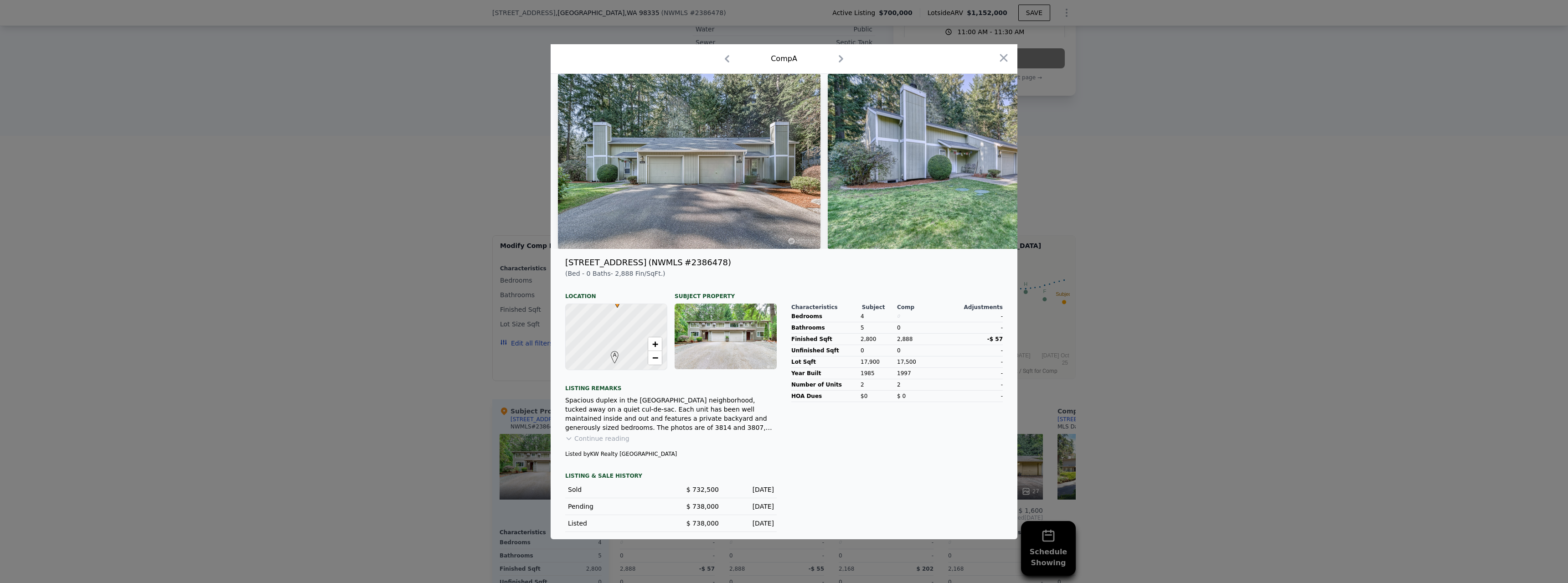
click at [615, 443] on button "Continue reading" at bounding box center [598, 438] width 65 height 9
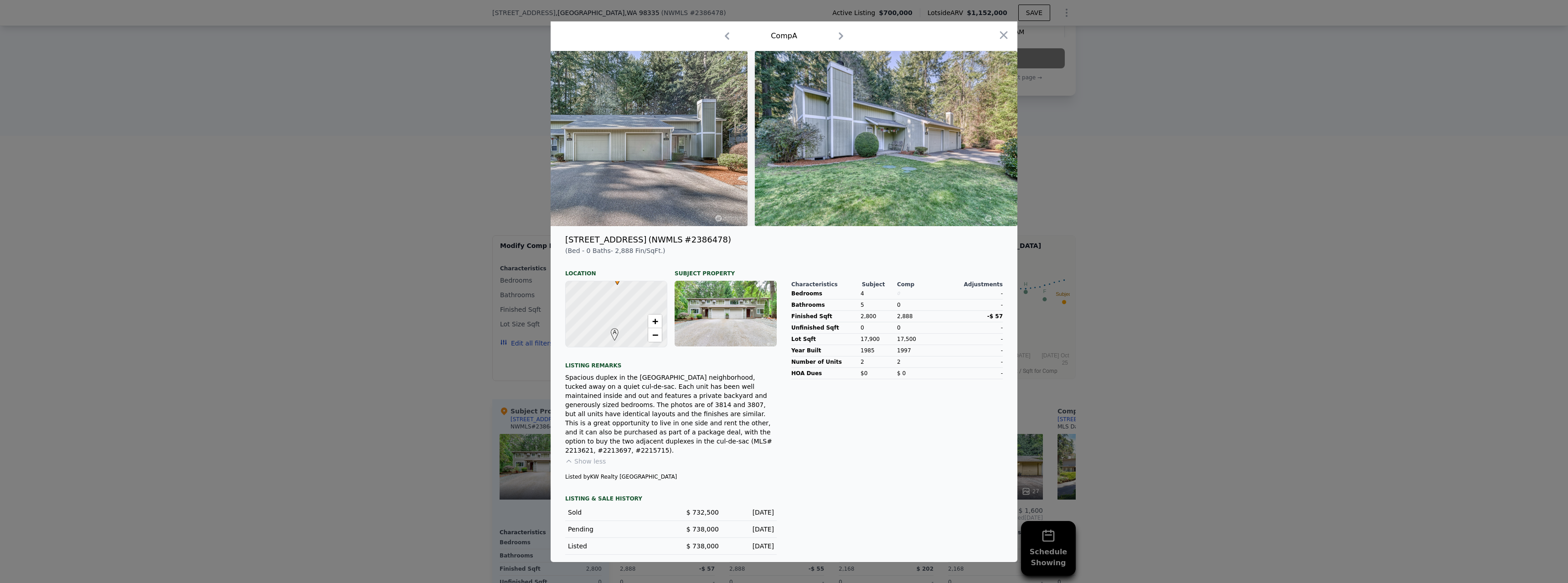
scroll to position [0, 0]
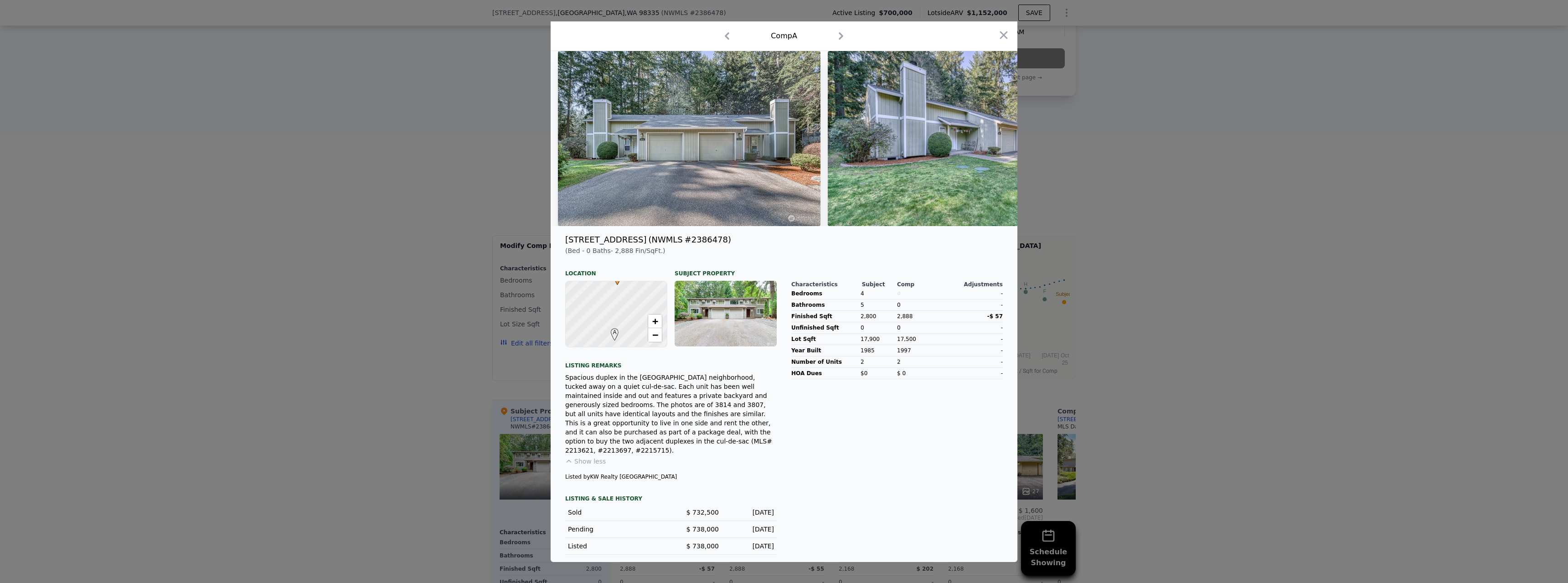
click at [834, 43] on icon "button" at bounding box center [841, 36] width 15 height 15
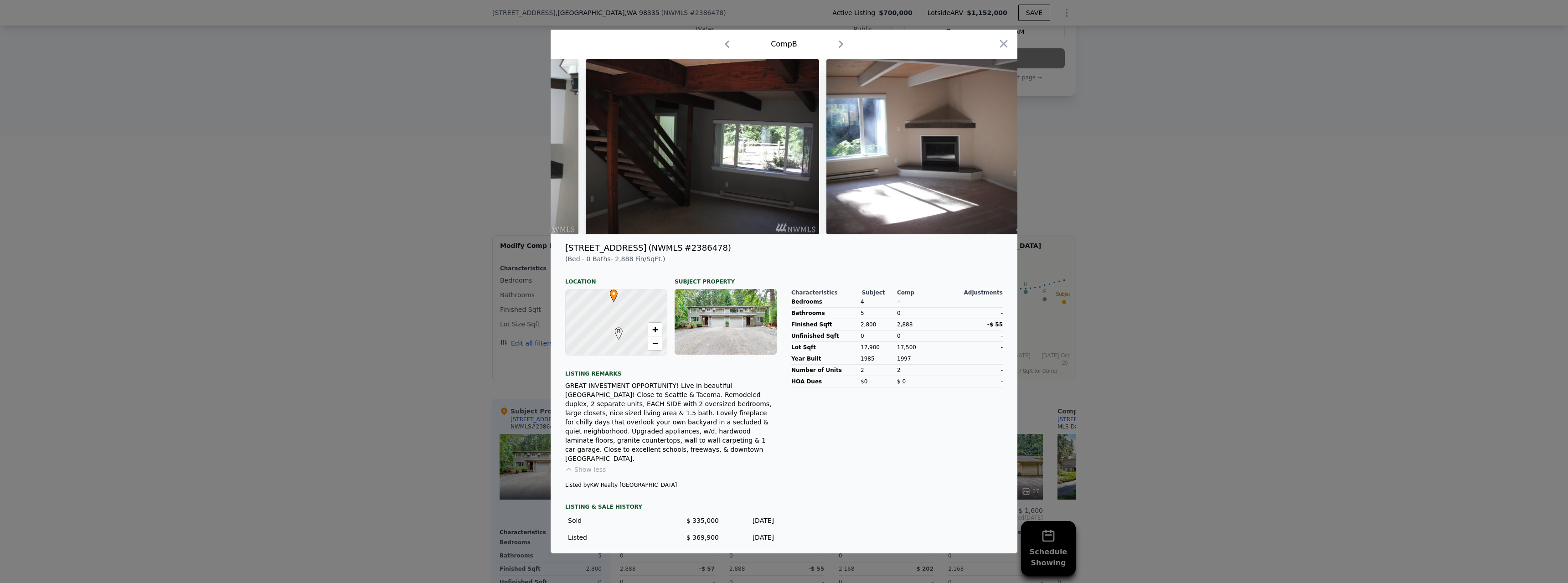
scroll to position [0, 1714]
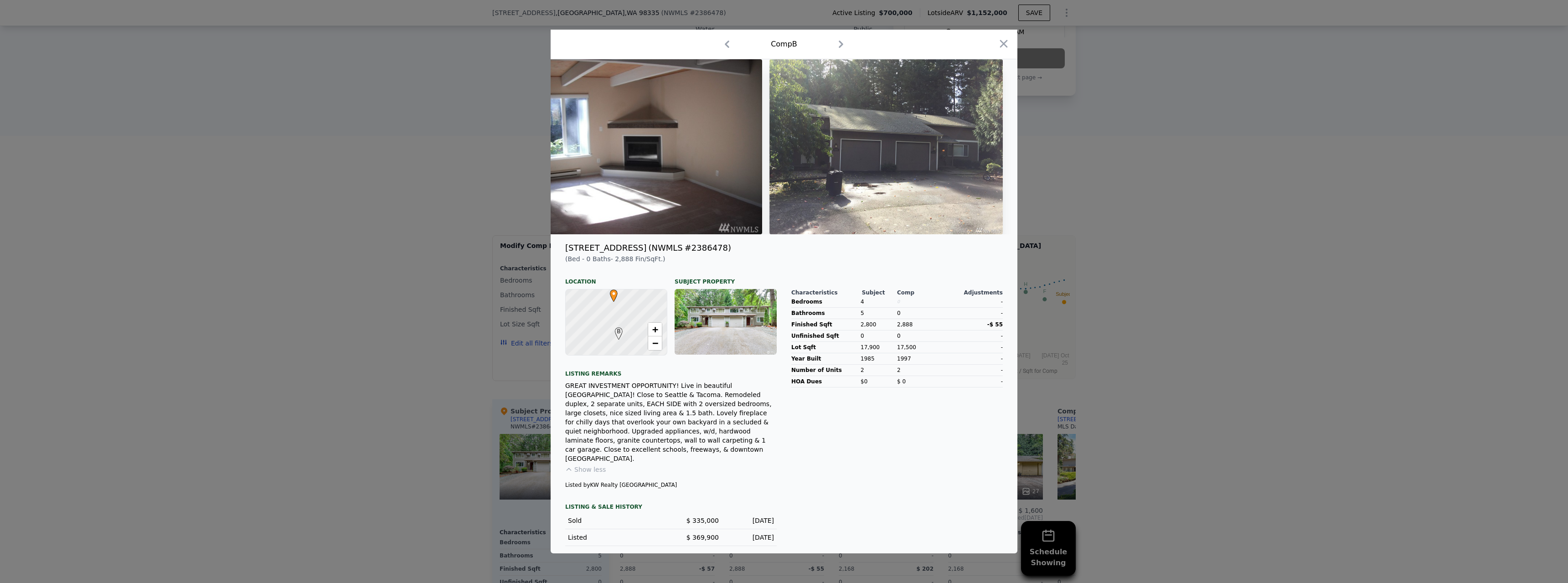
click at [839, 48] on icon "button" at bounding box center [841, 44] width 4 height 7
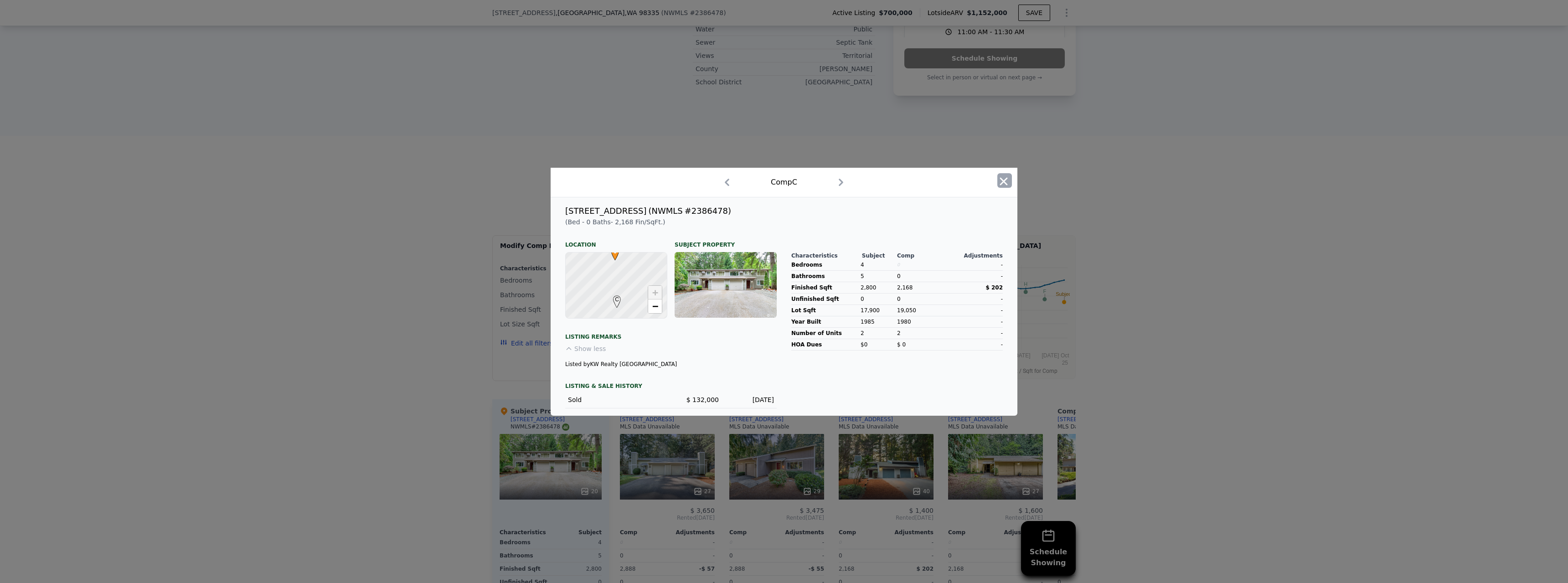
click at [1000, 185] on icon "button" at bounding box center [1003, 181] width 13 height 13
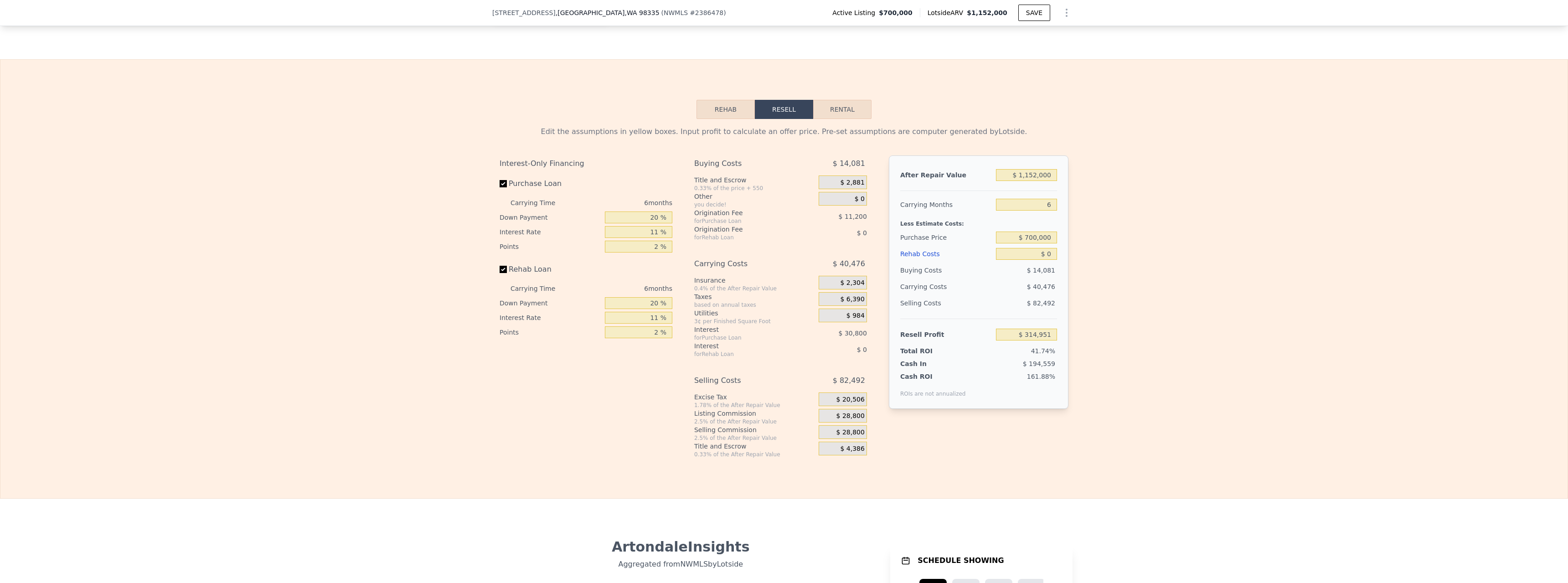
scroll to position [1455, 0]
click at [855, 97] on button "Rental" at bounding box center [842, 106] width 58 height 19
select select "30"
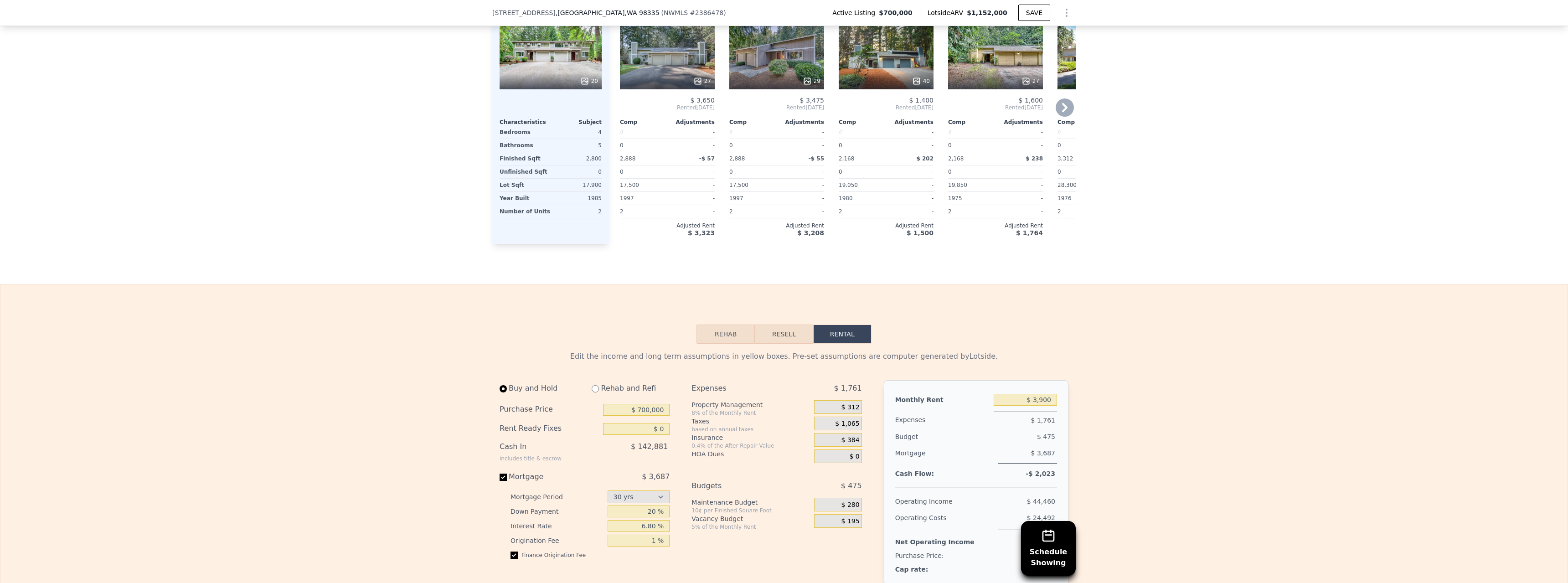
scroll to position [1364, 0]
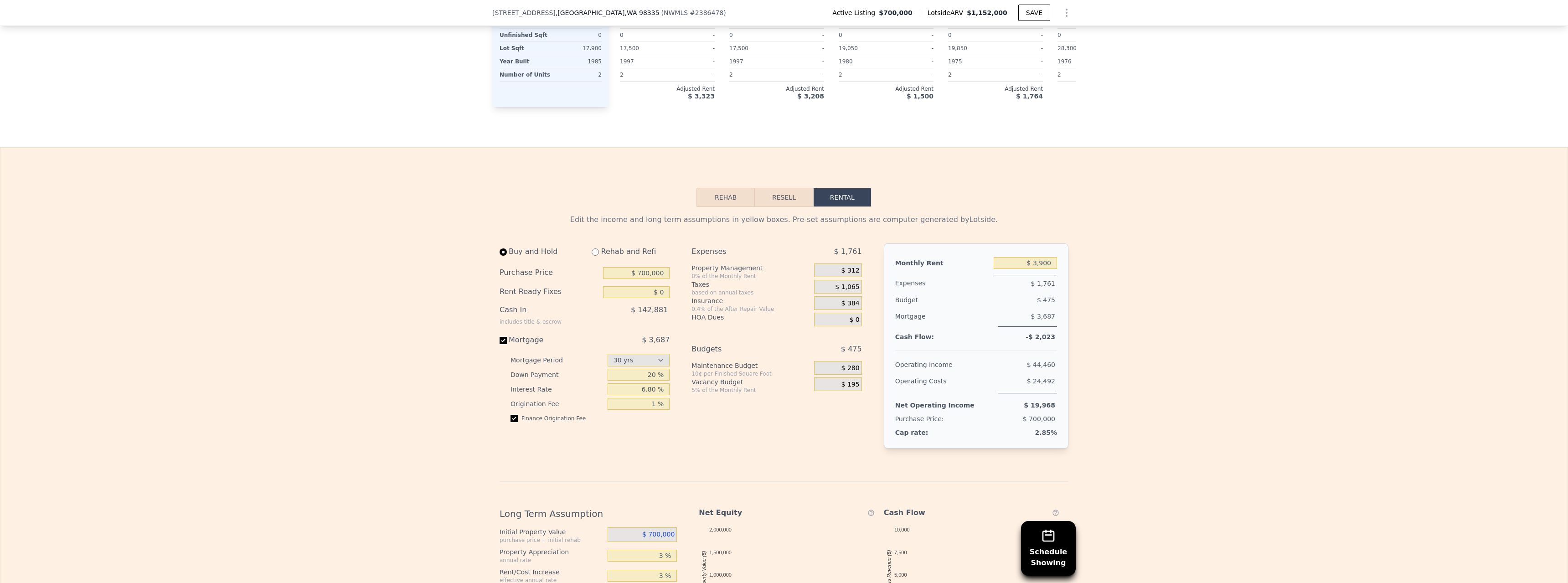
click at [778, 188] on button "Resell" at bounding box center [783, 197] width 58 height 19
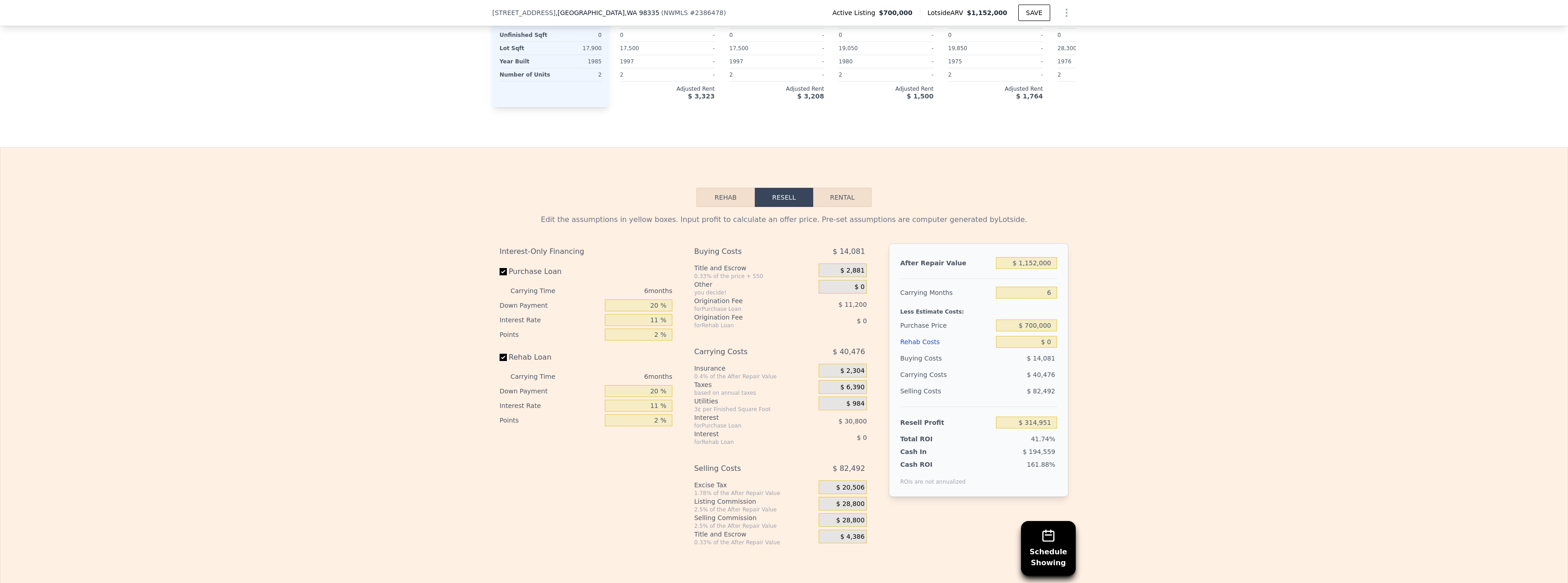
click at [738, 188] on button "Rehab" at bounding box center [726, 197] width 58 height 19
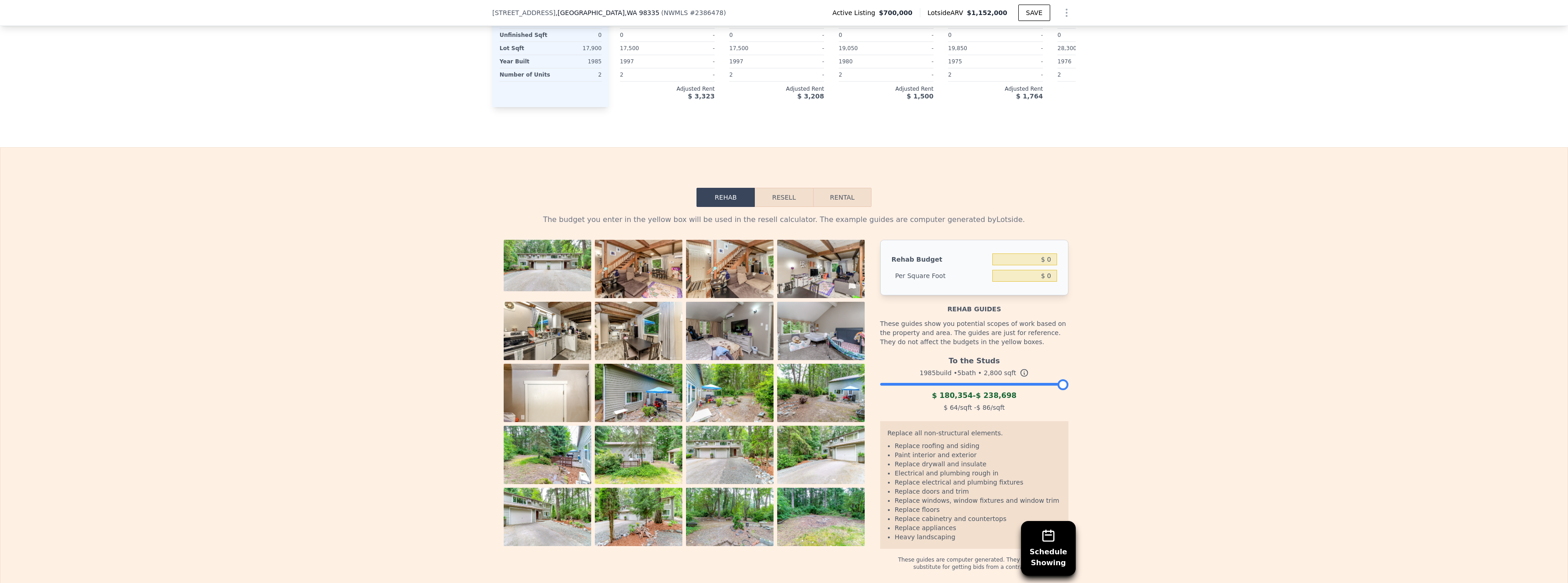
click at [768, 188] on button "Resell" at bounding box center [783, 197] width 58 height 19
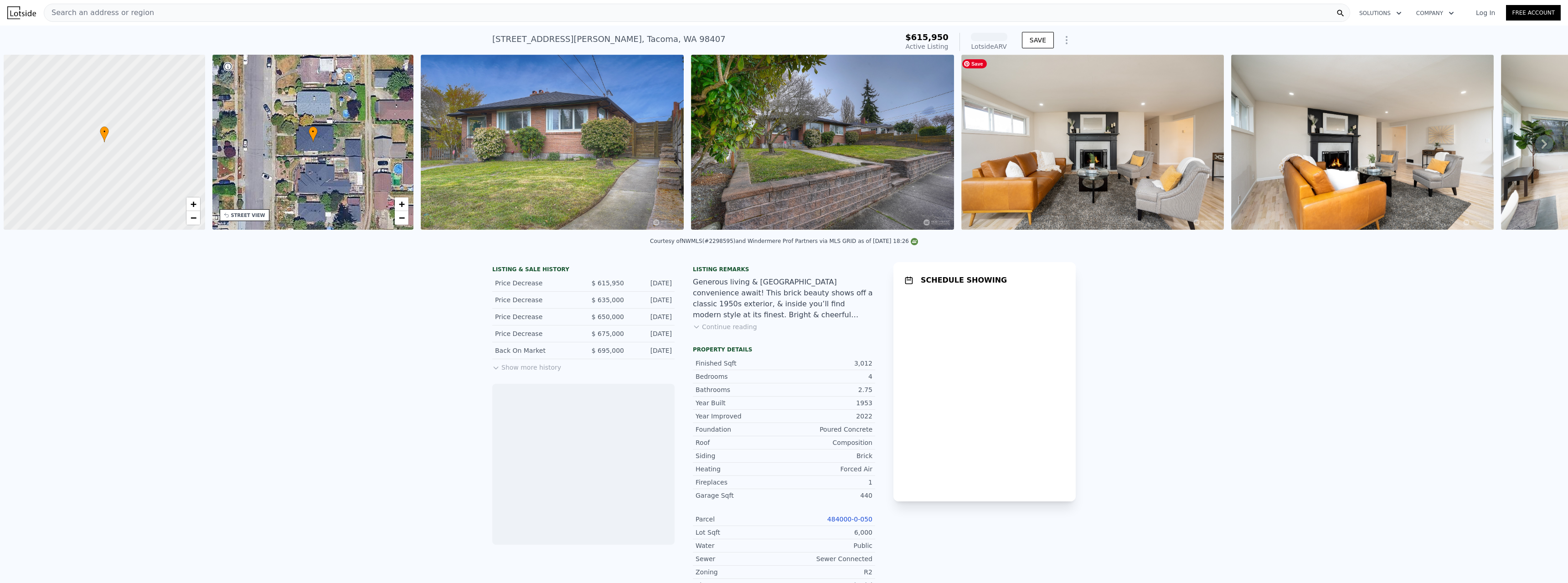
scroll to position [0, 4]
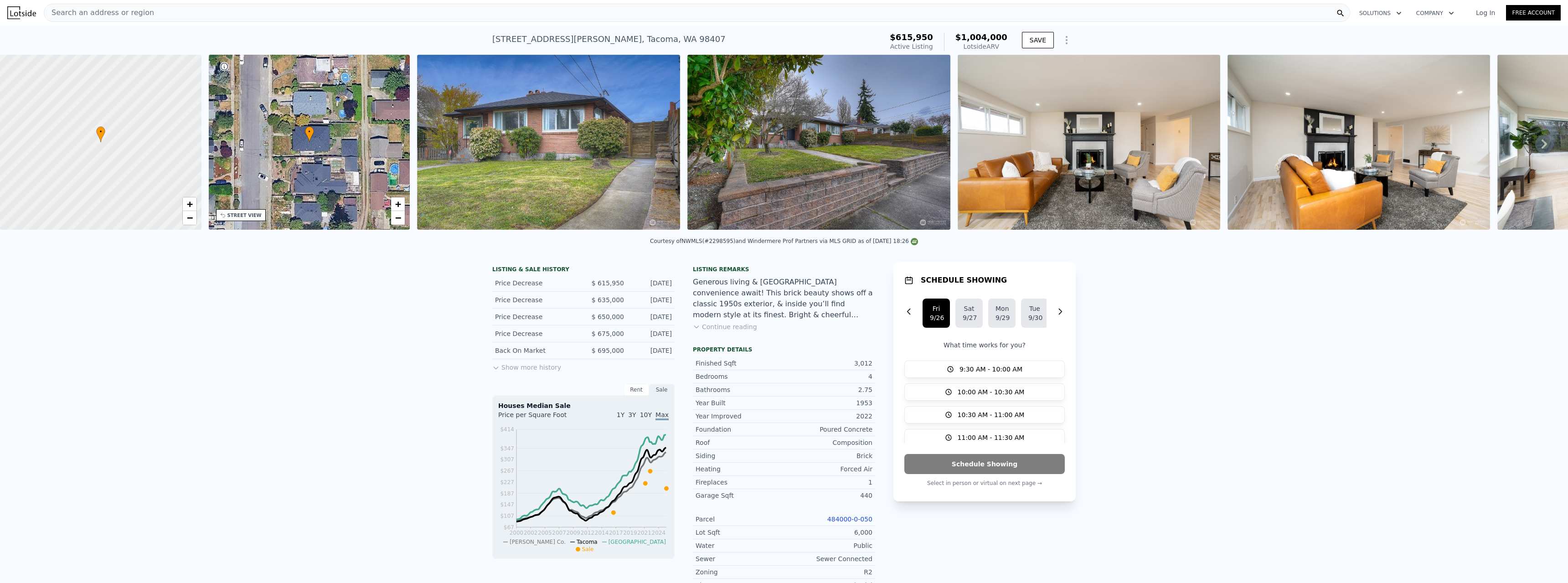
click at [547, 372] on button "Show more history" at bounding box center [527, 365] width 69 height 13
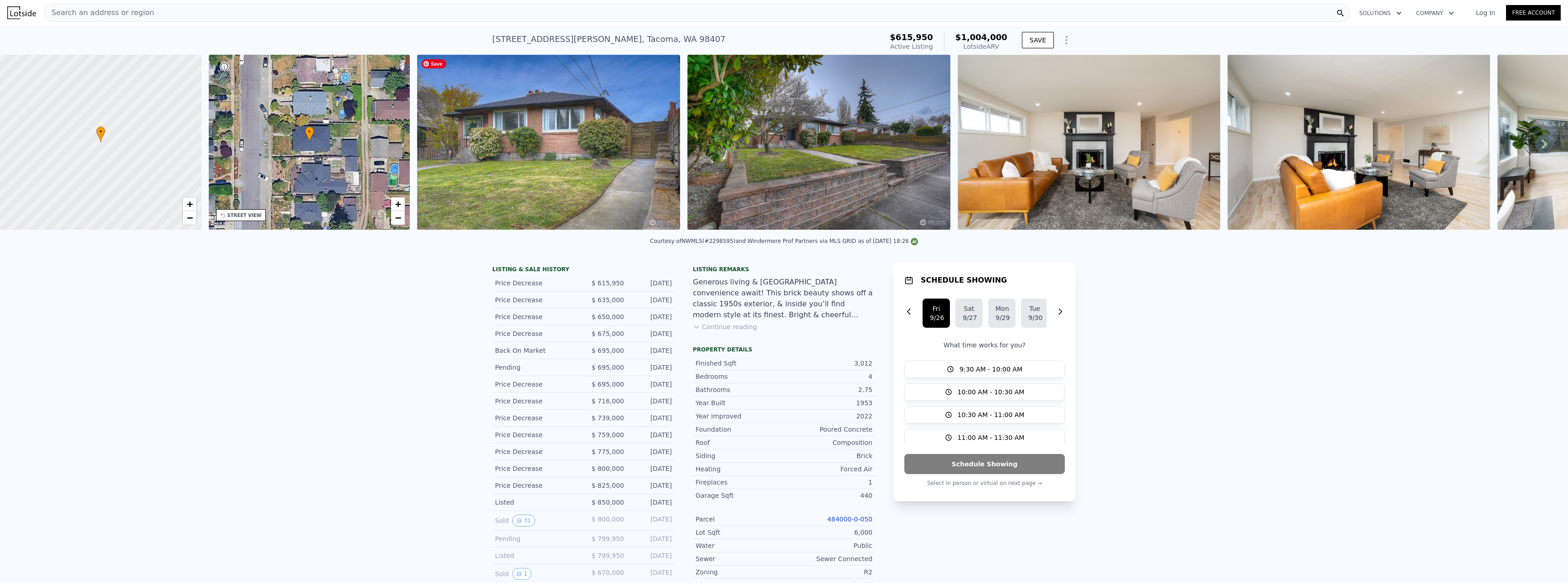
click at [564, 144] on img at bounding box center [548, 142] width 263 height 175
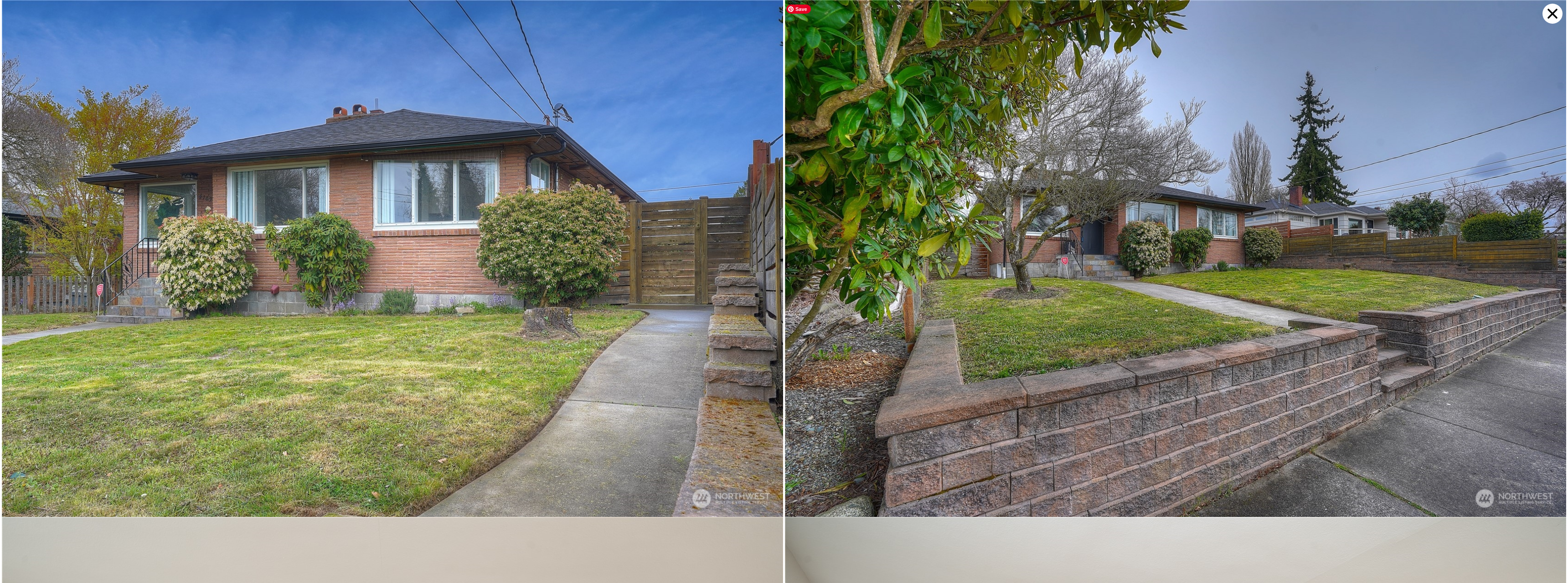
click at [1441, 259] on img at bounding box center [1175, 260] width 782 height 520
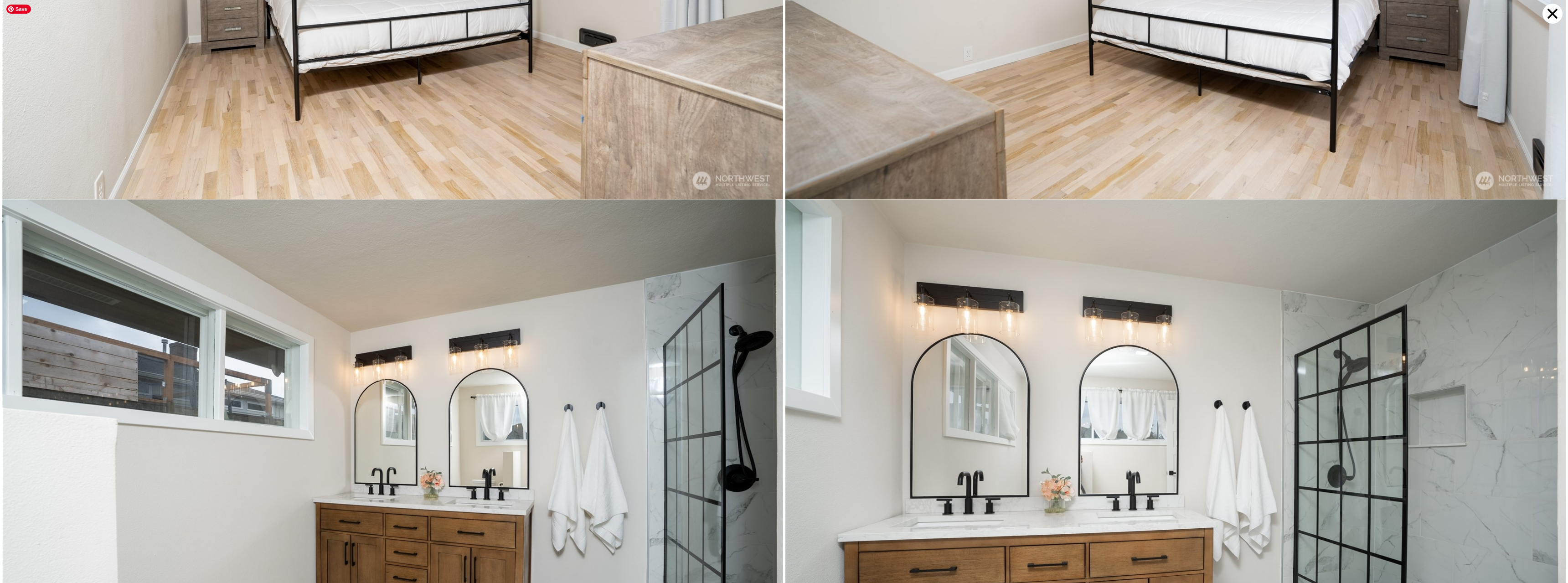
scroll to position [4655, 0]
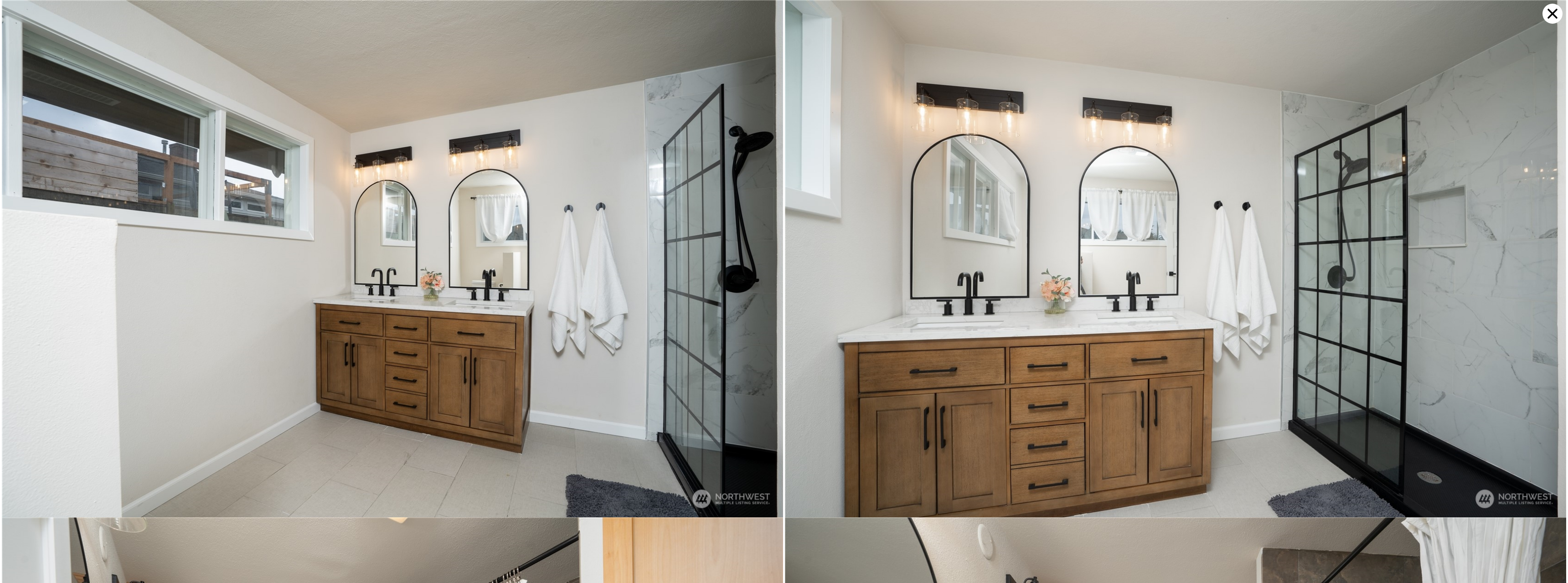
click at [1554, 17] on icon at bounding box center [1552, 13] width 20 height 20
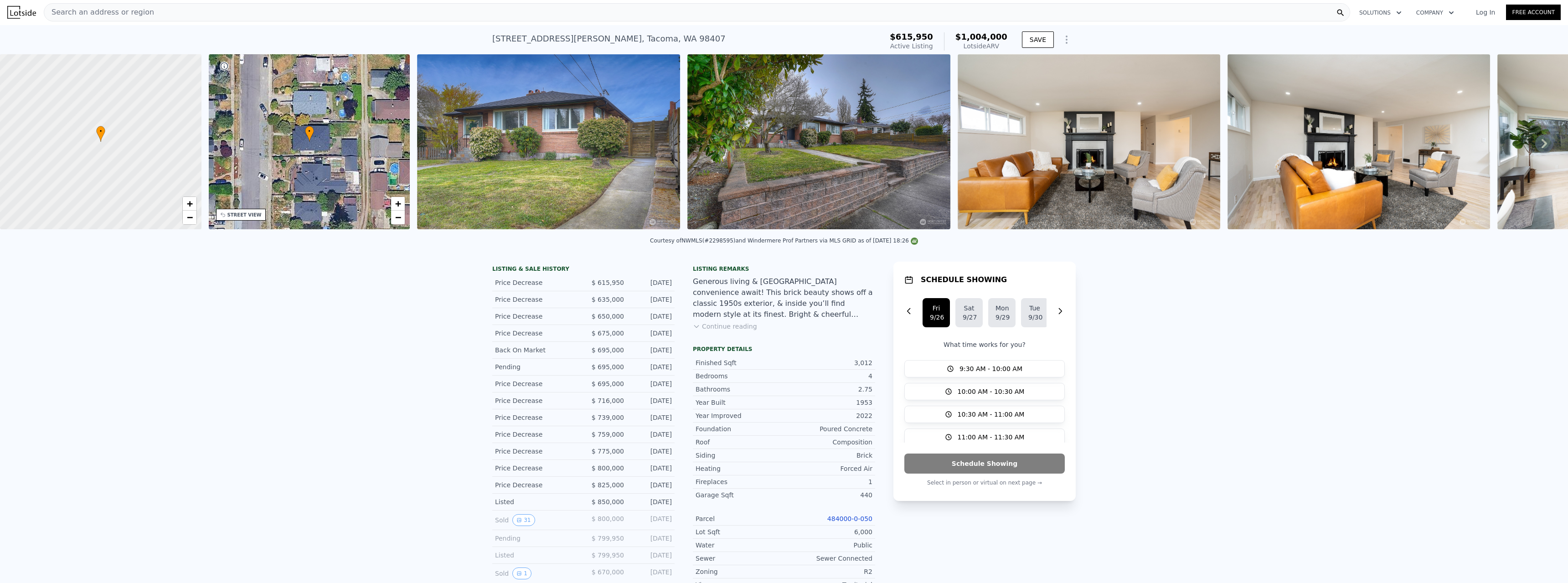
scroll to position [0, 0]
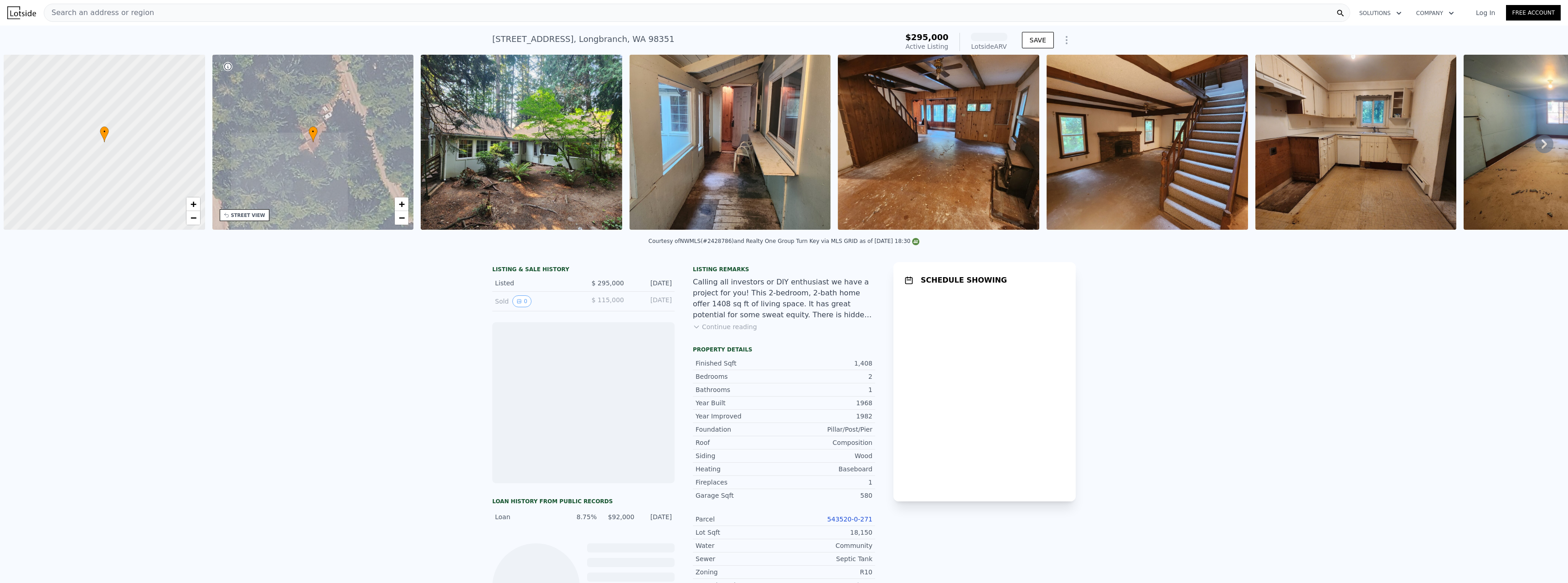
scroll to position [0, 4]
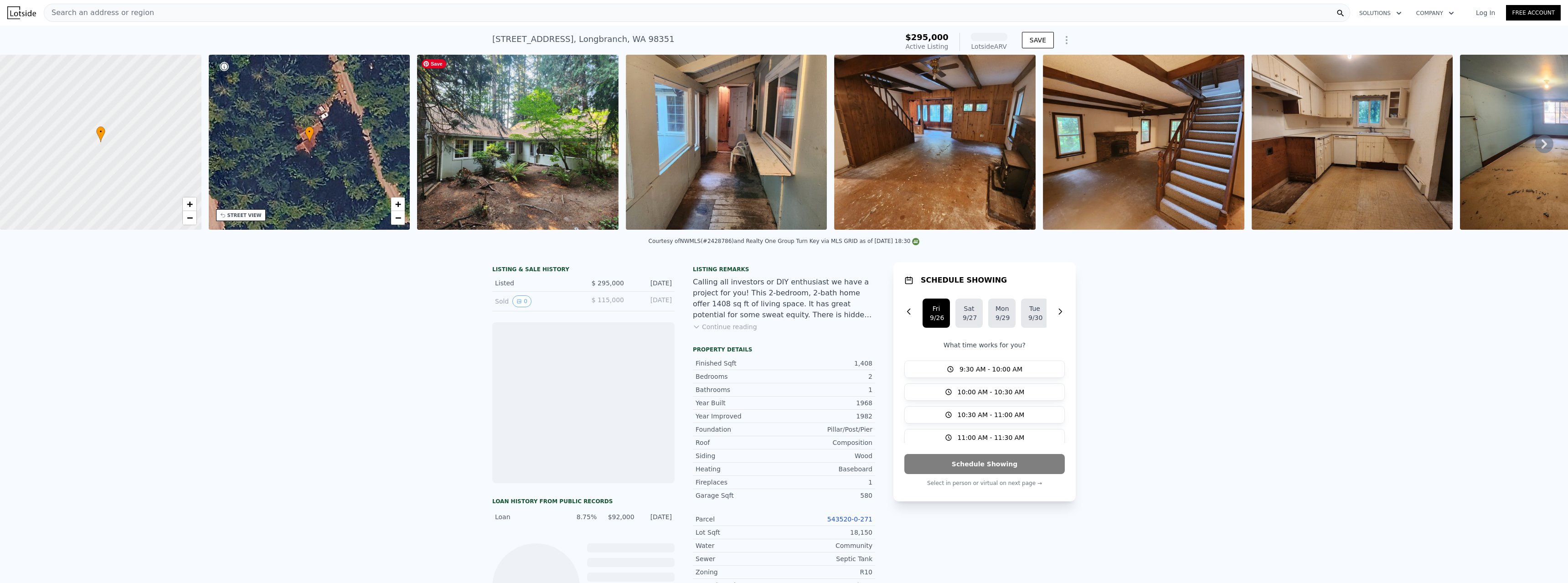
click at [460, 138] on img at bounding box center [517, 142] width 201 height 175
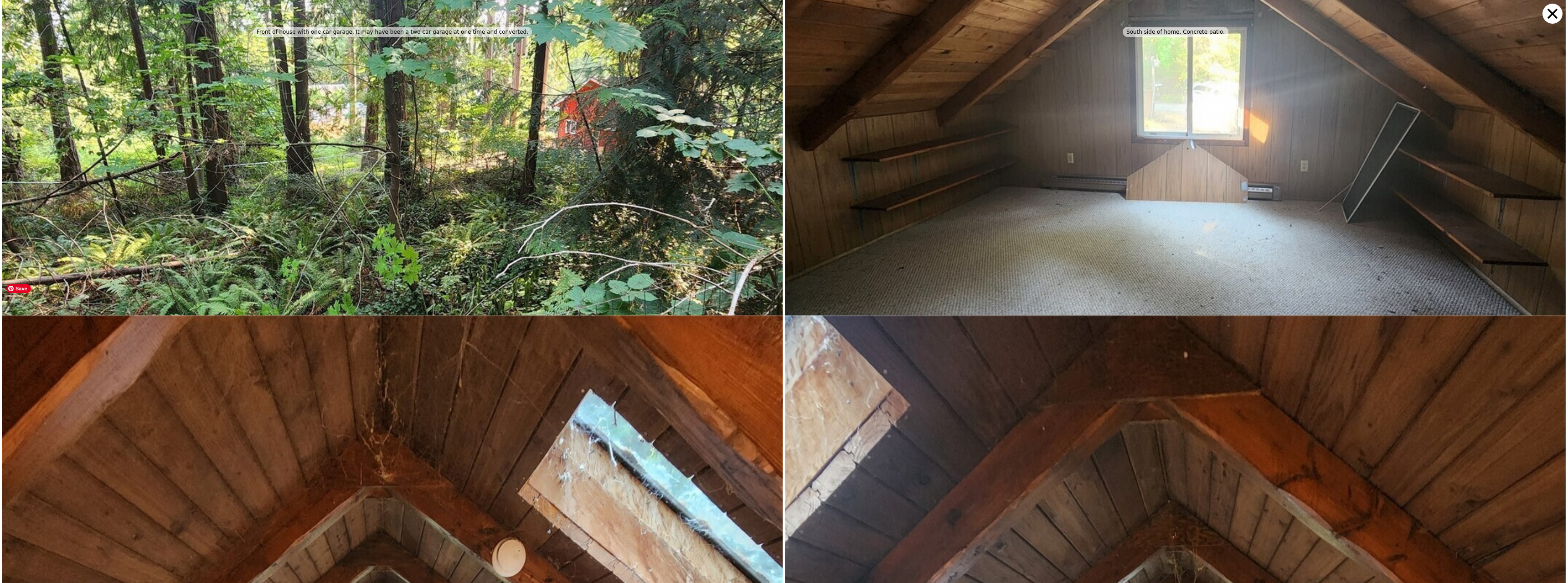
scroll to position [2632, 0]
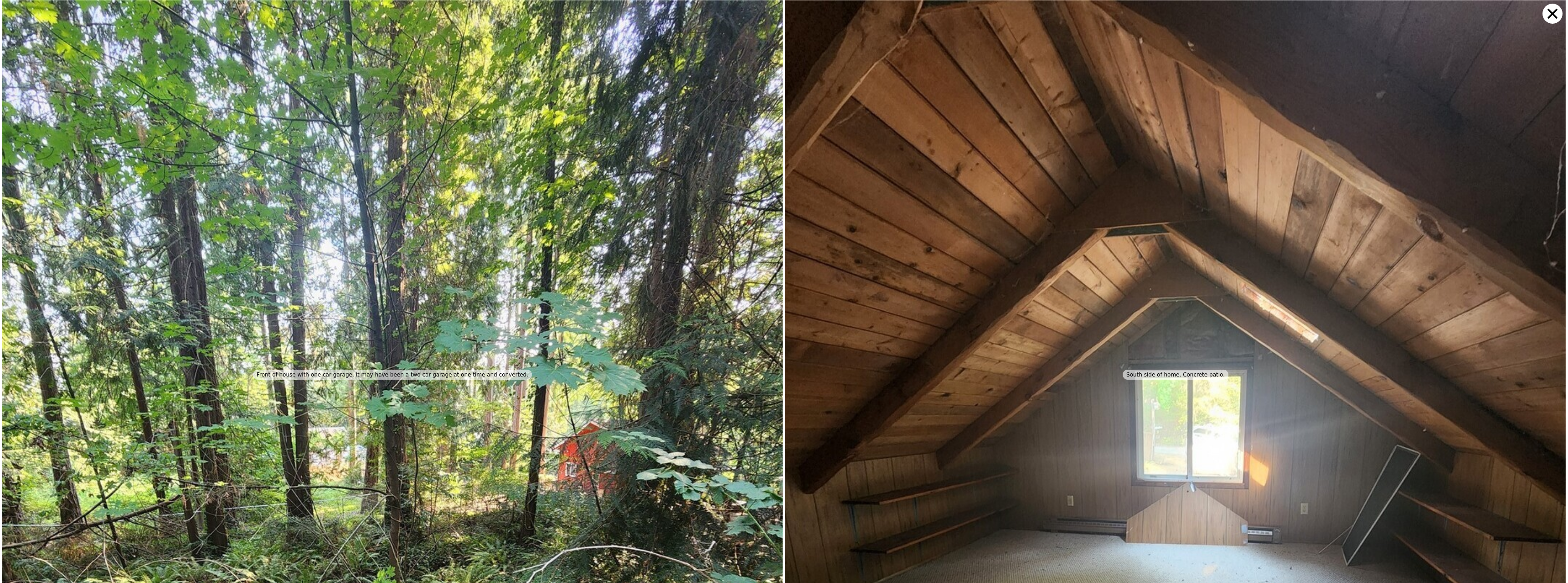
click at [1547, 14] on icon at bounding box center [1552, 13] width 20 height 20
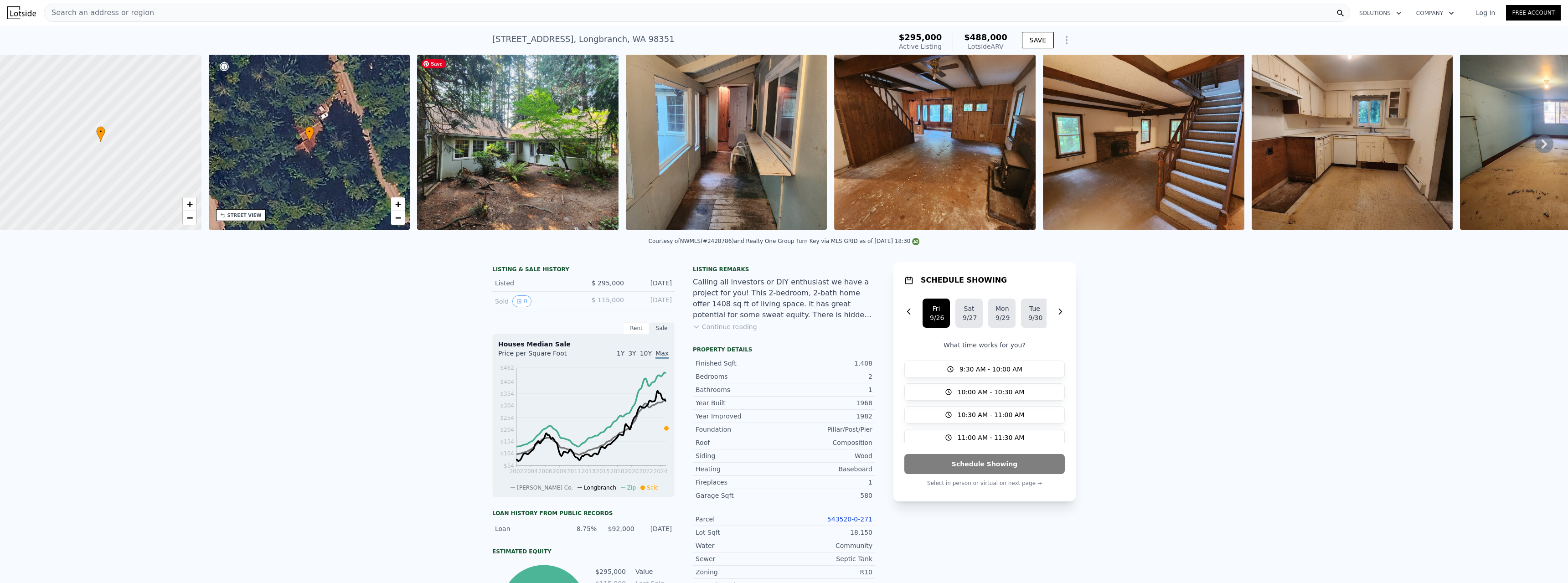
click at [507, 184] on img at bounding box center [517, 142] width 201 height 175
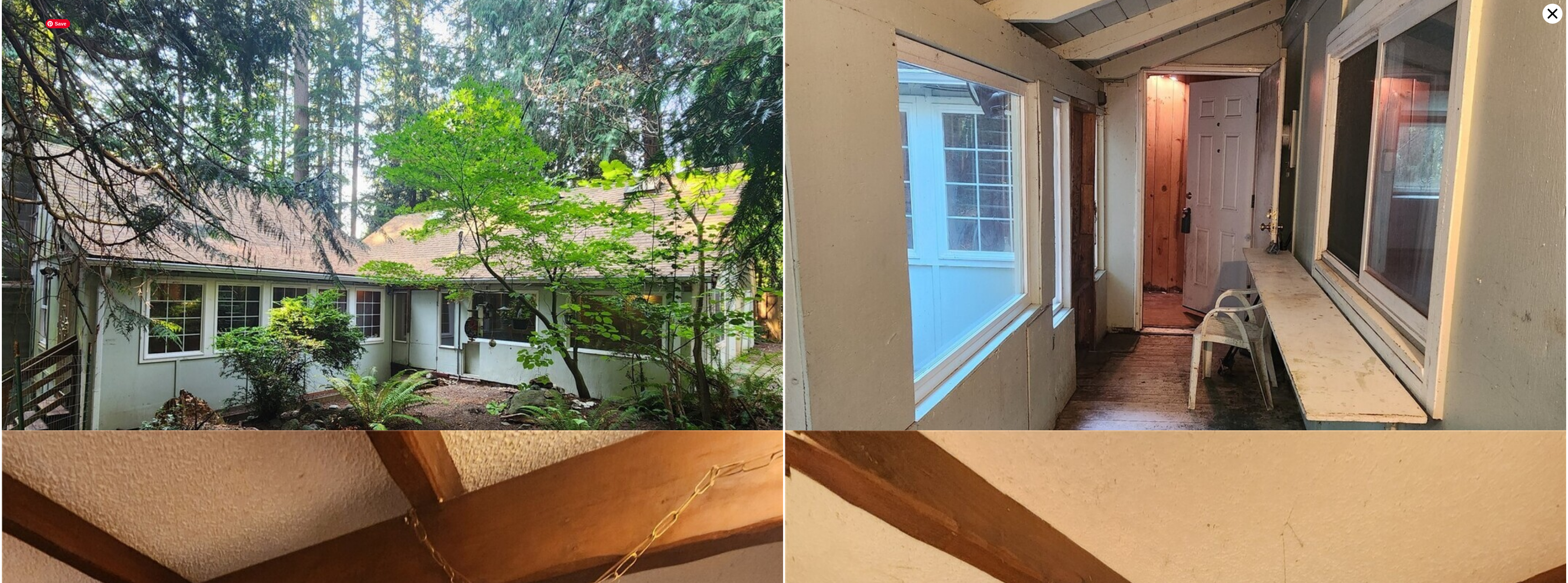
scroll to position [658, 0]
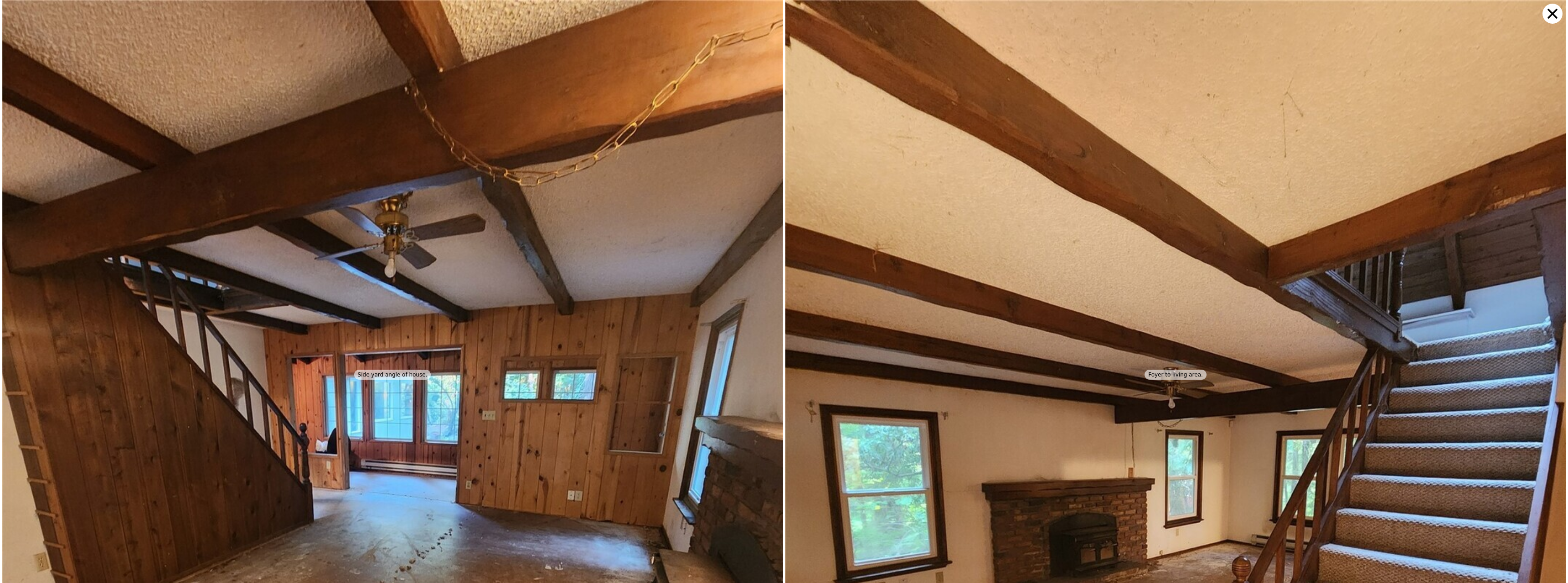
click at [1548, 9] on icon at bounding box center [1552, 13] width 10 height 10
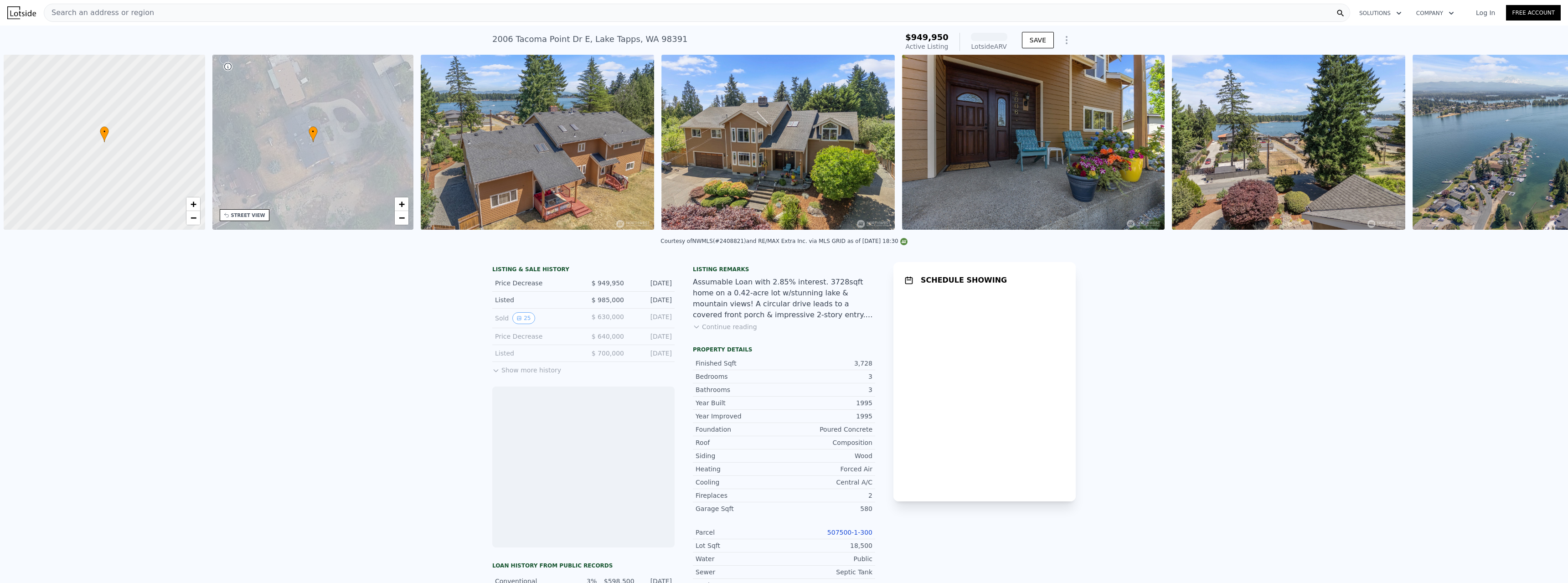
scroll to position [0, 4]
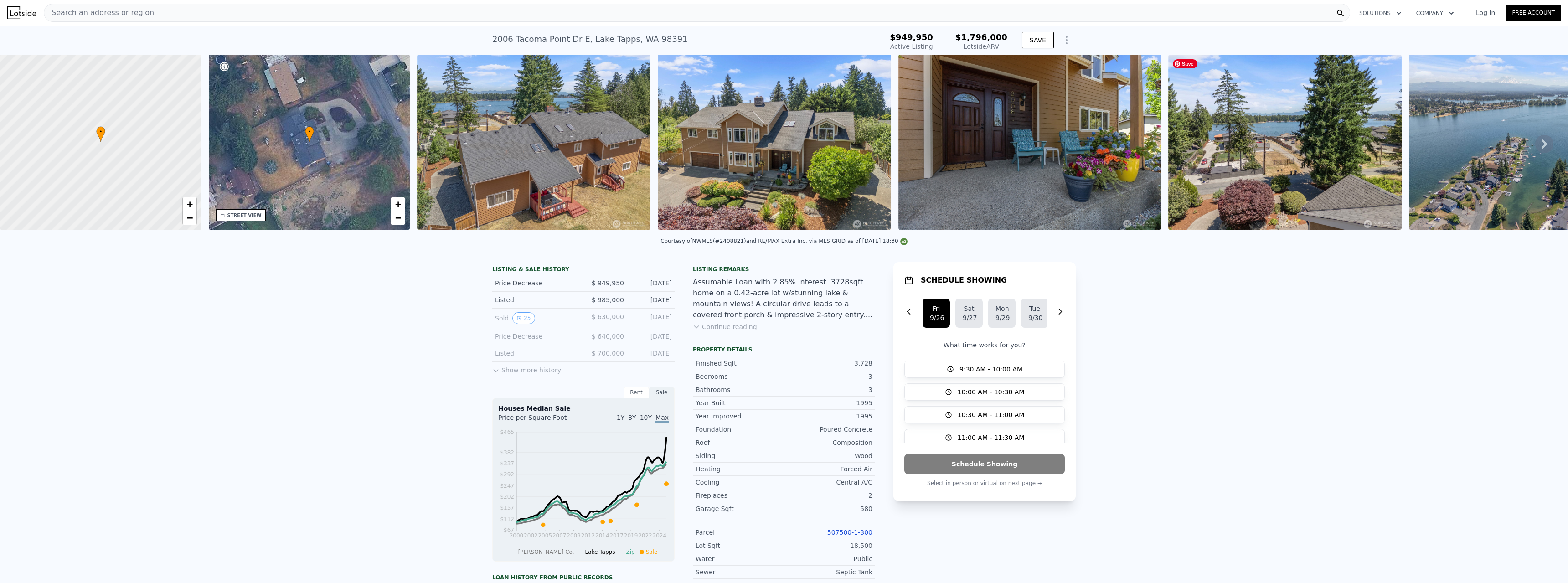
click at [1269, 161] on img at bounding box center [1284, 142] width 233 height 175
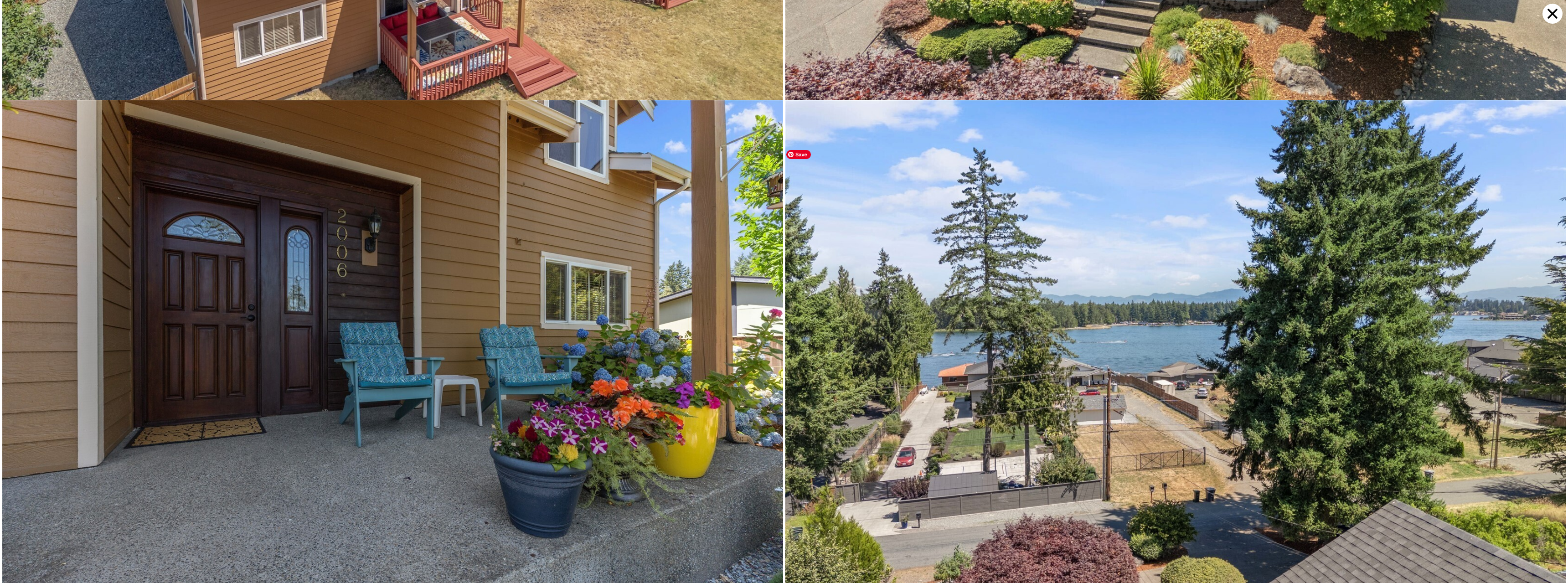
scroll to position [549, 0]
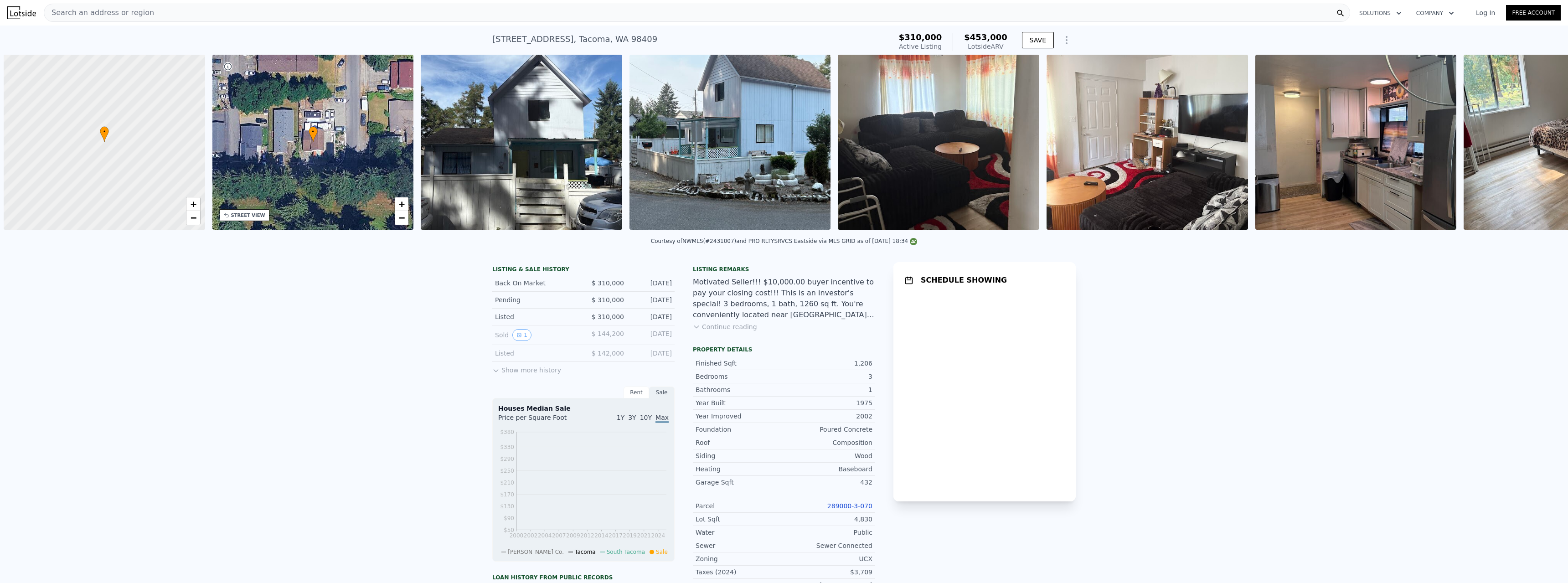
scroll to position [0, 4]
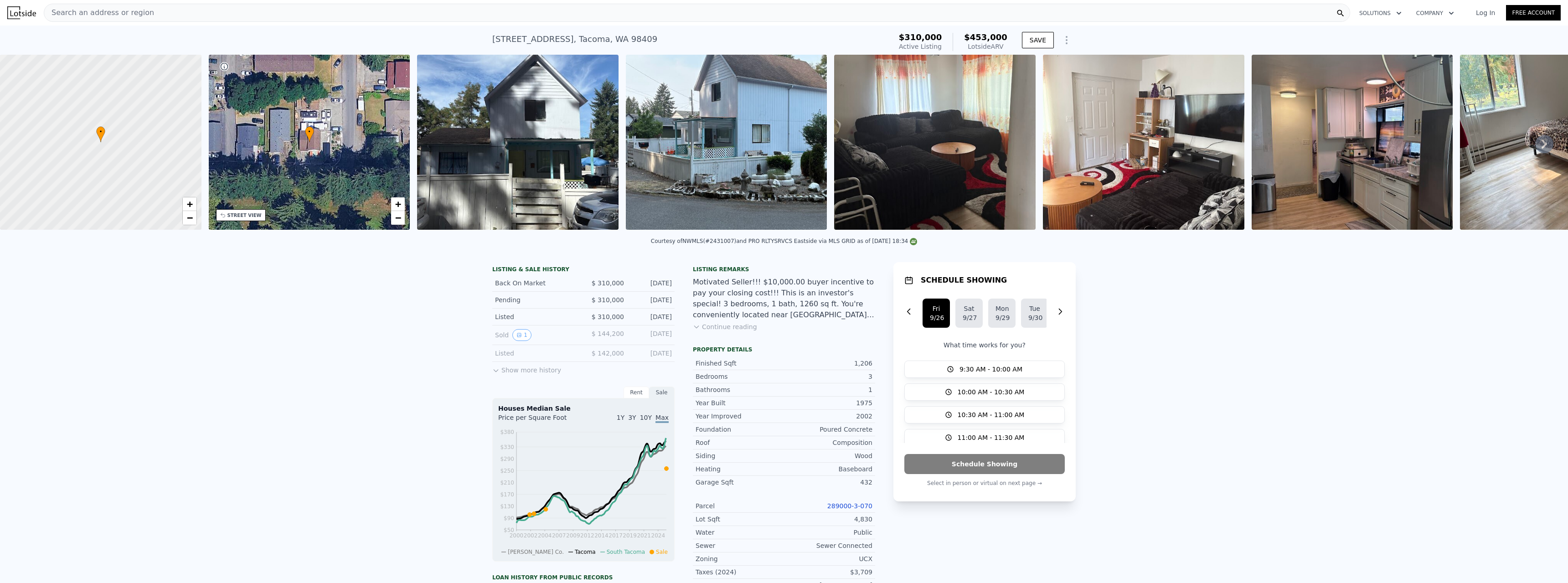
click at [341, 138] on div "• + −" at bounding box center [309, 142] width 201 height 175
click at [234, 222] on div "• + −" at bounding box center [309, 142] width 201 height 175
click at [253, 217] on div "STREET VIEW" at bounding box center [245, 215] width 34 height 7
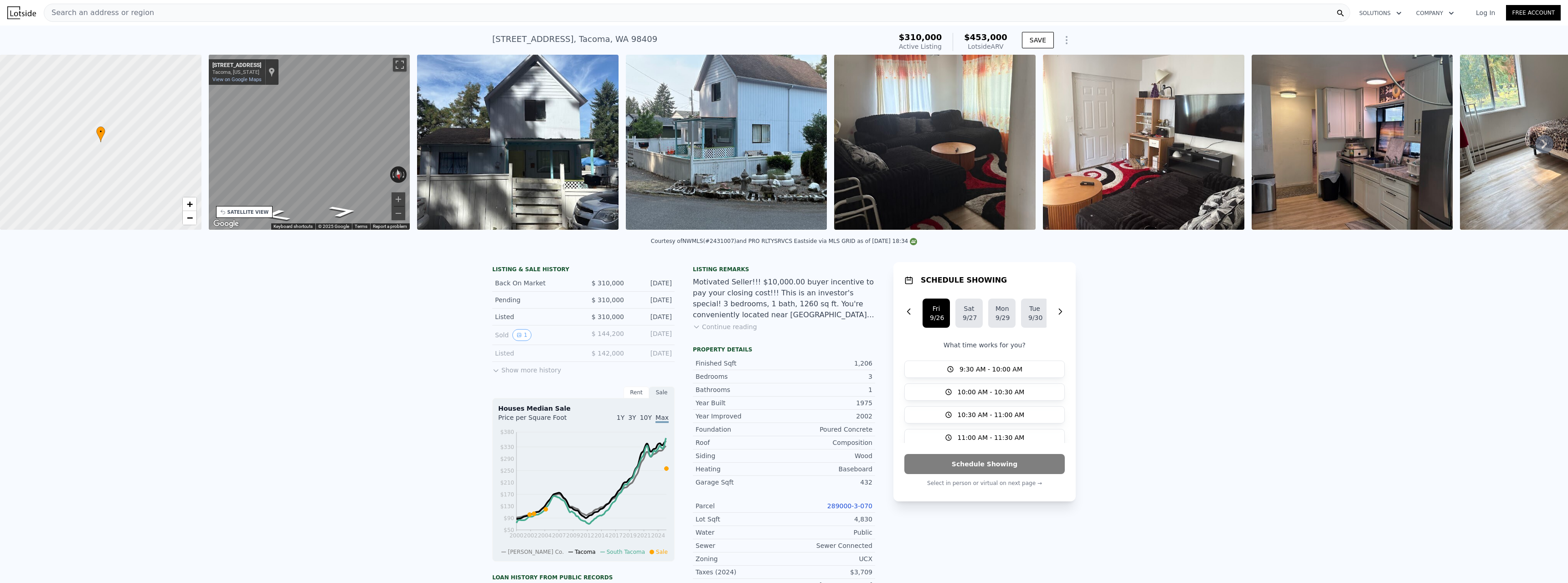
click at [354, 290] on div "LISTING & SALE HISTORY Back On Market $ 310,000 [DATE] Pending $ 310,000 [DATE]…" at bounding box center [784, 515] width 1568 height 520
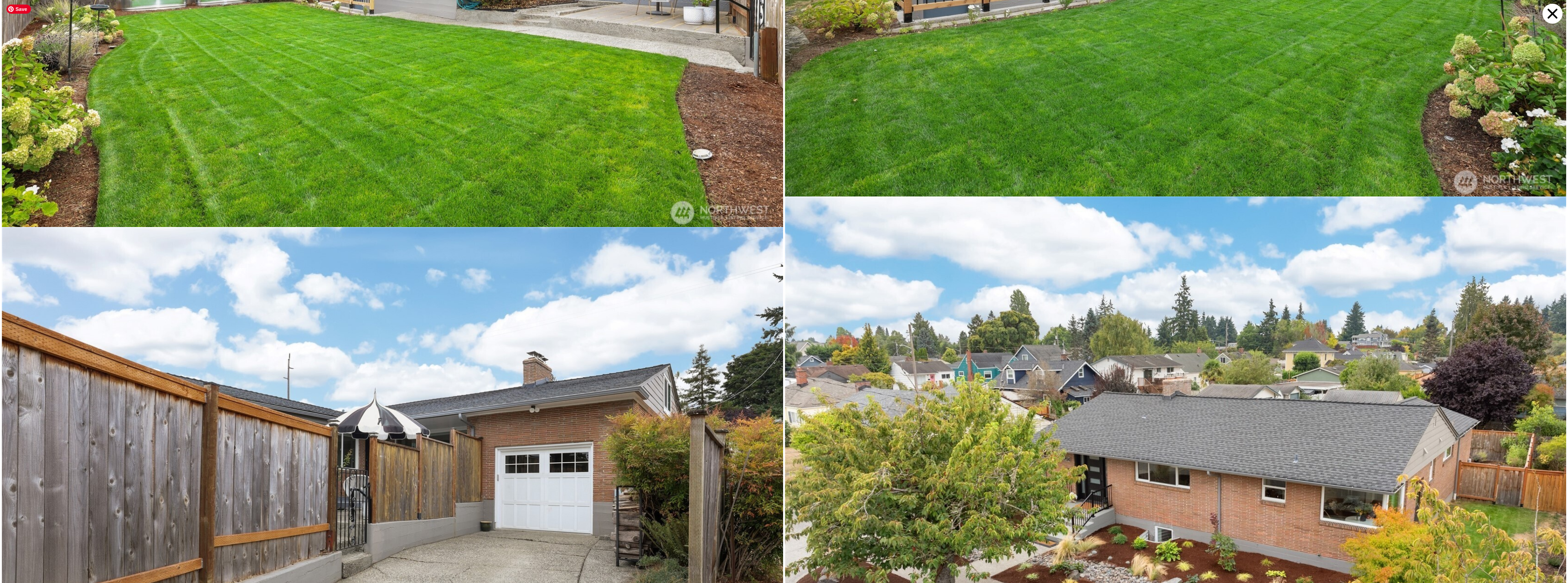
scroll to position [7272, 0]
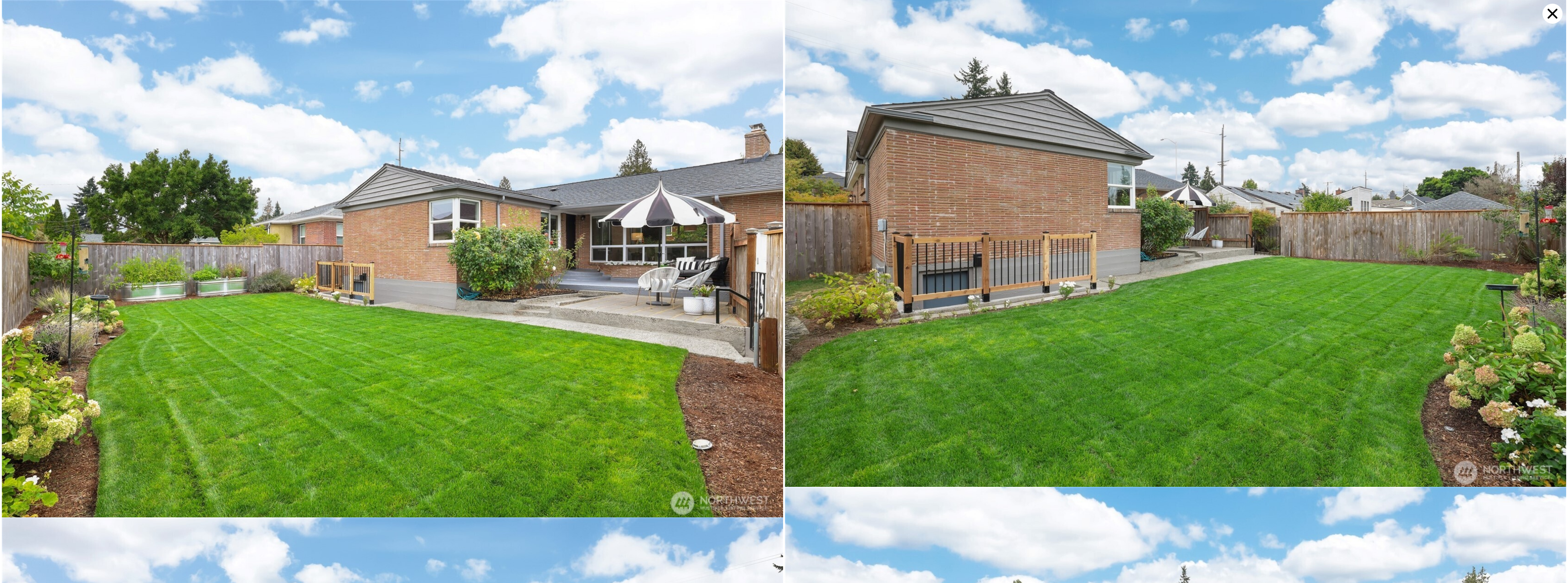
click at [1547, 12] on icon at bounding box center [1552, 13] width 20 height 20
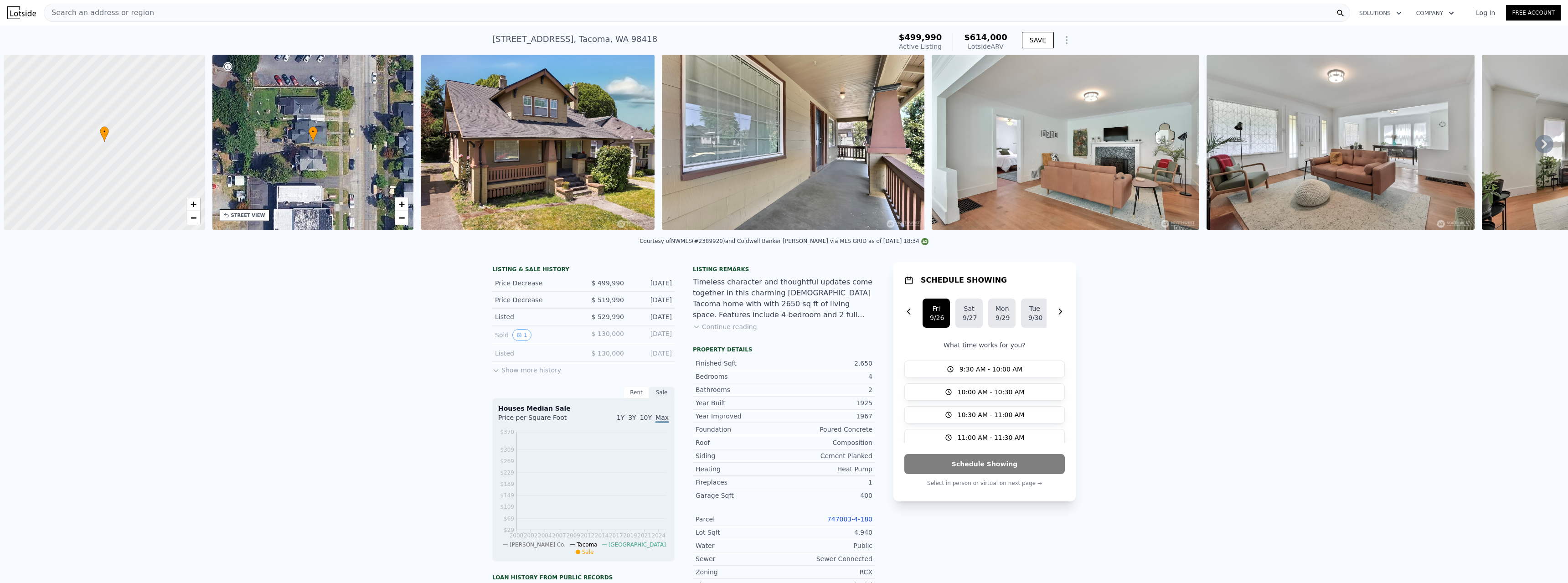
scroll to position [0, 4]
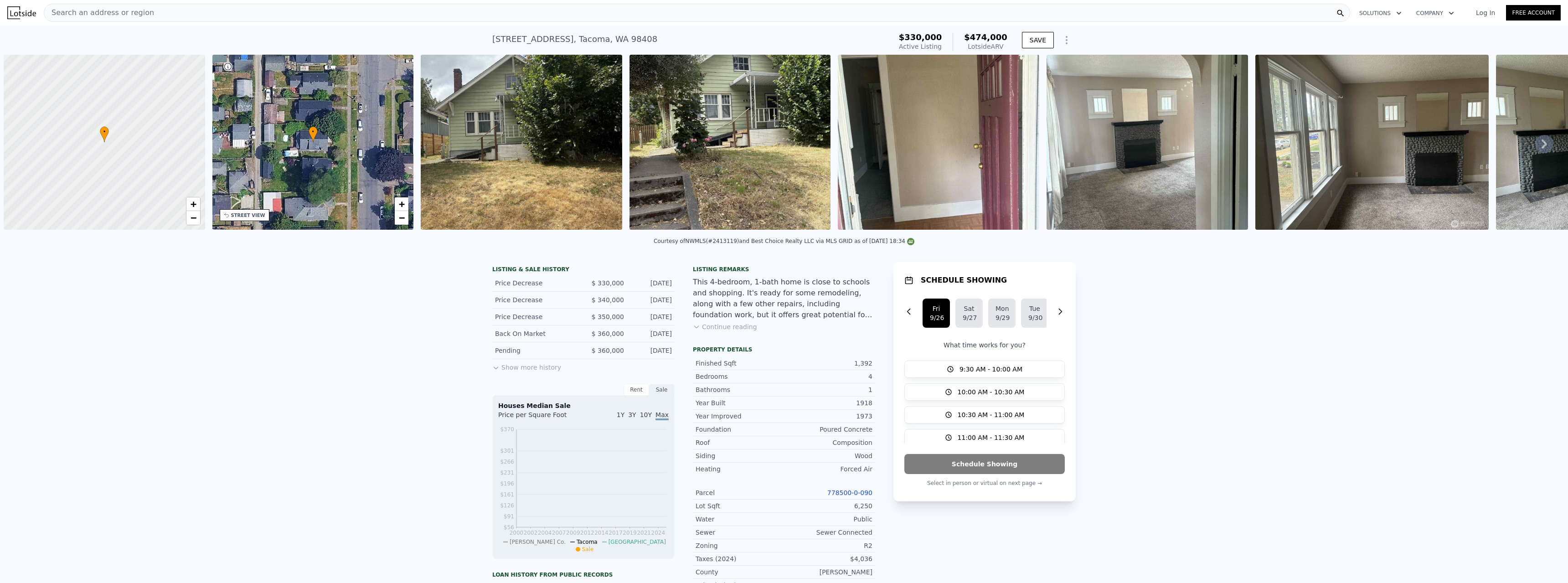
scroll to position [0, 4]
